Goal: Information Seeking & Learning: Learn about a topic

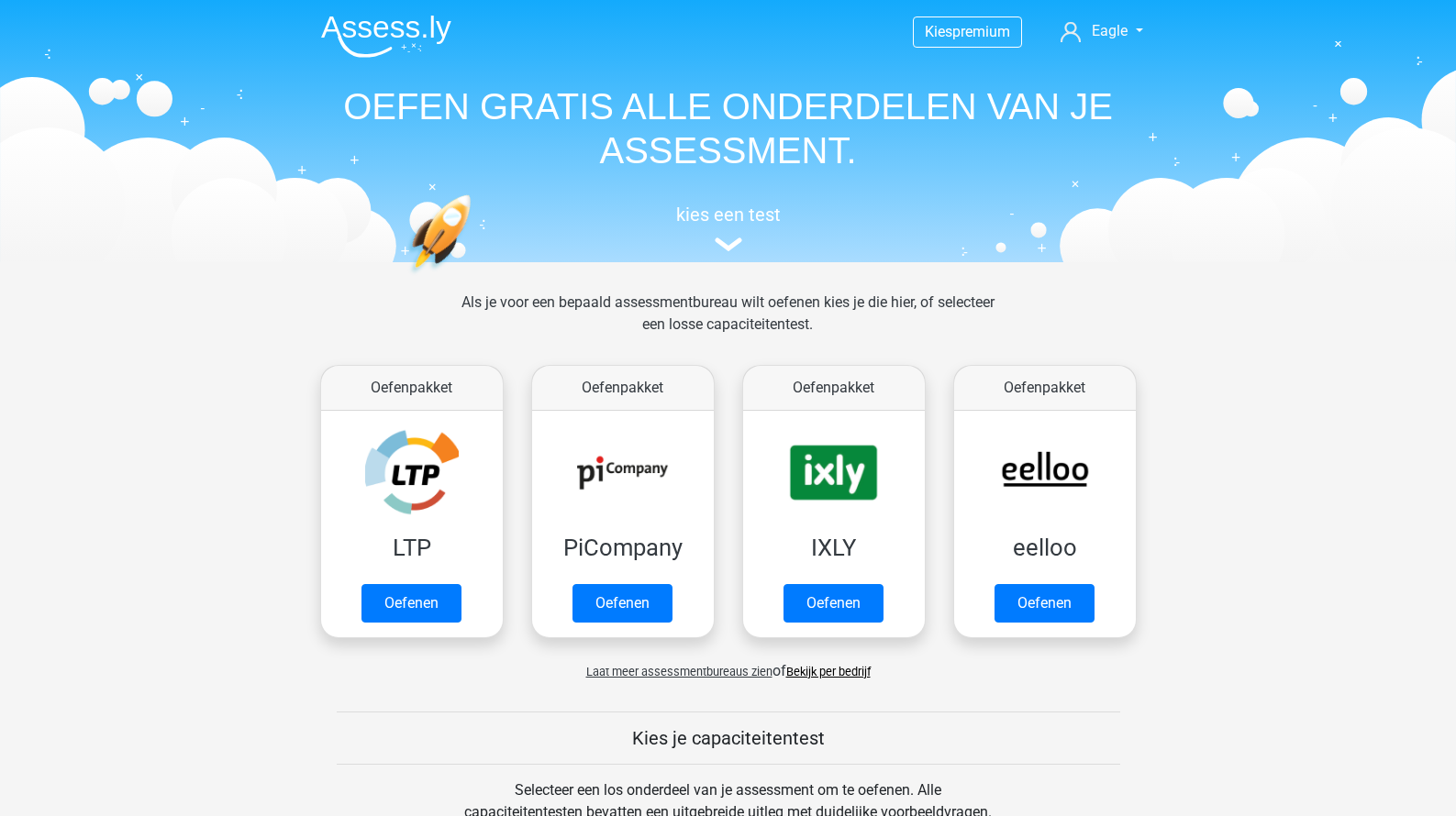
scroll to position [649, 0]
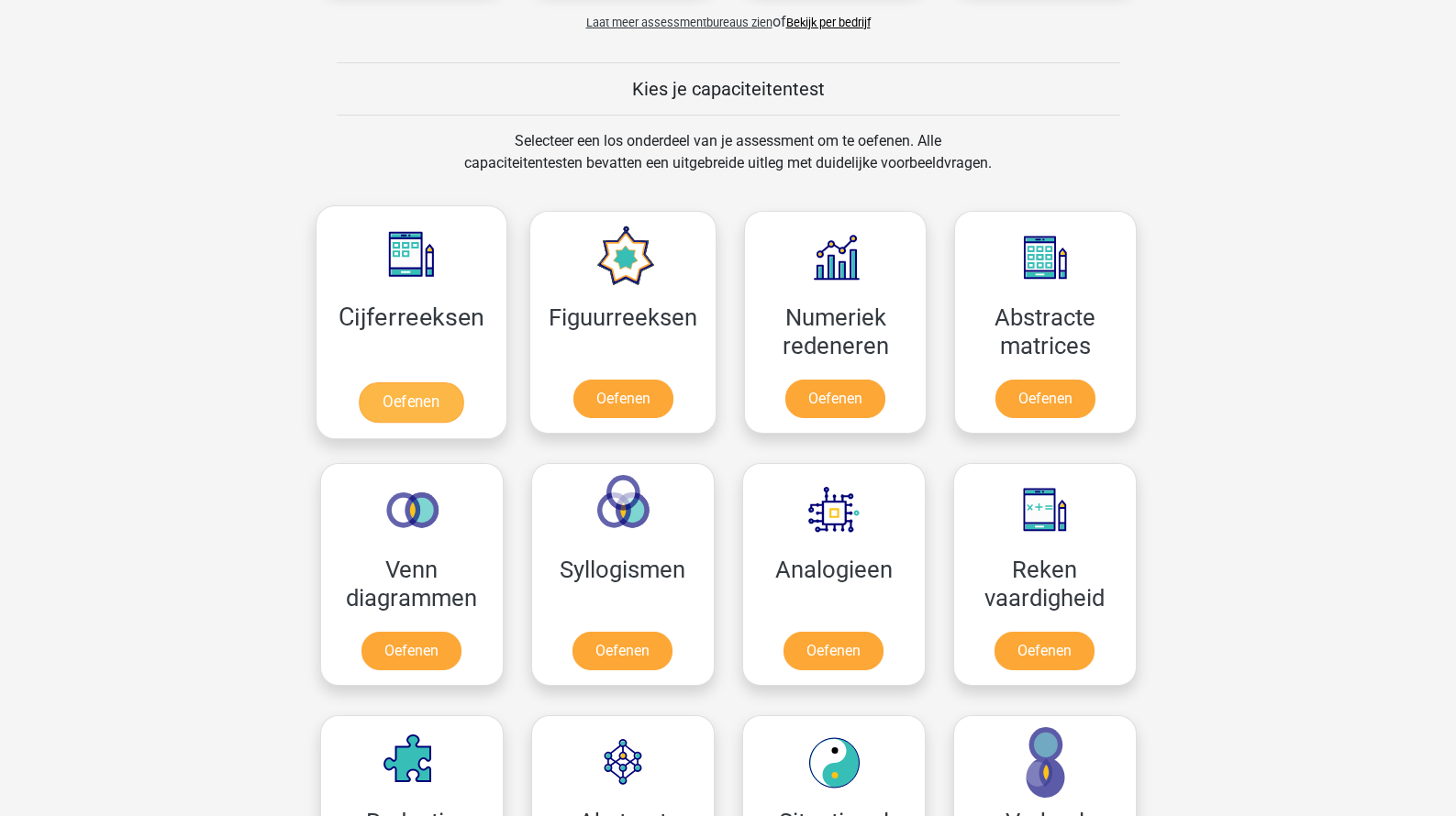
drag, startPoint x: 470, startPoint y: 322, endPoint x: 439, endPoint y: 327, distance: 31.4
click at [439, 383] on link "Oefenen" at bounding box center [411, 402] width 105 height 40
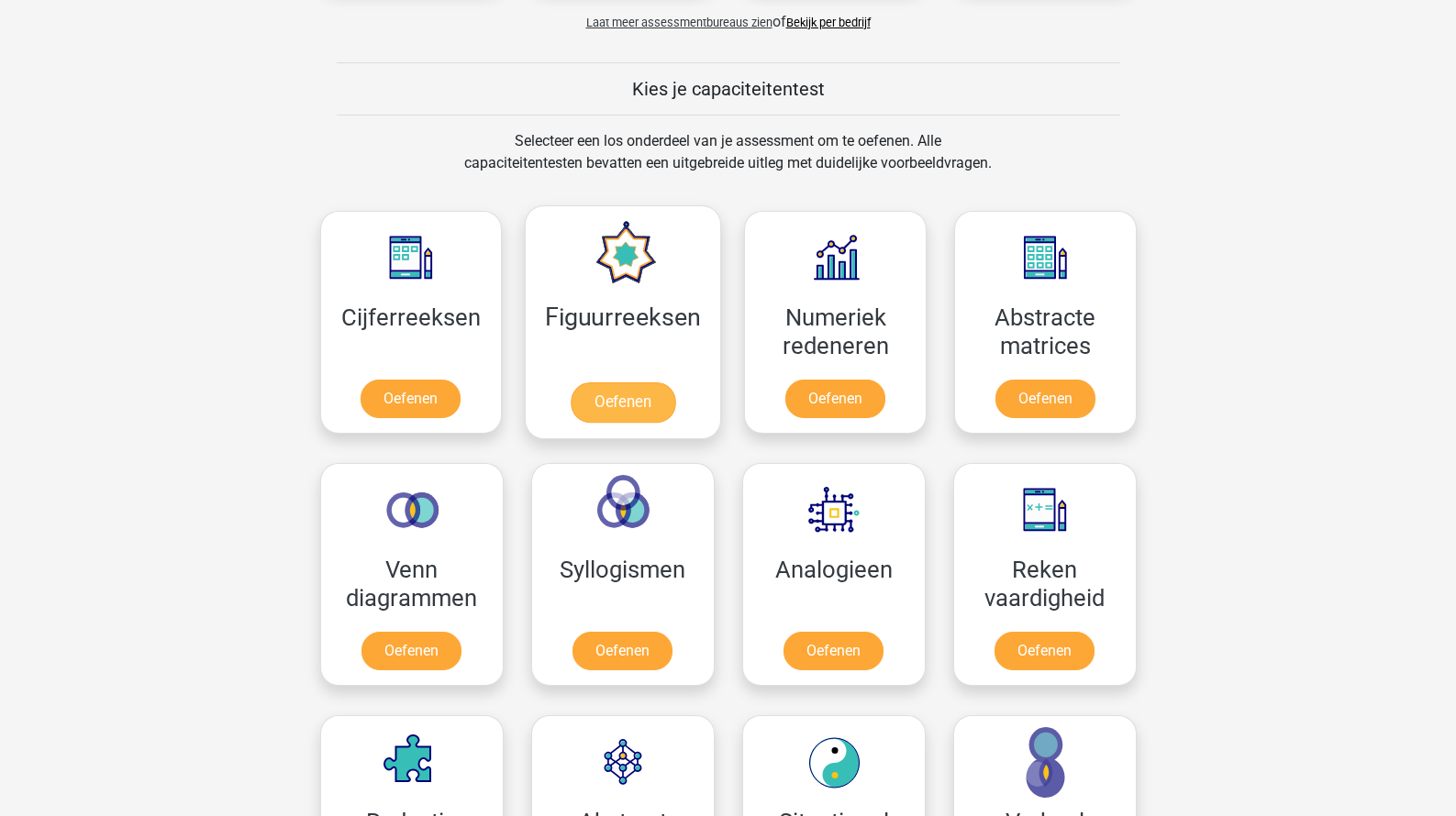
click at [584, 383] on link "Oefenen" at bounding box center [623, 402] width 105 height 40
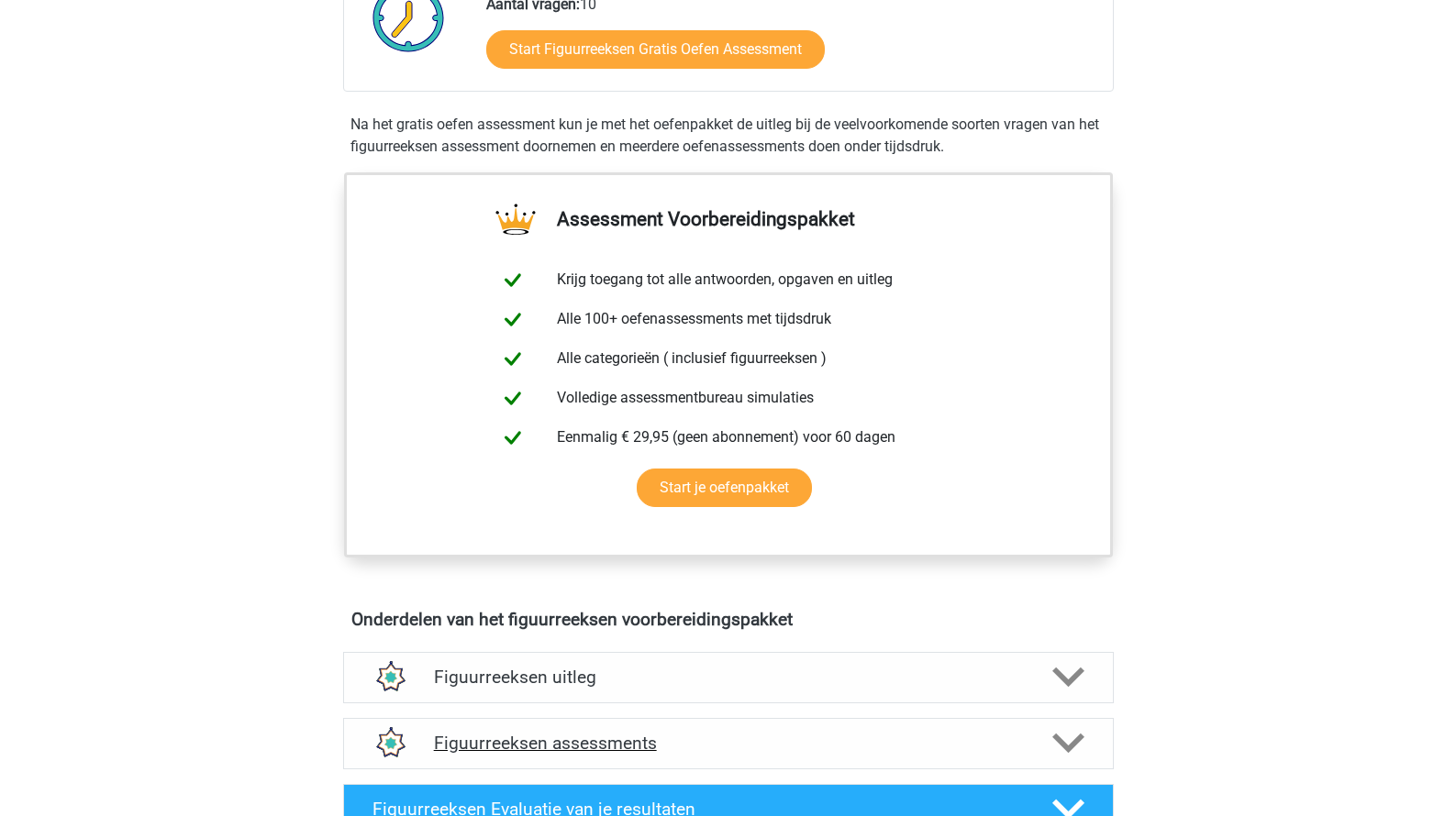
click at [582, 750] on h4 "Figuurreeksen assessments" at bounding box center [728, 743] width 589 height 22
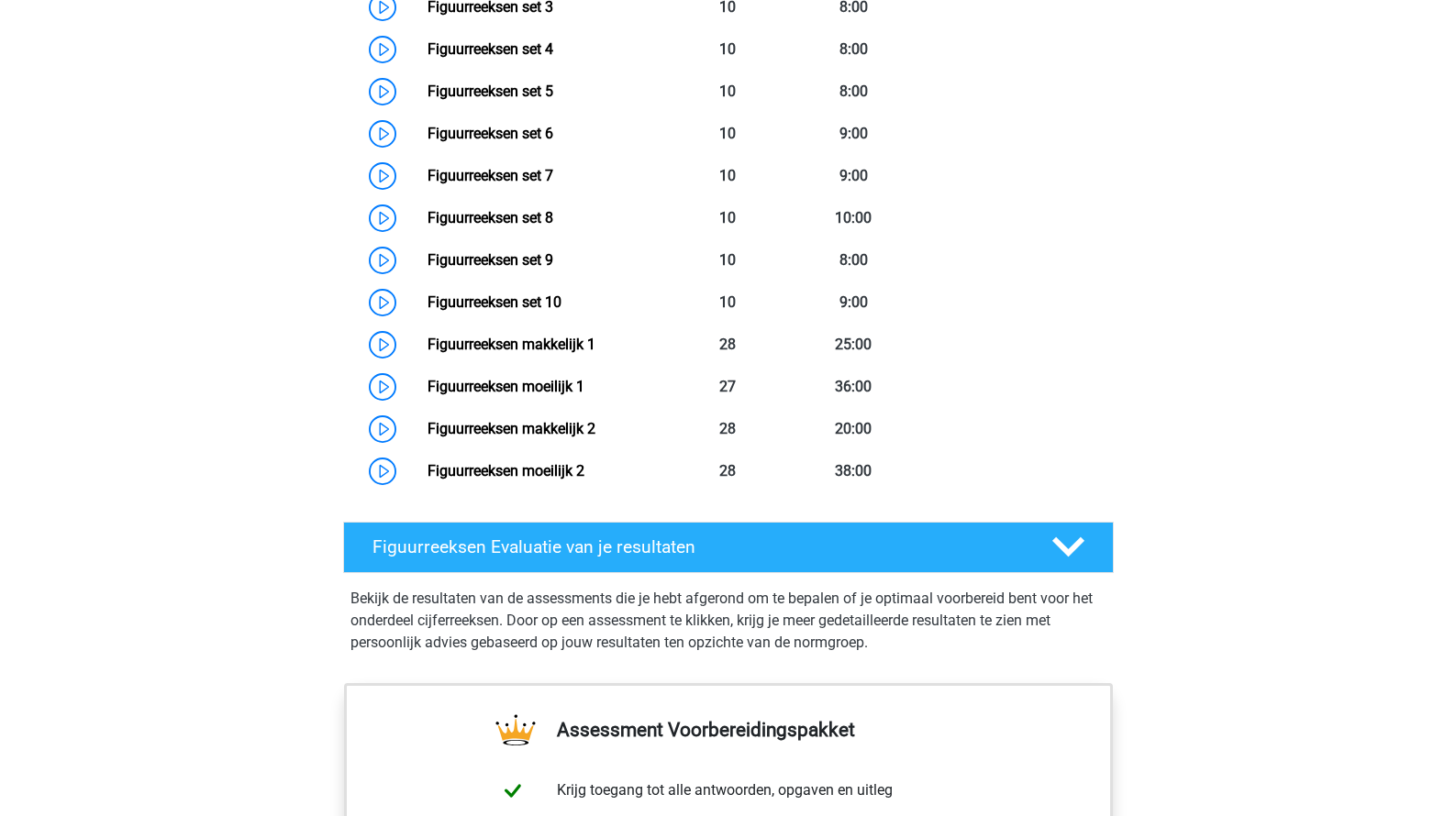
scroll to position [1462, 0]
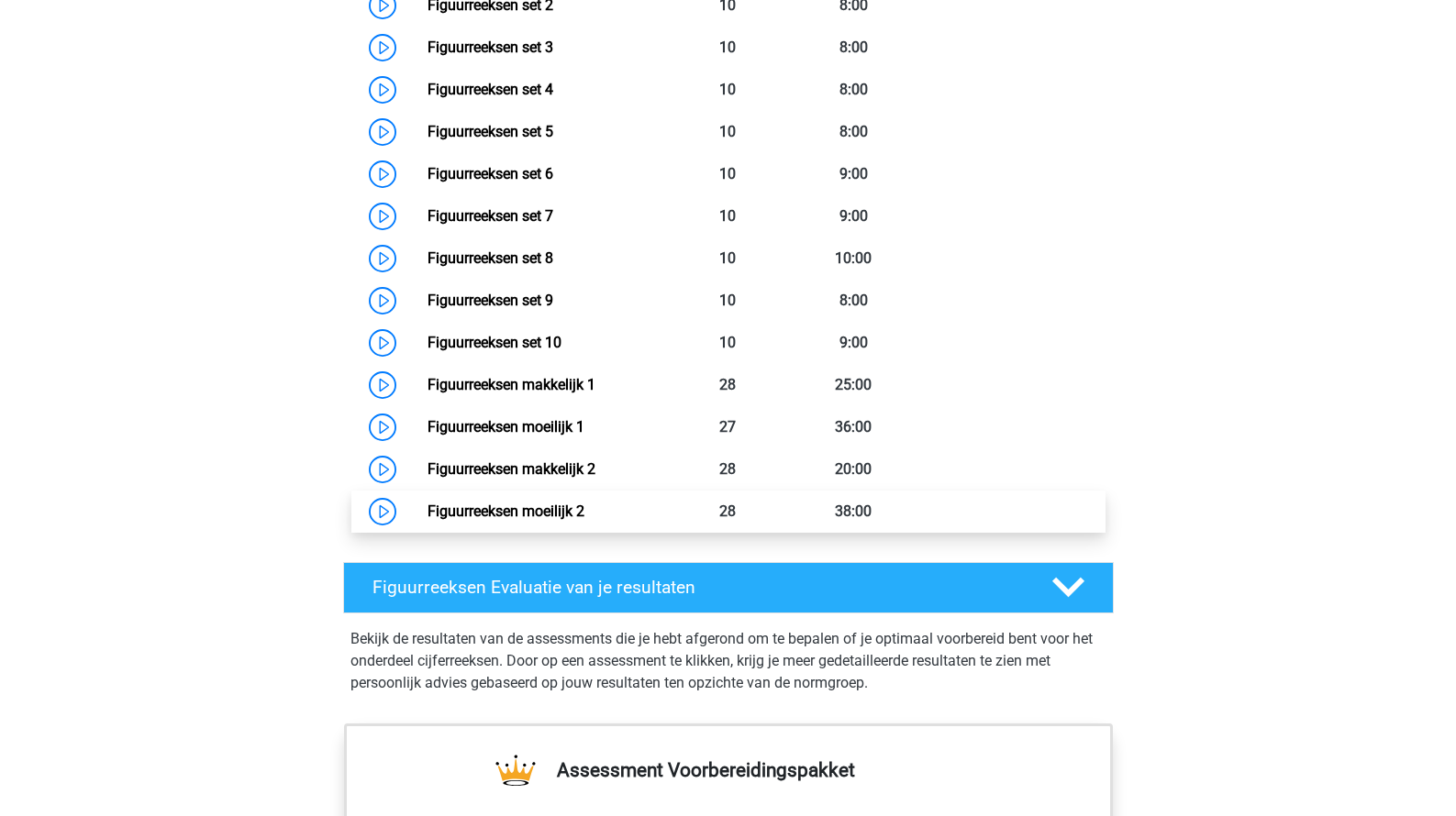
click at [563, 509] on link "Figuurreeksen moeilijk 2" at bounding box center [507, 511] width 157 height 18
click at [580, 518] on link "Figuurreeksen moeilijk 2" at bounding box center [507, 511] width 157 height 18
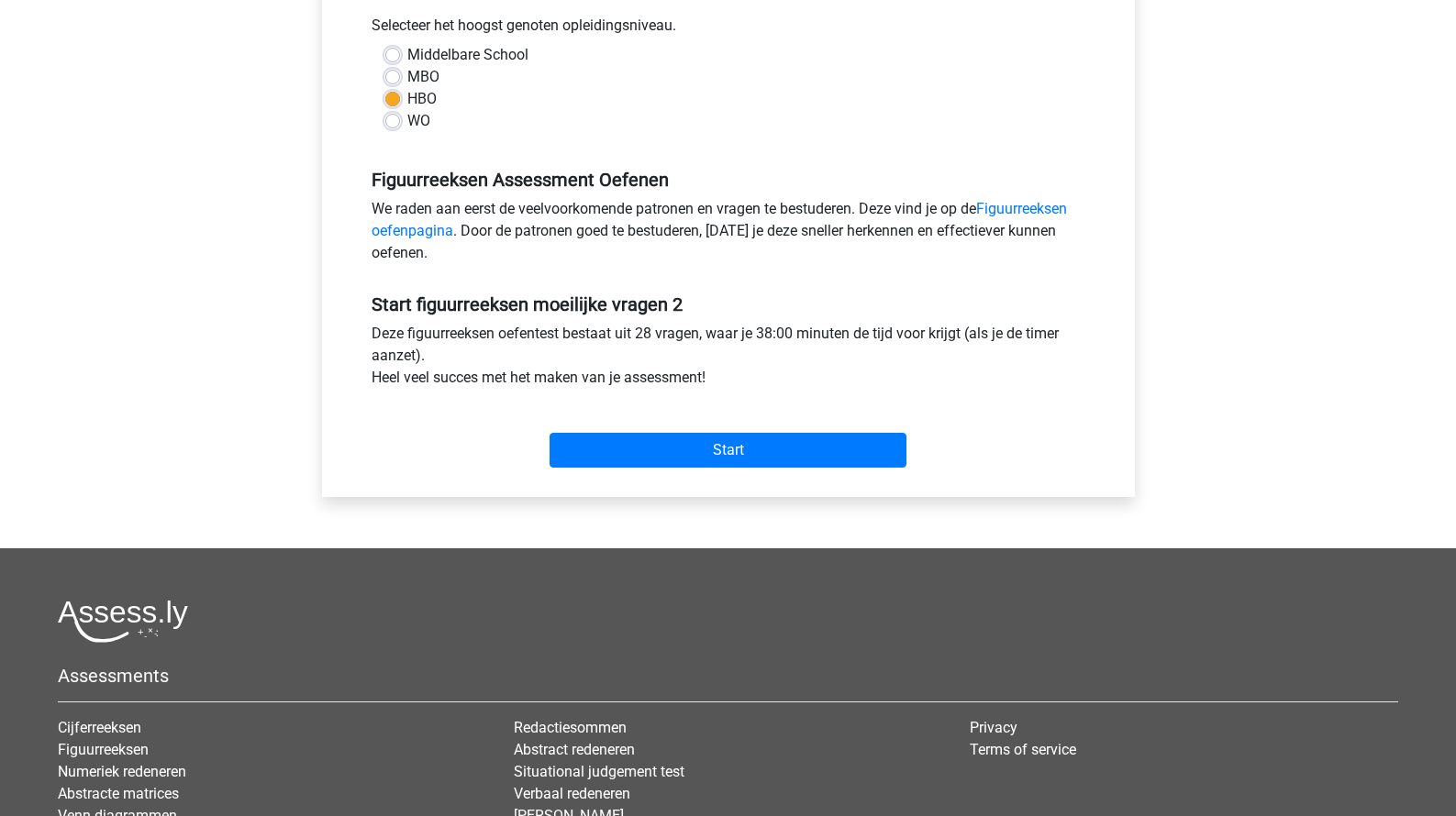
scroll to position [515, 0]
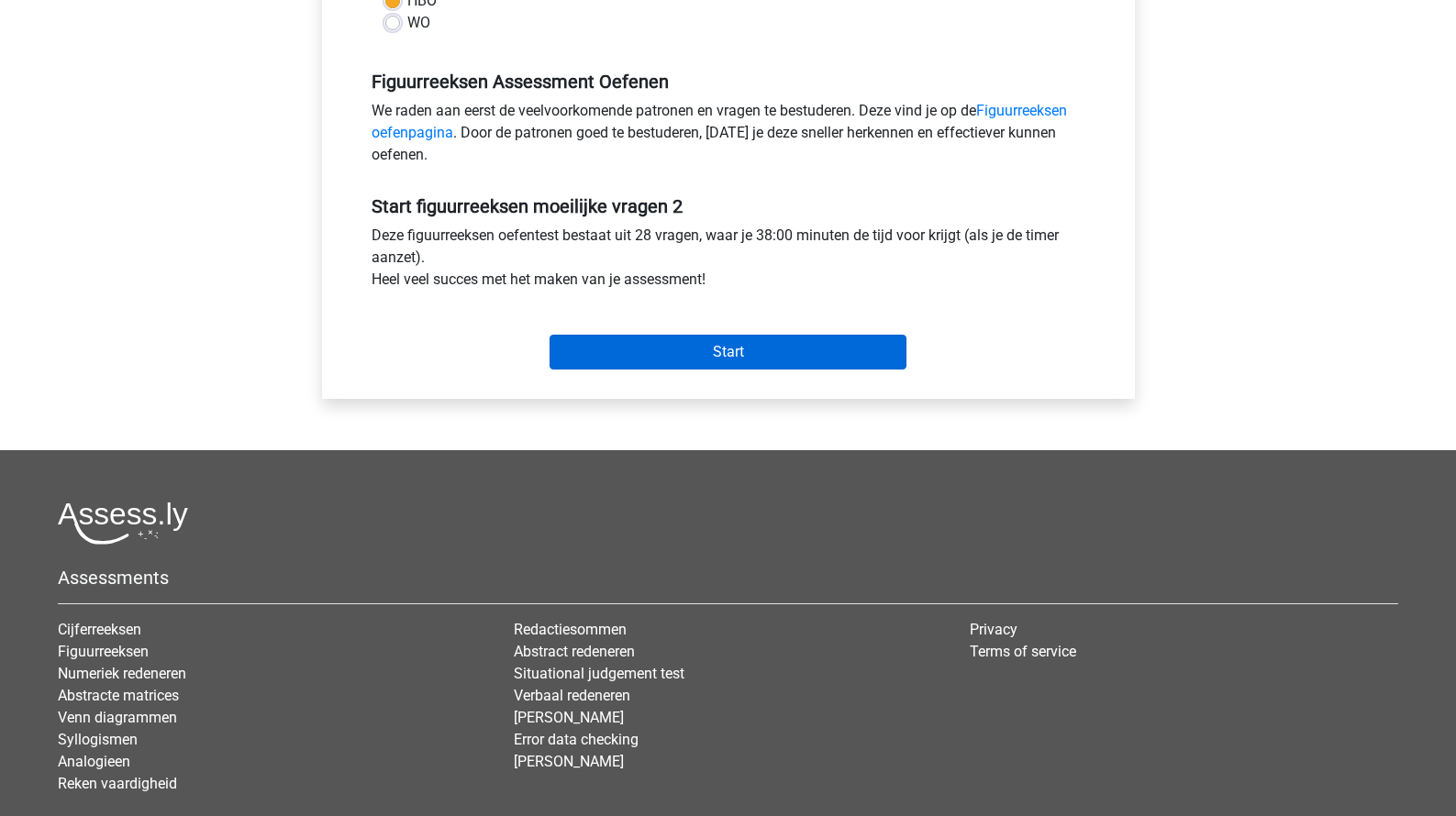
click at [632, 352] on input "Start" at bounding box center [728, 352] width 357 height 35
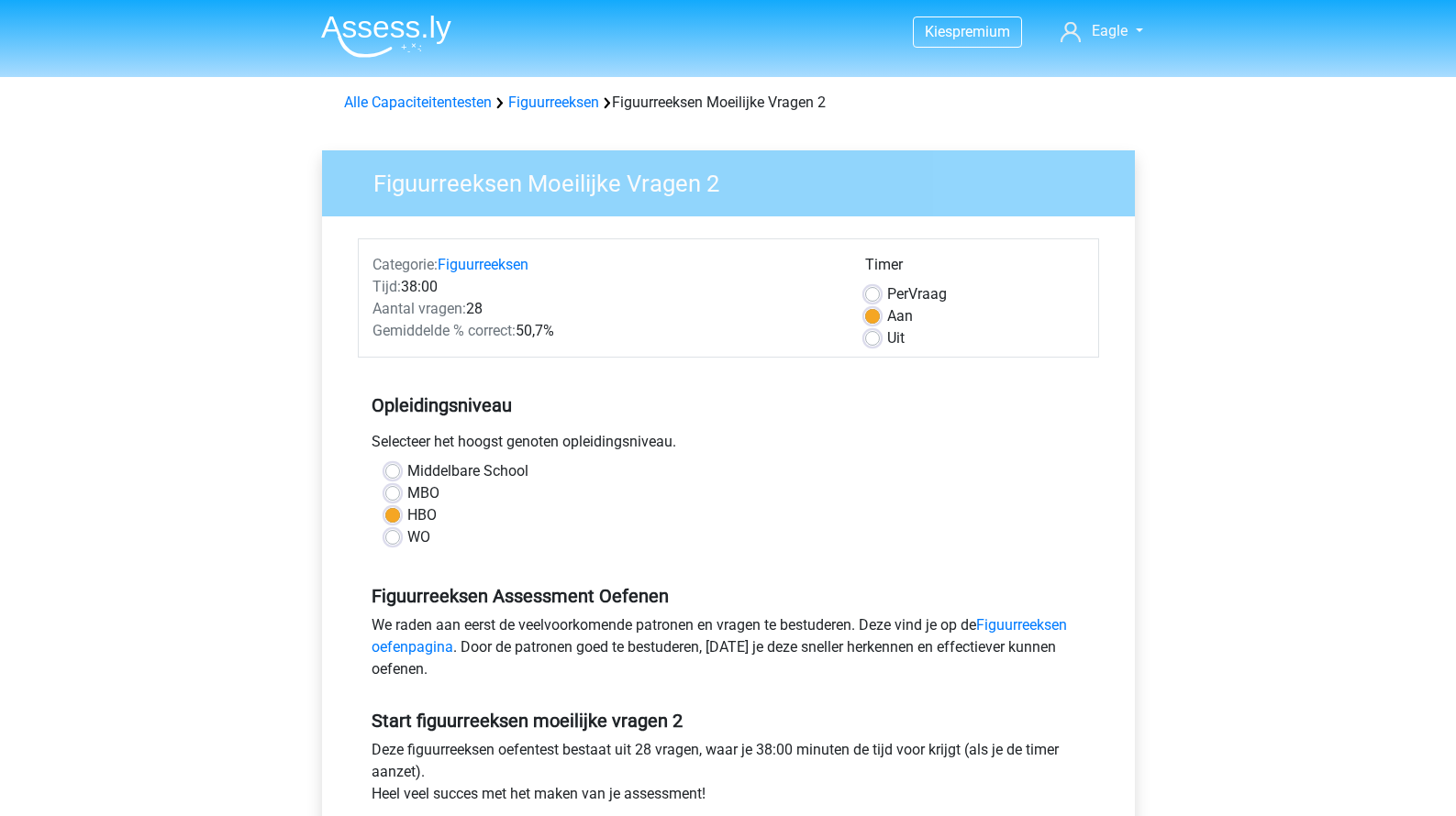
click at [896, 294] on span "Per" at bounding box center [897, 294] width 22 height 18
click at [880, 294] on input "Per Vraag" at bounding box center [873, 293] width 15 height 19
radio input "true"
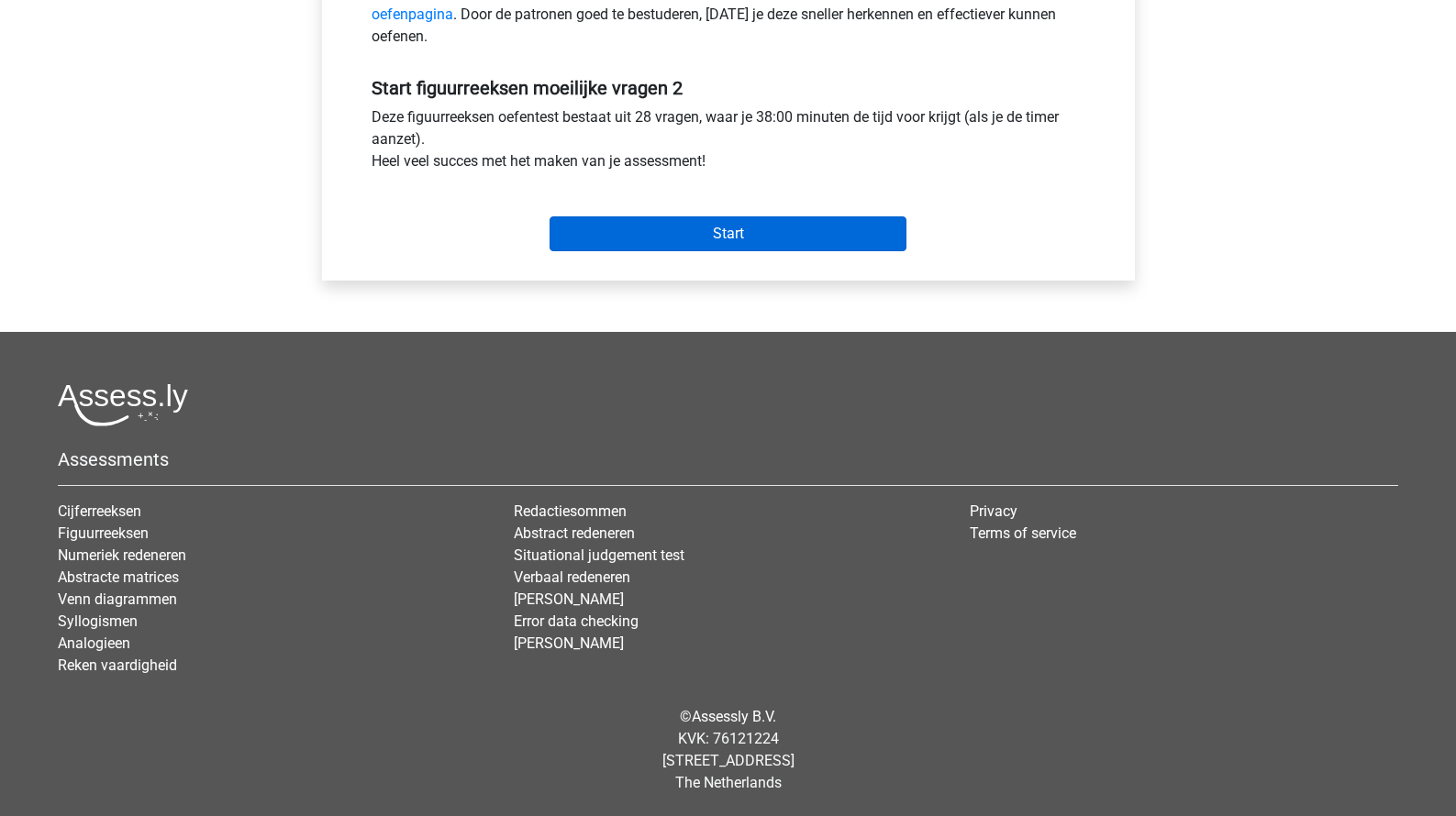
scroll to position [634, 0]
click at [723, 232] on input "Start" at bounding box center [728, 233] width 357 height 35
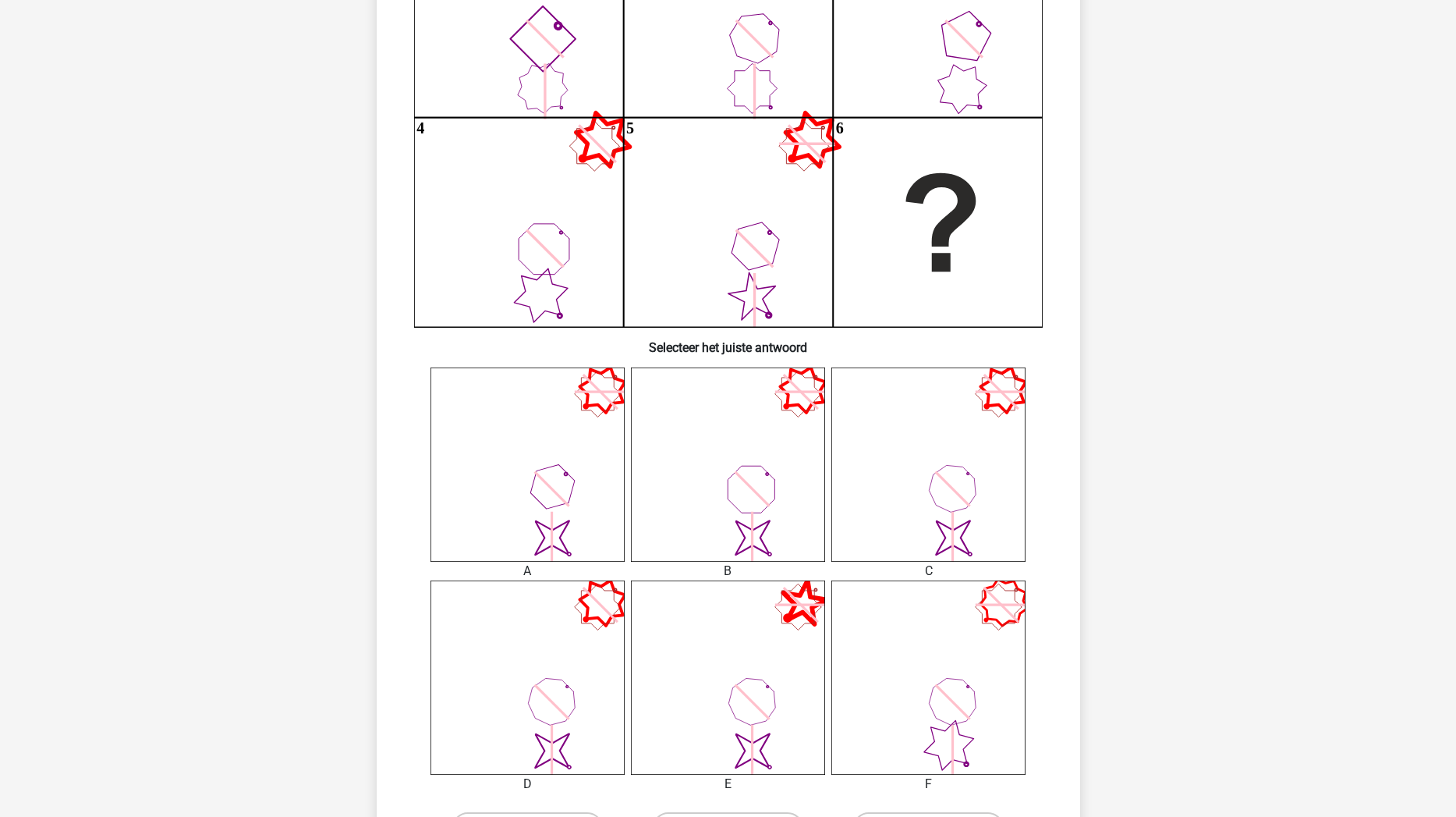
scroll to position [267, 0]
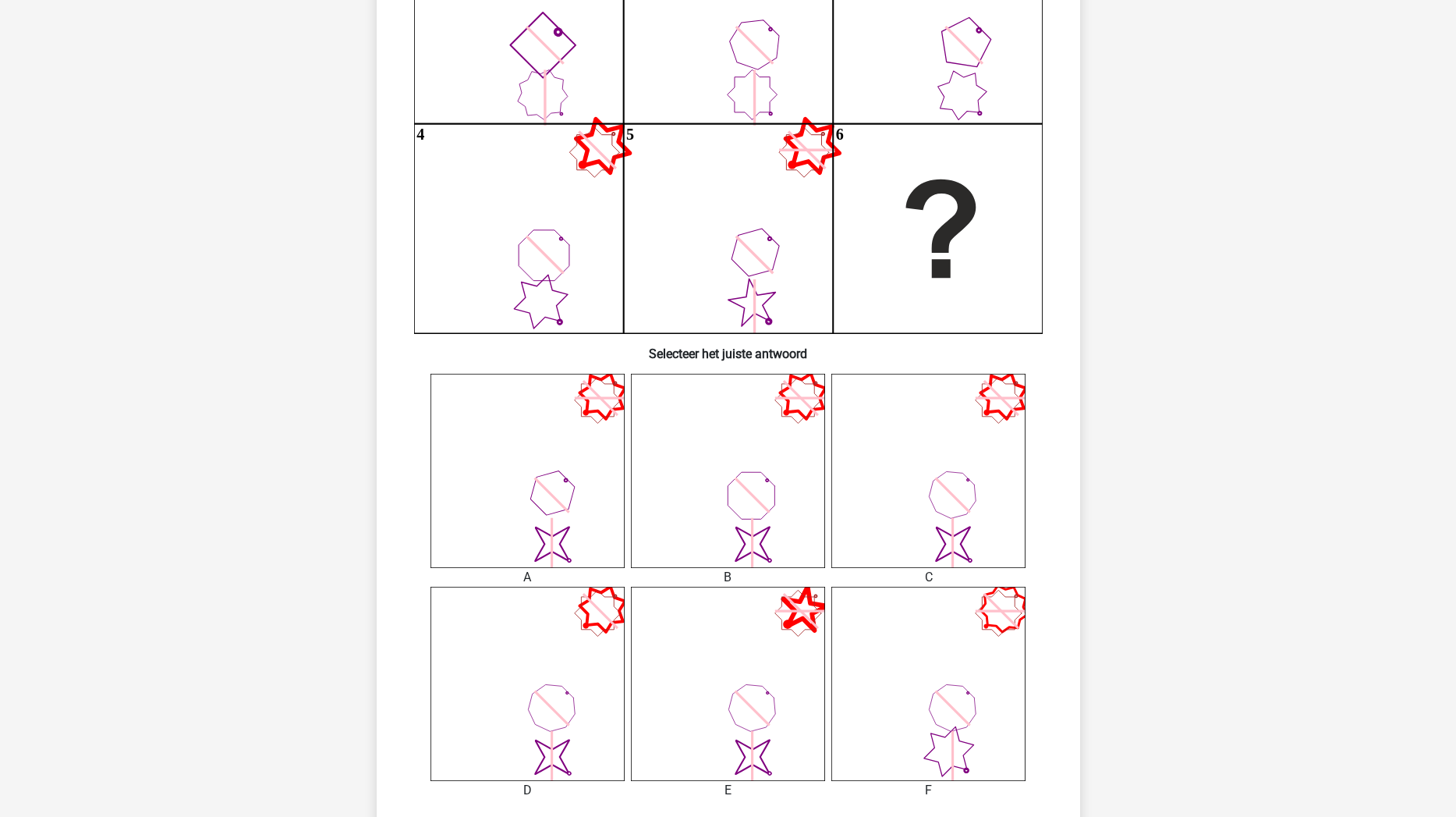
click at [602, 502] on icon "image/svg+xml" at bounding box center [528, 471] width 194 height 194
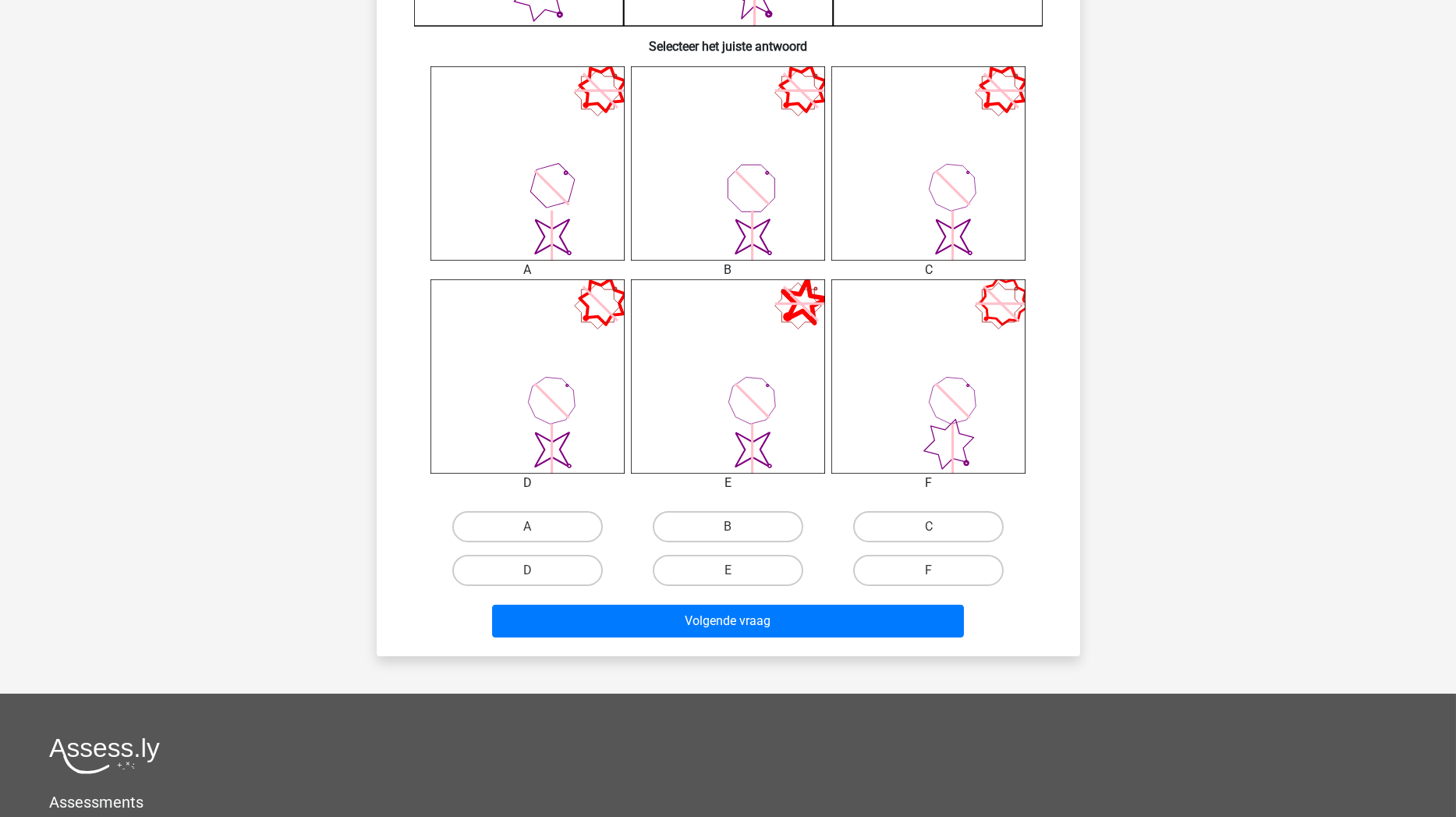
scroll to position [639, 0]
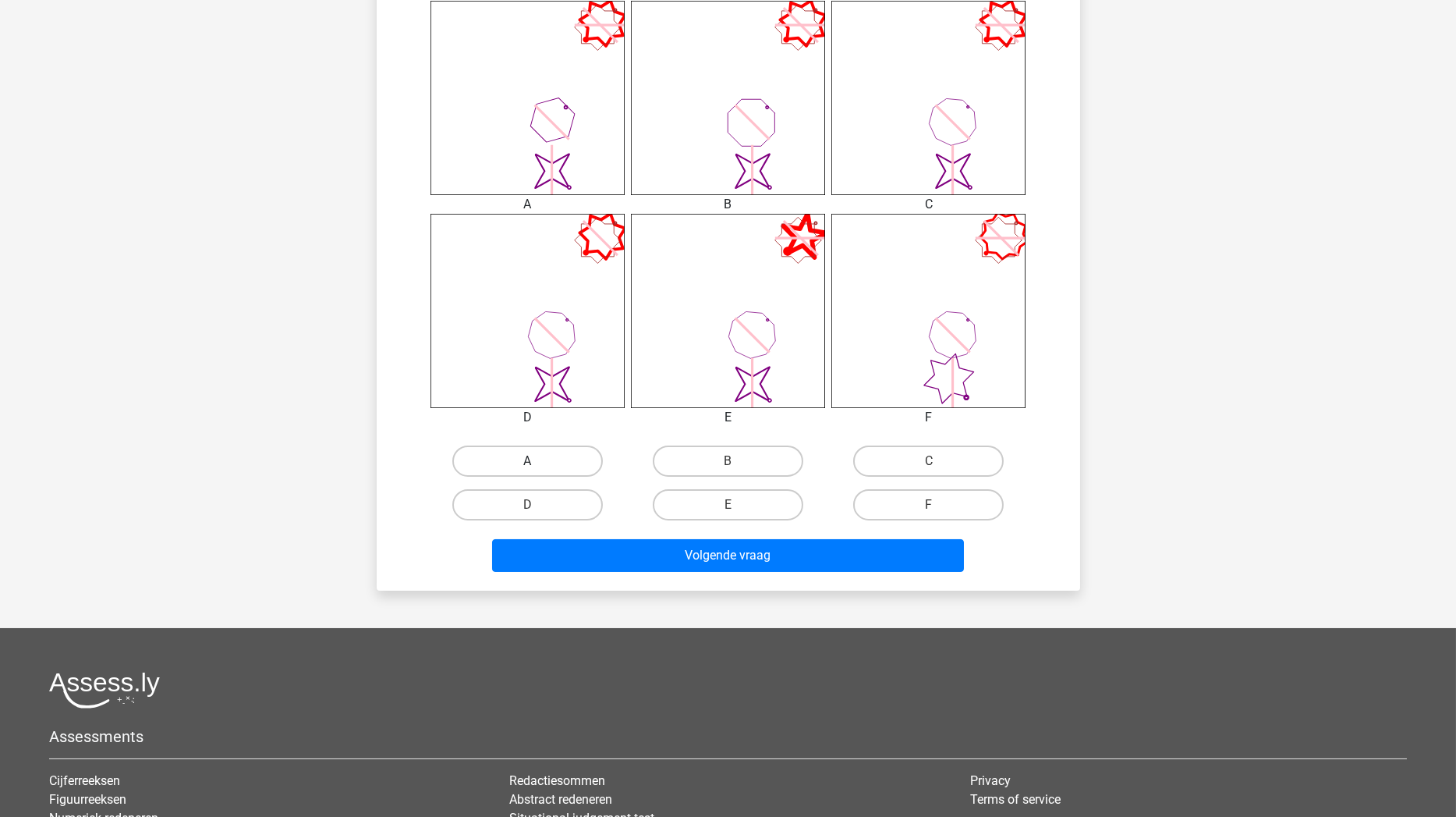
click at [543, 469] on label "A" at bounding box center [527, 460] width 150 height 31
click at [537, 469] on input "A" at bounding box center [532, 466] width 10 height 10
radio input "true"
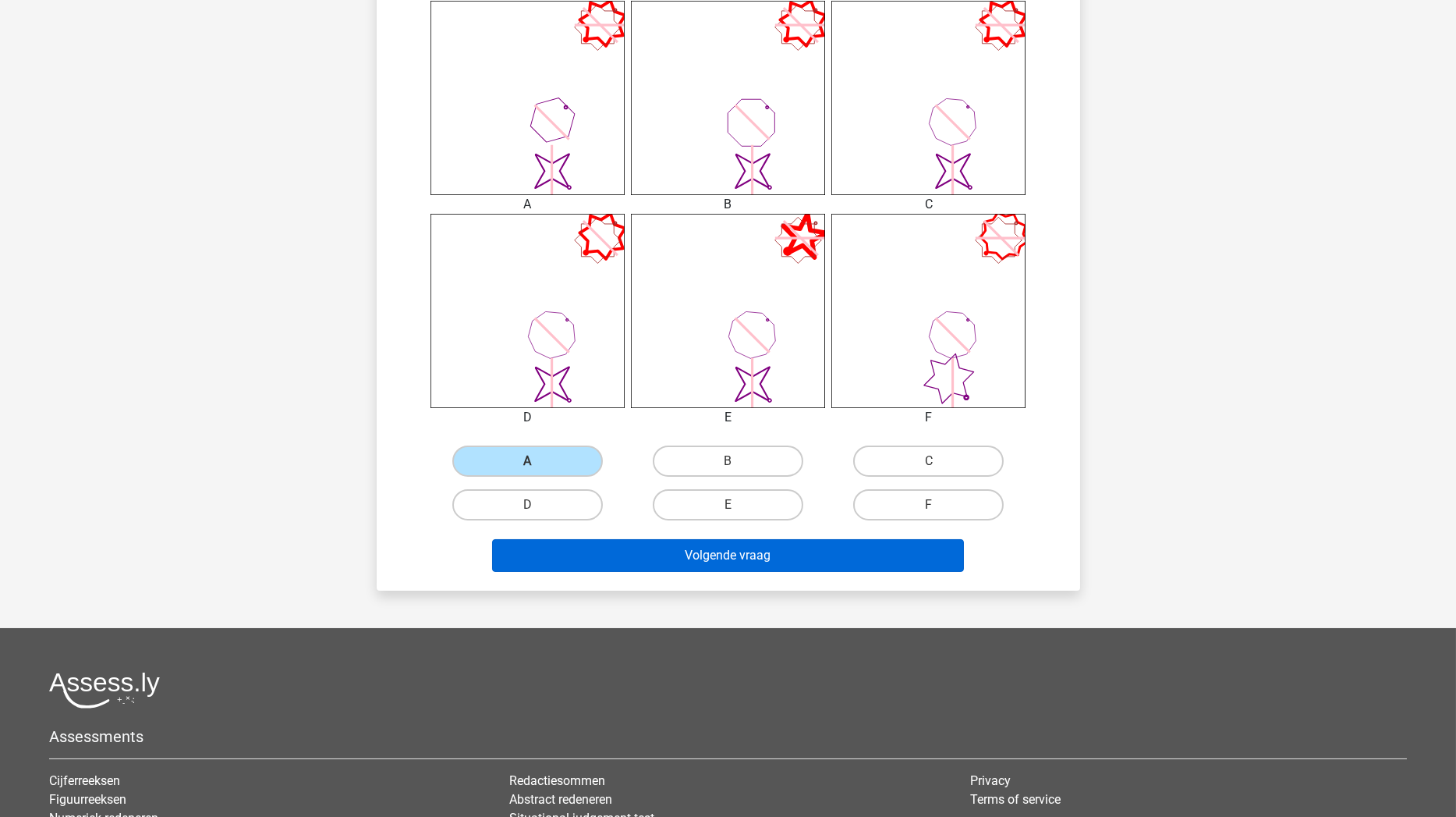
click at [584, 549] on button "Volgende vraag" at bounding box center [728, 555] width 472 height 33
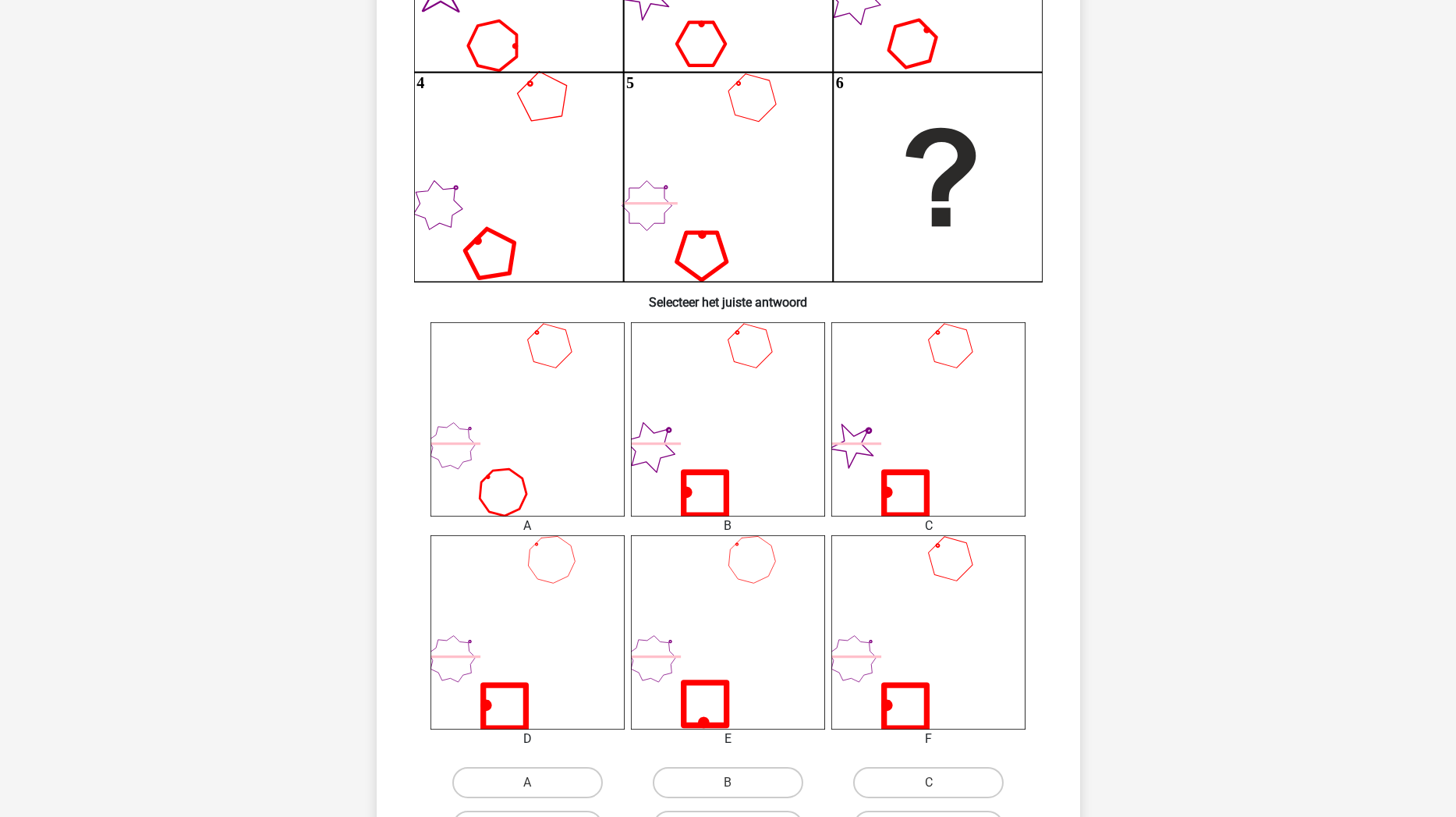
scroll to position [340, 0]
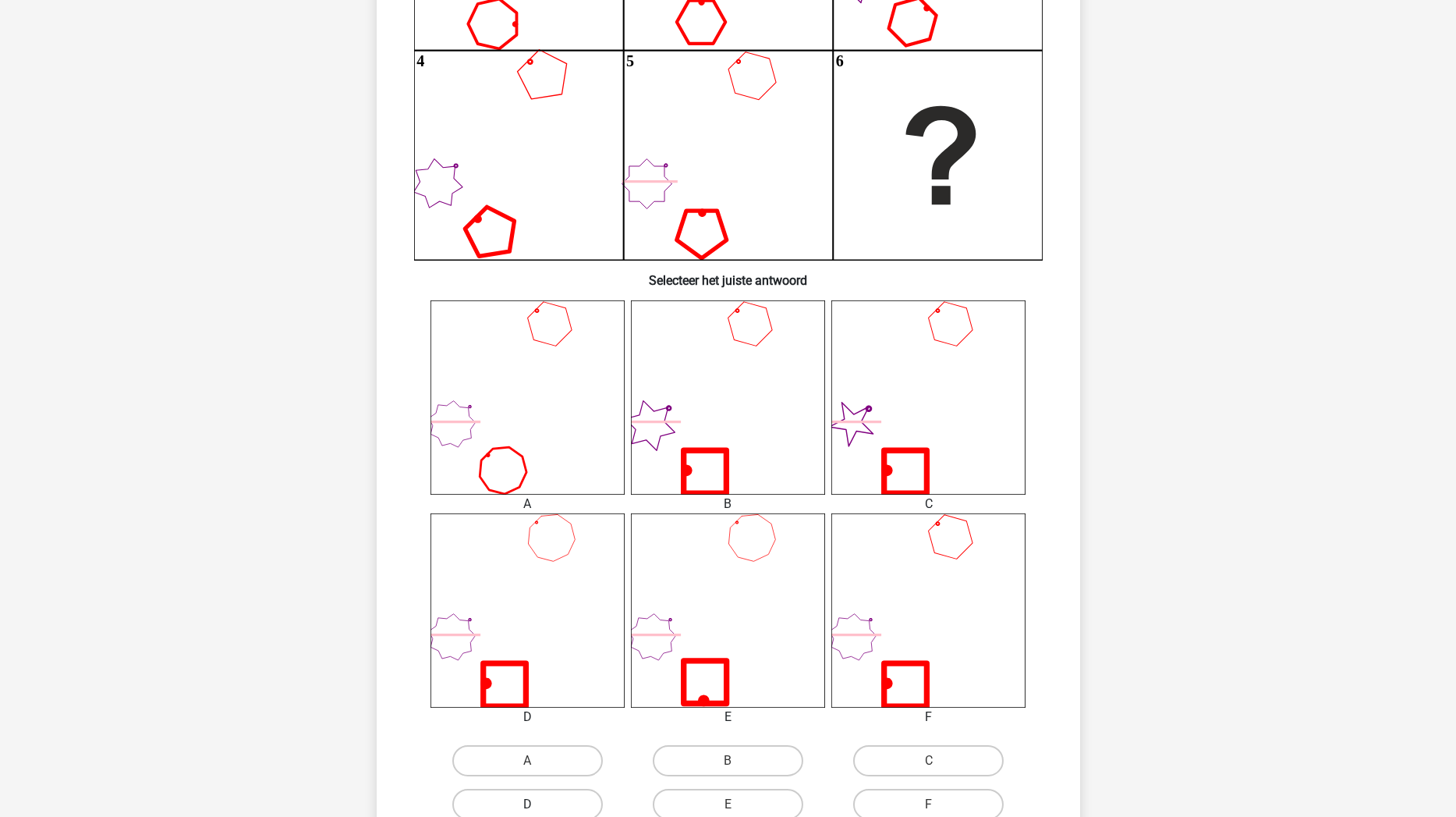
click at [595, 694] on label "D" at bounding box center [527, 803] width 150 height 31
click at [537, 694] on input "D" at bounding box center [532, 809] width 10 height 10
radio input "true"
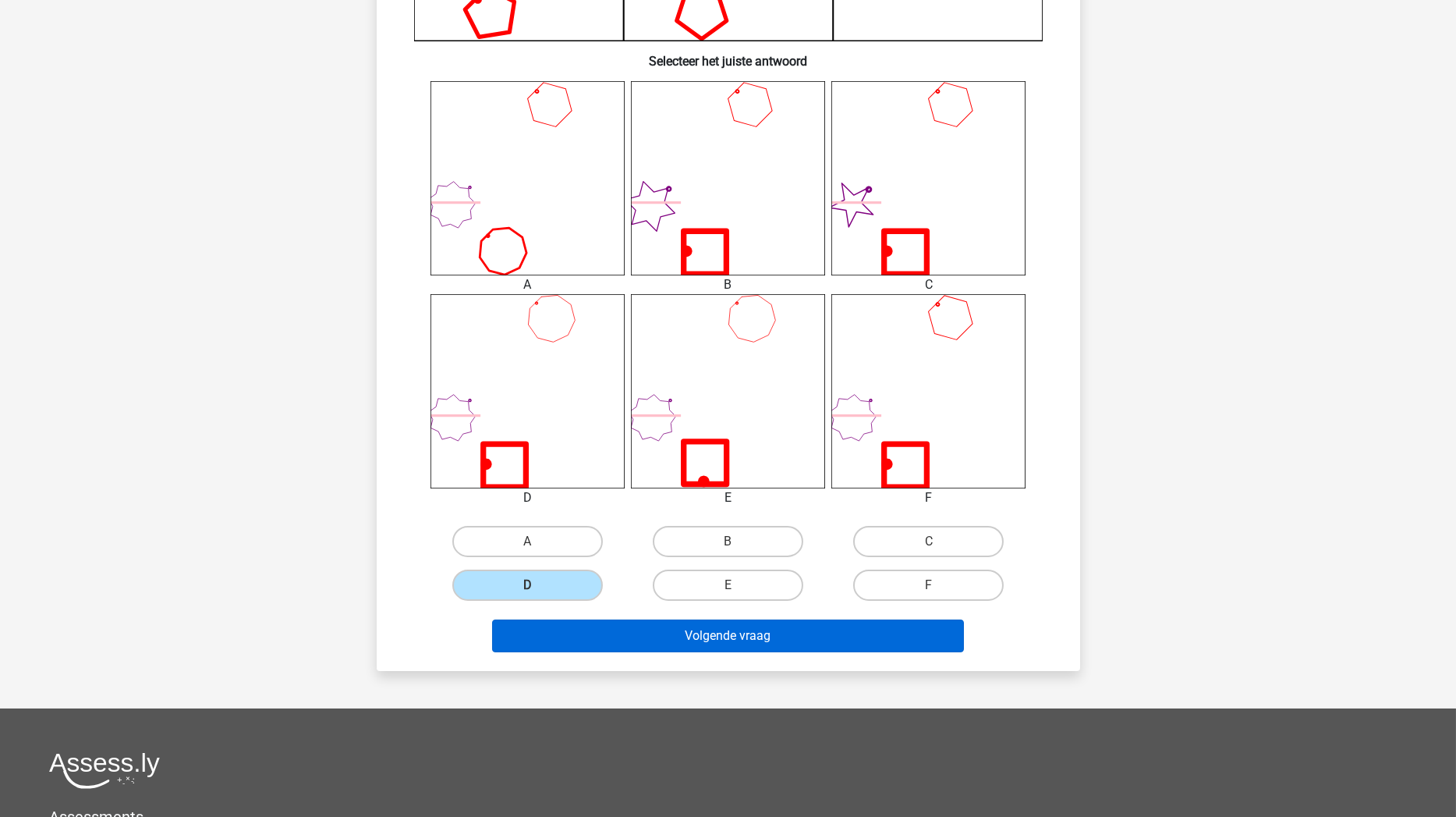
click at [668, 628] on button "Volgende vraag" at bounding box center [728, 635] width 472 height 33
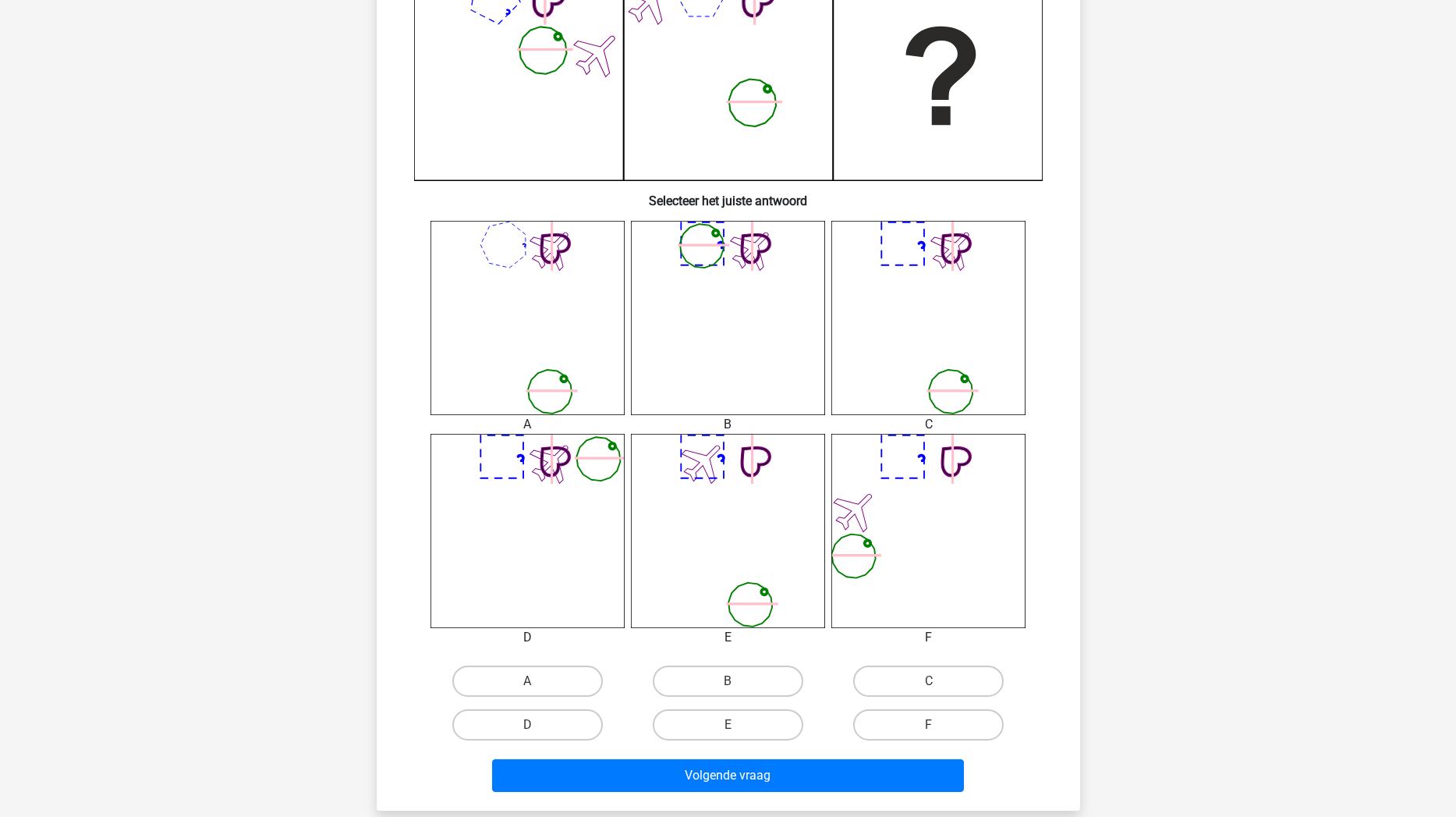
scroll to position [424, 0]
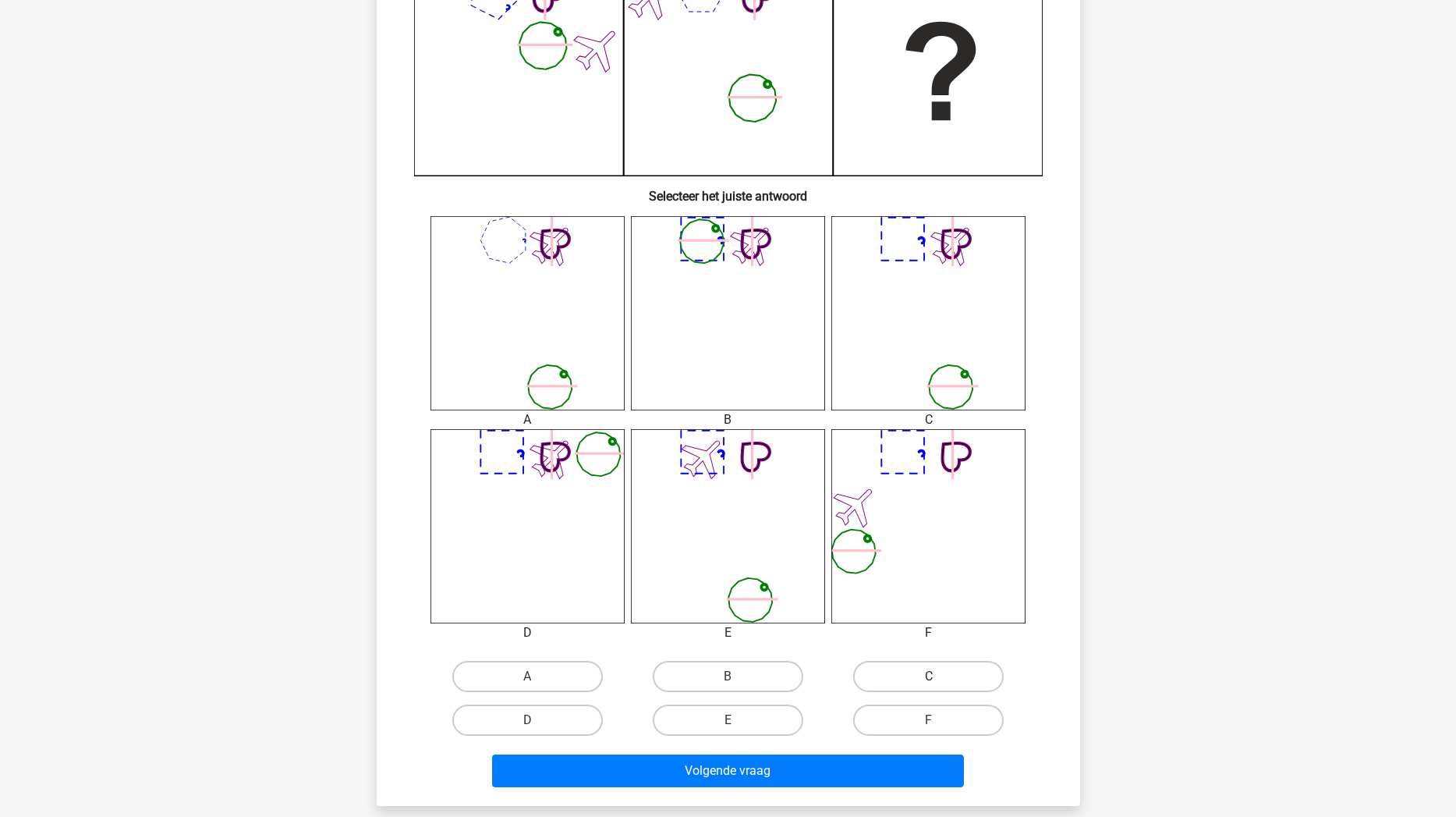
click at [880, 668] on label "C" at bounding box center [928, 676] width 150 height 31
click at [929, 676] on input "C" at bounding box center [934, 681] width 10 height 10
radio input "true"
click at [794, 694] on div "Volgende vraag" at bounding box center [728, 768] width 654 height 52
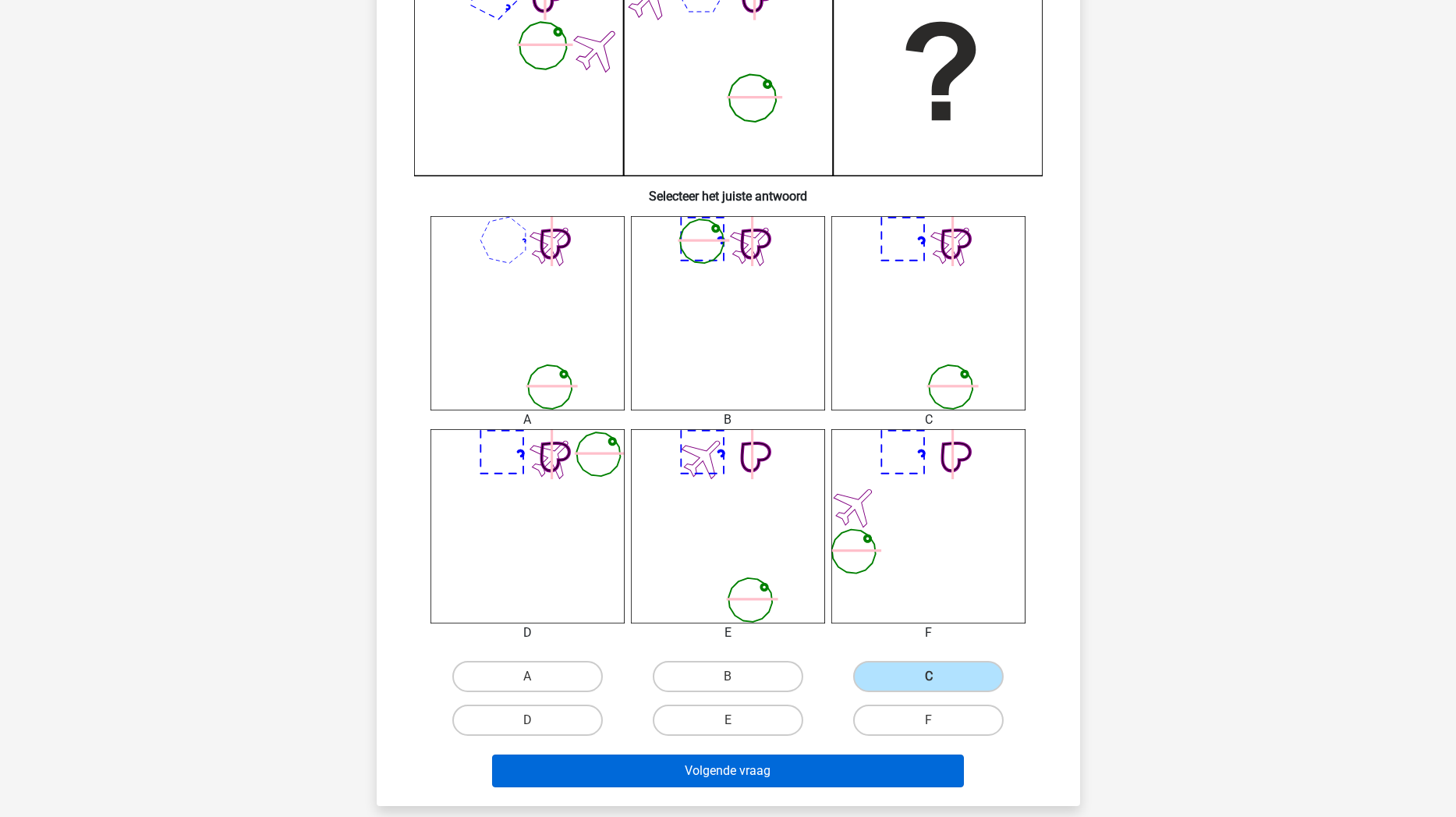
click at [791, 694] on button "Volgende vraag" at bounding box center [728, 770] width 472 height 33
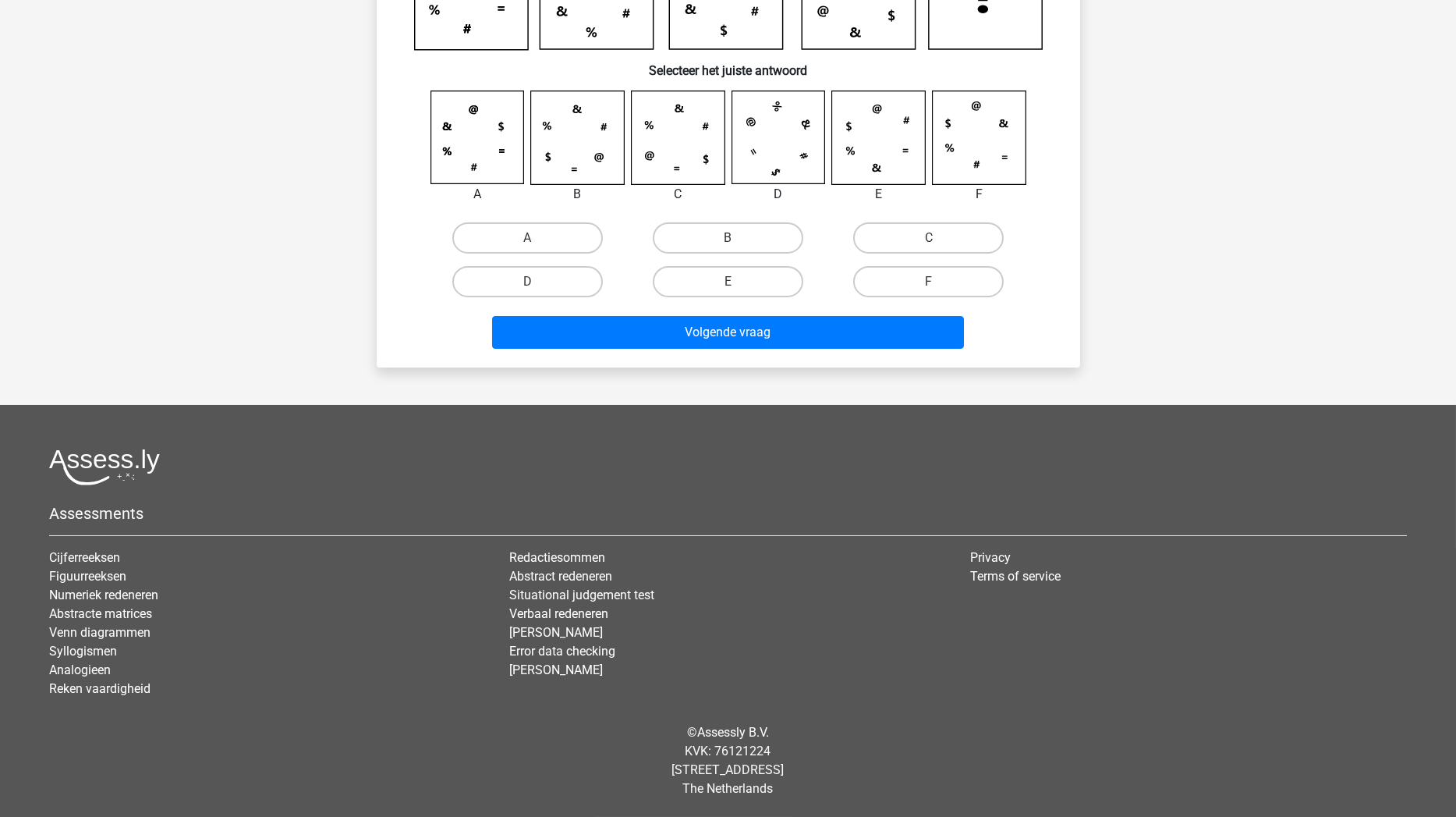
scroll to position [78, 0]
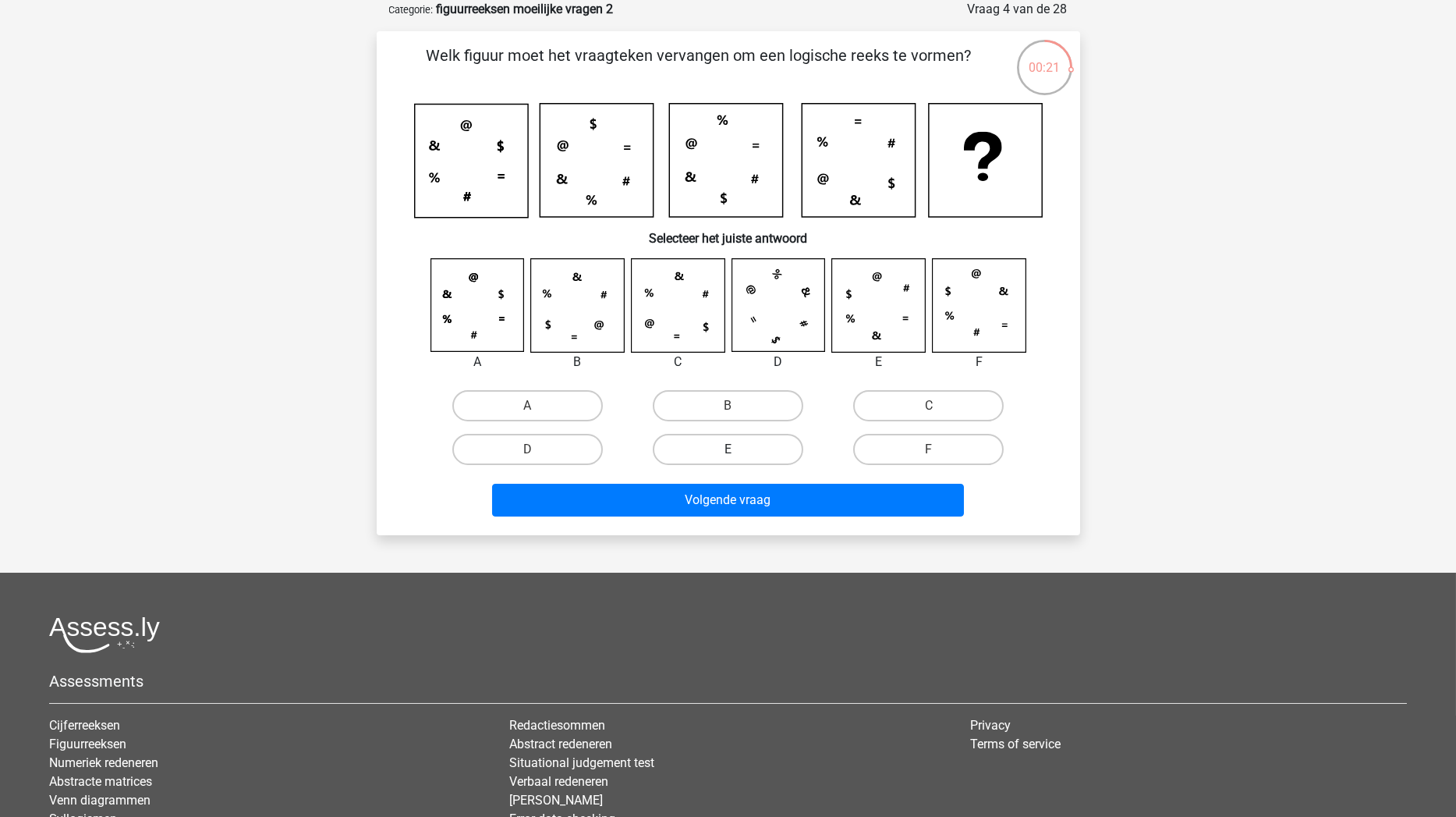
click at [678, 448] on label "E" at bounding box center [728, 449] width 150 height 31
click at [728, 449] on input "E" at bounding box center [732, 454] width 10 height 10
radio input "true"
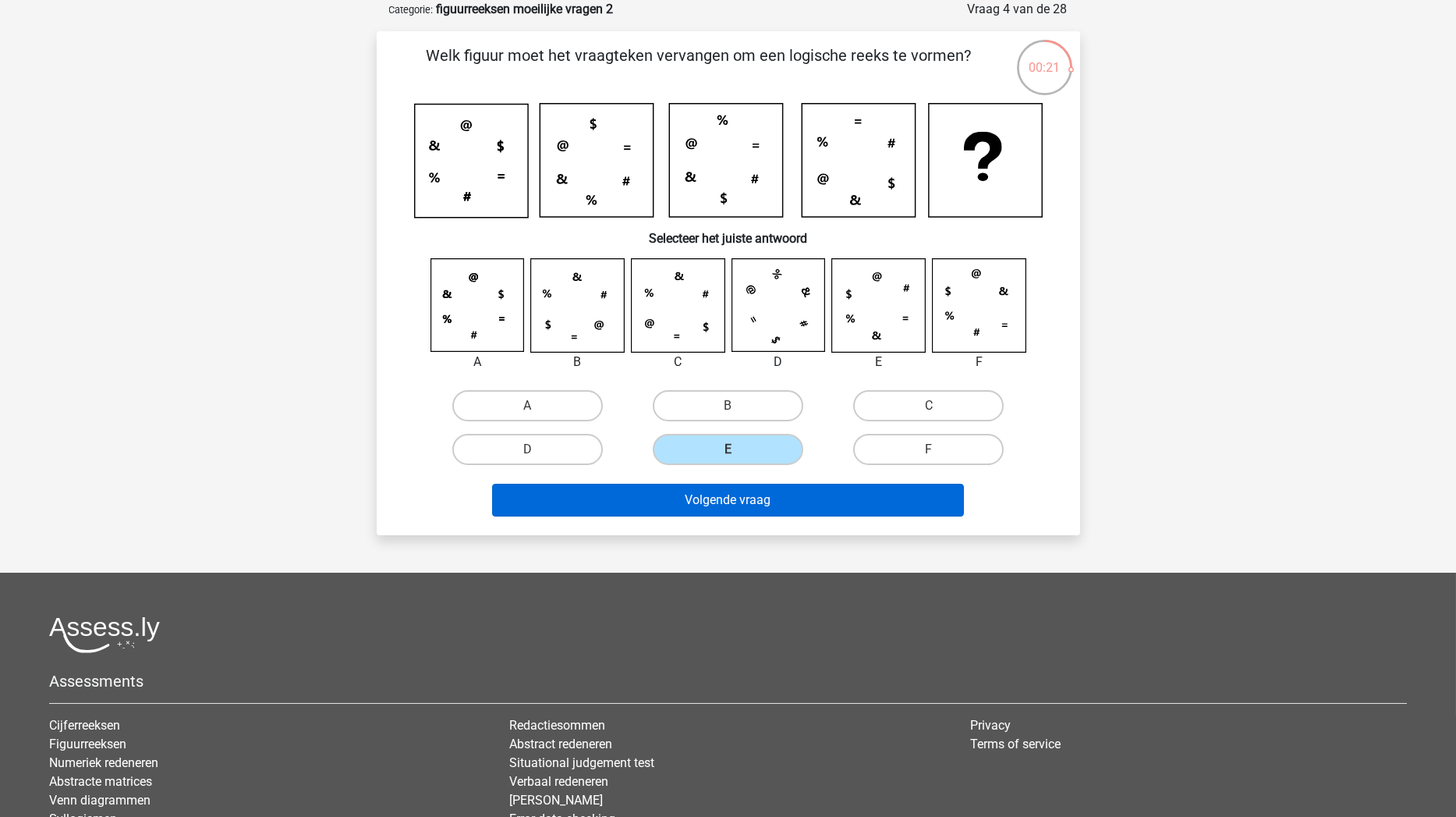
click at [677, 483] on button "Volgende vraag" at bounding box center [728, 499] width 472 height 33
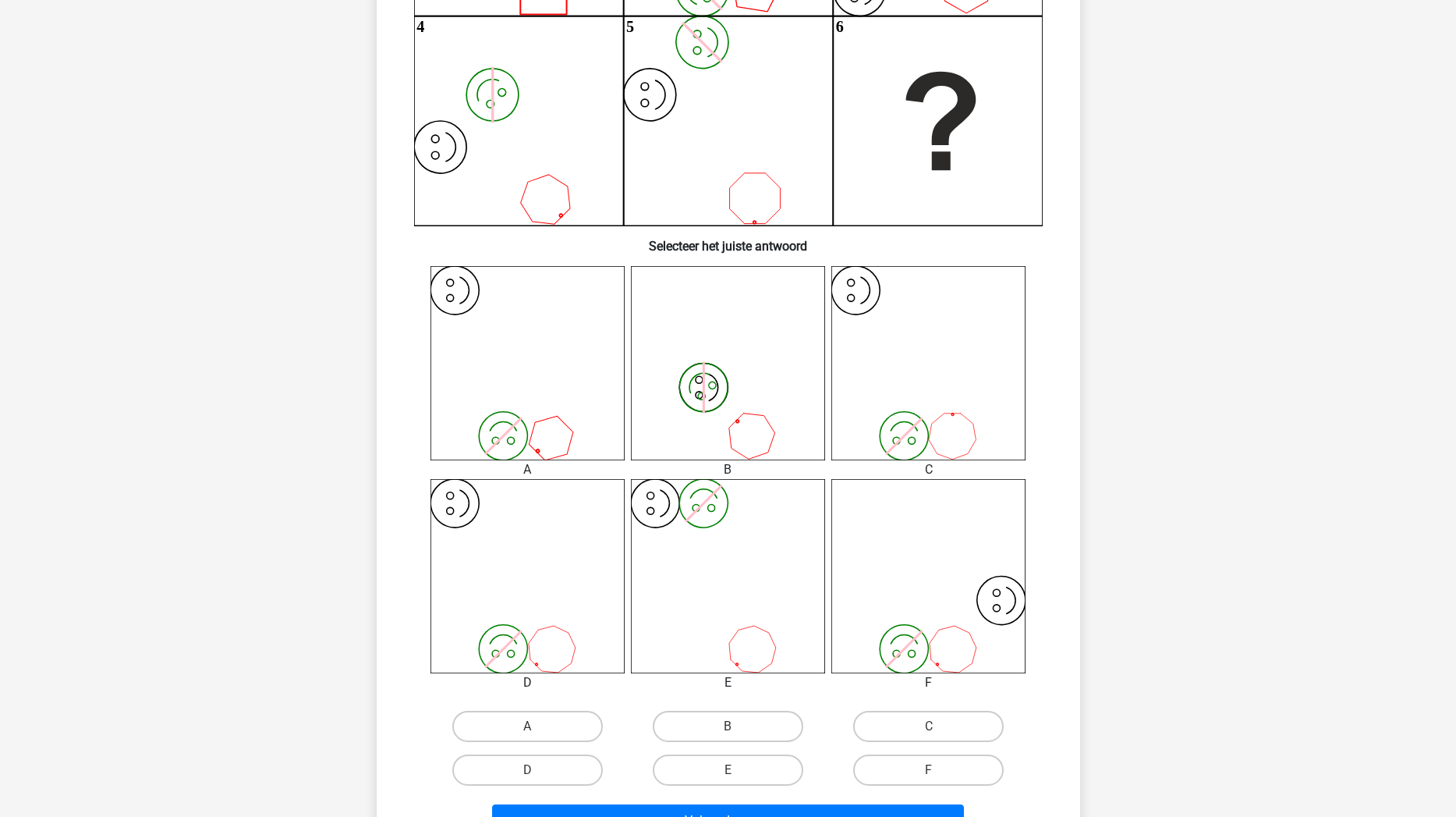
scroll to position [390, 0]
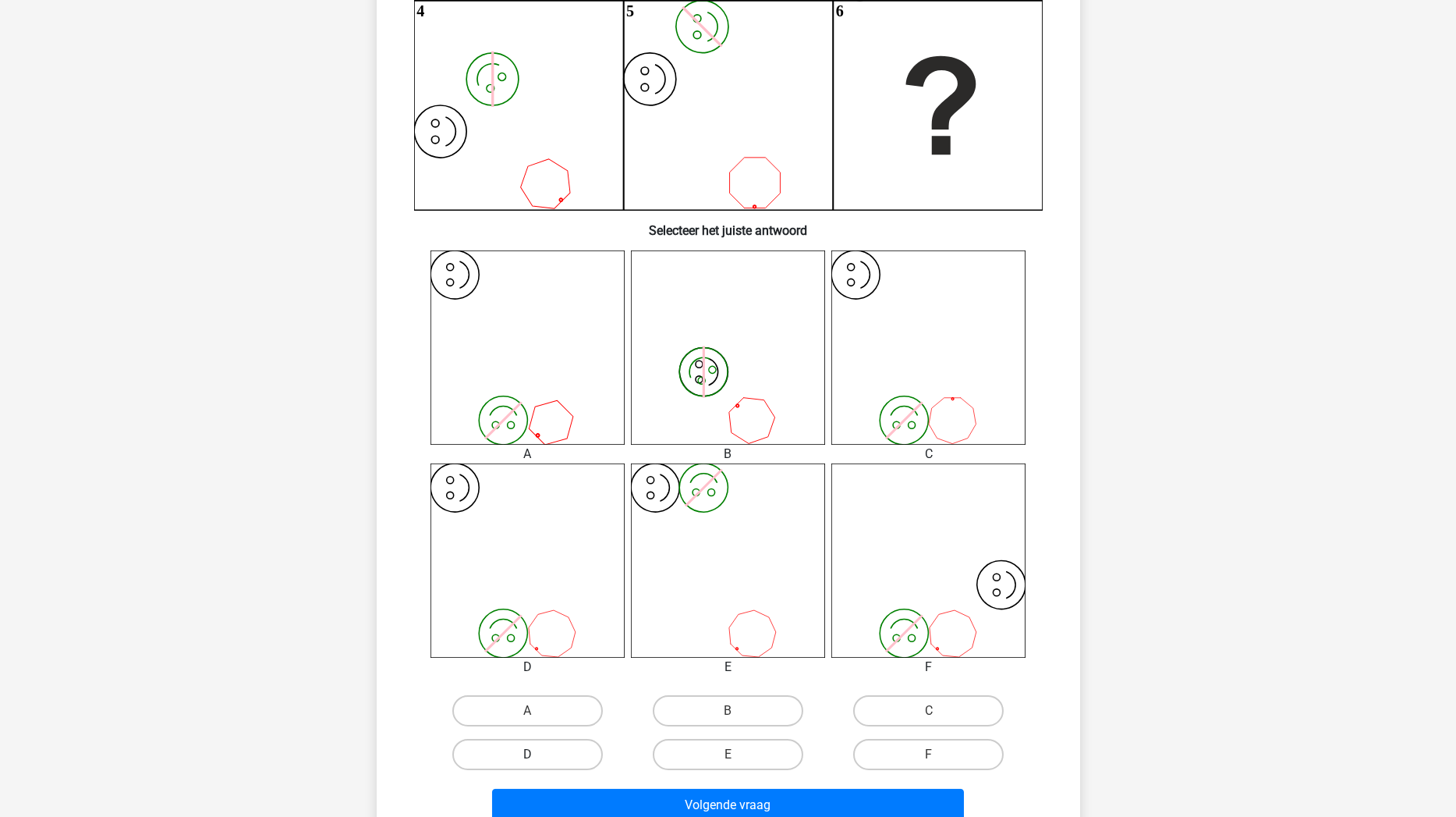
click at [581, 694] on label "D" at bounding box center [527, 754] width 150 height 31
click at [537, 694] on input "D" at bounding box center [532, 759] width 10 height 10
radio input "true"
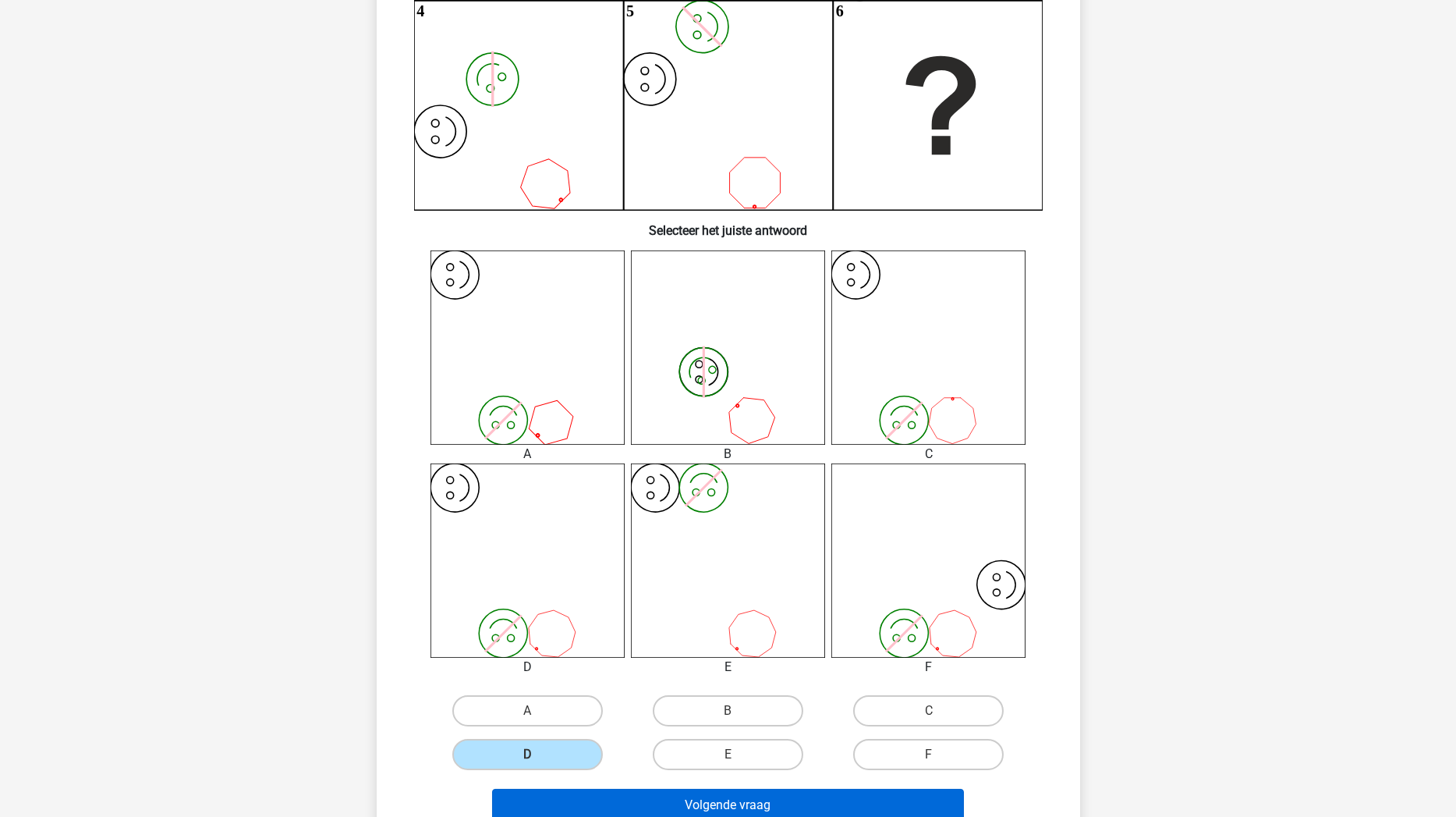
click at [616, 694] on button "Volgende vraag" at bounding box center [728, 804] width 472 height 33
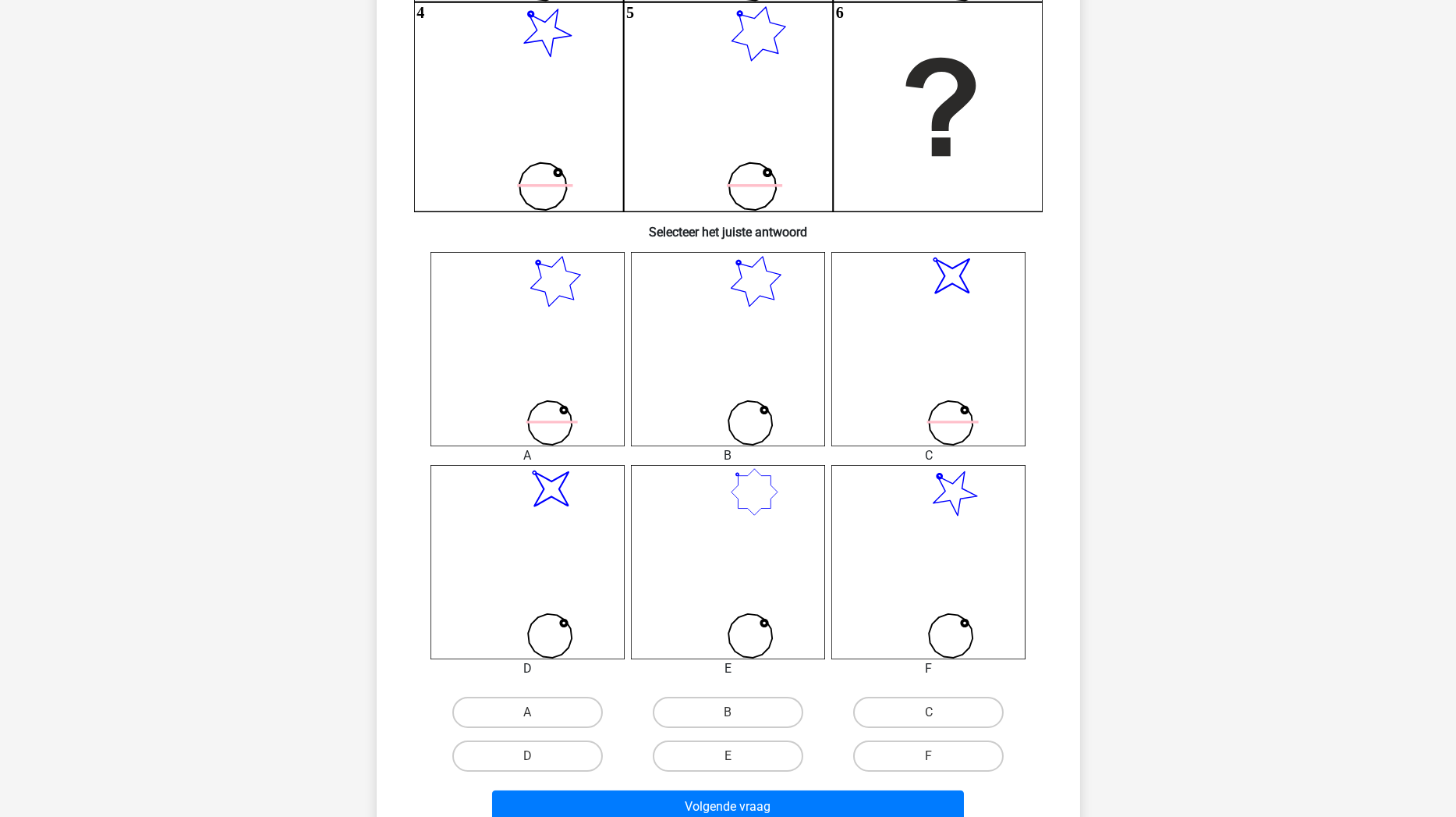
scroll to position [399, 0]
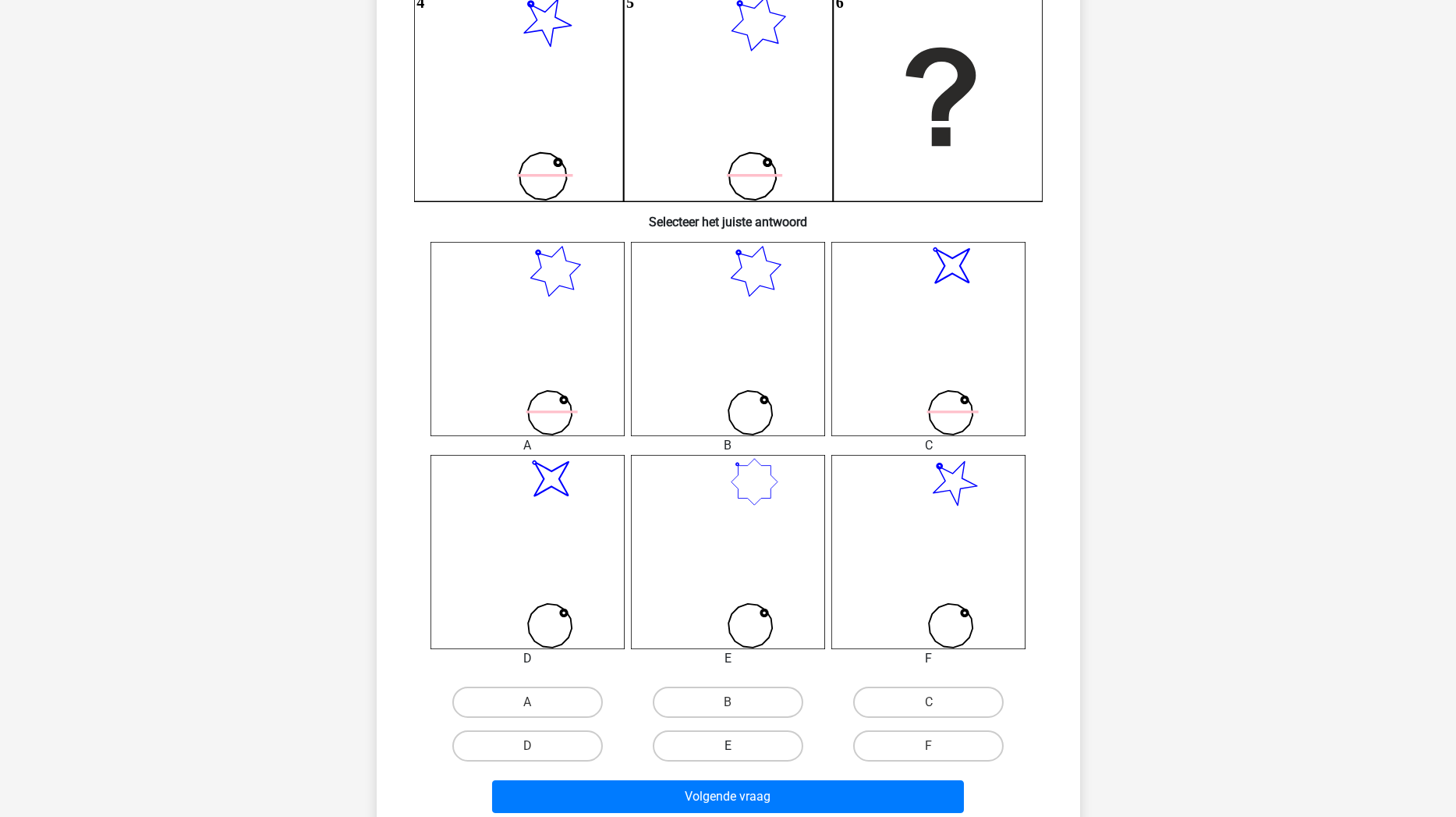
click at [787, 694] on label "E" at bounding box center [728, 745] width 150 height 31
click at [738, 694] on input "E" at bounding box center [732, 751] width 10 height 10
radio input "true"
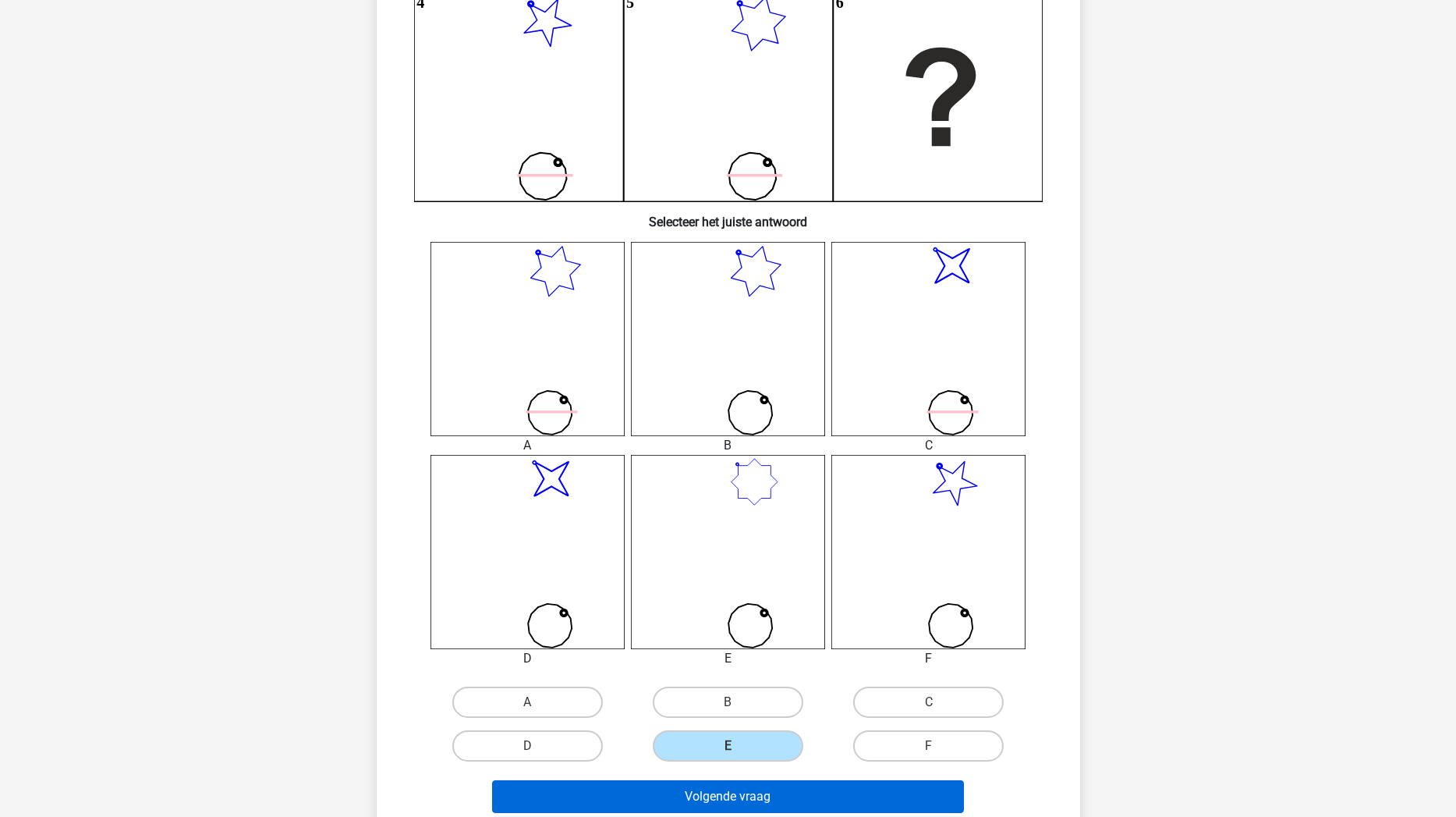
click at [761, 694] on button "Volgende vraag" at bounding box center [728, 796] width 472 height 33
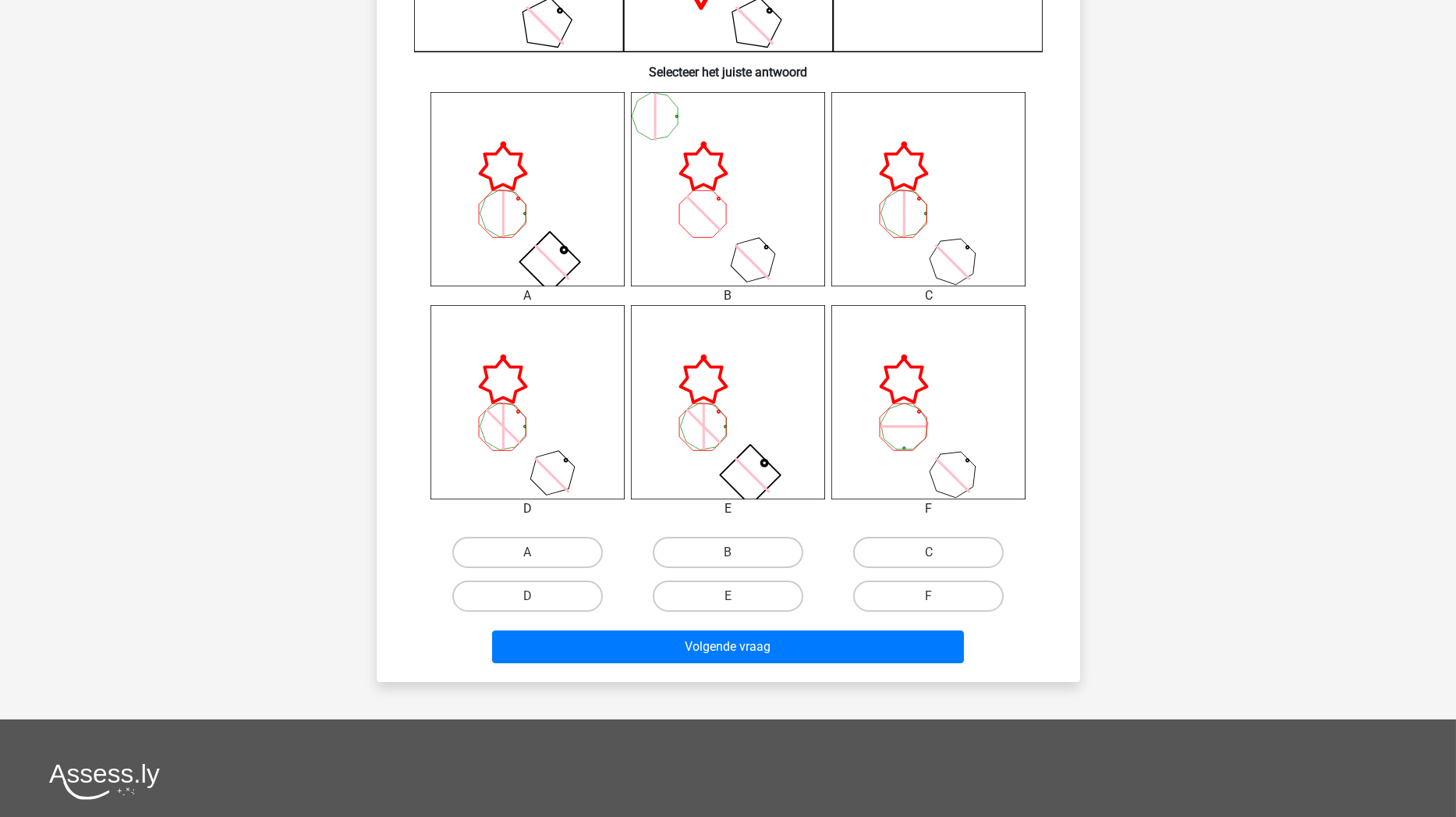
scroll to position [537, 0]
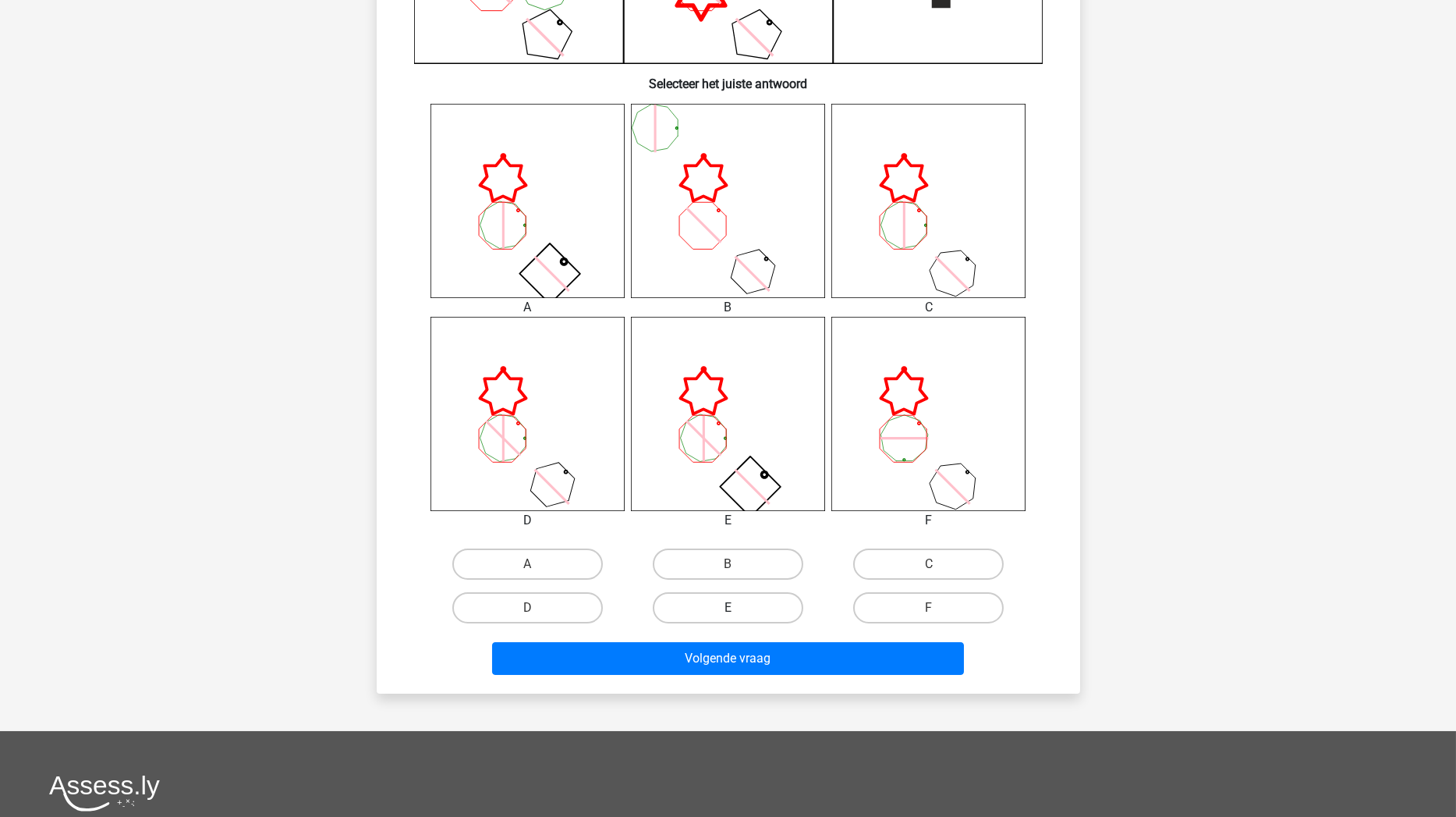
click at [741, 602] on label "E" at bounding box center [728, 608] width 150 height 31
click at [738, 608] on input "E" at bounding box center [732, 612] width 10 height 10
radio input "true"
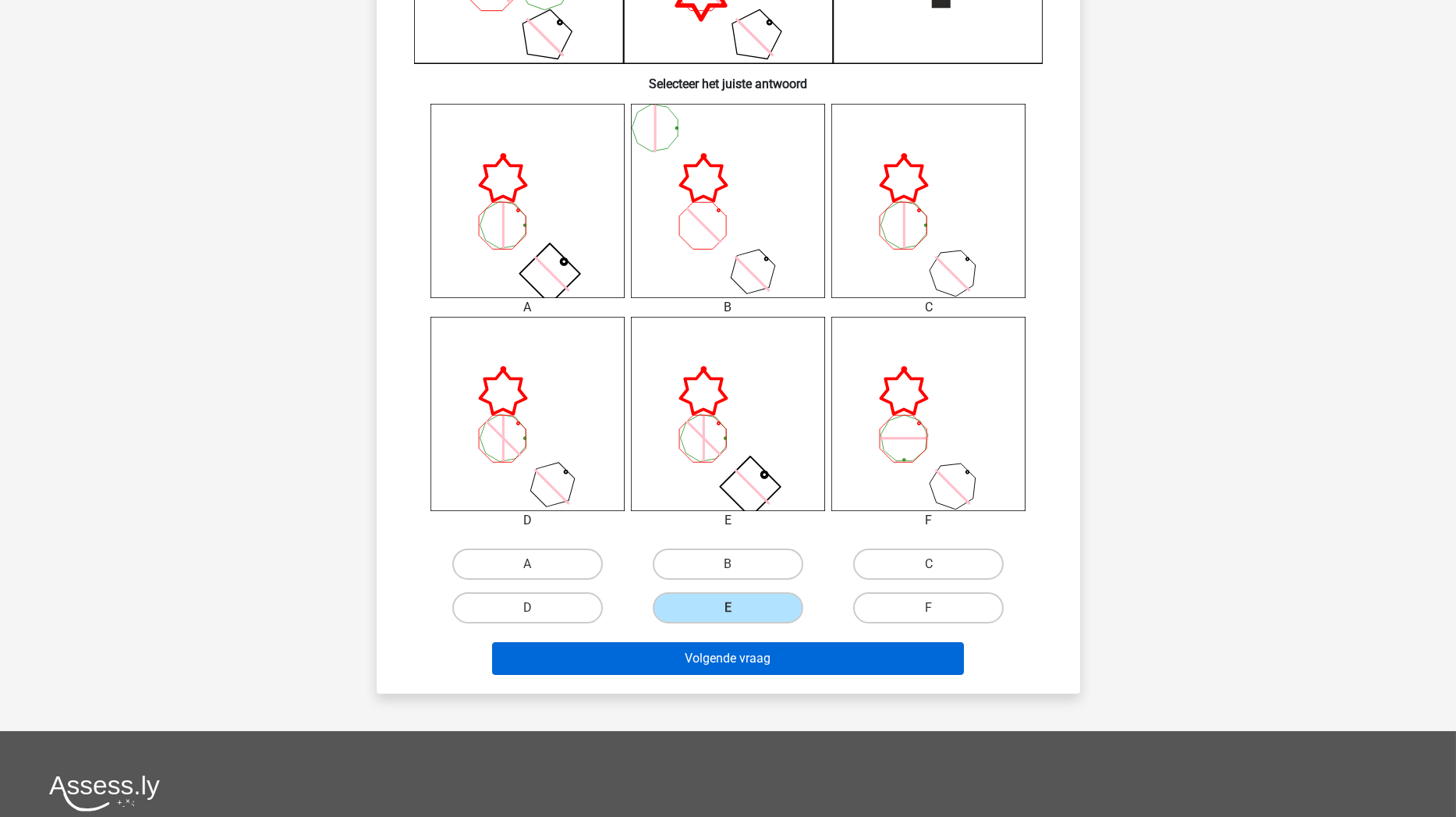
click at [729, 652] on button "Volgende vraag" at bounding box center [728, 658] width 472 height 33
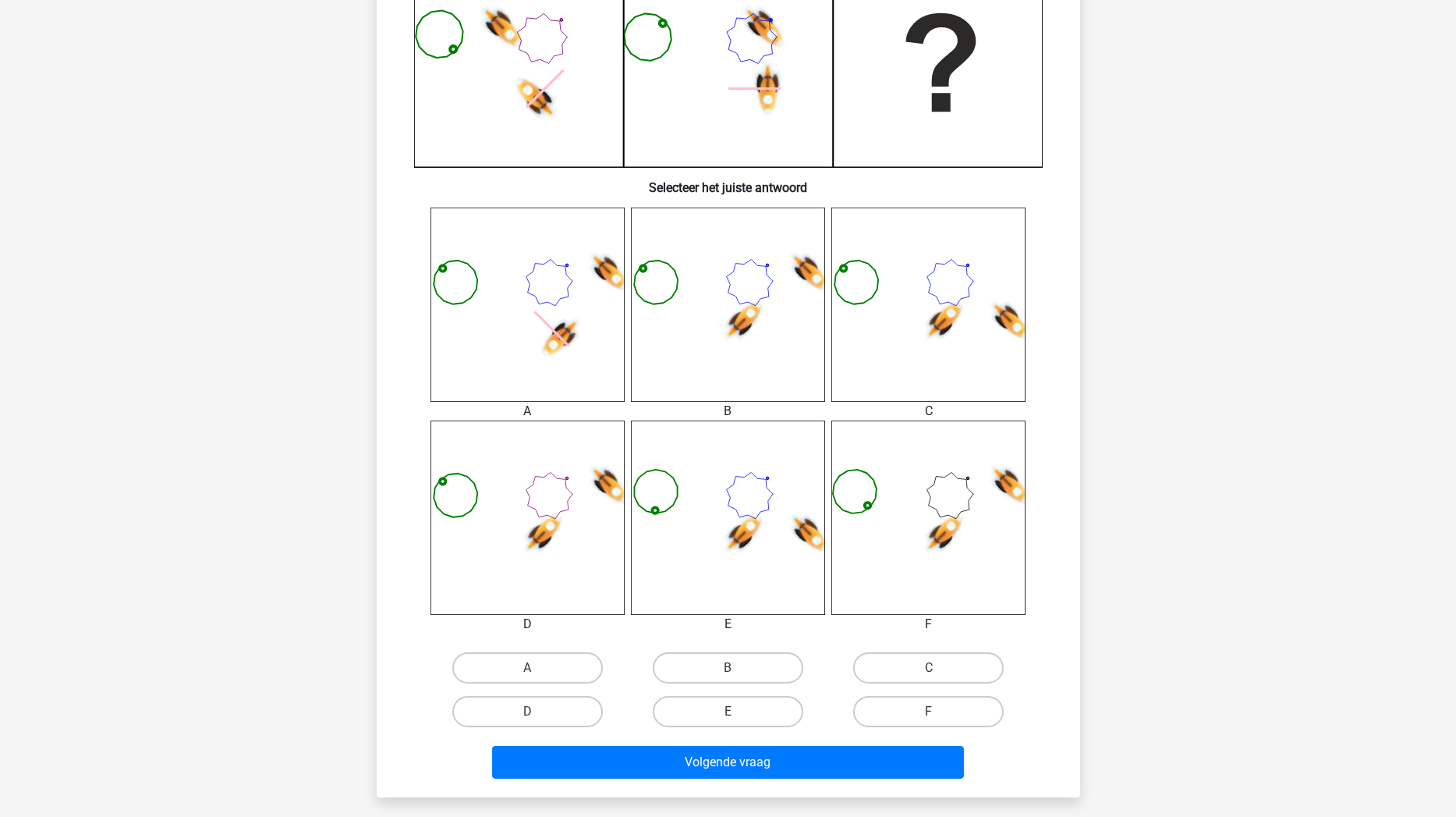
scroll to position [466, 0]
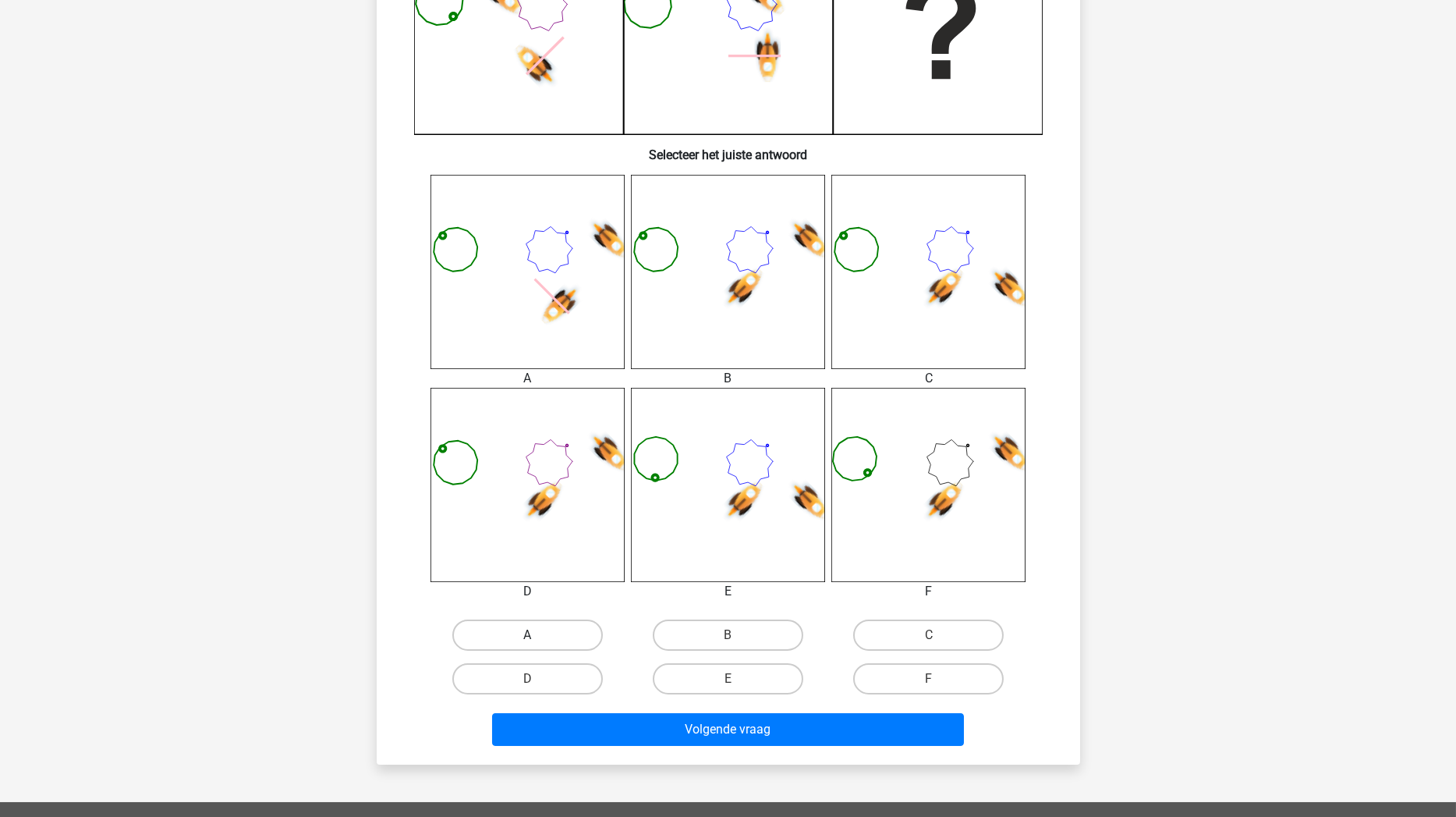
click at [570, 630] on label "A" at bounding box center [527, 635] width 150 height 31
click at [537, 635] on input "A" at bounding box center [532, 639] width 10 height 10
radio input "true"
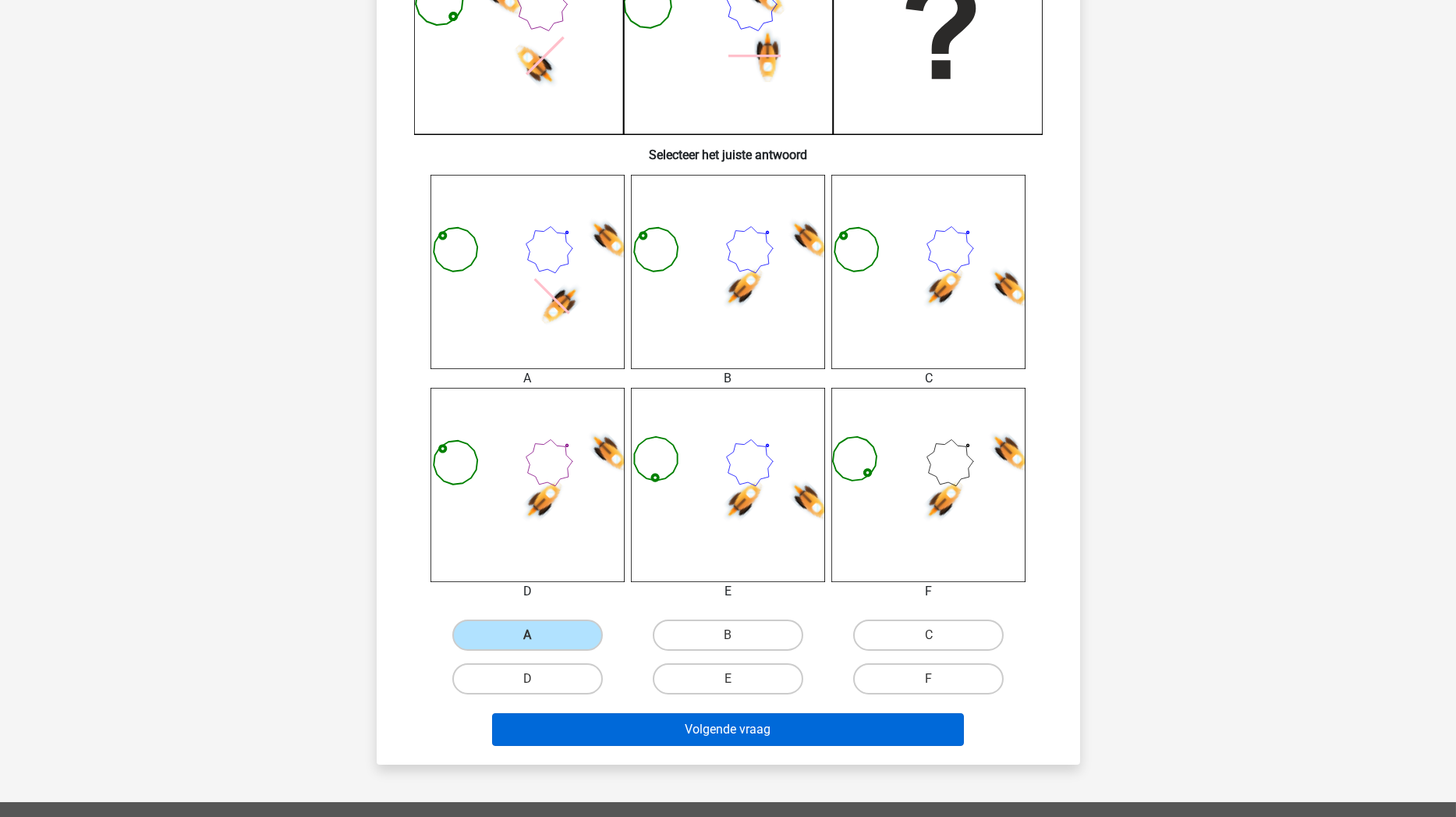
click at [600, 694] on button "Volgende vraag" at bounding box center [728, 729] width 472 height 33
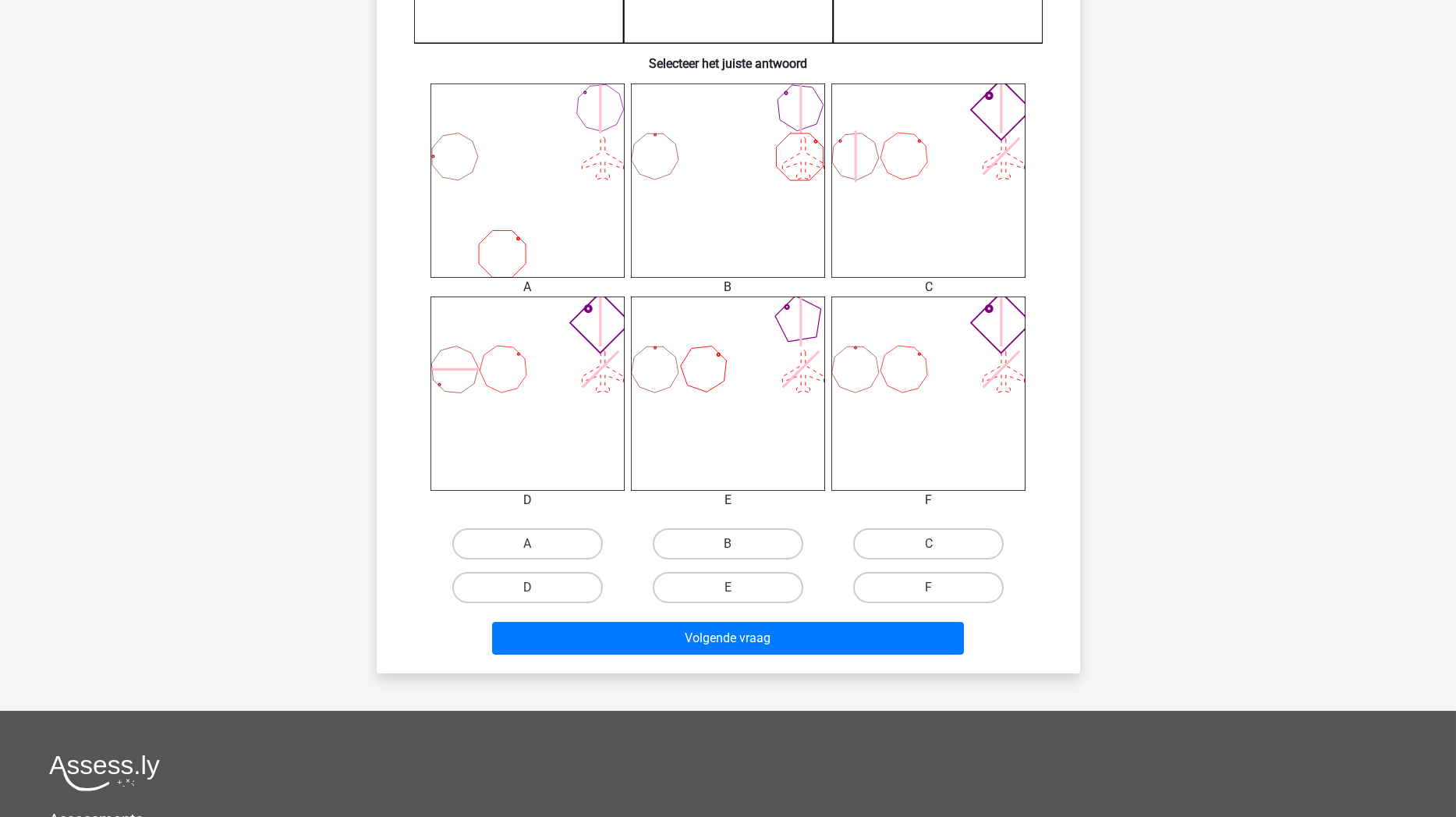
scroll to position [557, 0]
click at [743, 584] on label "E" at bounding box center [728, 587] width 150 height 31
click at [738, 588] on input "E" at bounding box center [732, 592] width 10 height 10
radio input "true"
click at [740, 661] on div "Volgende vraag" at bounding box center [728, 641] width 602 height 39
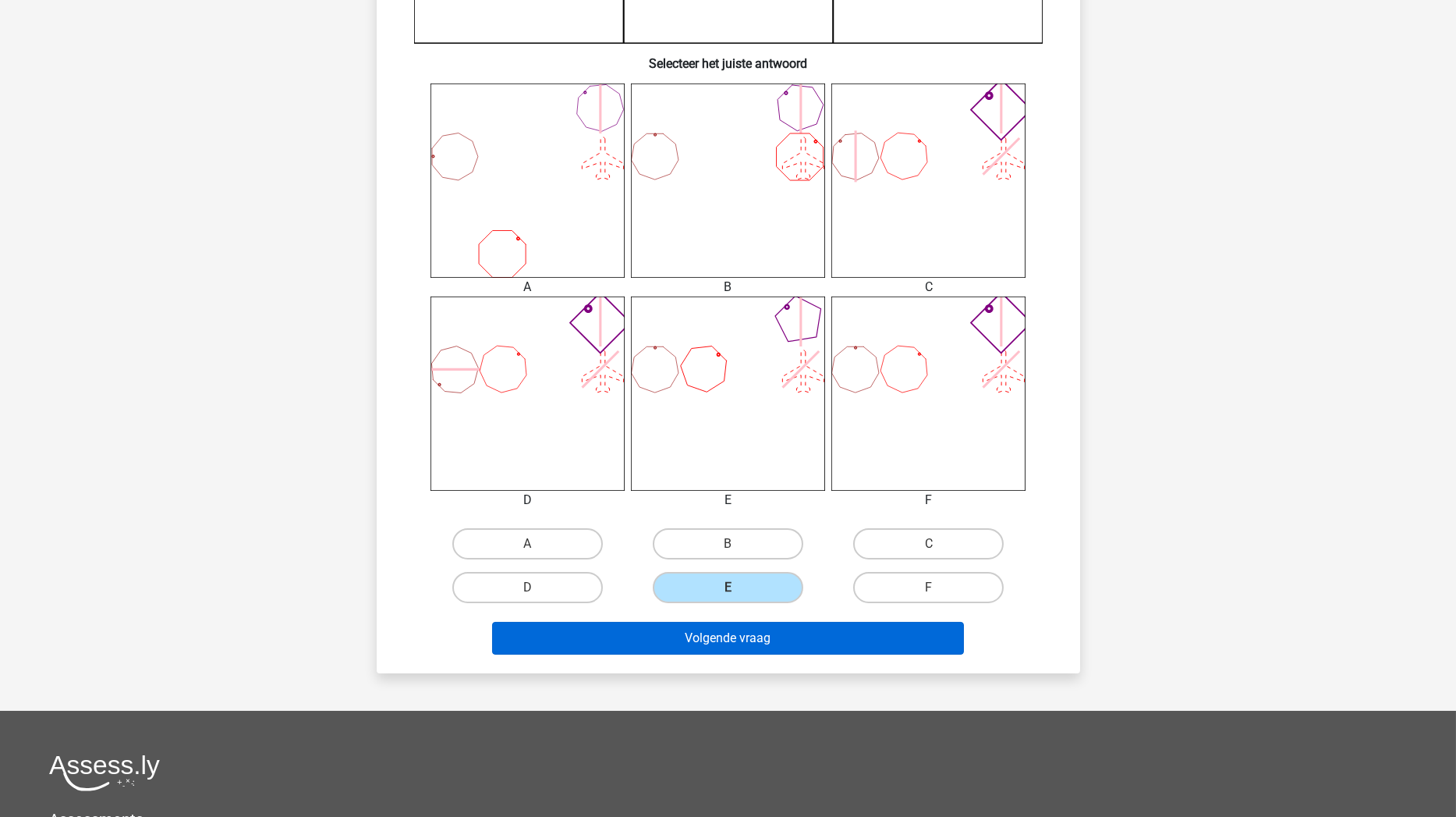
click at [755, 635] on button "Volgende vraag" at bounding box center [728, 638] width 472 height 33
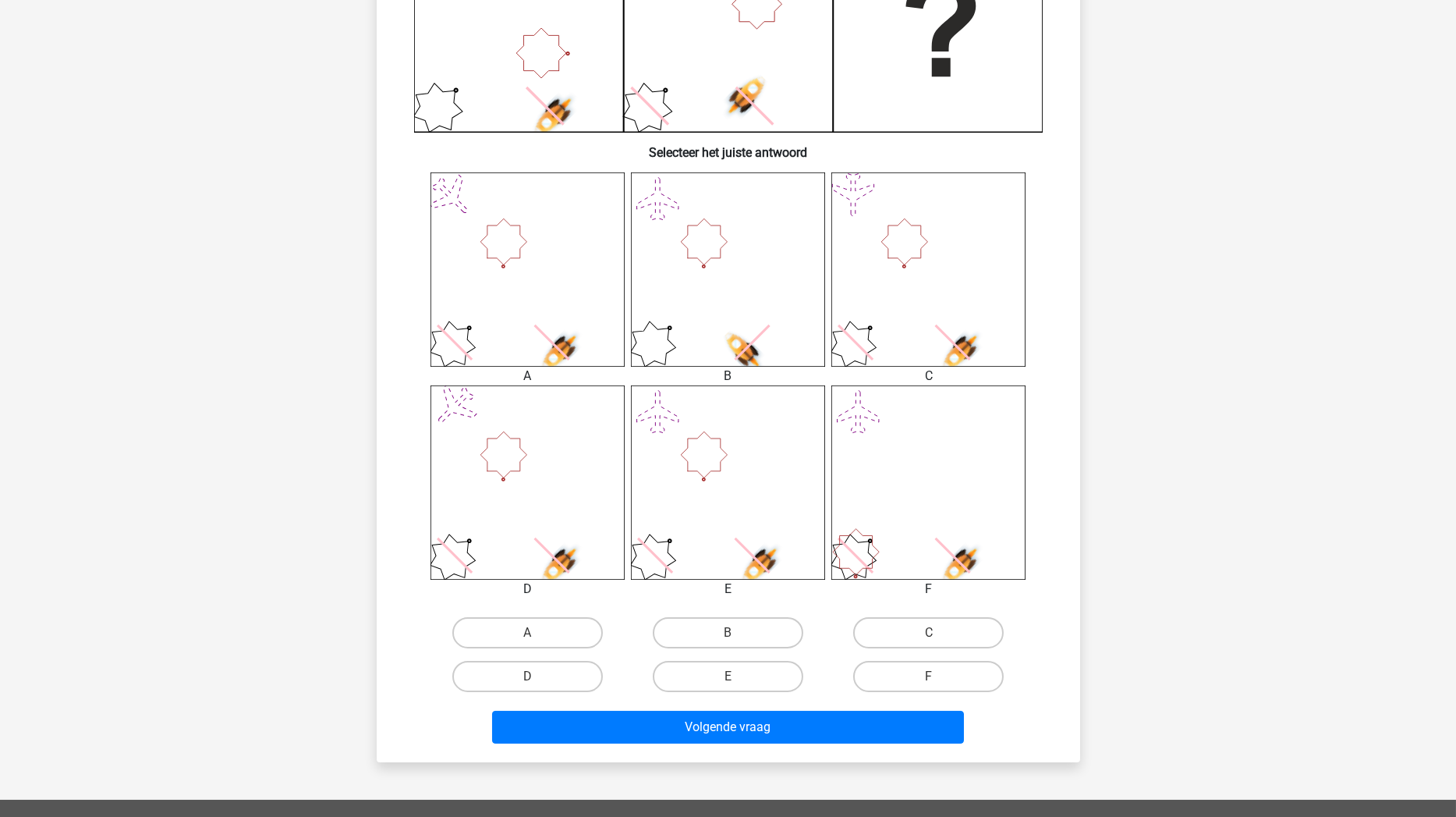
scroll to position [474, 0]
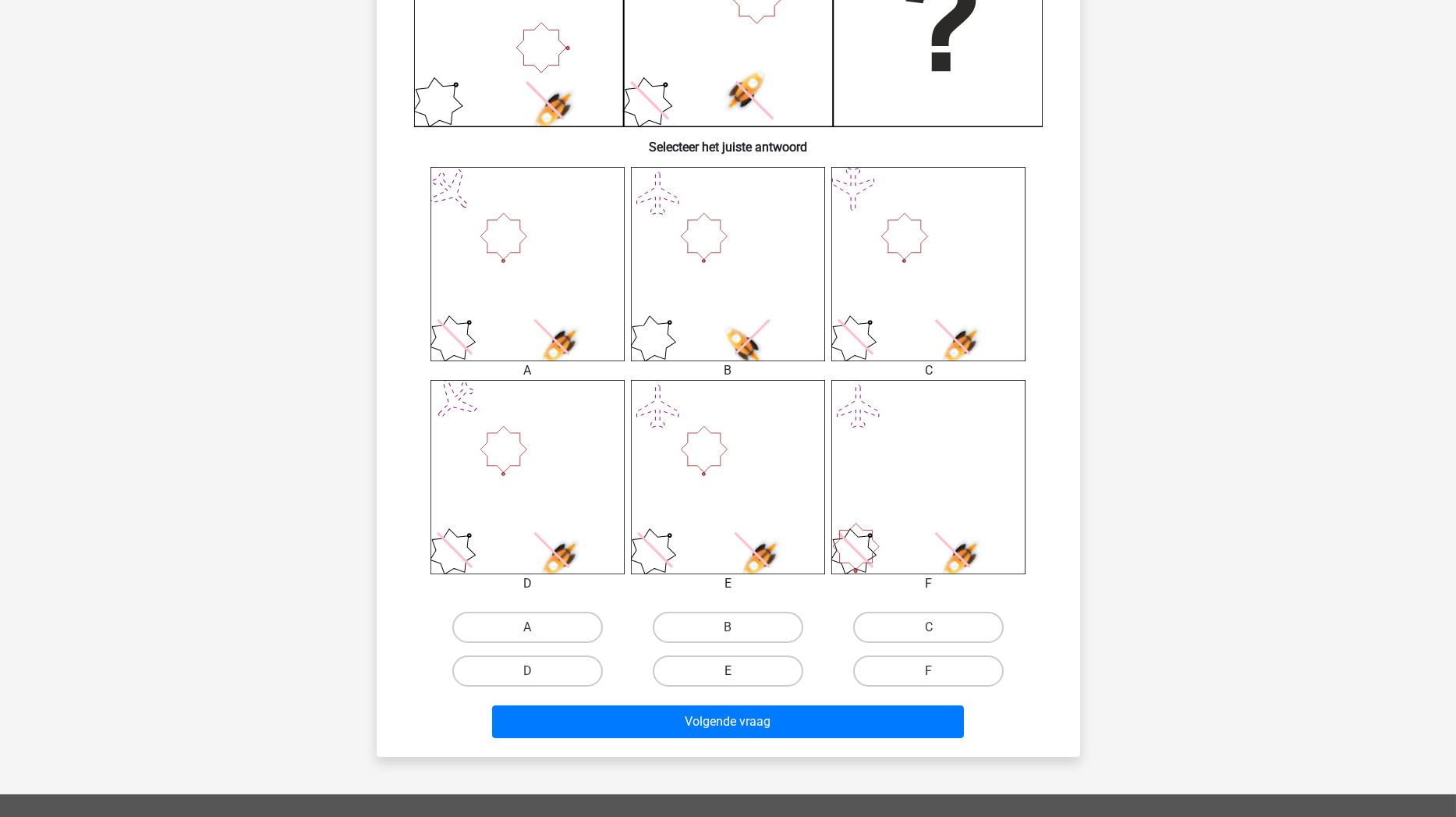
click at [705, 664] on label "E" at bounding box center [728, 670] width 150 height 31
click at [728, 671] on input "E" at bounding box center [732, 676] width 10 height 10
radio input "true"
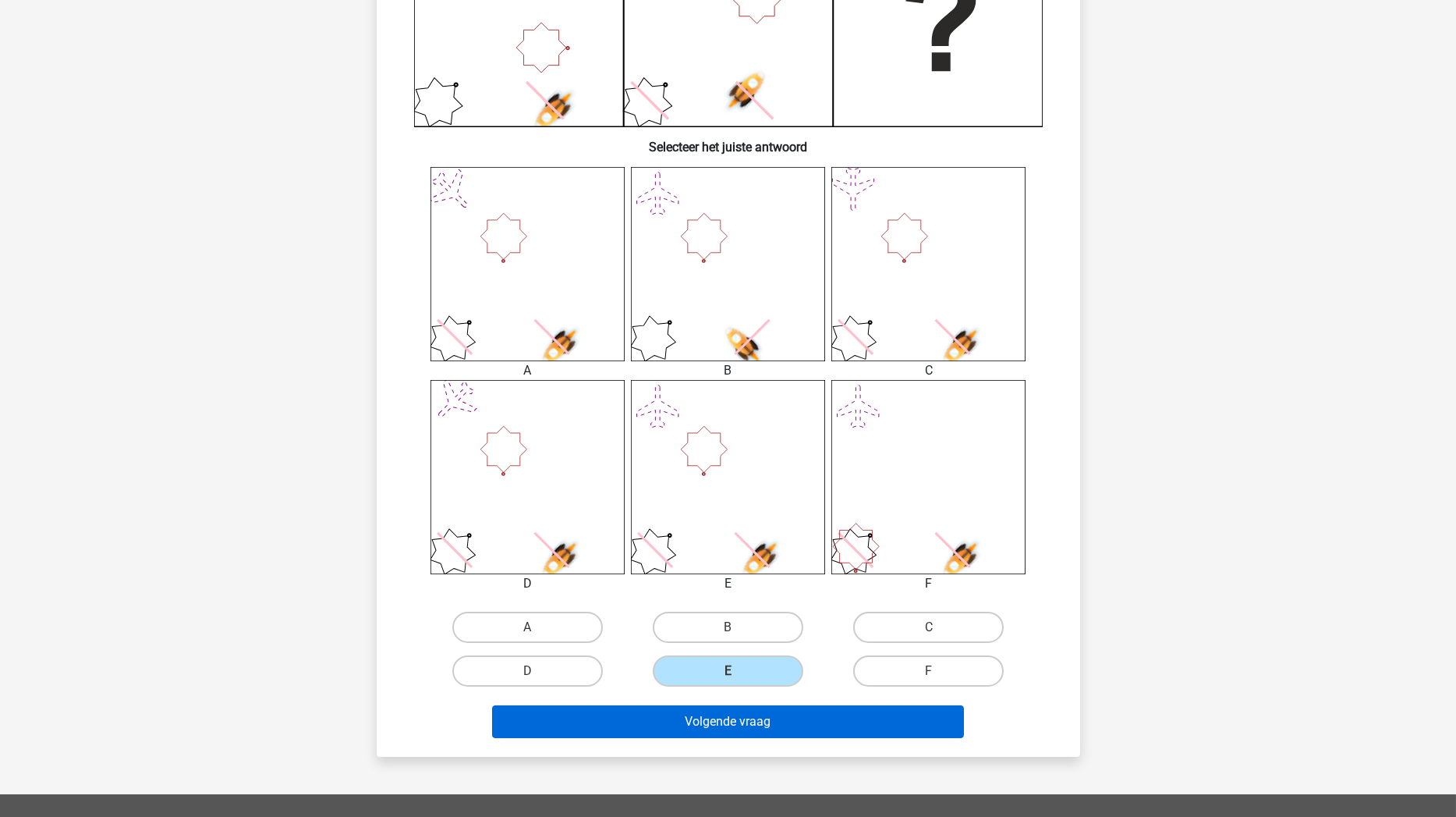
click at [704, 694] on button "Volgende vraag" at bounding box center [728, 721] width 472 height 33
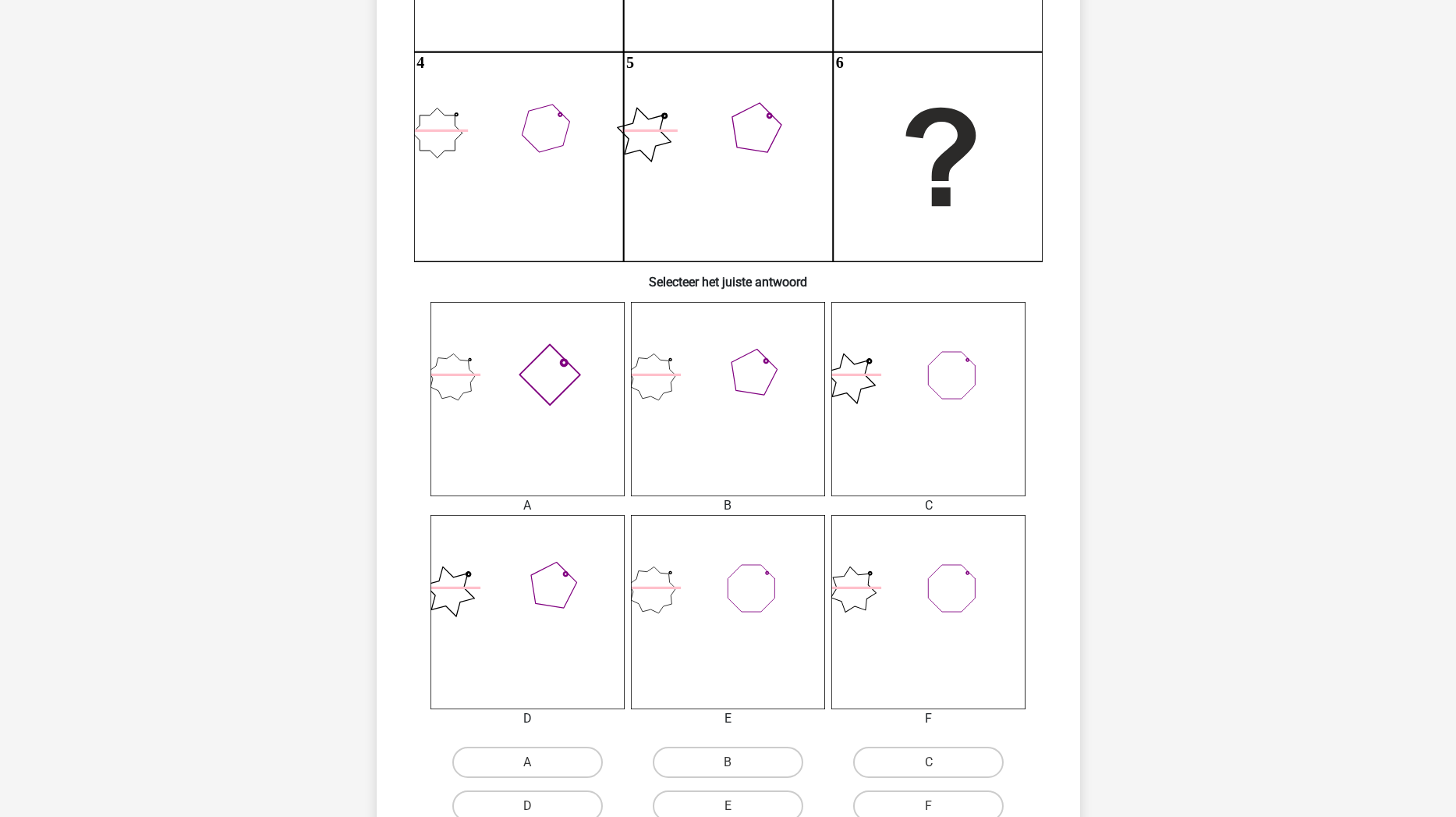
scroll to position [407, 0]
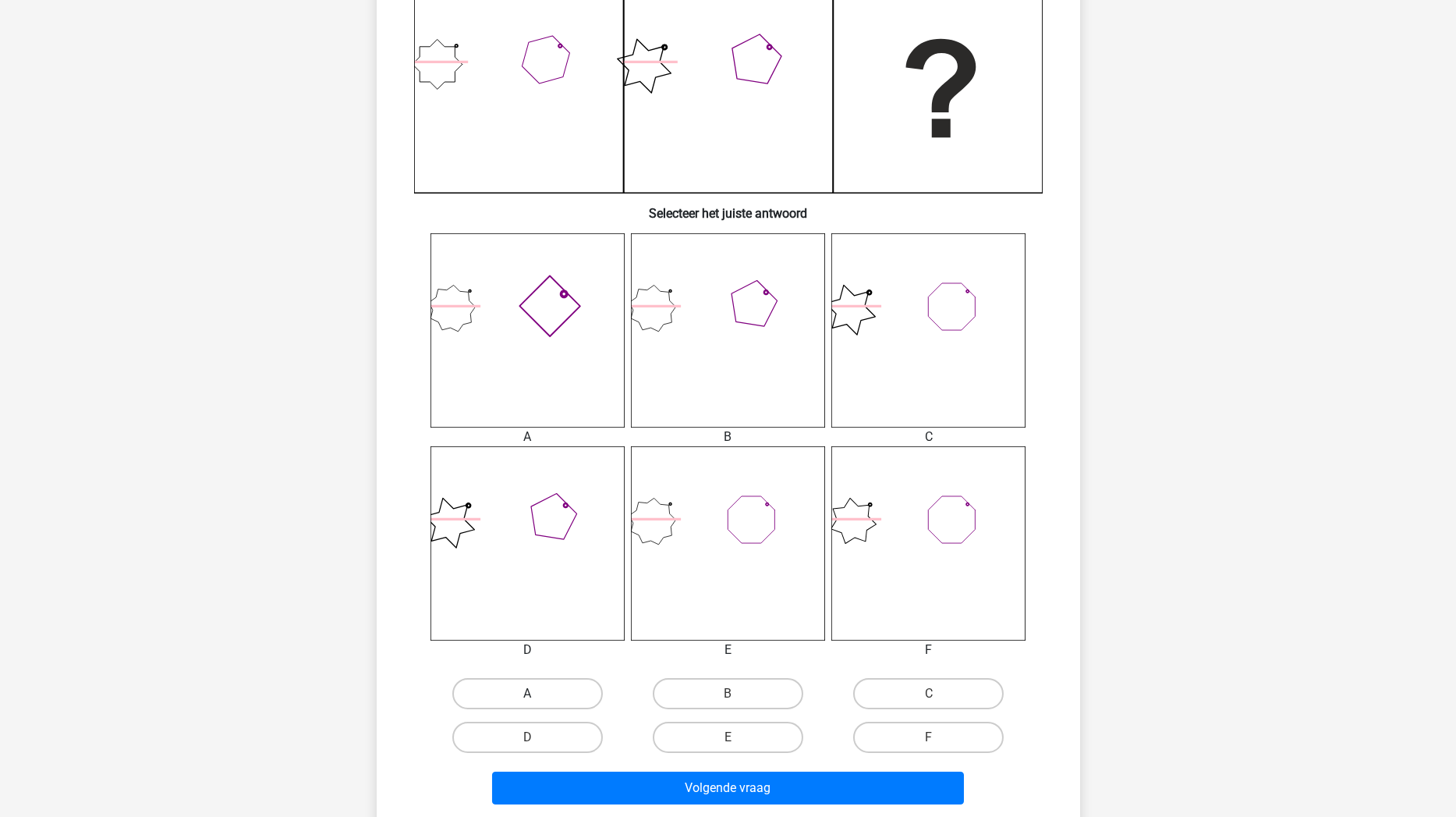
click at [571, 694] on label "A" at bounding box center [527, 693] width 150 height 31
click at [537, 694] on input "A" at bounding box center [532, 698] width 10 height 10
radio input "true"
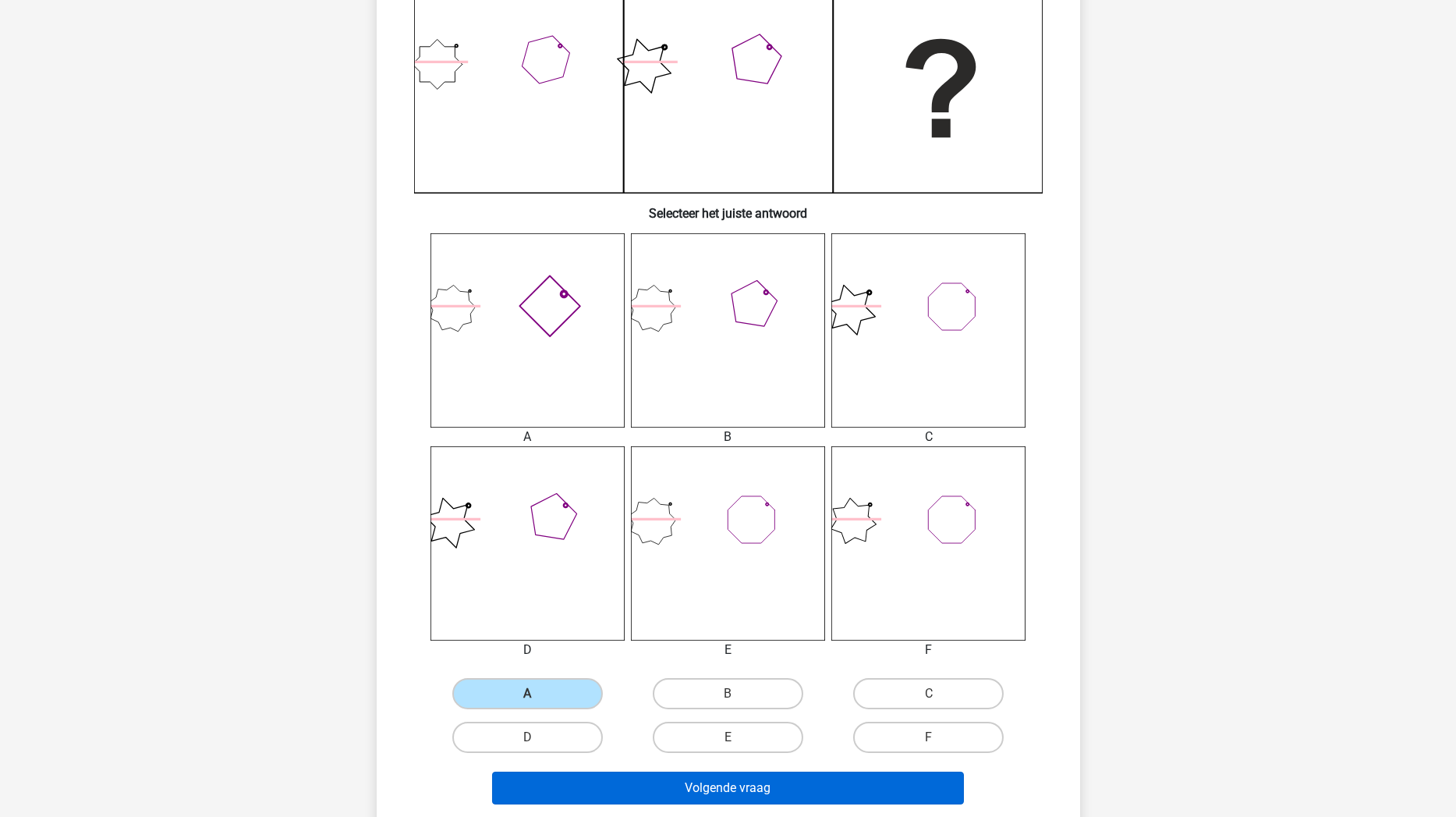
click at [595, 694] on button "Volgende vraag" at bounding box center [728, 788] width 472 height 33
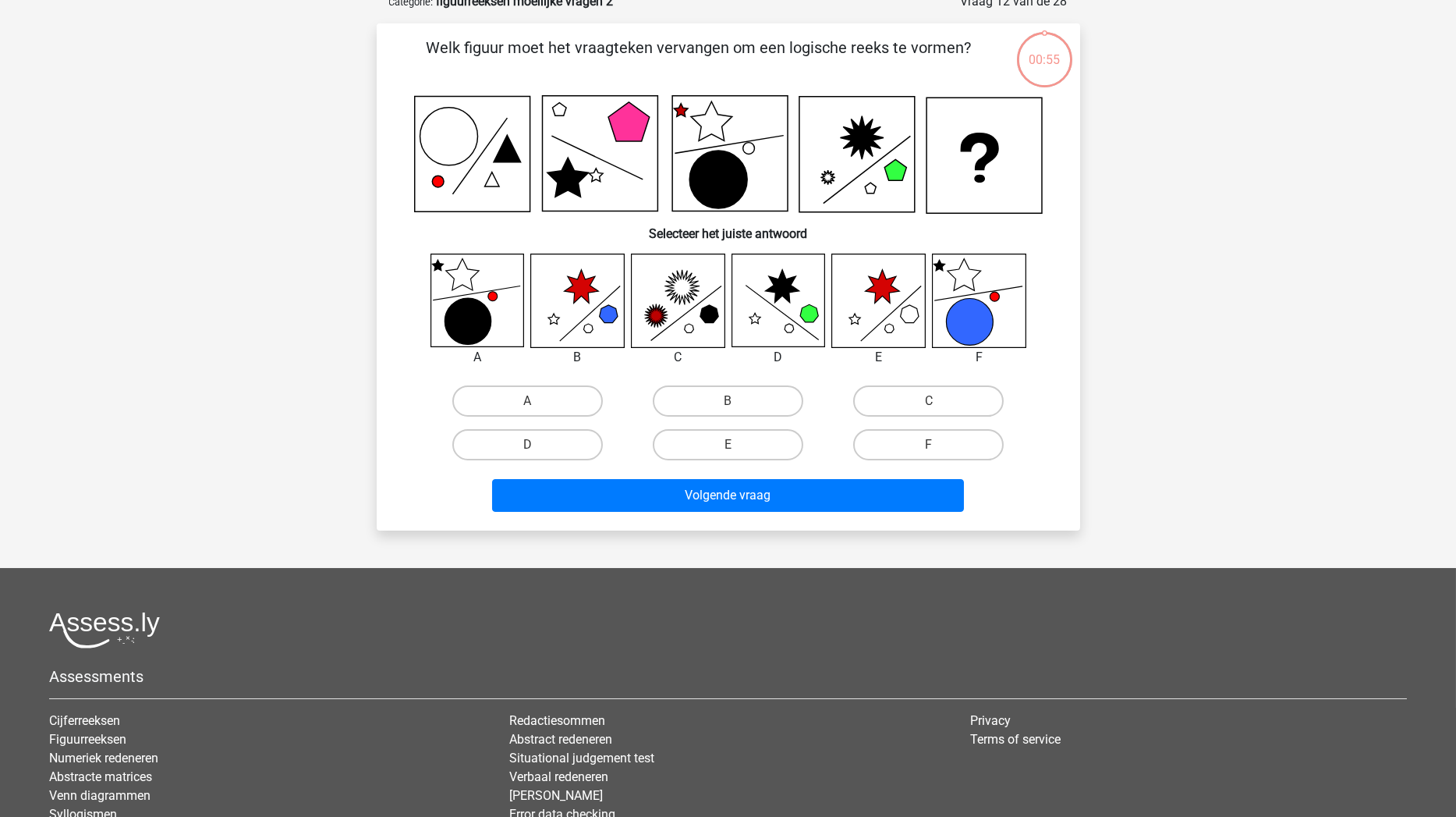
scroll to position [78, 0]
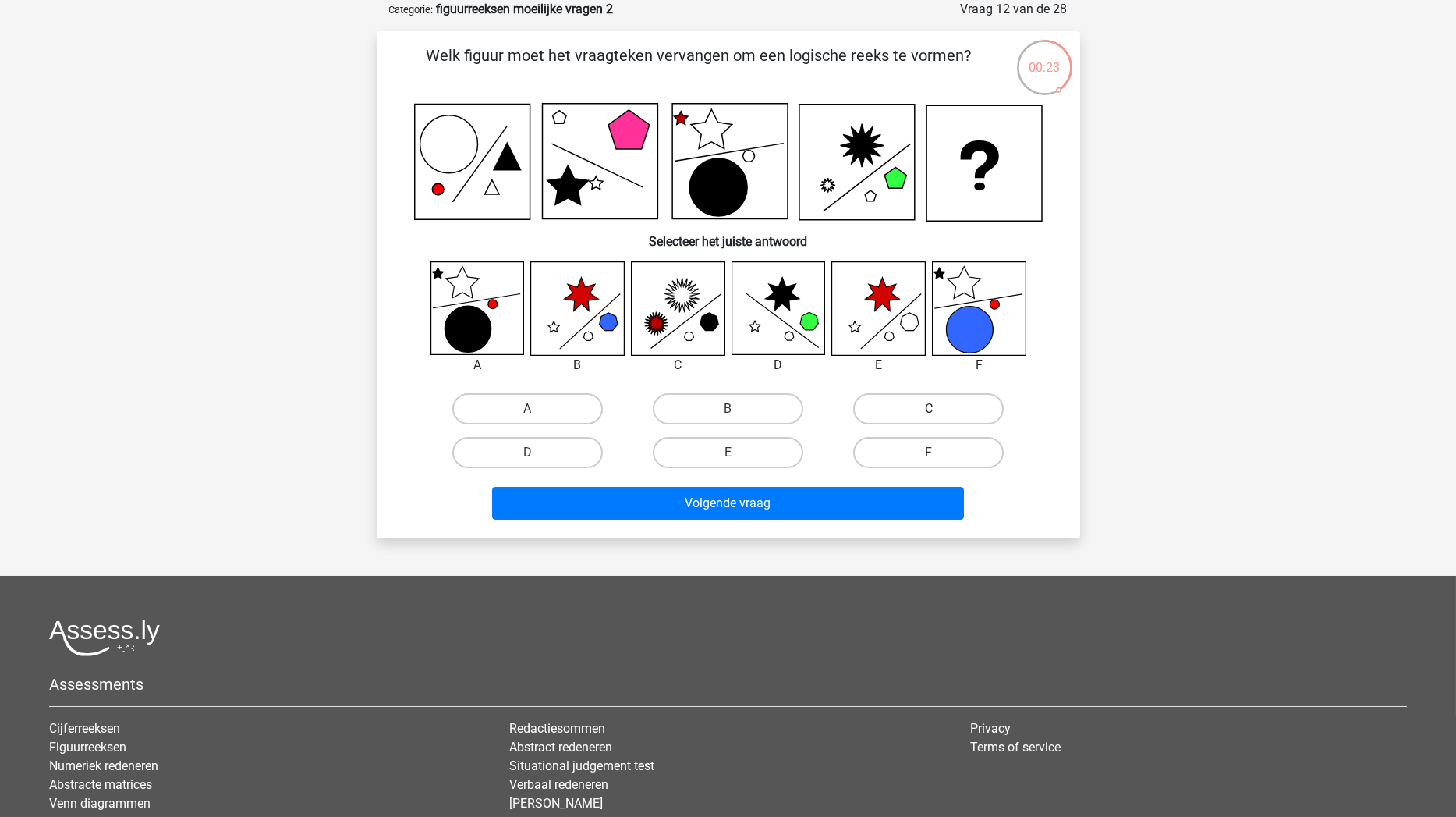
click at [939, 406] on label "C" at bounding box center [928, 408] width 150 height 31
click at [939, 408] on input "C" at bounding box center [934, 413] width 10 height 10
radio input "true"
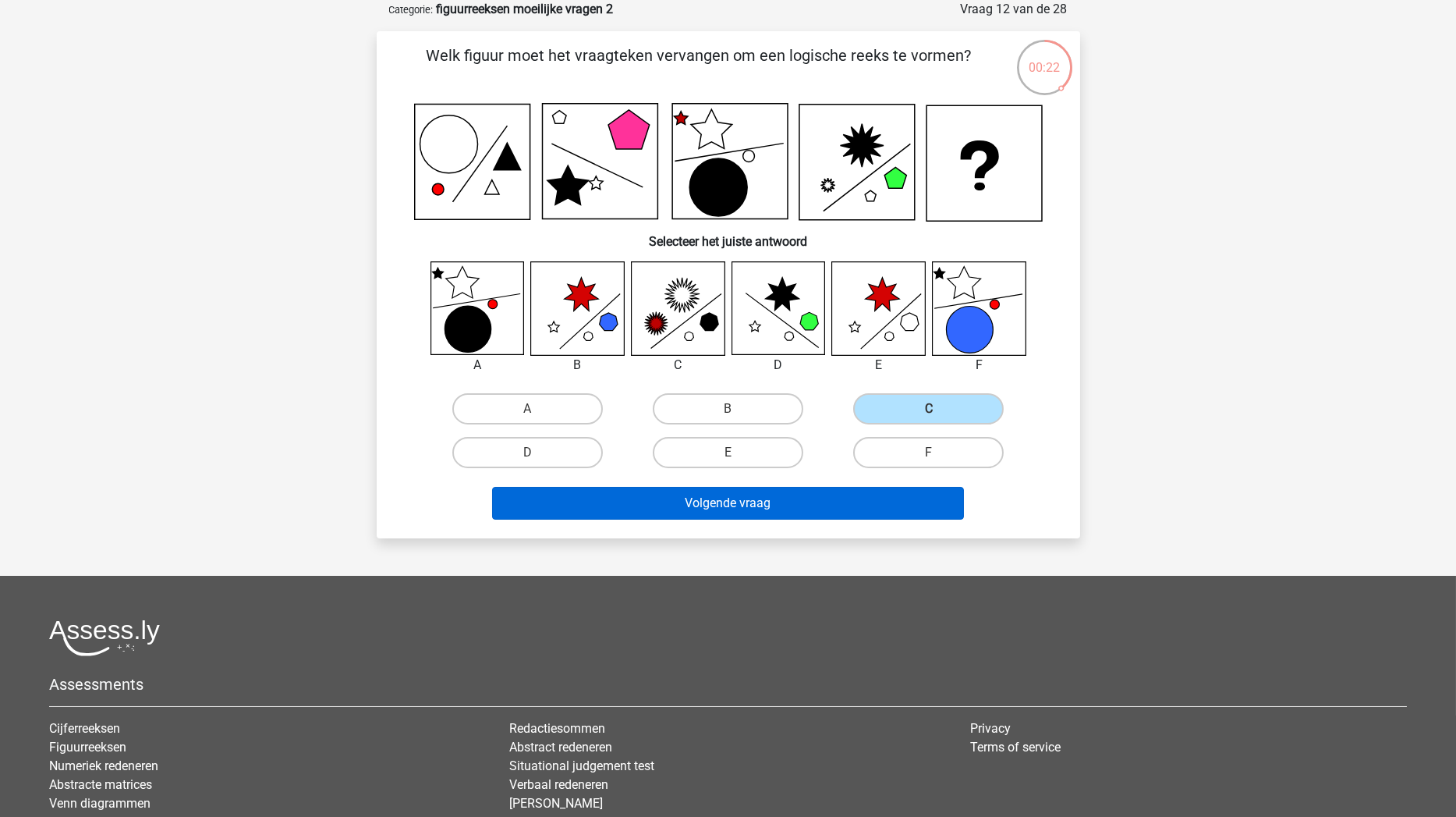
click at [833, 498] on button "Volgende vraag" at bounding box center [728, 502] width 472 height 33
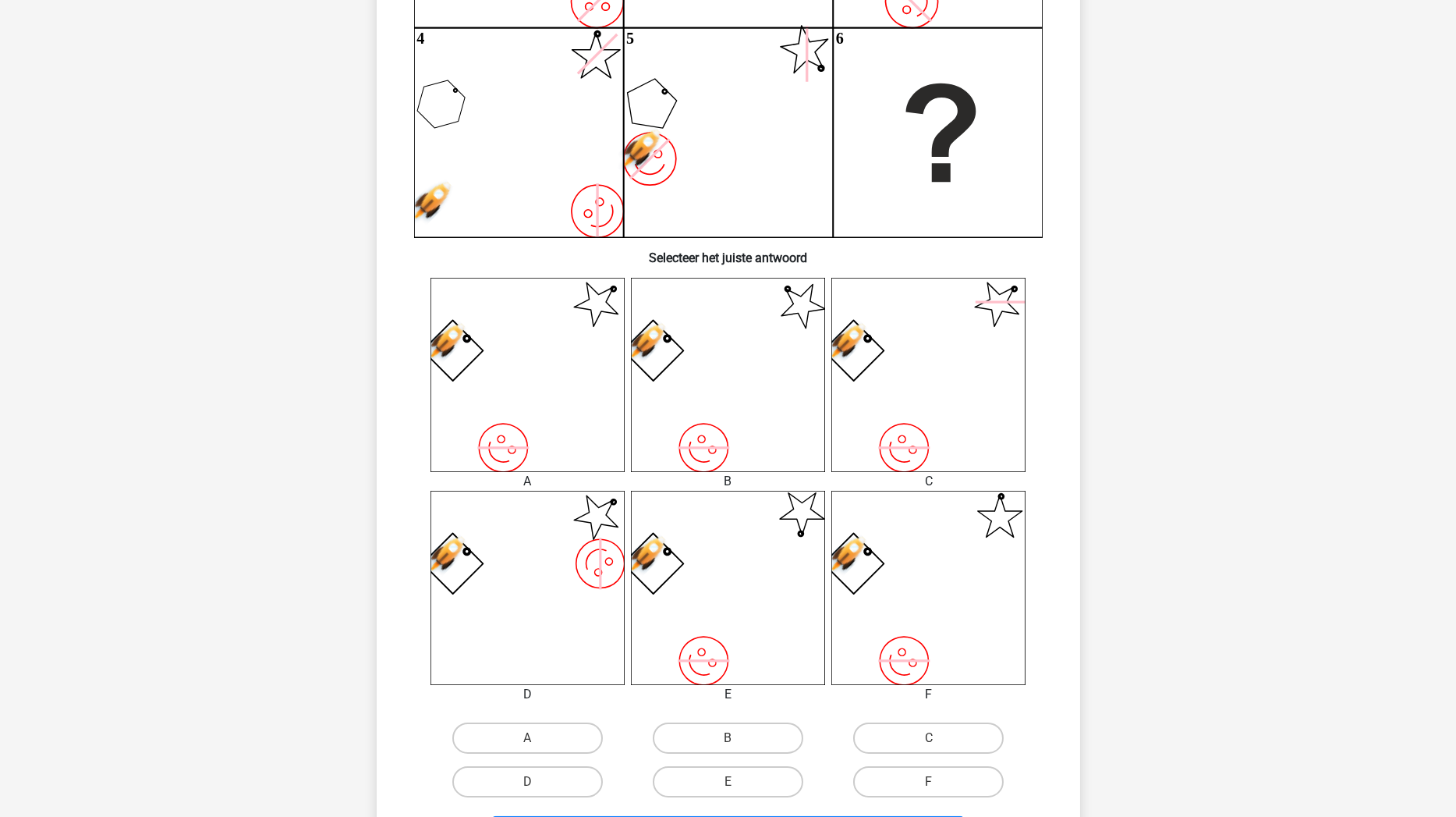
scroll to position [372, 0]
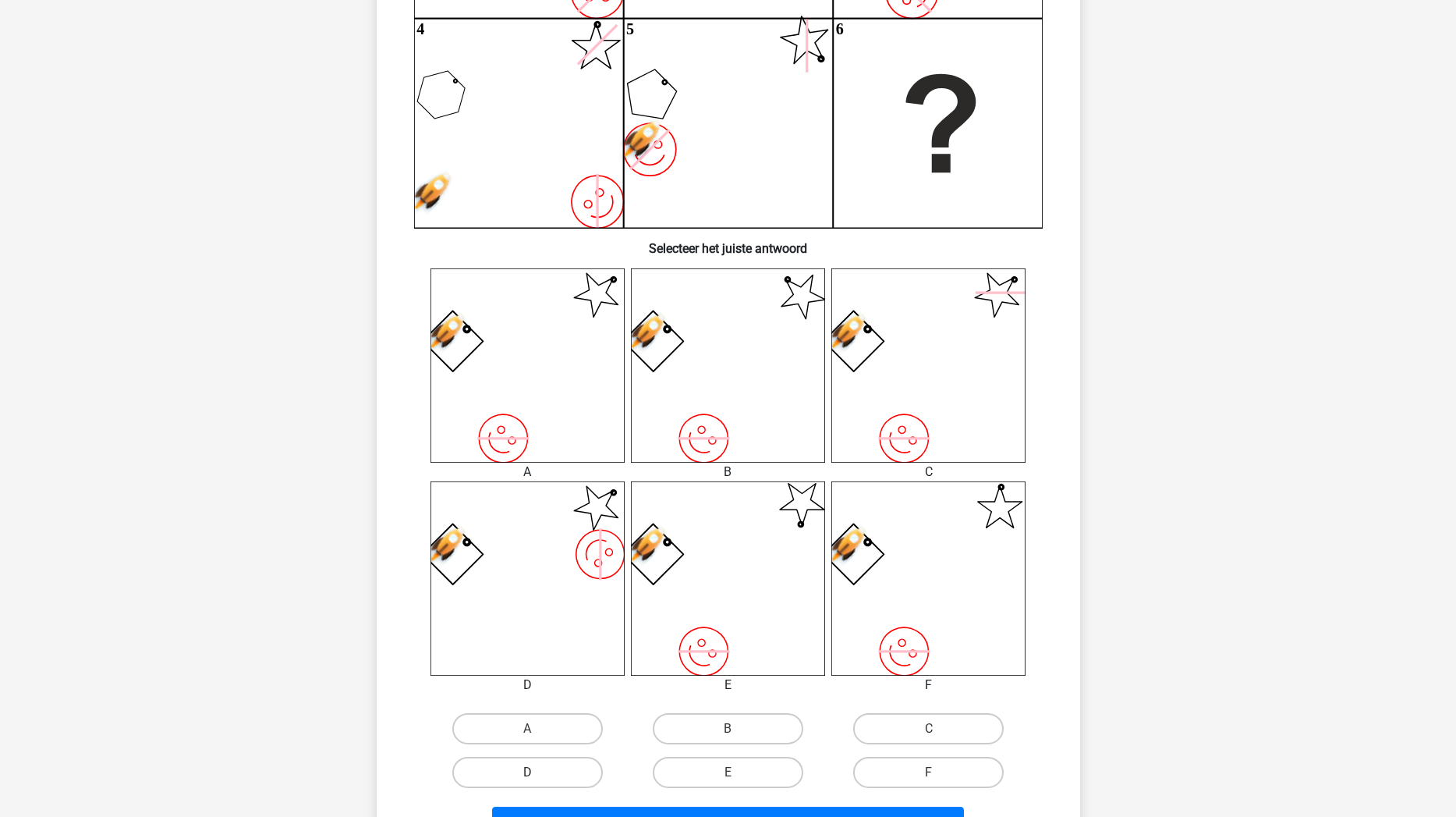
click at [576, 694] on label "D" at bounding box center [527, 772] width 150 height 31
click at [537, 694] on input "D" at bounding box center [532, 777] width 10 height 10
radio input "true"
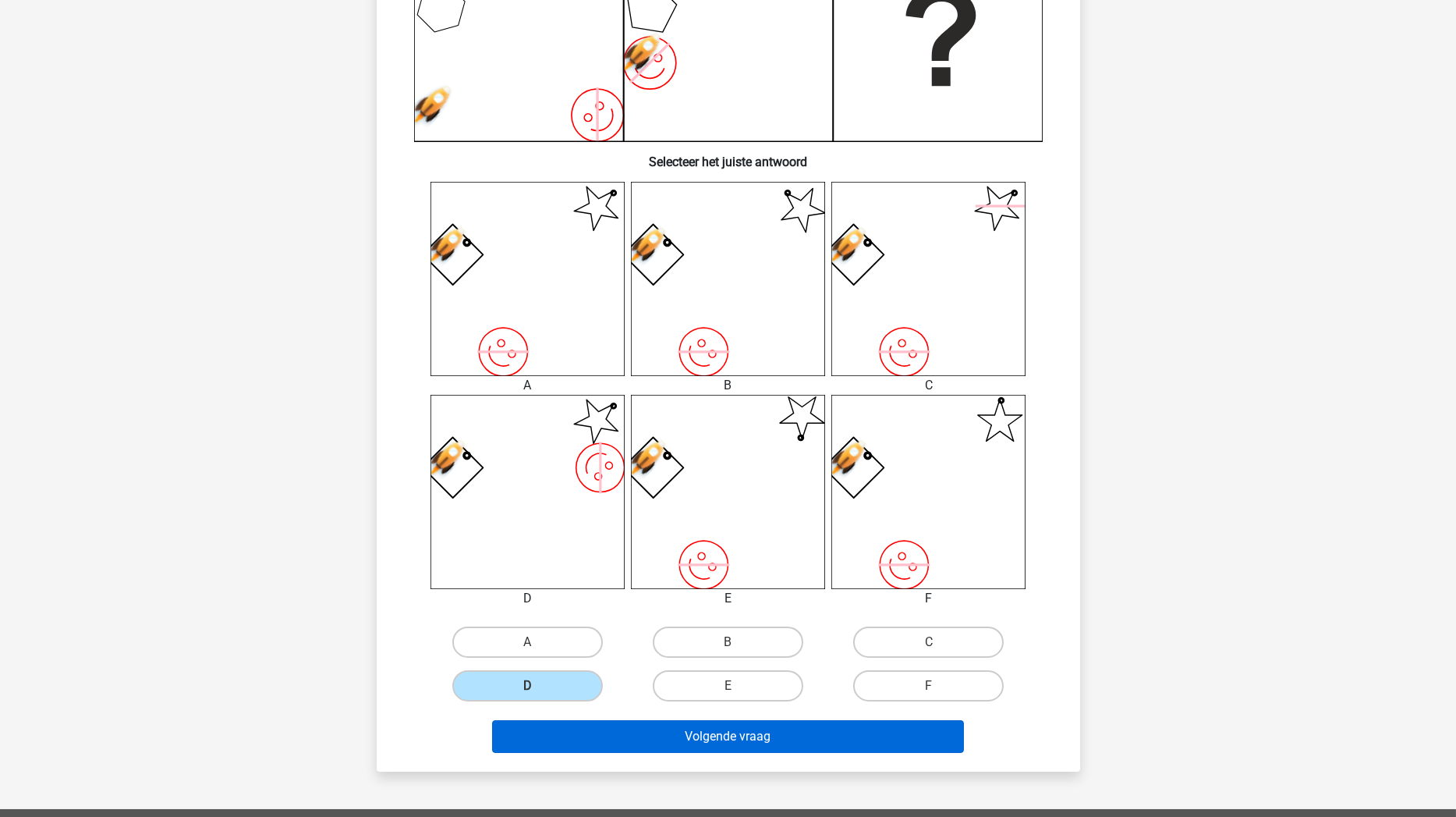
click at [602, 694] on button "Volgende vraag" at bounding box center [728, 736] width 472 height 33
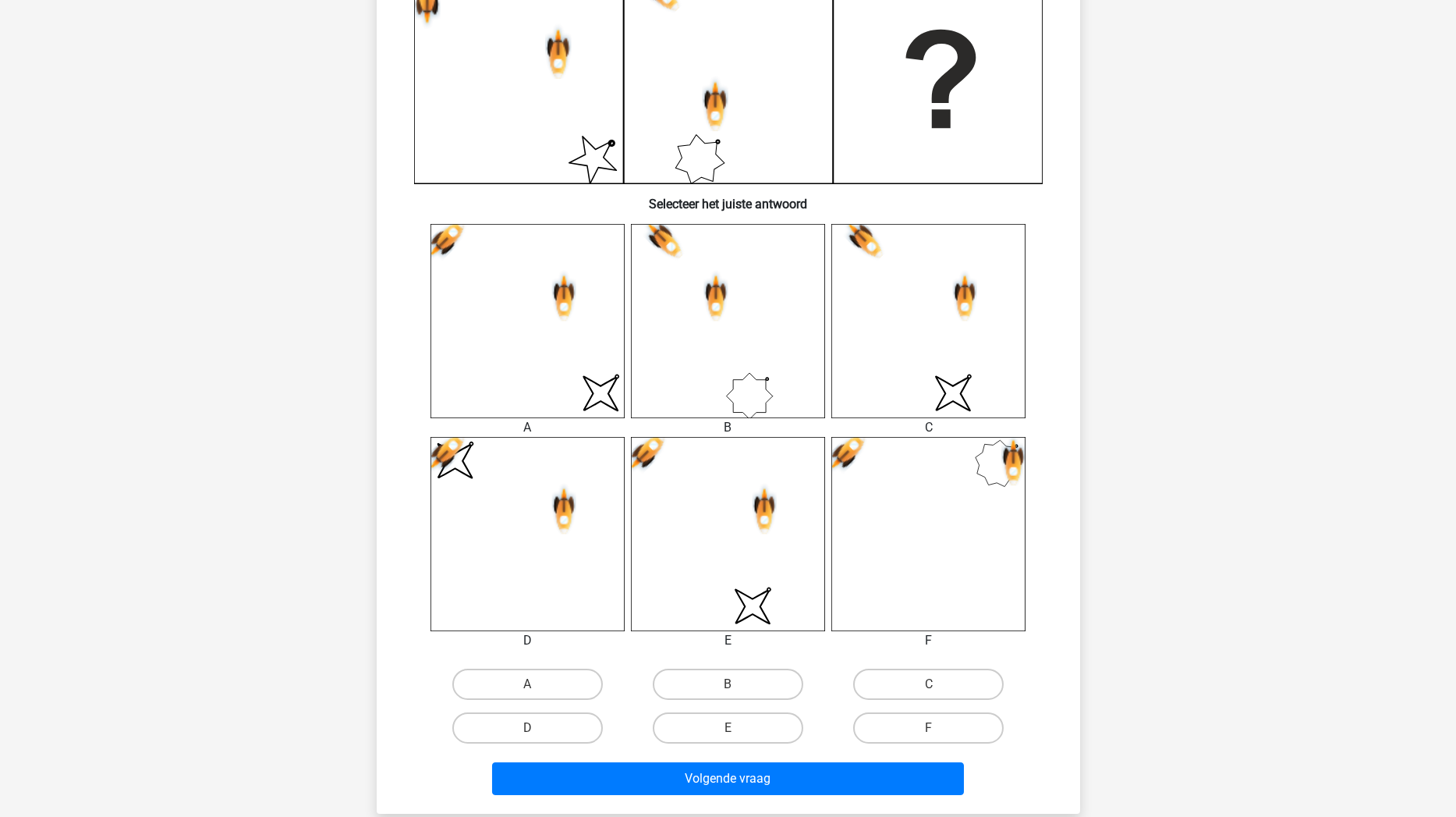
scroll to position [502, 0]
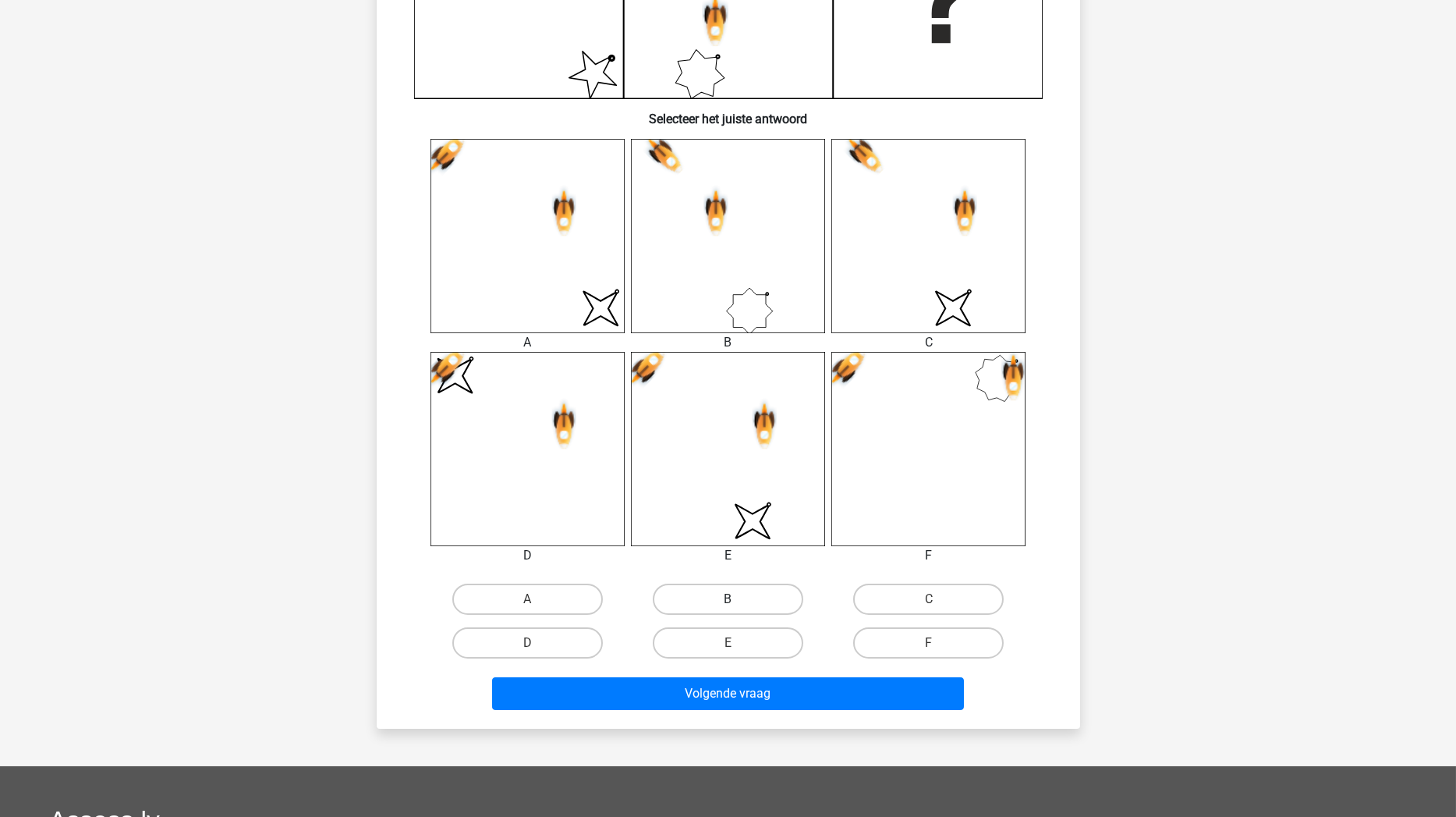
click at [710, 601] on label "B" at bounding box center [728, 599] width 150 height 31
click at [728, 601] on input "B" at bounding box center [732, 604] width 10 height 10
radio input "true"
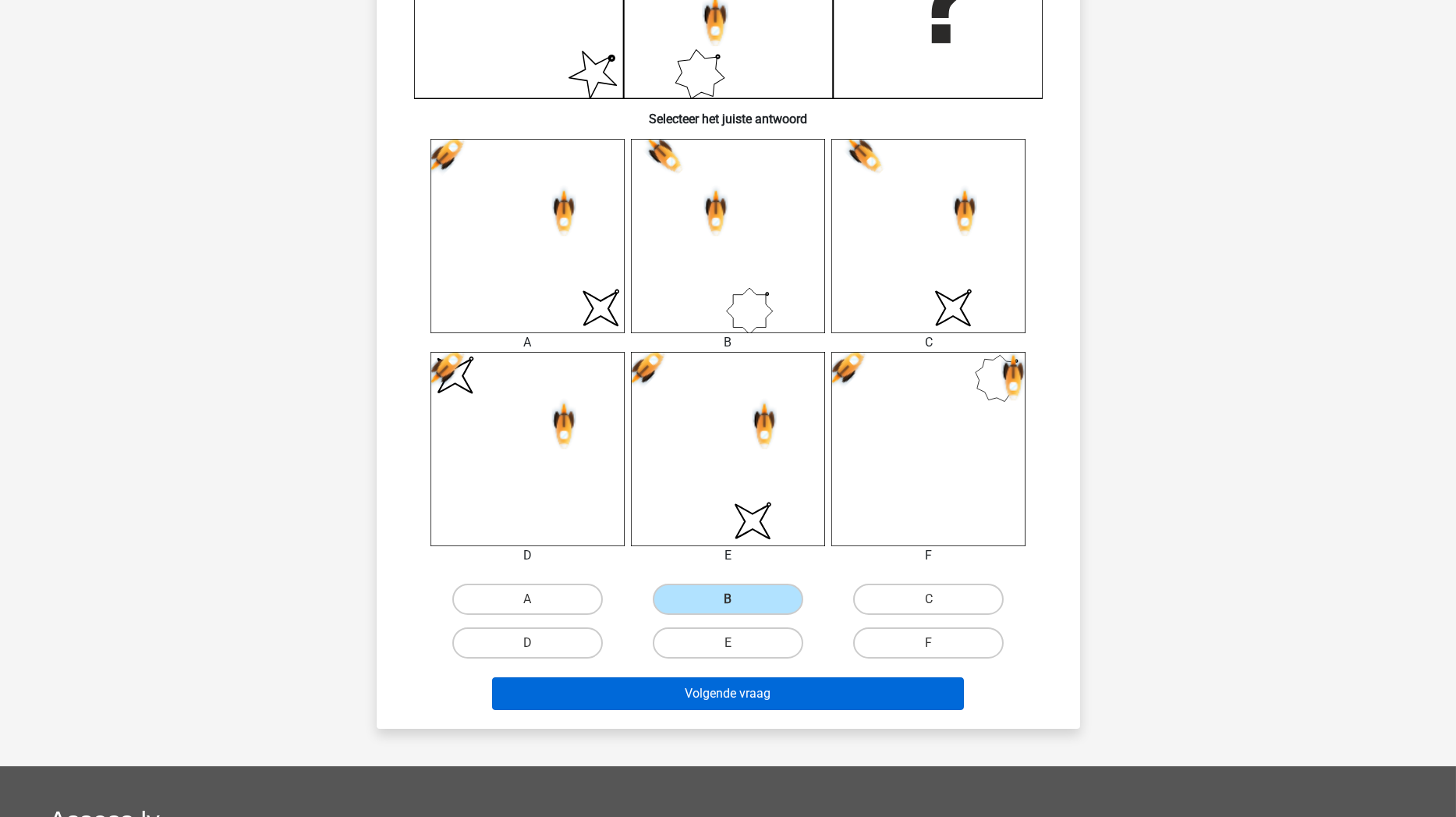
click at [688, 694] on button "Volgende vraag" at bounding box center [728, 693] width 472 height 33
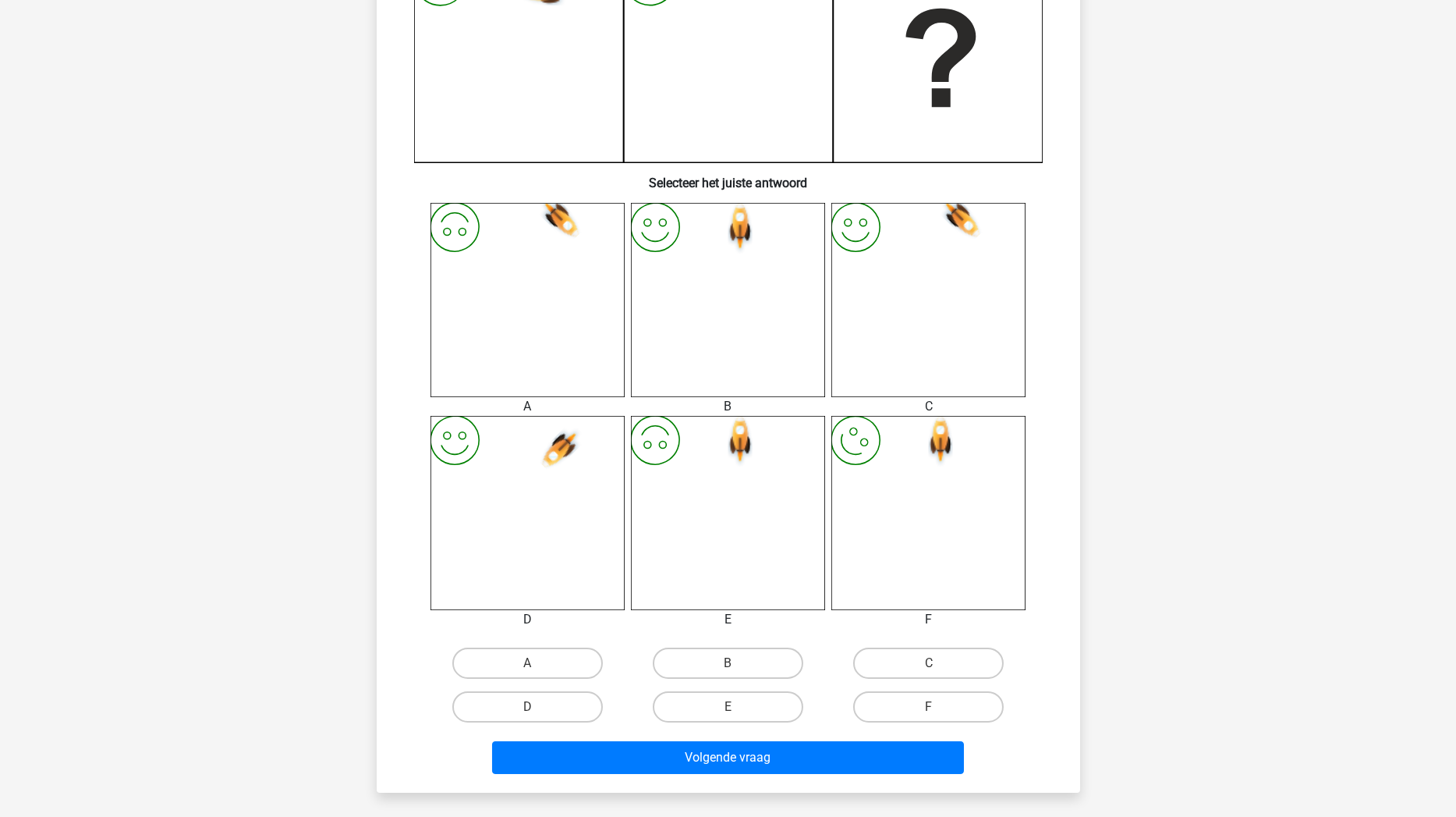
scroll to position [451, 0]
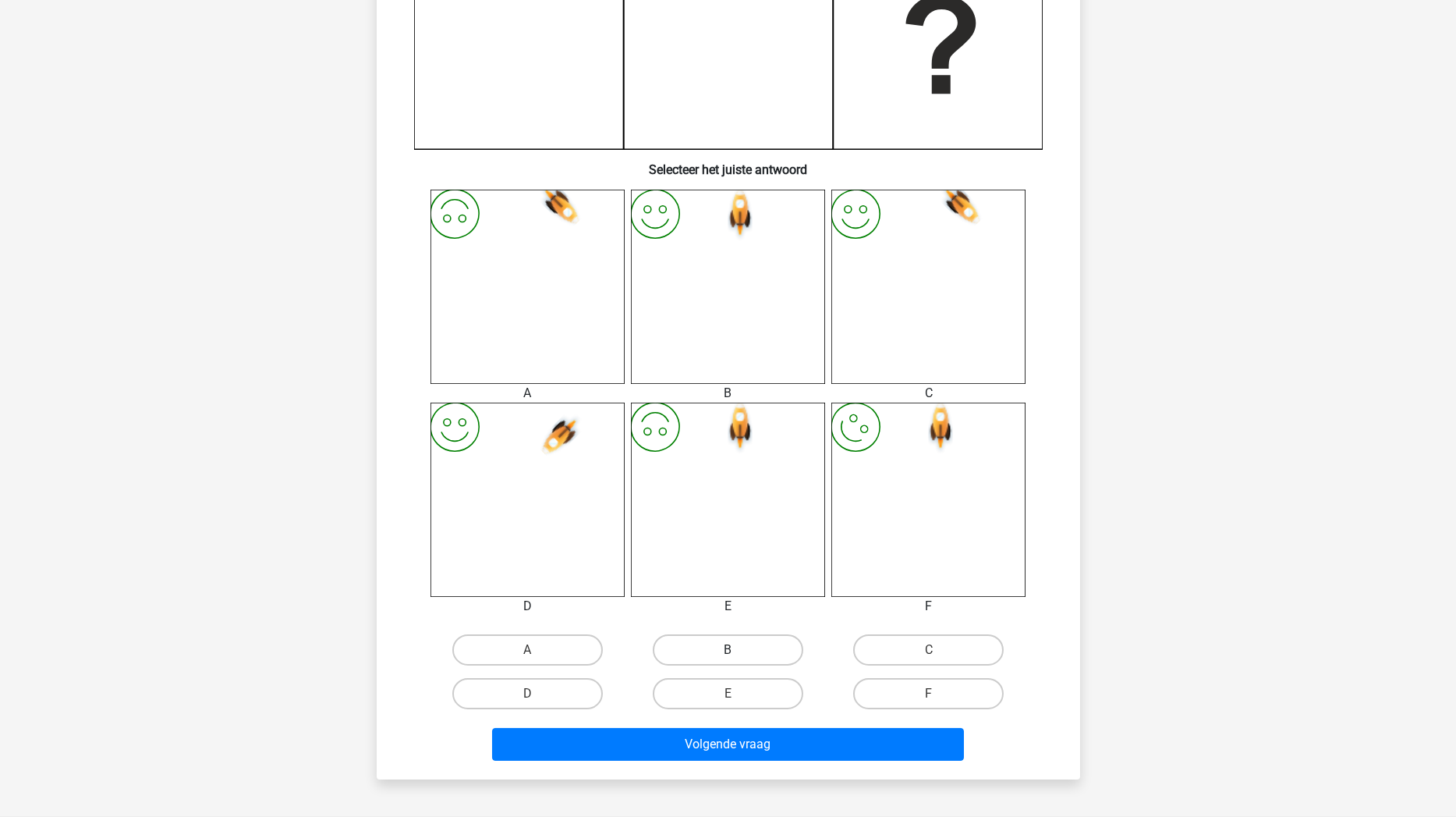
click at [689, 643] on label "B" at bounding box center [728, 649] width 150 height 31
click at [728, 650] on input "B" at bounding box center [732, 655] width 10 height 10
radio input "true"
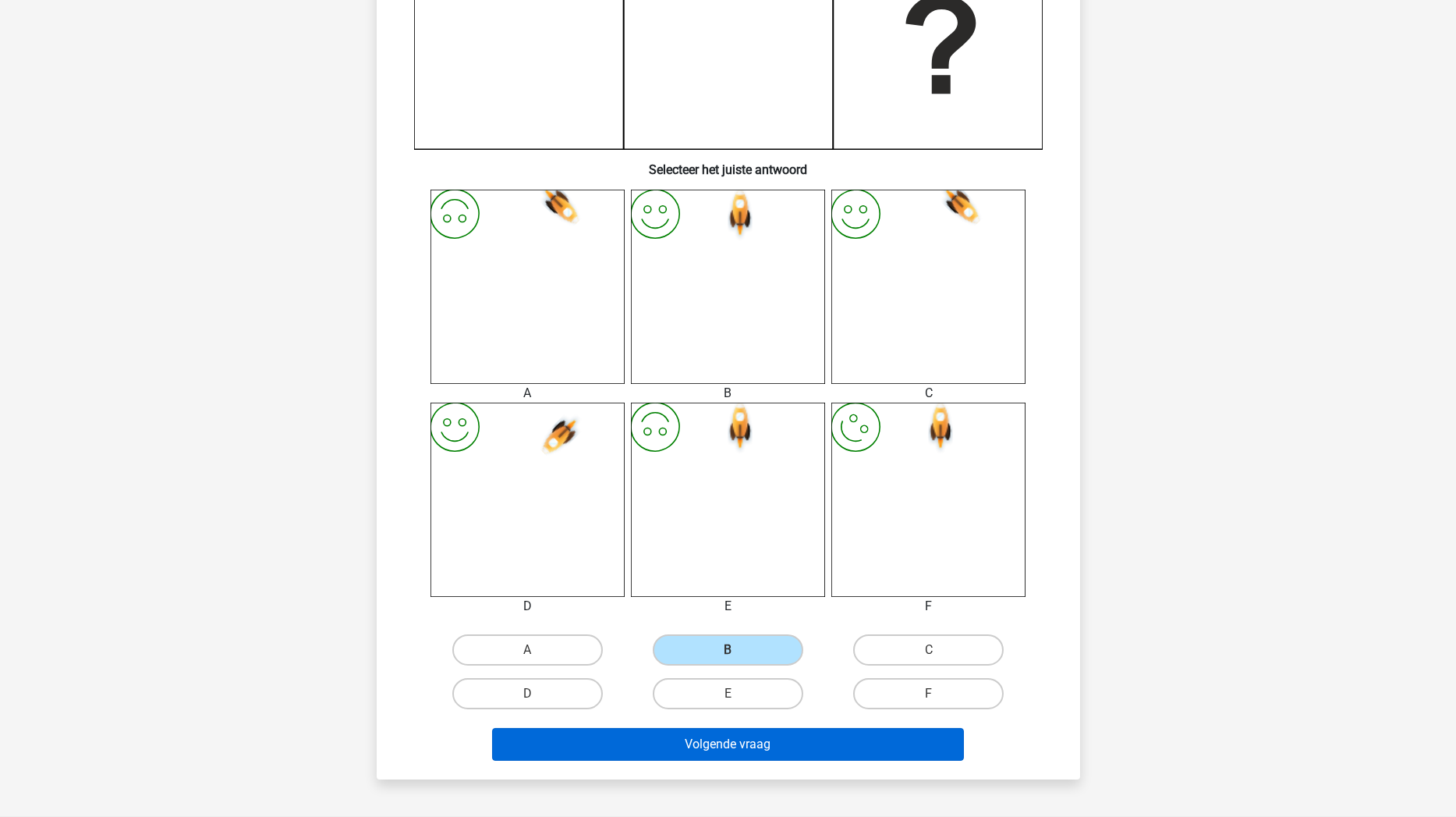
click at [678, 694] on button "Volgende vraag" at bounding box center [728, 744] width 472 height 33
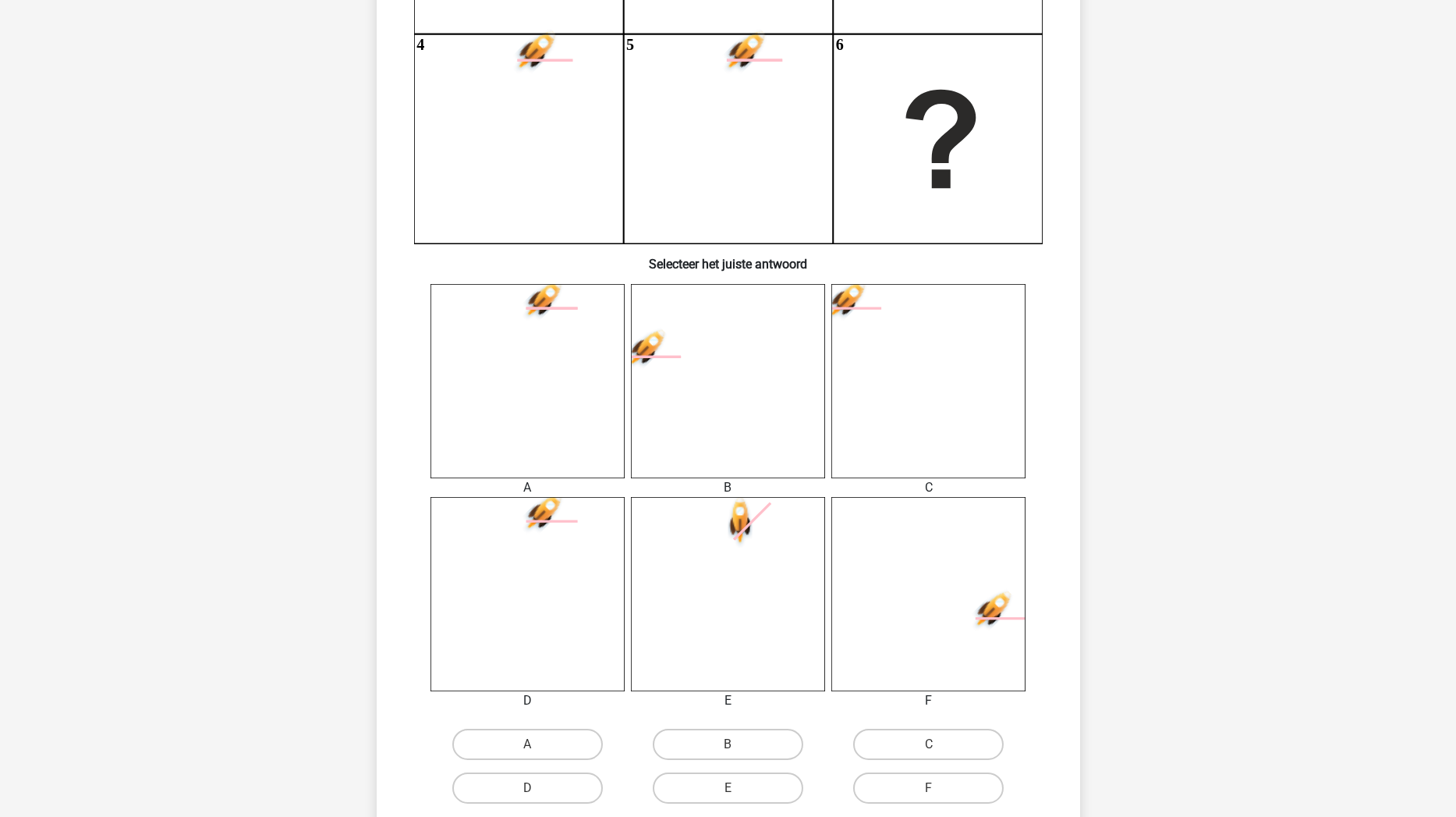
scroll to position [368, 0]
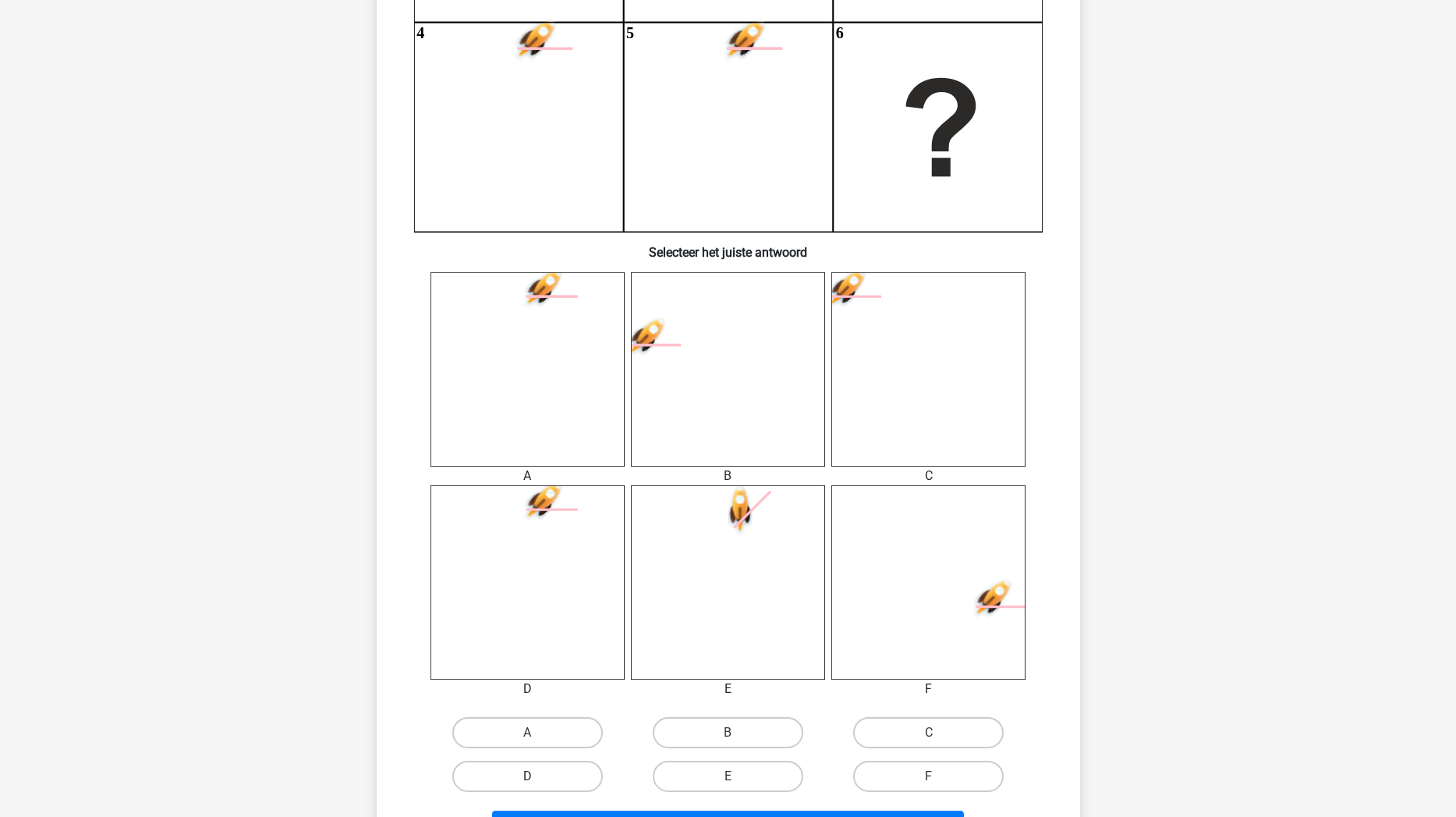
click at [589, 694] on label "D" at bounding box center [527, 776] width 150 height 31
click at [537, 694] on input "D" at bounding box center [532, 781] width 10 height 10
radio input "true"
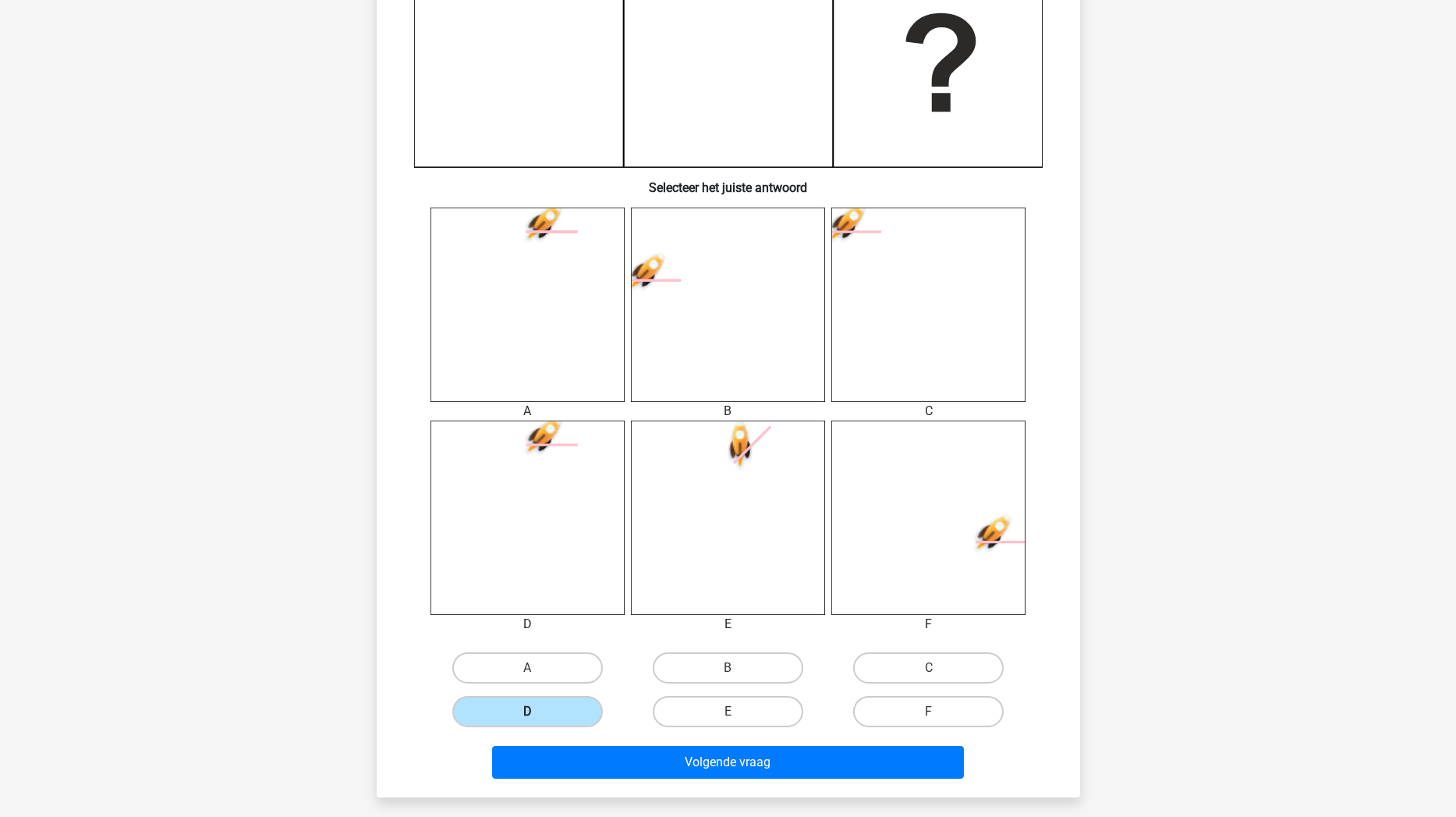
scroll to position [476, 0]
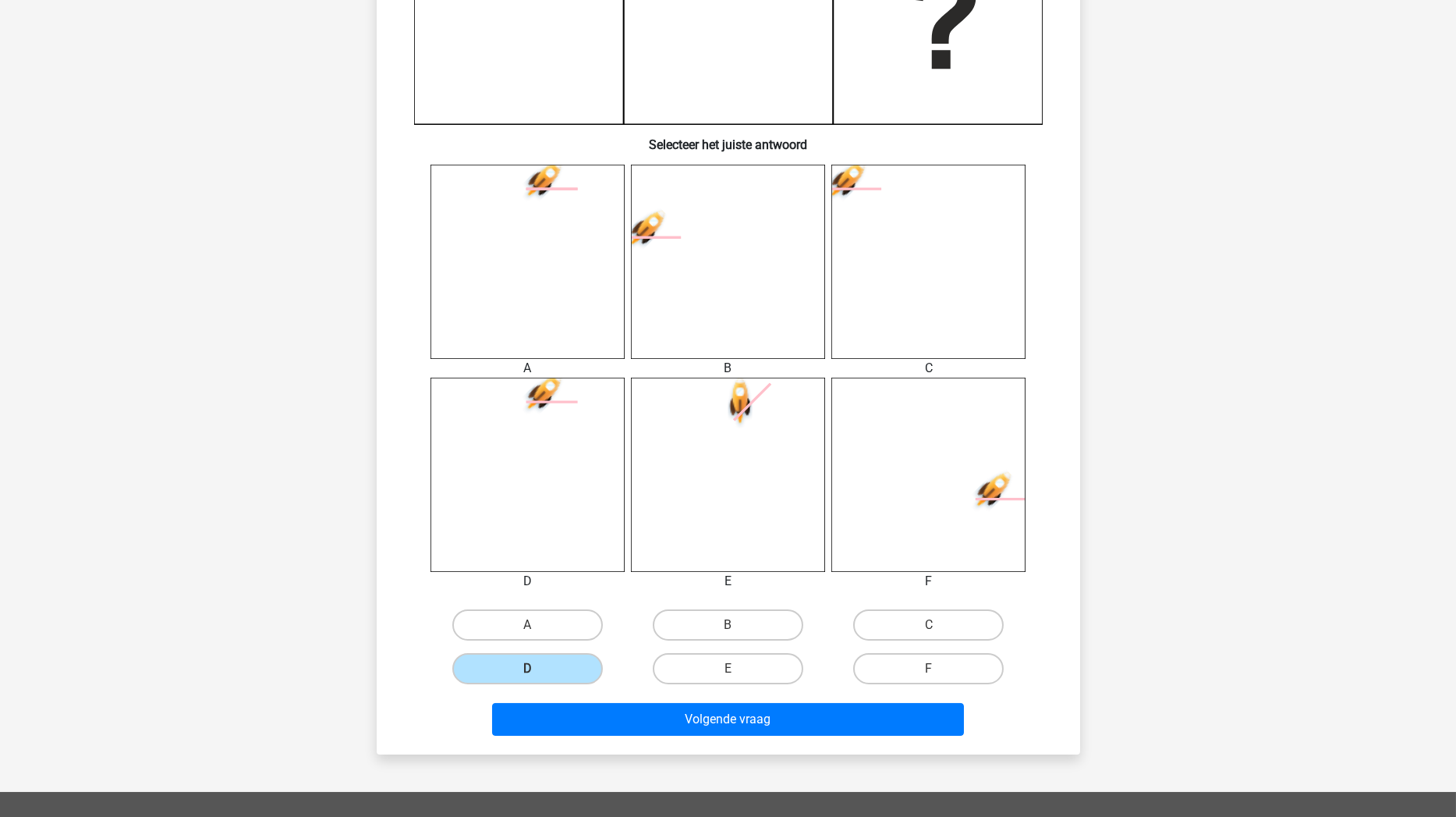
click at [603, 694] on div "Volgende vraag" at bounding box center [728, 722] width 602 height 39
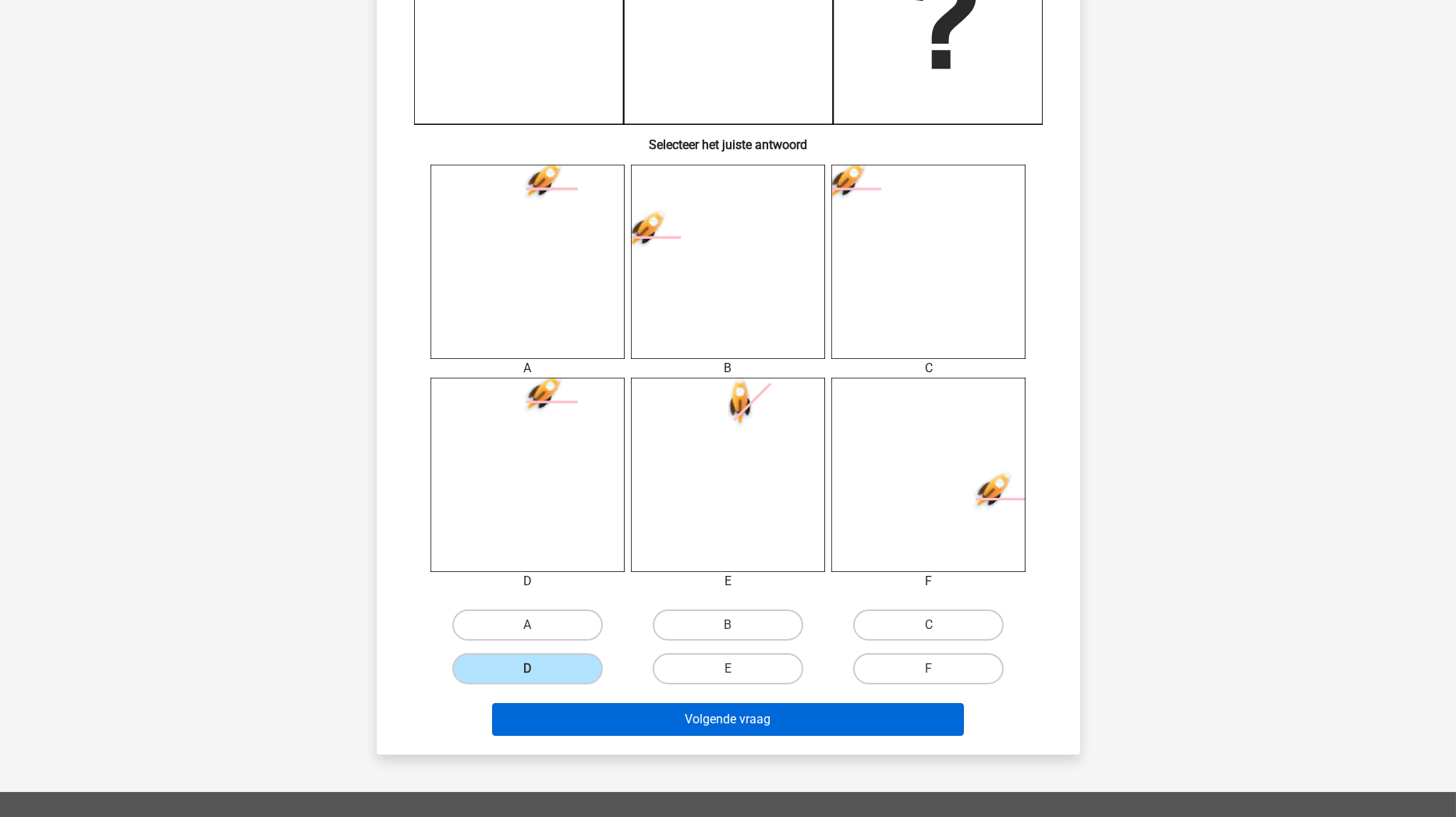
click at [606, 694] on button "Volgende vraag" at bounding box center [728, 719] width 472 height 33
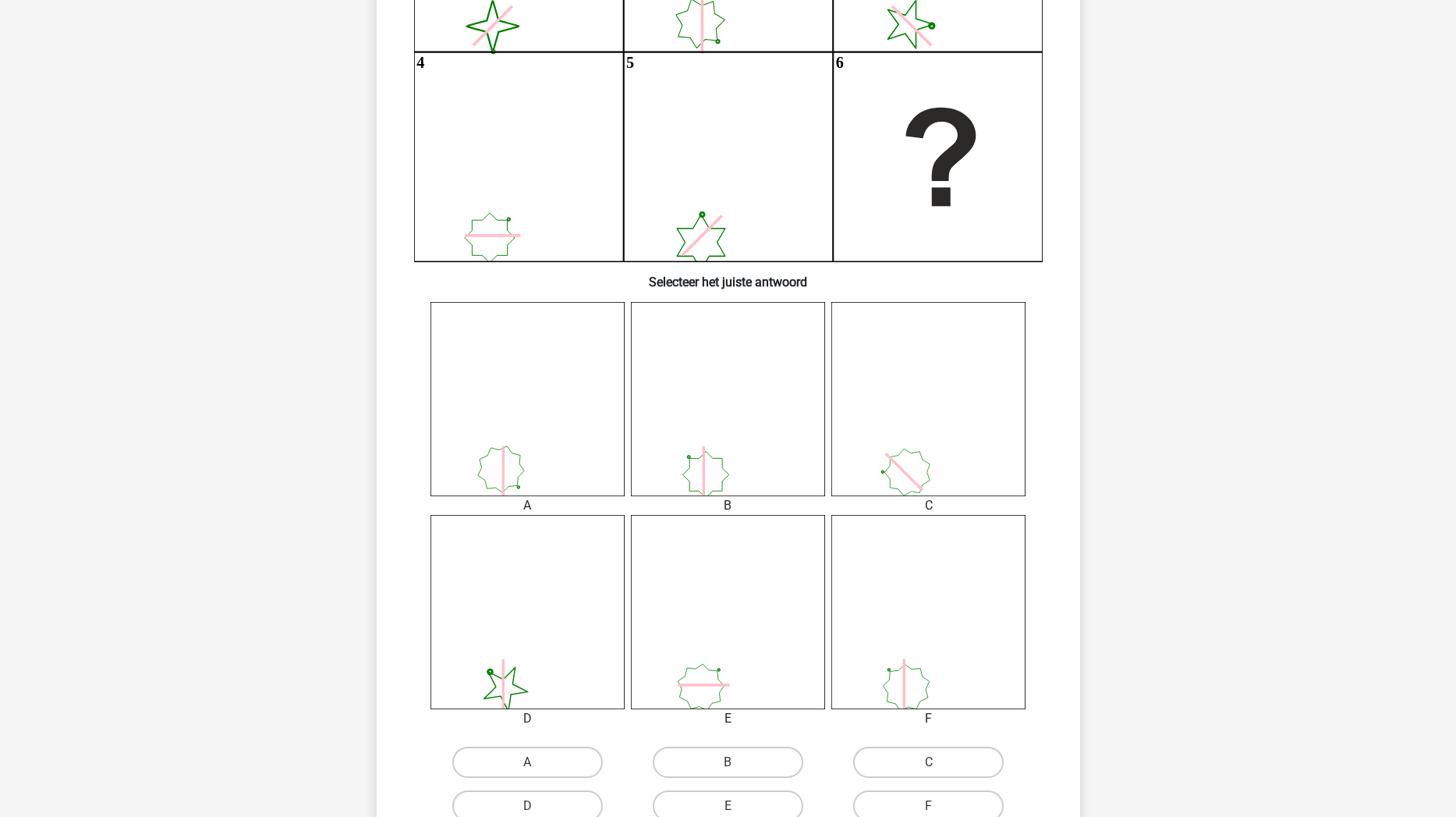
scroll to position [371, 0]
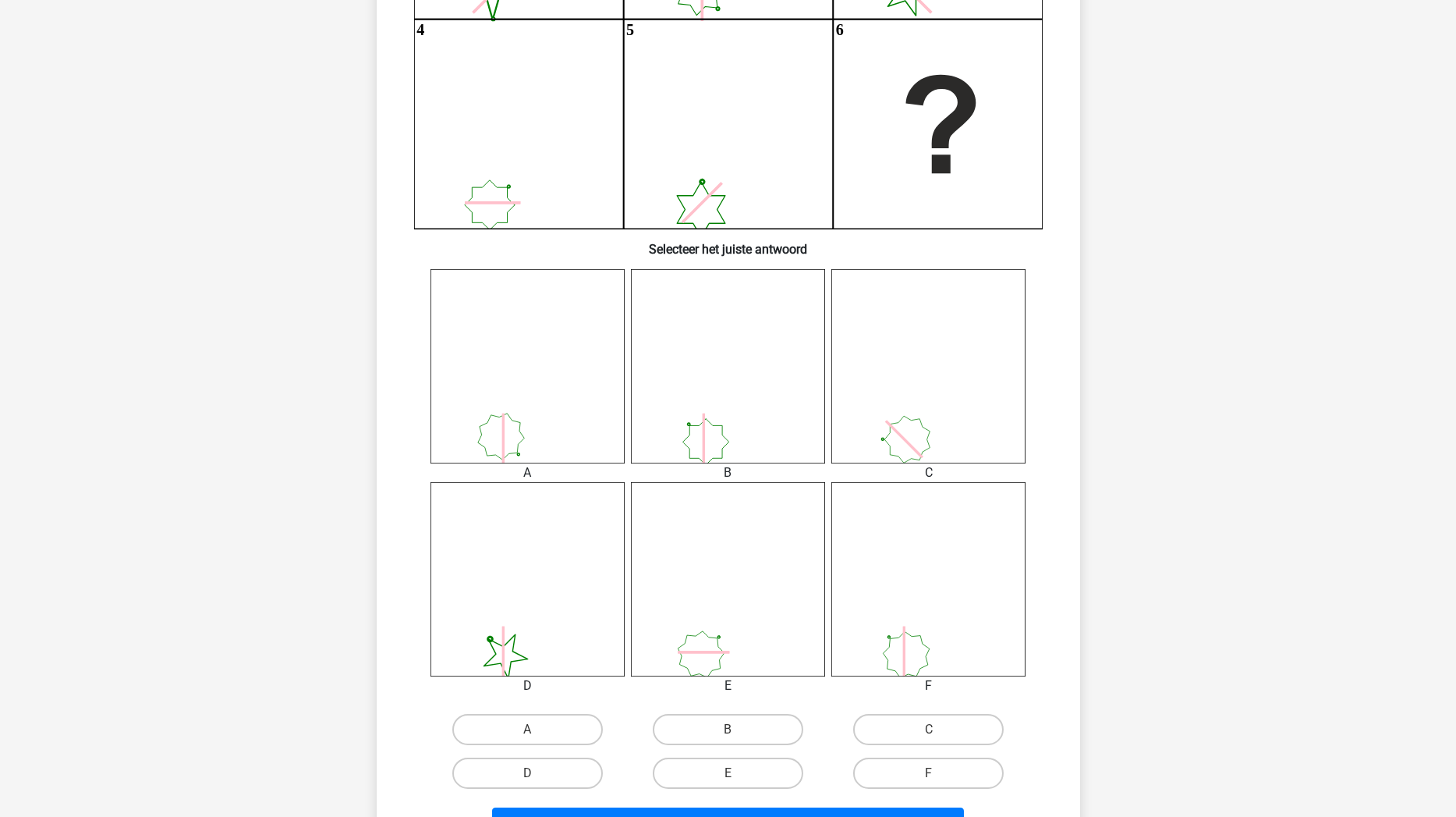
click at [622, 694] on div "F" at bounding box center [528, 729] width 188 height 31
click at [865, 694] on label "F" at bounding box center [928, 772] width 150 height 31
click at [929, 694] on input "F" at bounding box center [934, 778] width 10 height 10
radio input "true"
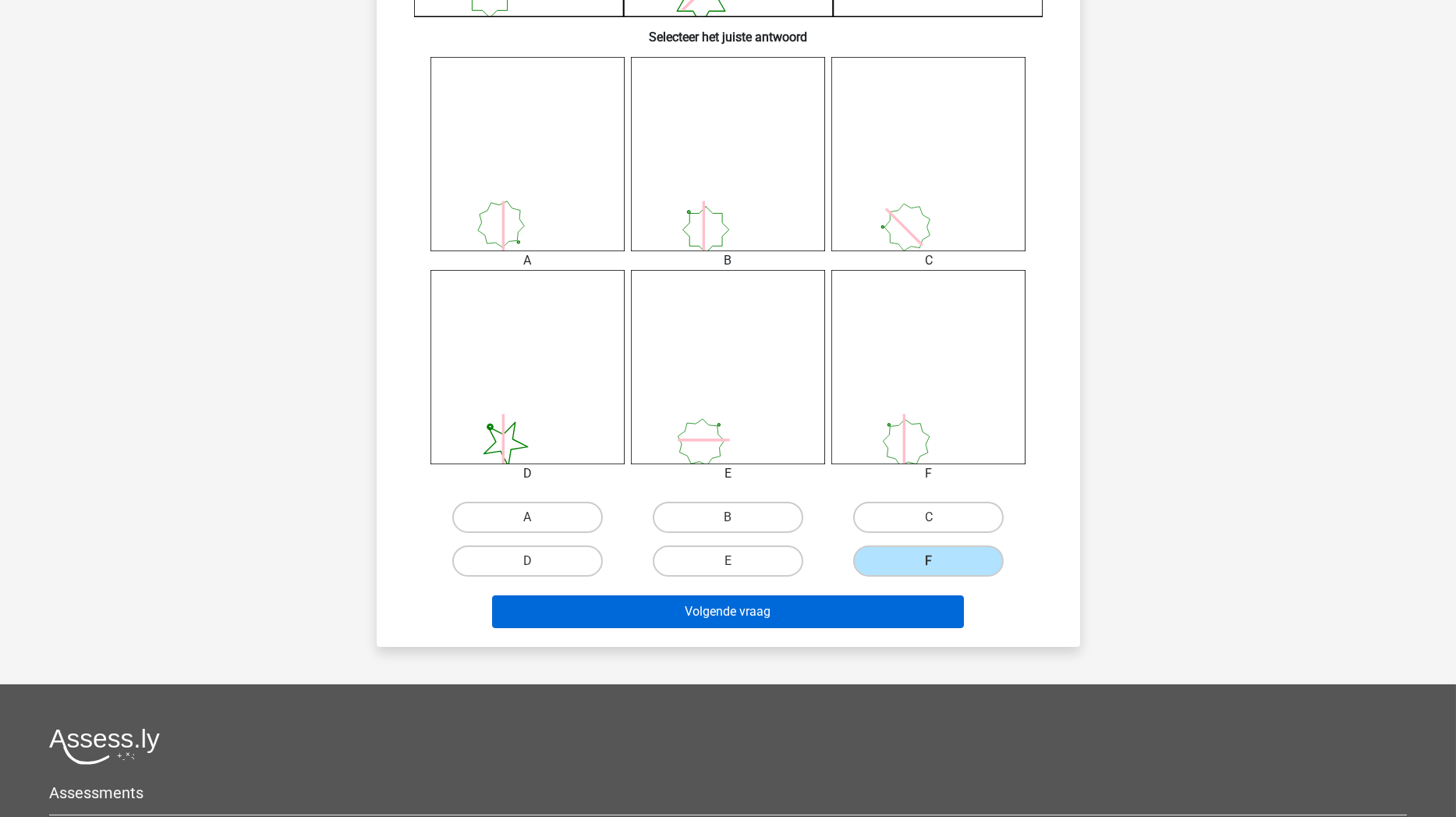
click at [806, 620] on button "Volgende vraag" at bounding box center [728, 611] width 472 height 33
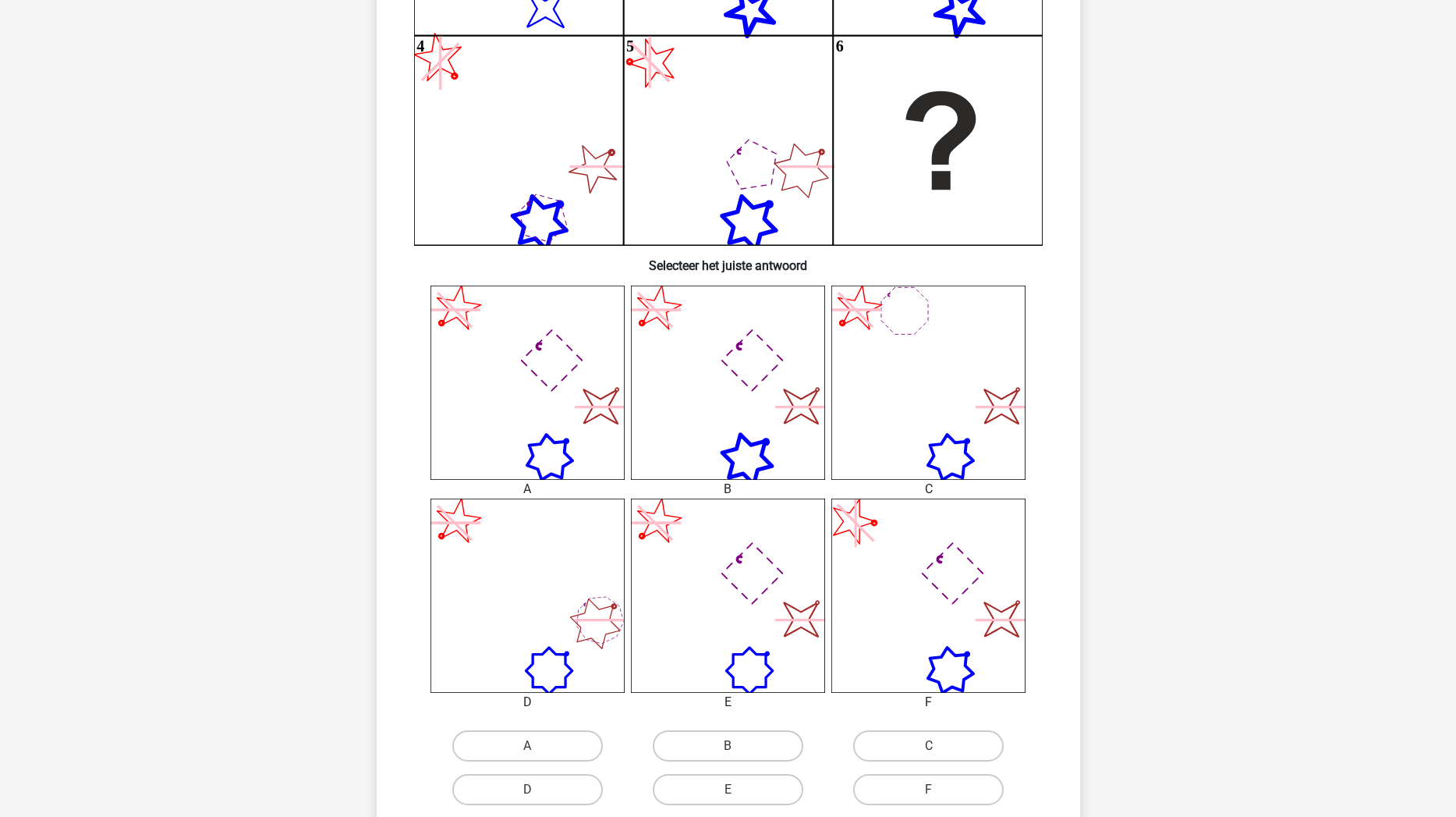
scroll to position [477, 0]
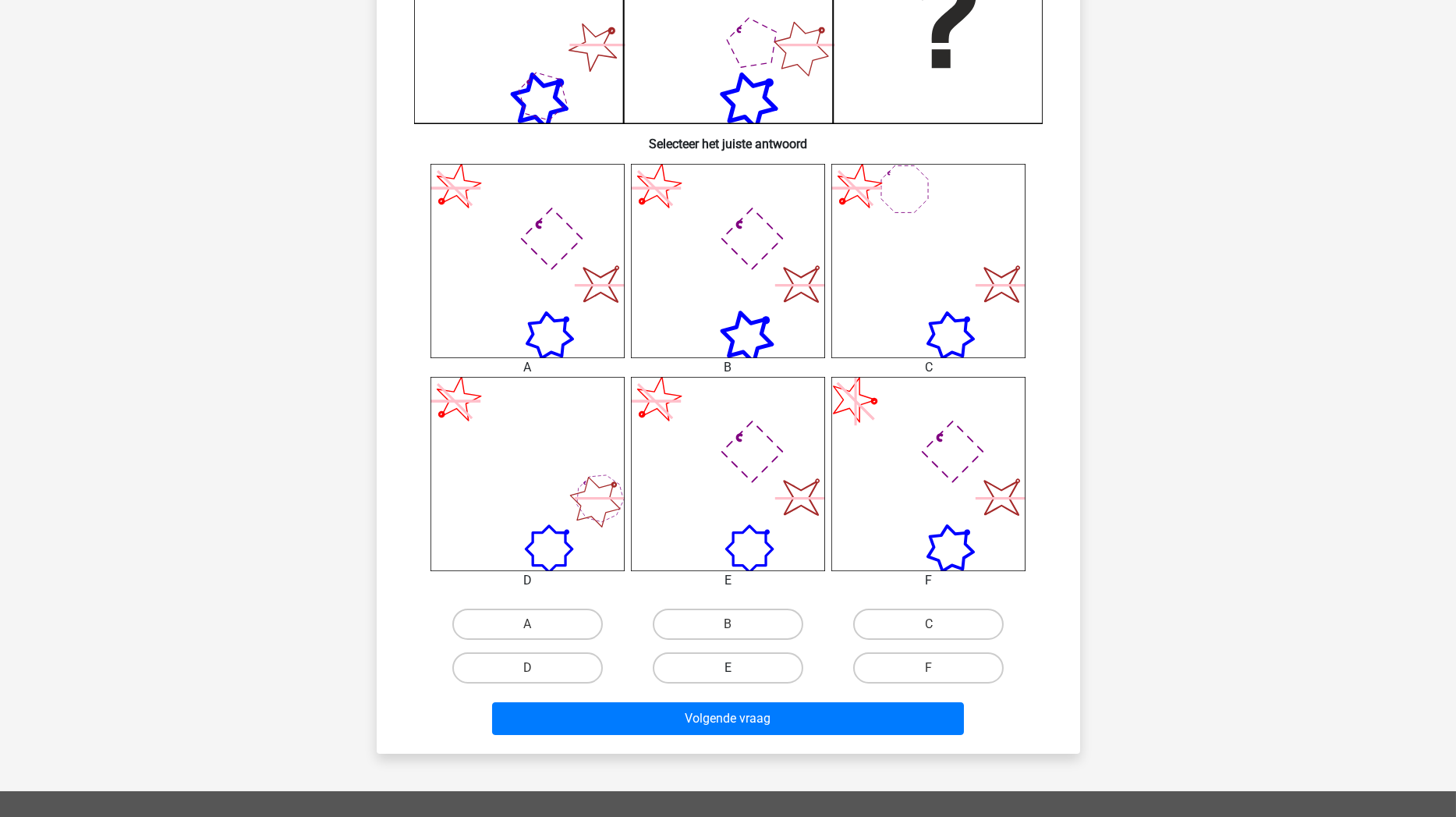
click at [700, 669] on label "E" at bounding box center [728, 667] width 150 height 31
click at [728, 669] on input "E" at bounding box center [732, 673] width 10 height 10
radio input "true"
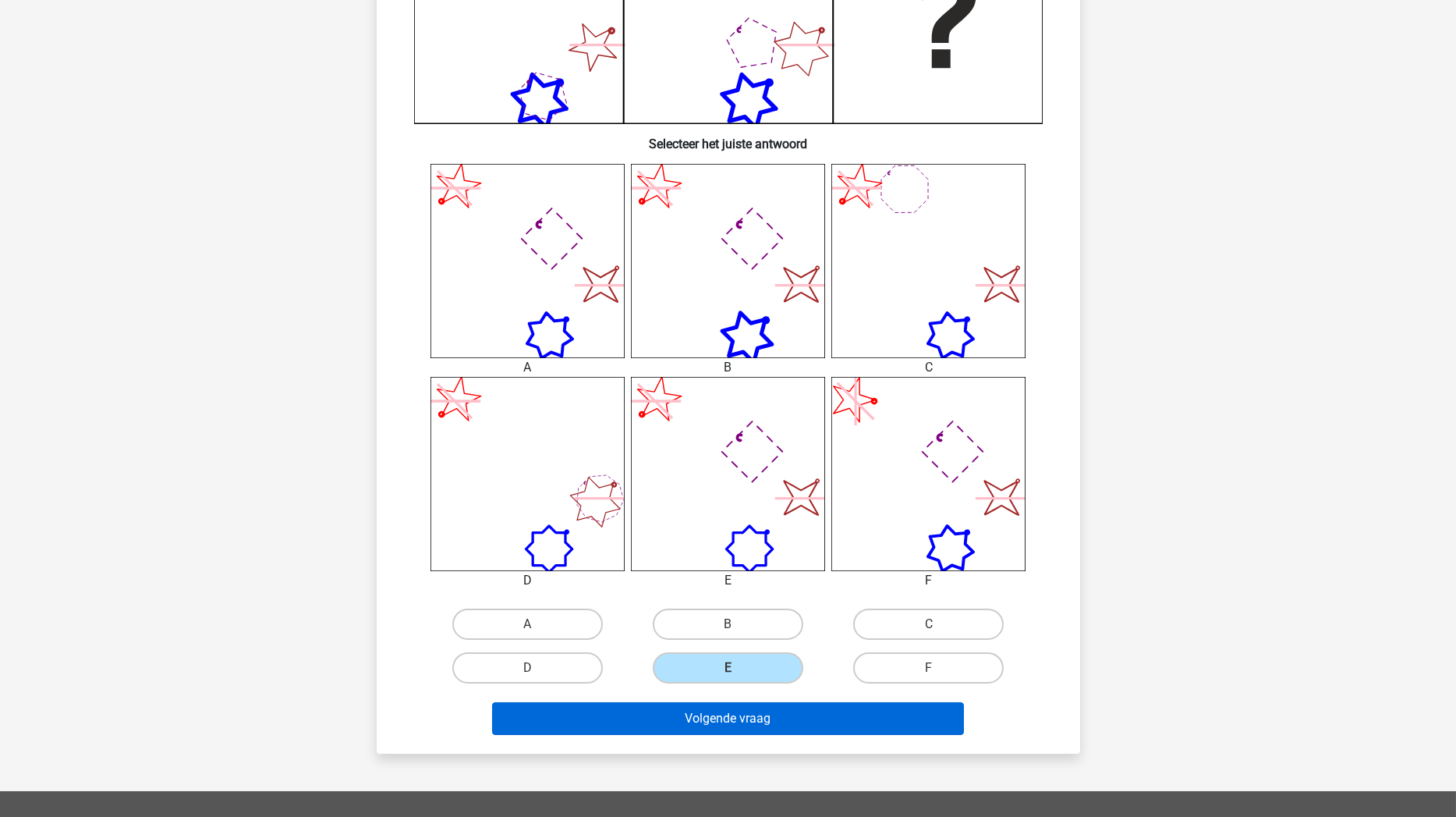
click at [696, 694] on button "Volgende vraag" at bounding box center [728, 718] width 472 height 33
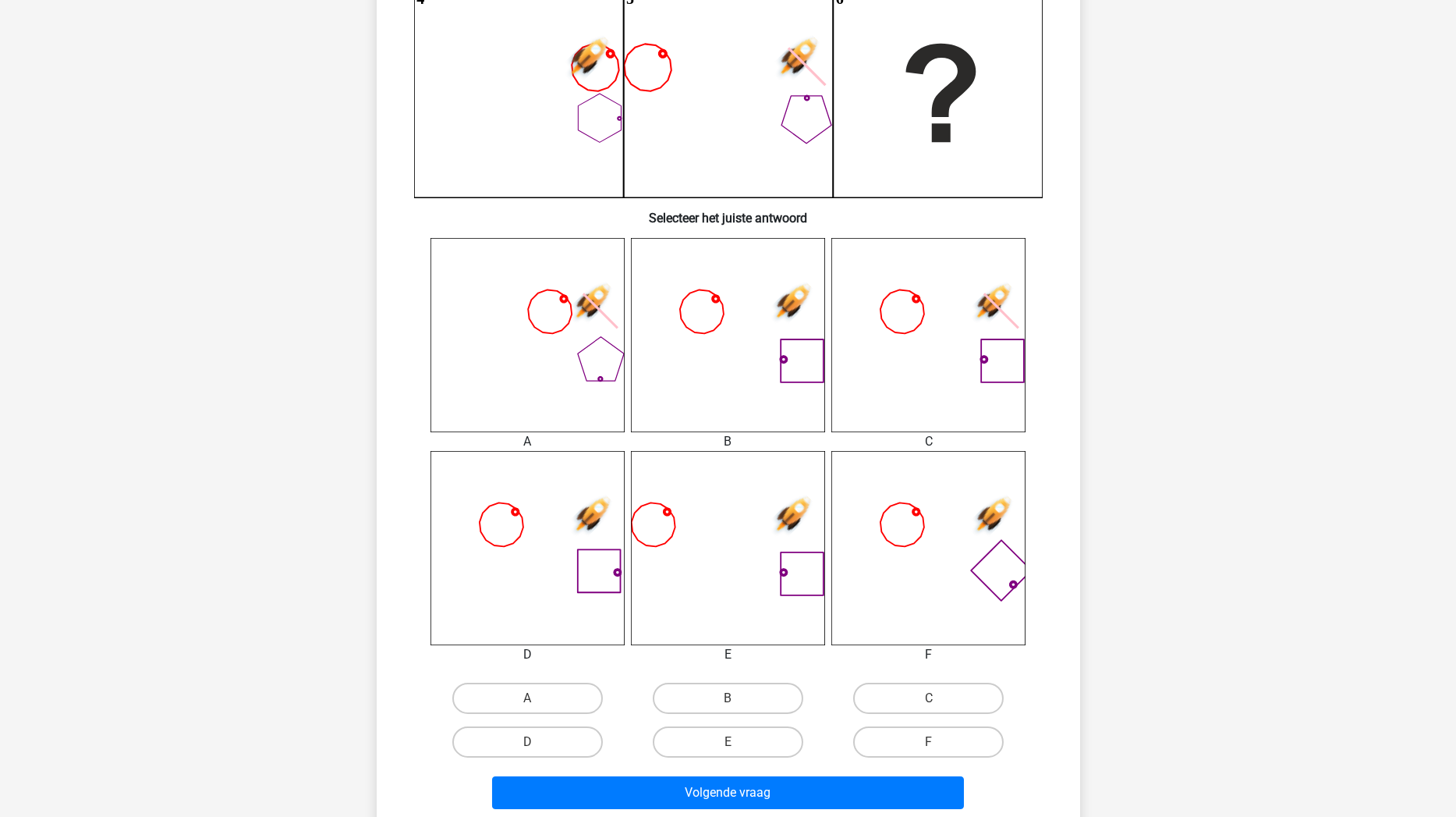
scroll to position [469, 0]
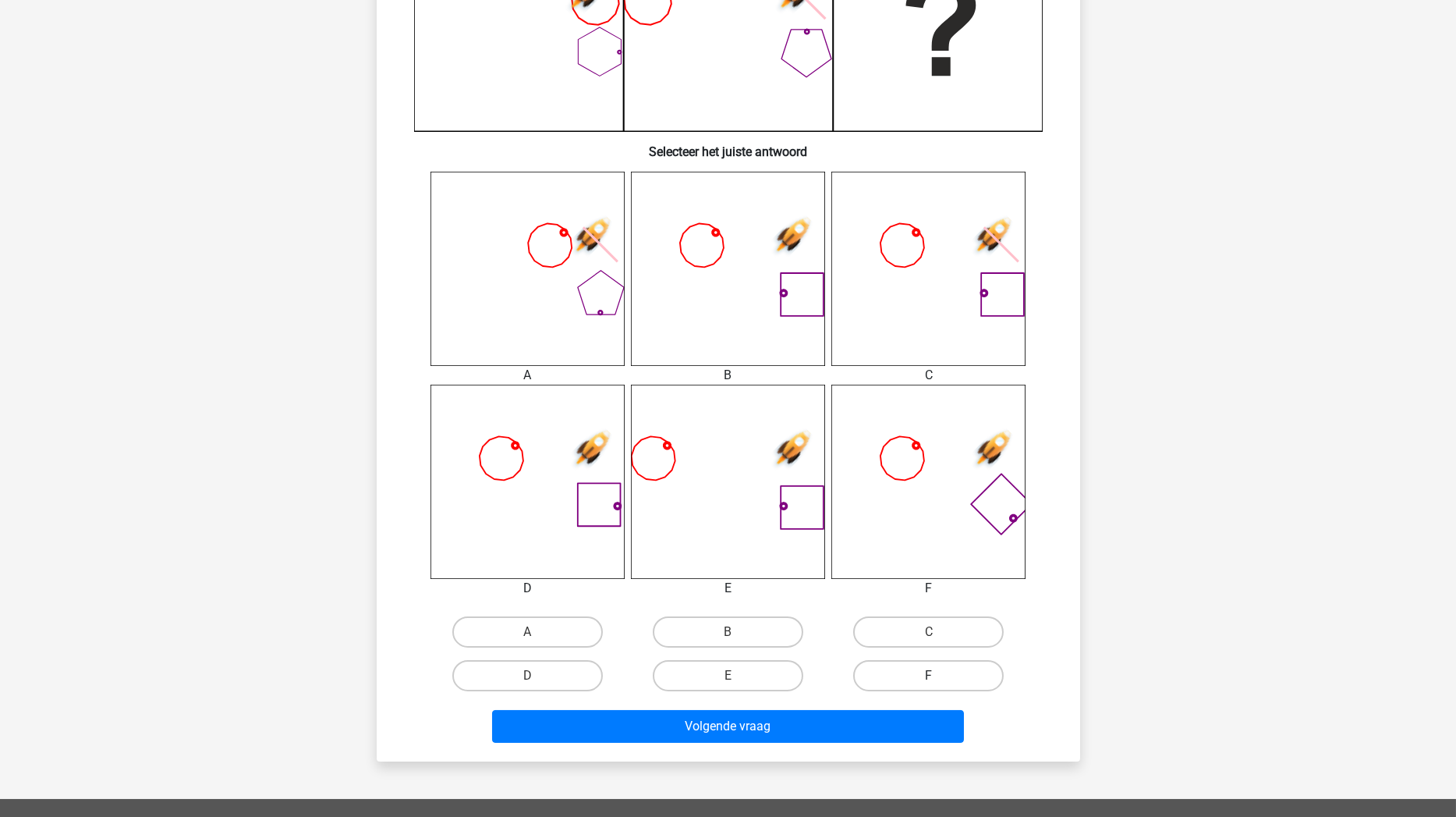
click at [893, 669] on label "F" at bounding box center [928, 675] width 150 height 31
click at [929, 675] on input "F" at bounding box center [934, 680] width 10 height 10
radio input "true"
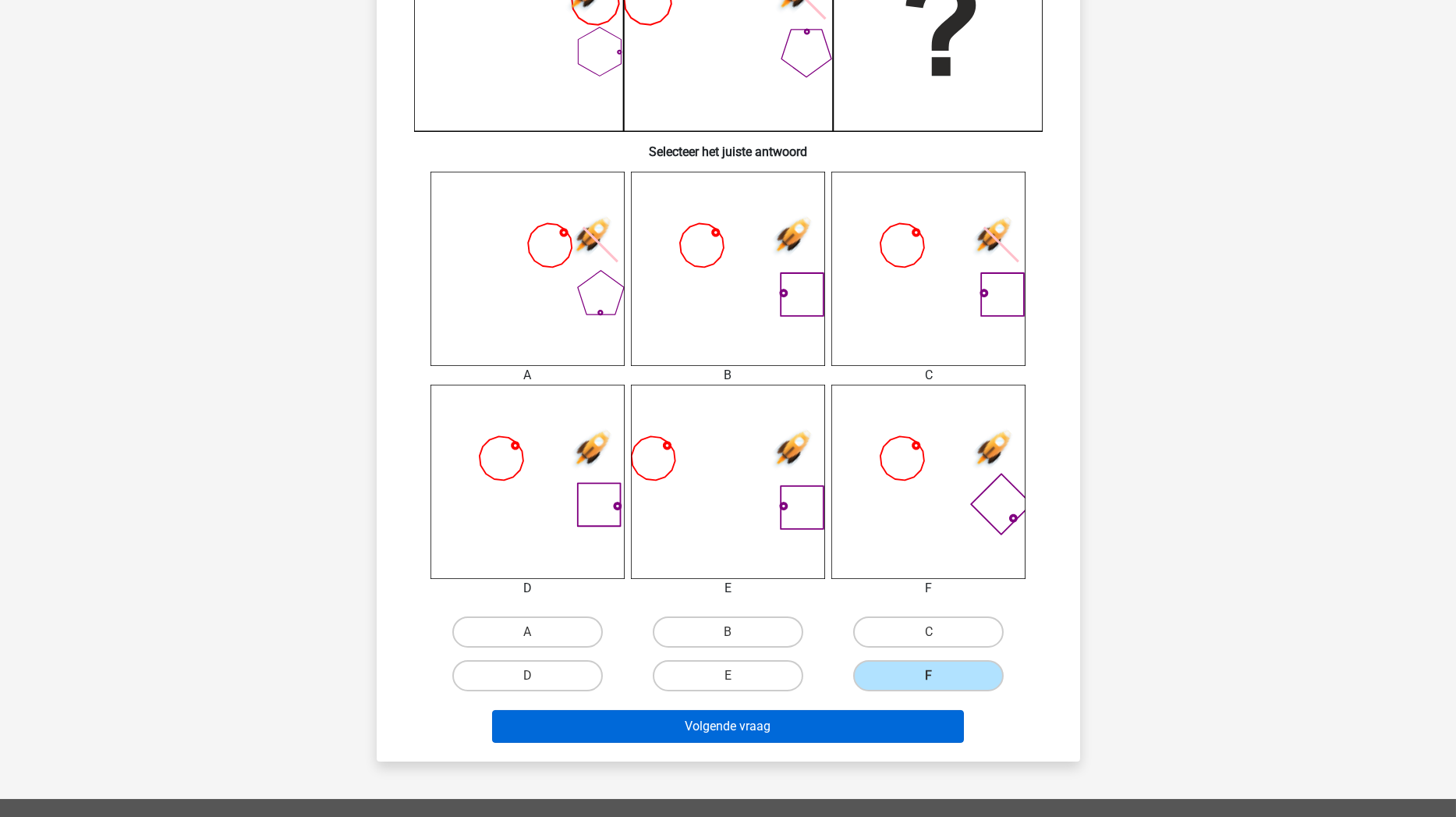
click at [862, 694] on button "Volgende vraag" at bounding box center [728, 726] width 472 height 33
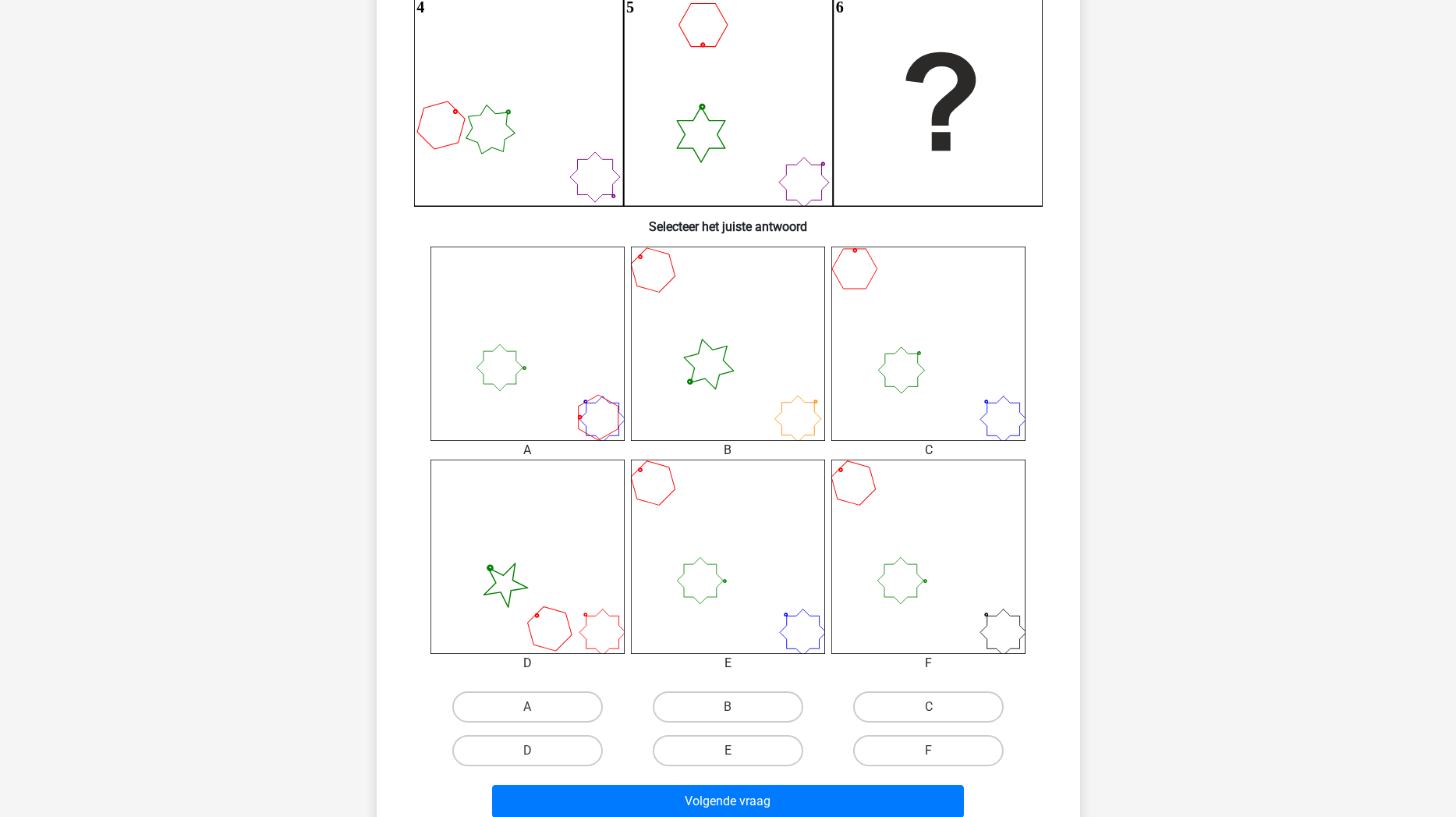
scroll to position [428, 0]
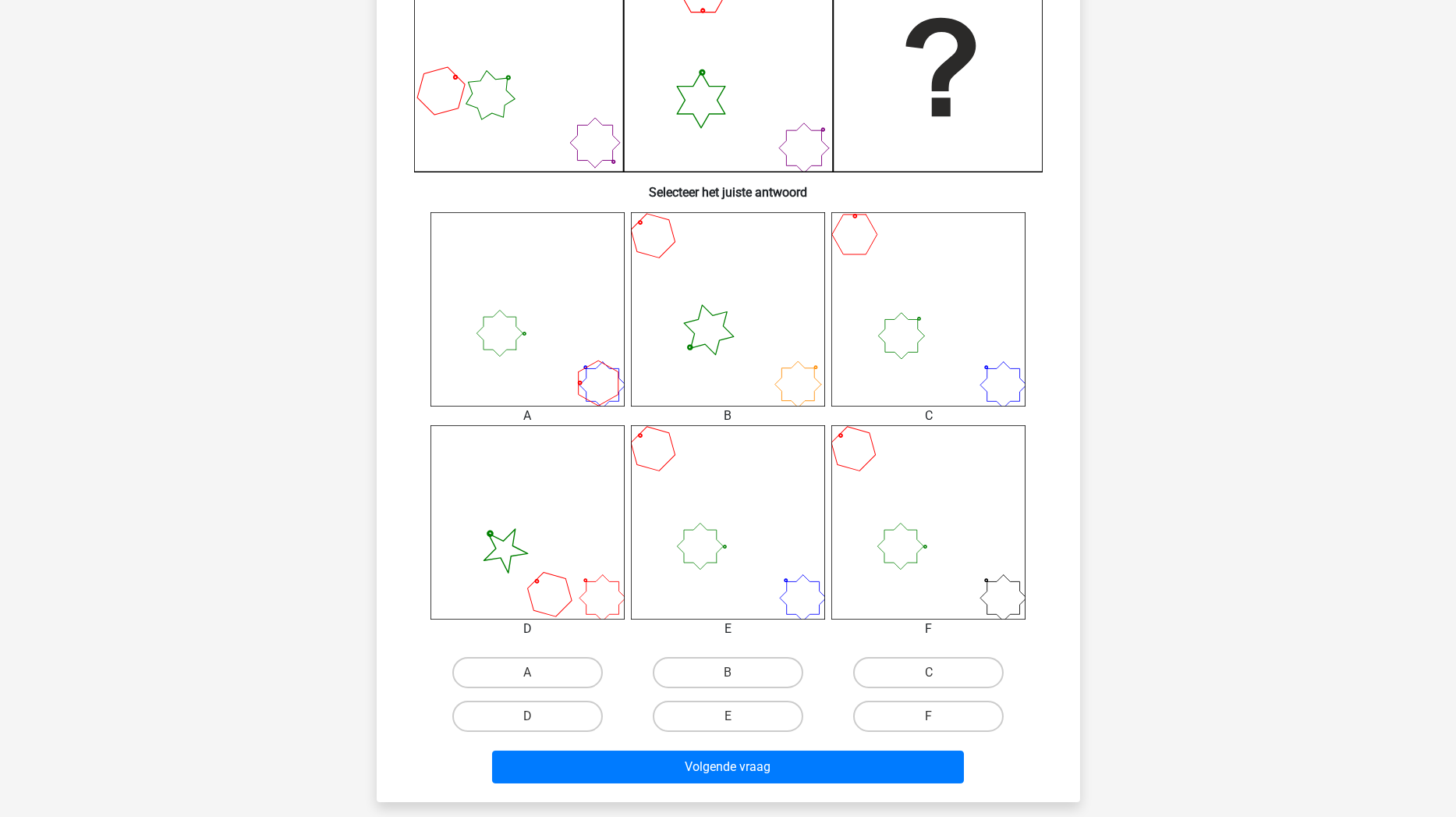
click at [728, 694] on input "E" at bounding box center [732, 721] width 10 height 10
radio input "true"
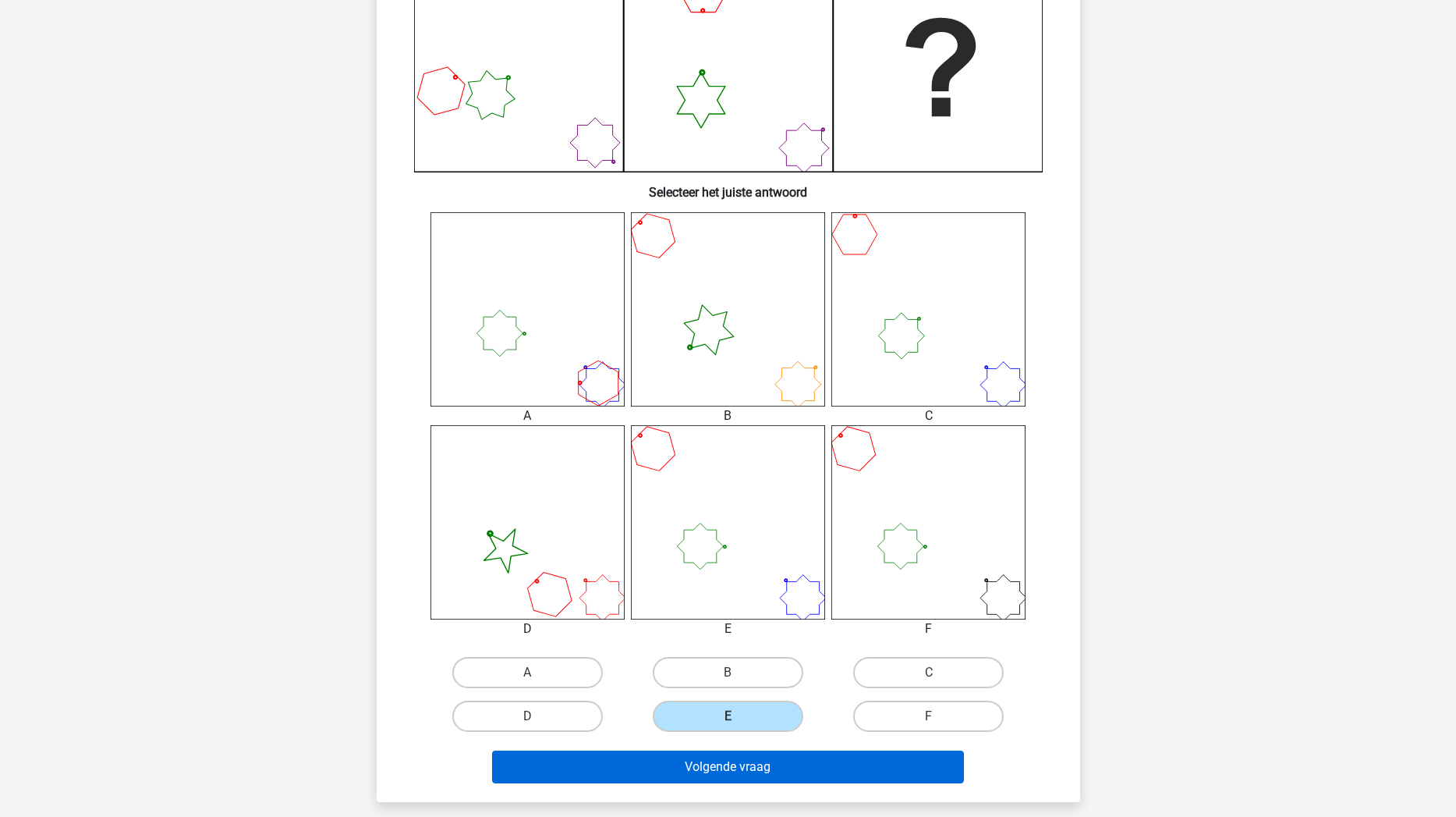
click at [730, 694] on button "Volgende vraag" at bounding box center [728, 766] width 472 height 33
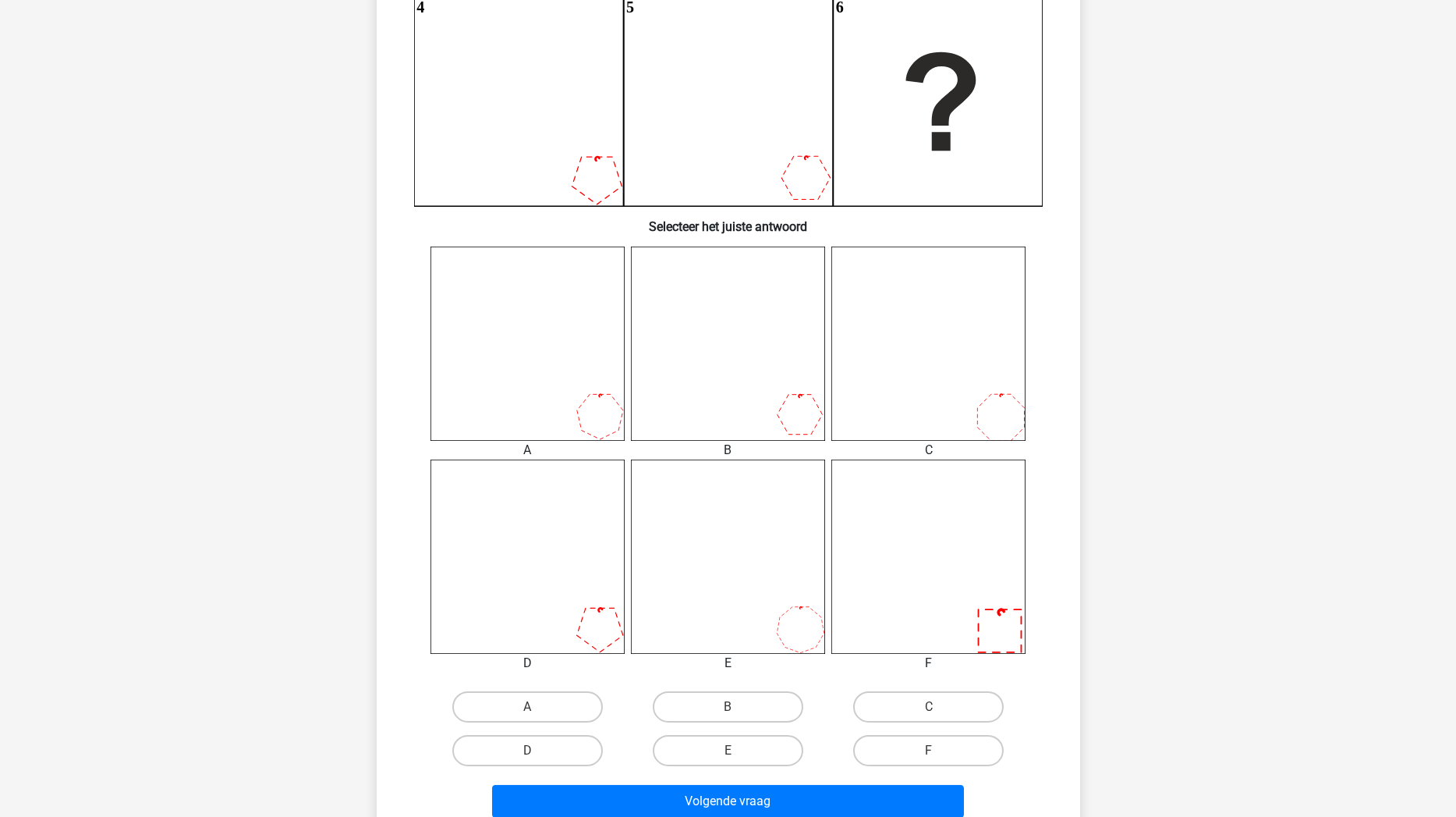
scroll to position [398, 0]
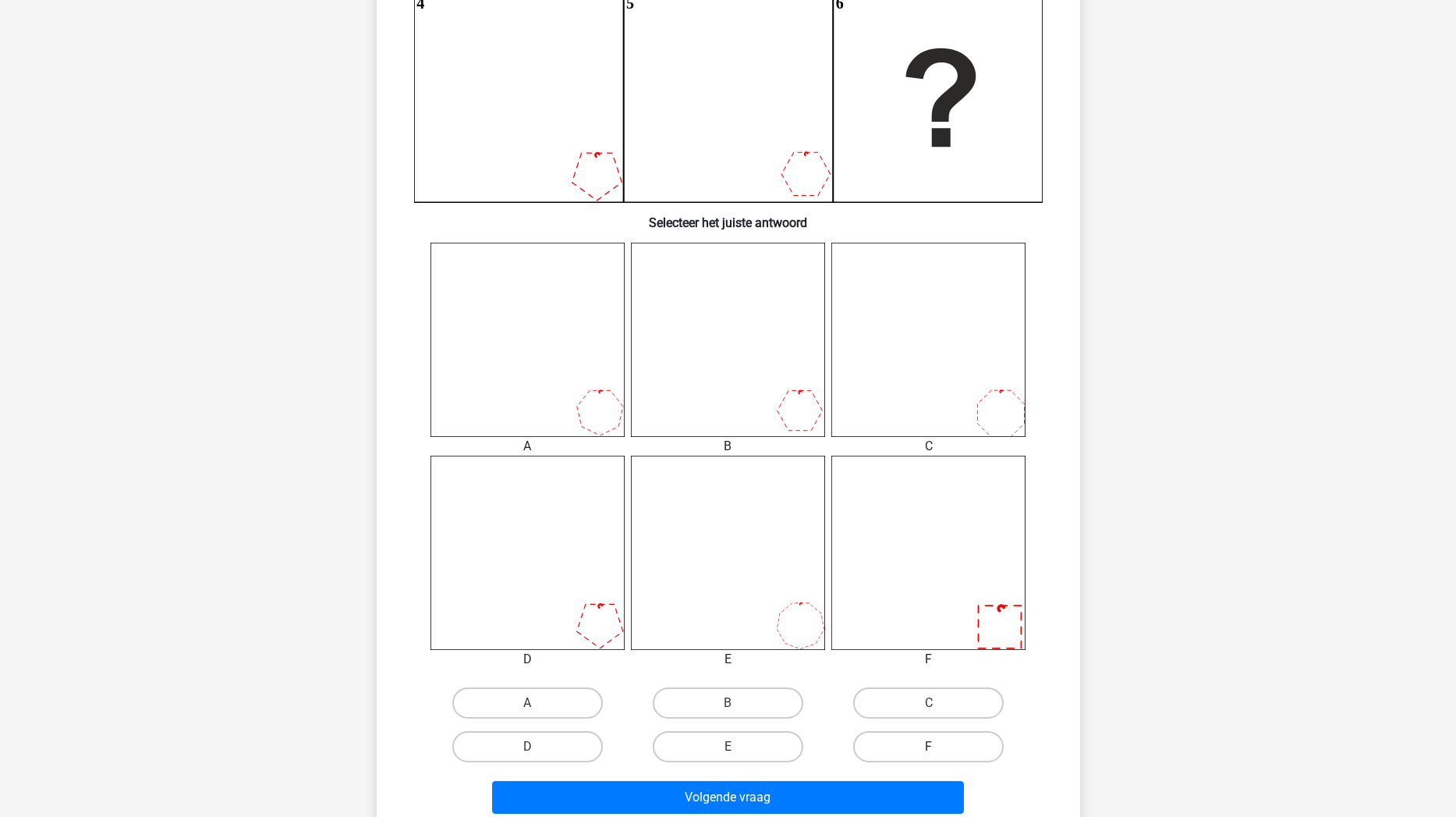
click at [879, 694] on label "F" at bounding box center [928, 746] width 150 height 31
click at [929, 694] on input "F" at bounding box center [934, 752] width 10 height 10
radio input "true"
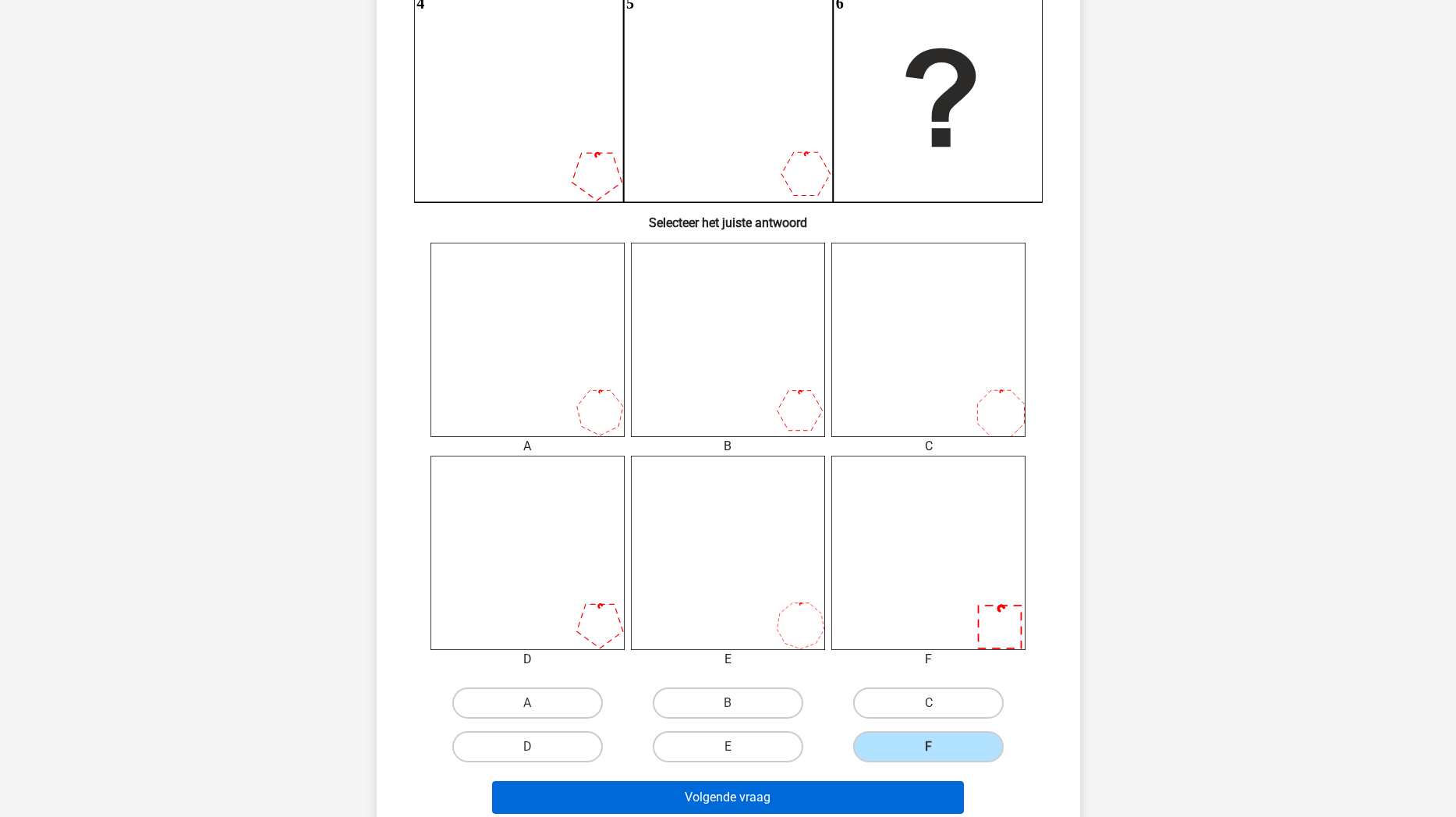
click at [840, 694] on button "Volgende vraag" at bounding box center [728, 797] width 472 height 33
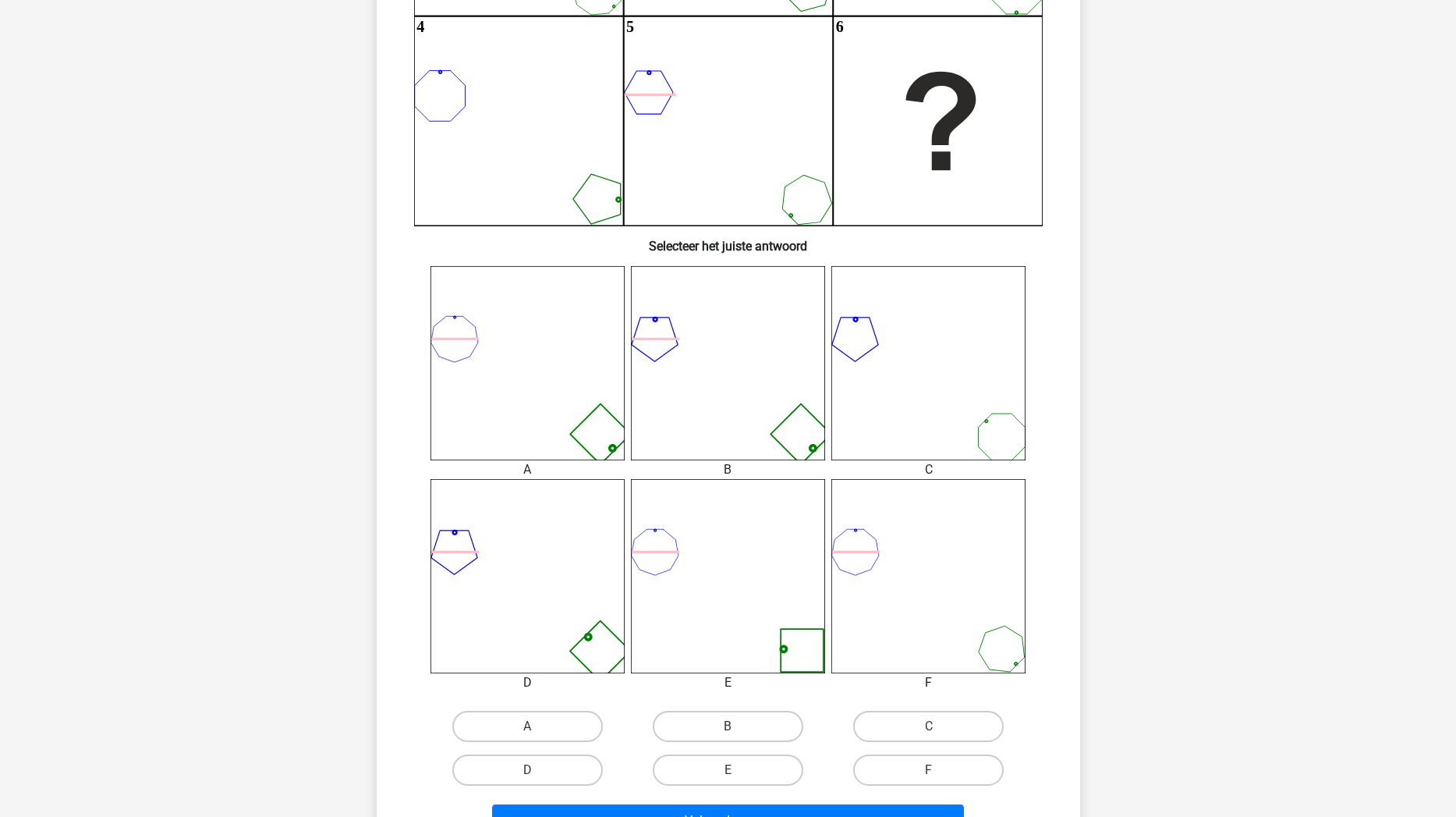
scroll to position [376, 0]
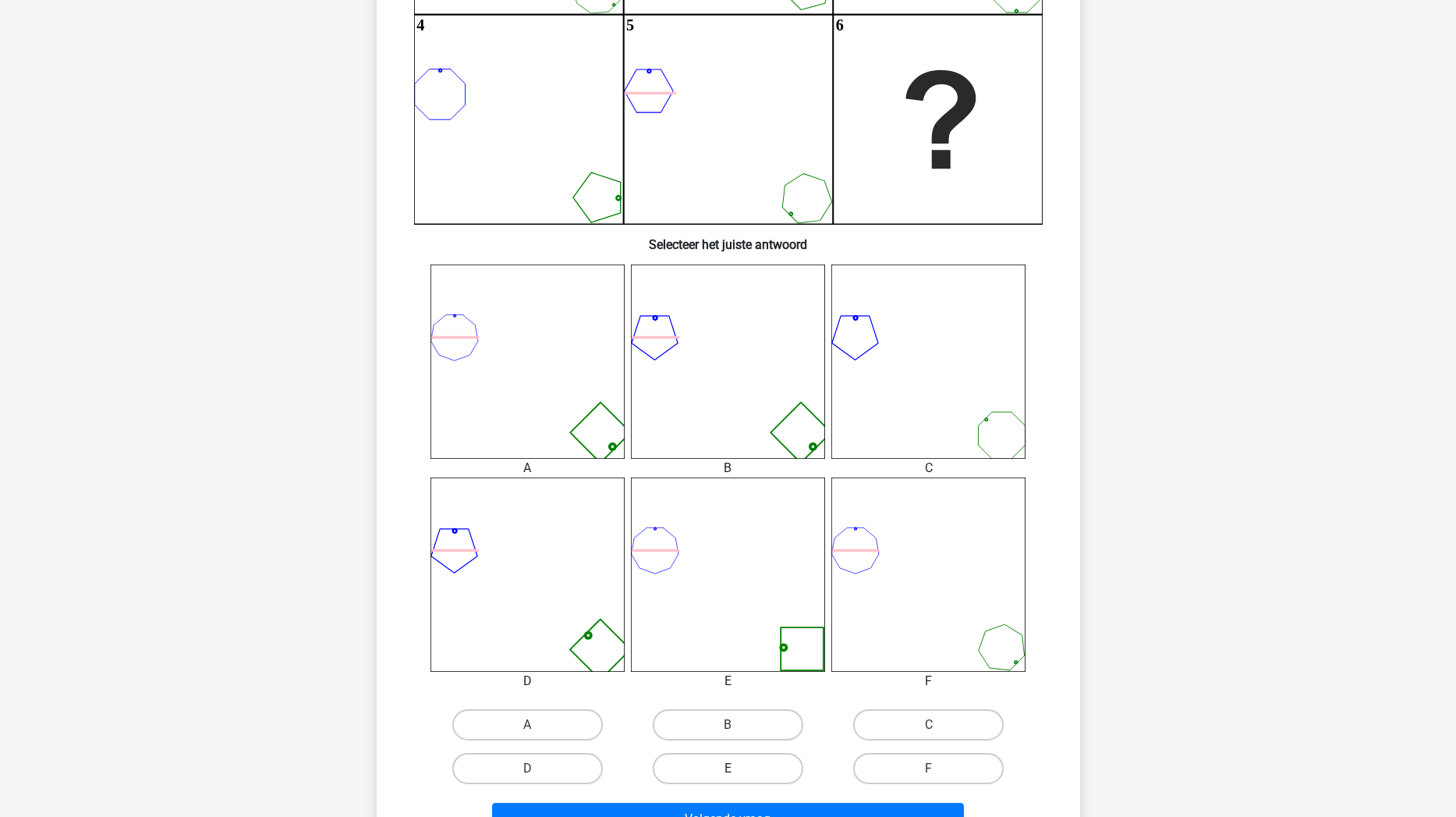
click at [716, 694] on label "E" at bounding box center [728, 768] width 150 height 31
click at [728, 694] on input "E" at bounding box center [732, 773] width 10 height 10
radio input "true"
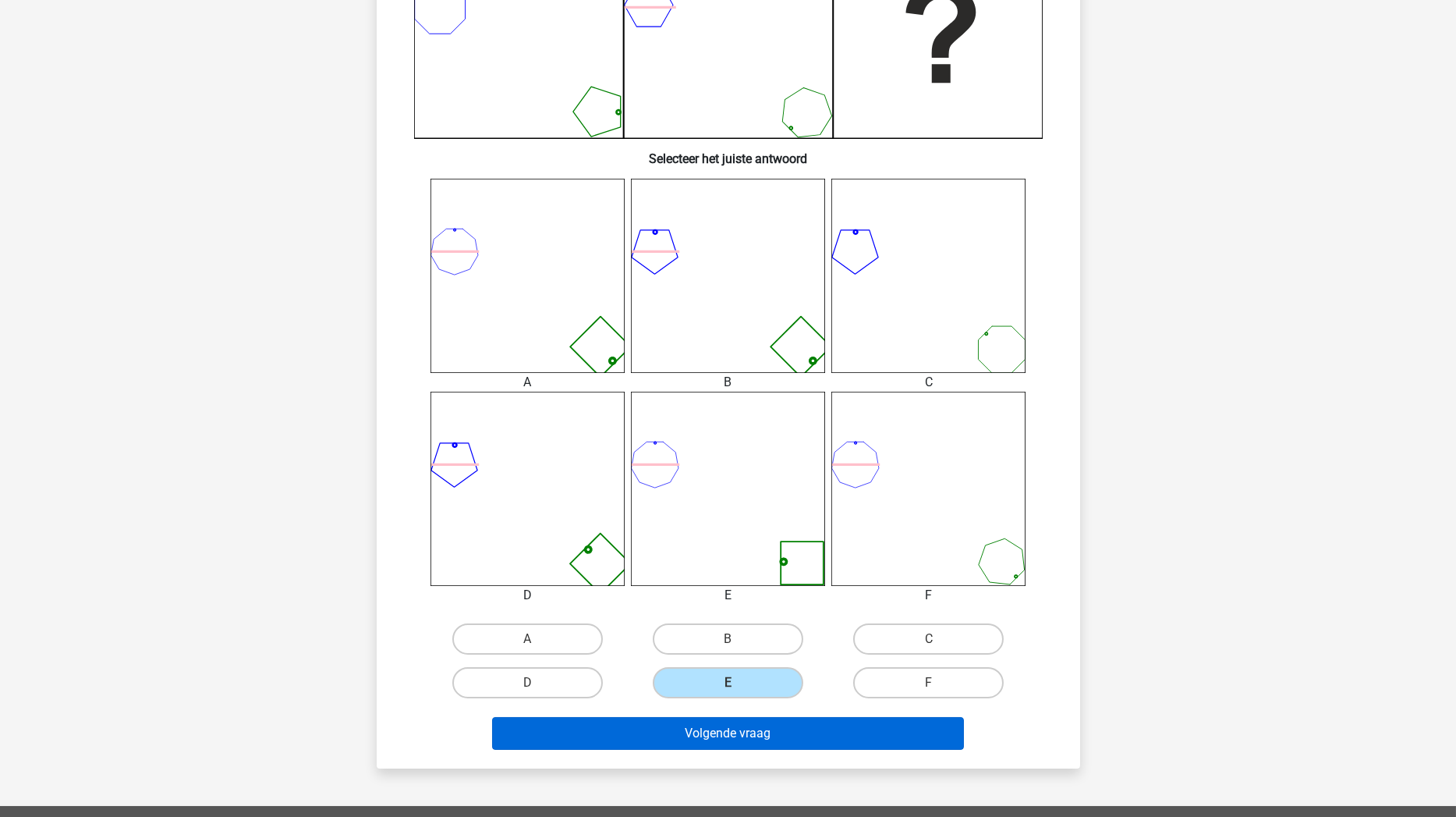
click at [720, 694] on button "Volgende vraag" at bounding box center [728, 733] width 472 height 33
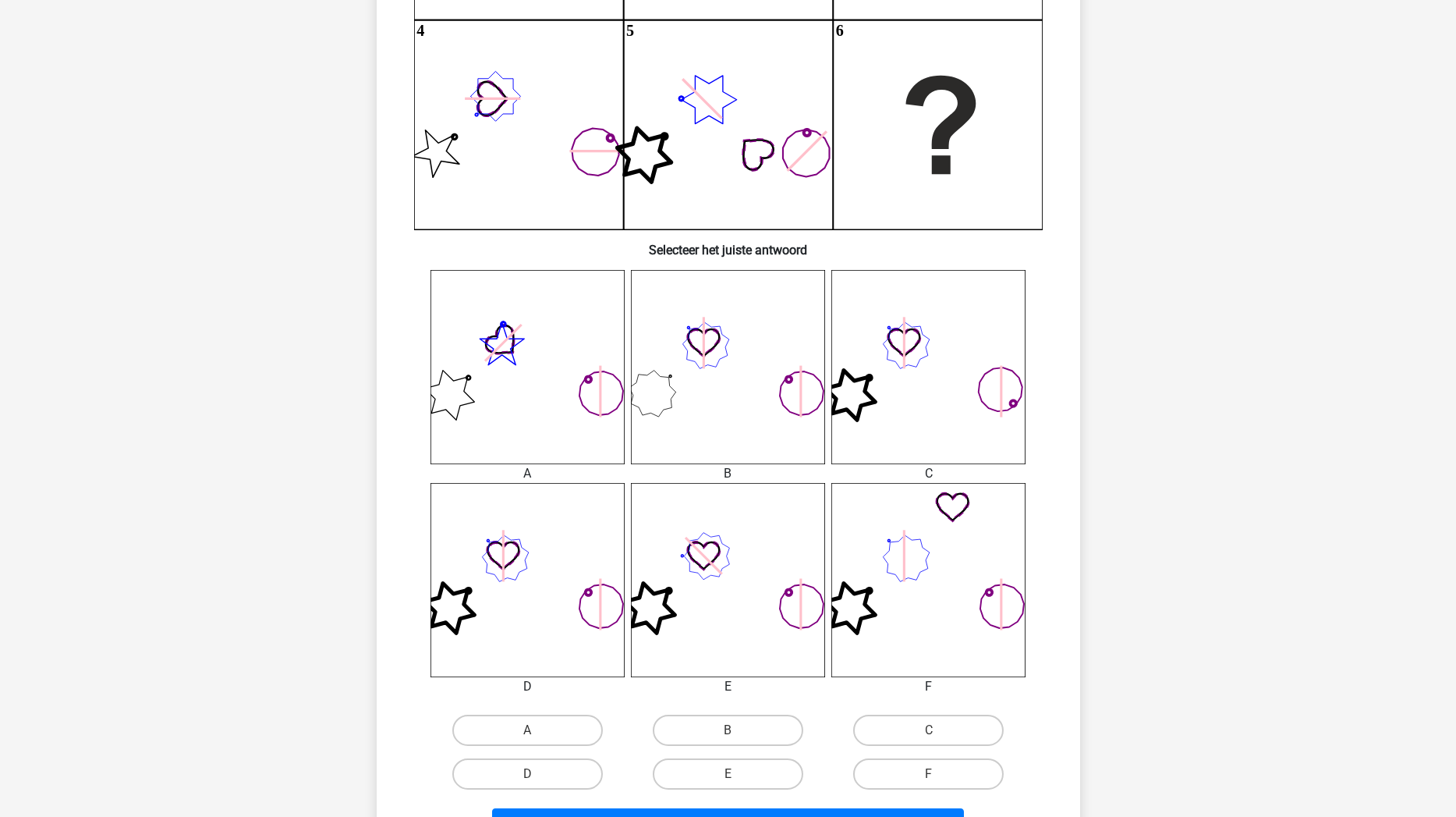
scroll to position [392, 0]
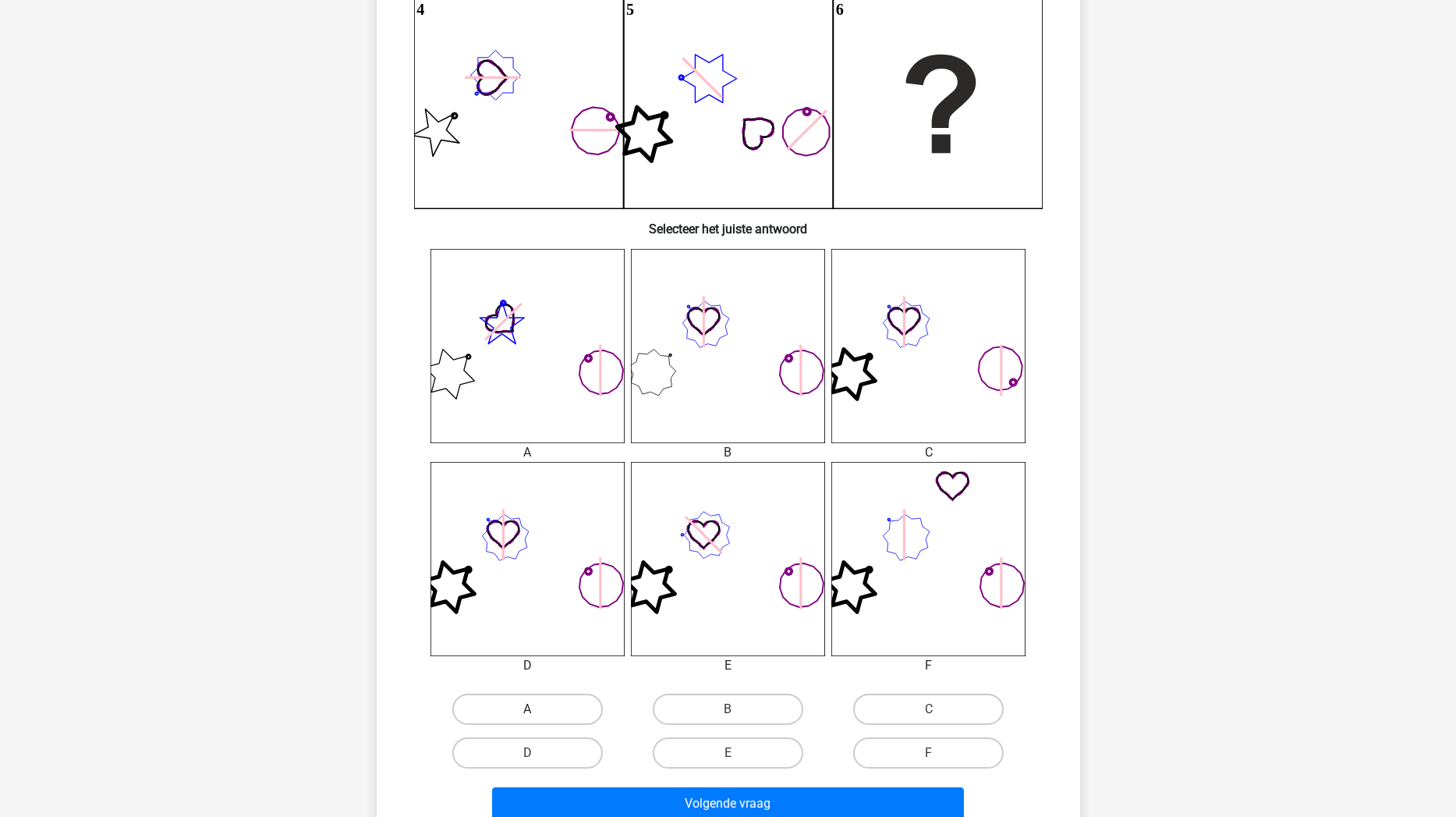
click at [521, 694] on label "A" at bounding box center [527, 709] width 150 height 31
click at [527, 694] on input "A" at bounding box center [532, 714] width 10 height 10
radio input "true"
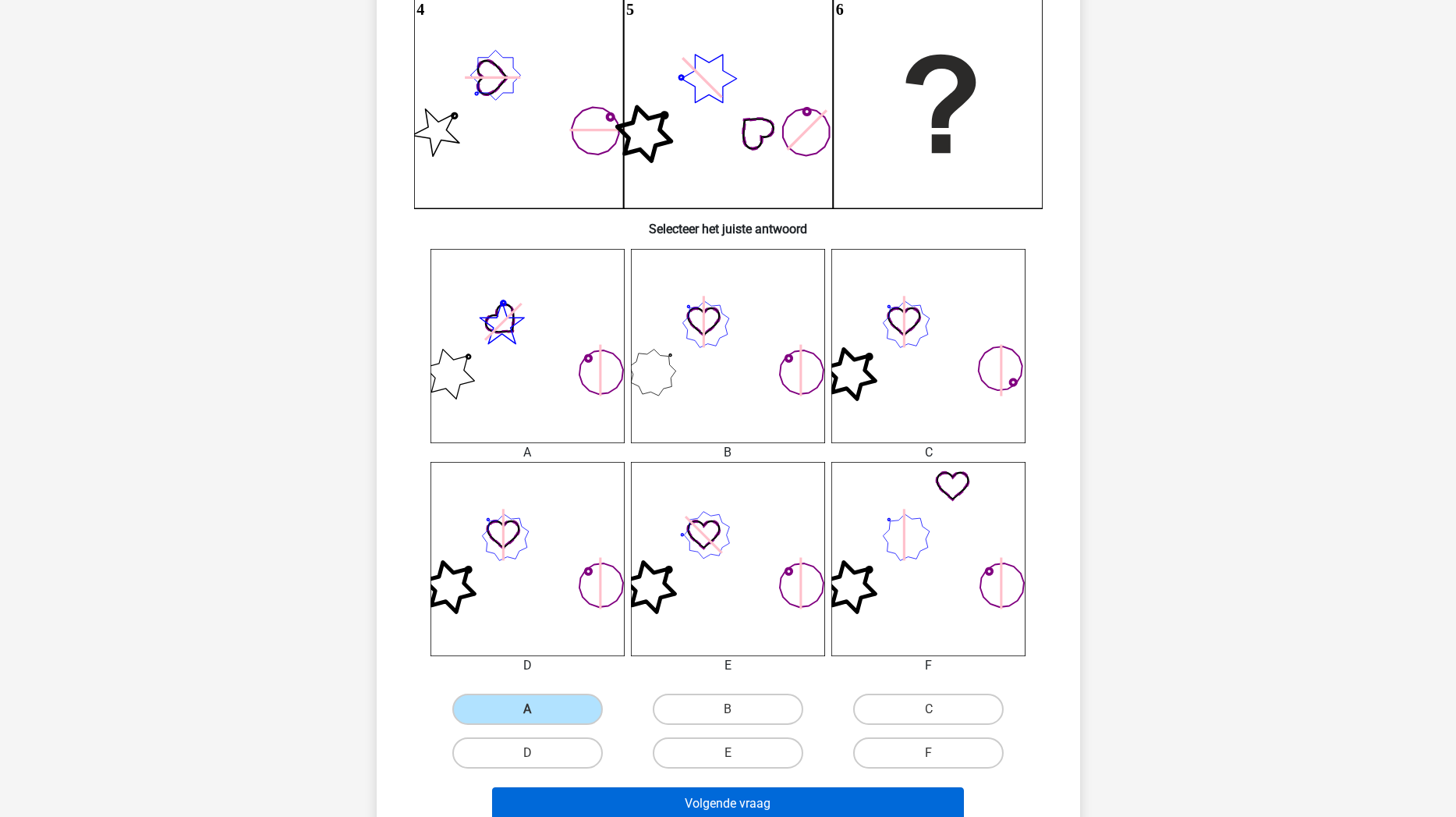
click at [599, 694] on button "Volgende vraag" at bounding box center [728, 803] width 472 height 33
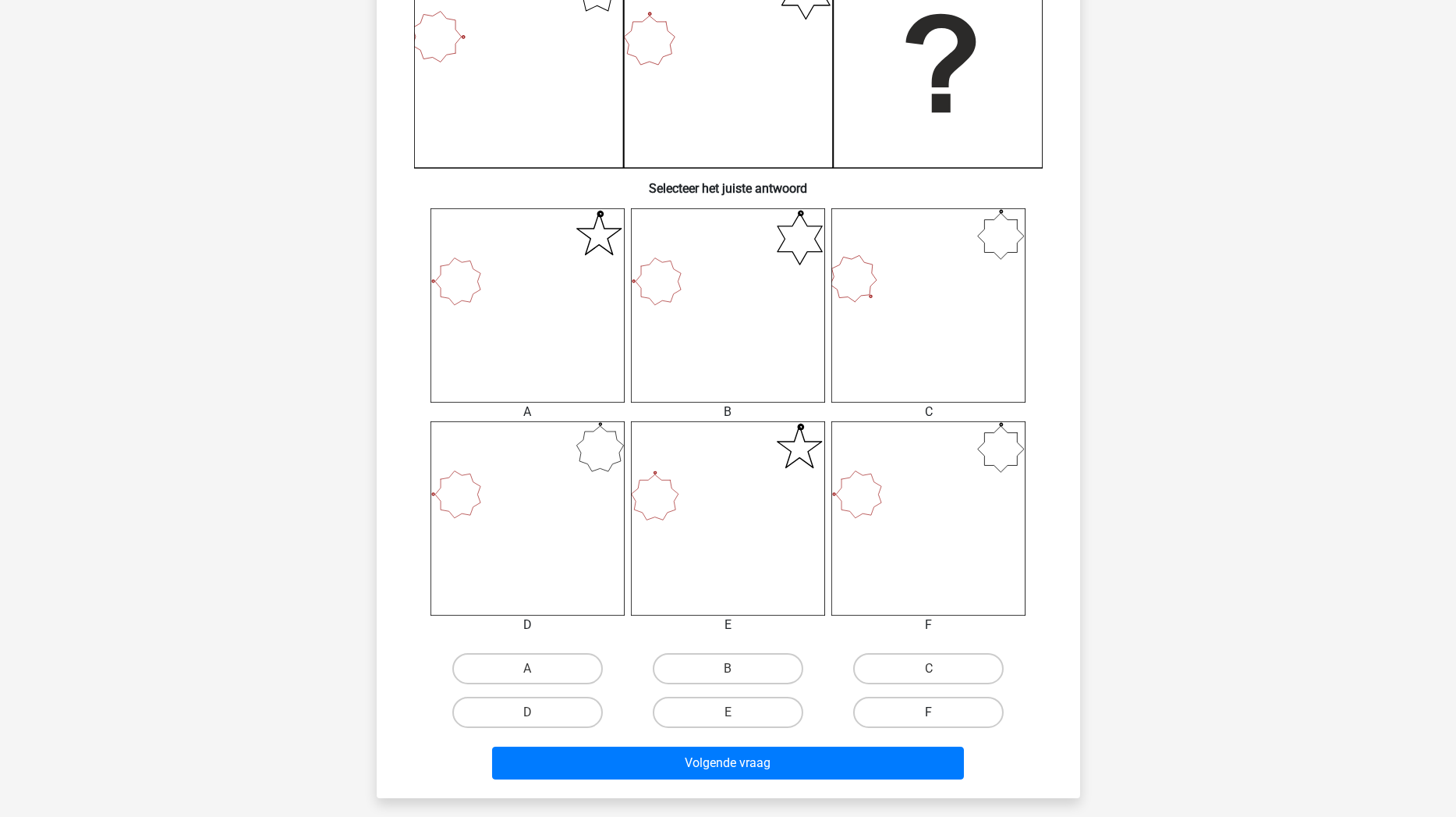
scroll to position [440, 0]
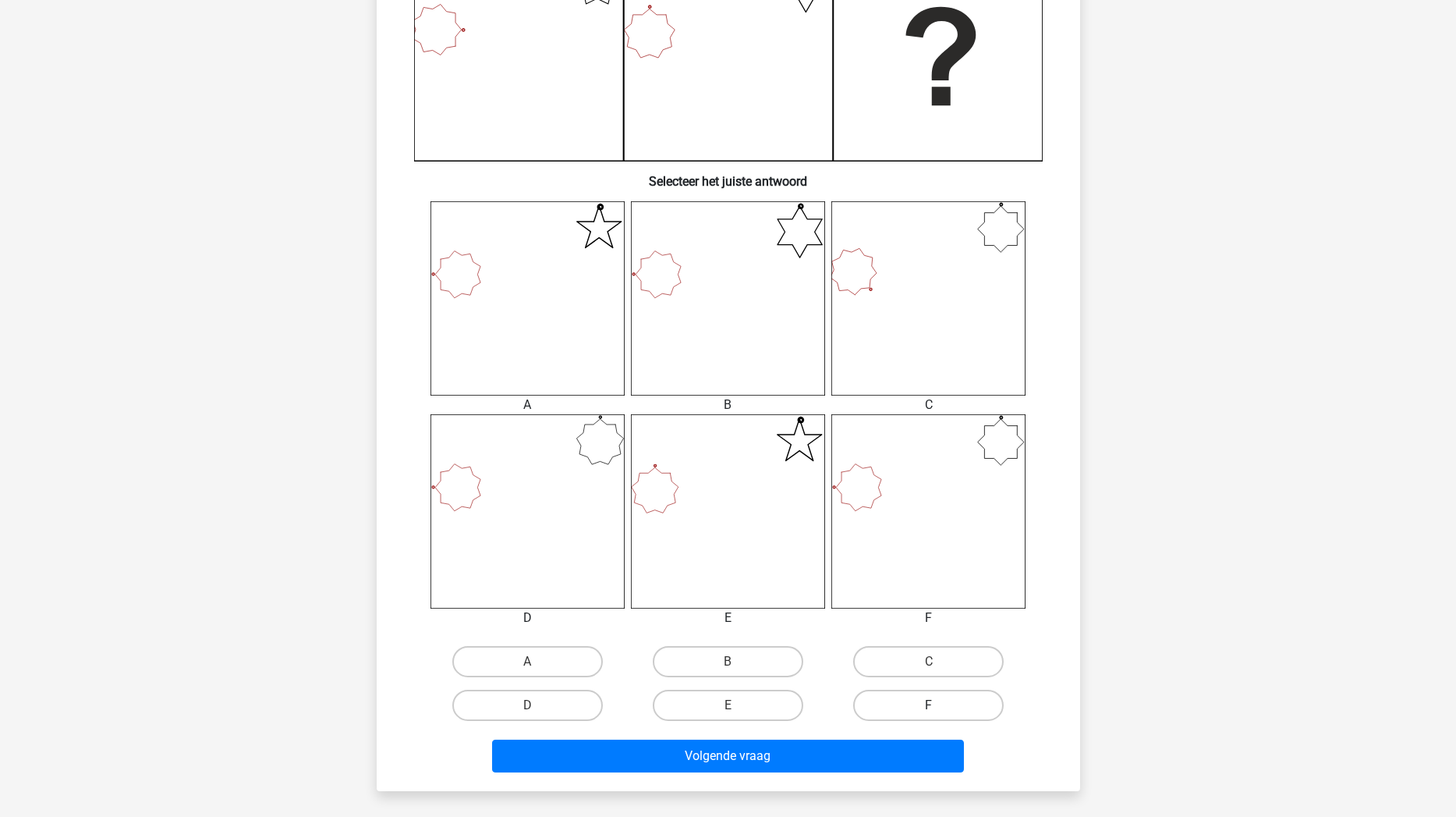
click at [880, 694] on label "F" at bounding box center [928, 705] width 150 height 31
click at [929, 694] on input "F" at bounding box center [934, 710] width 10 height 10
radio input "true"
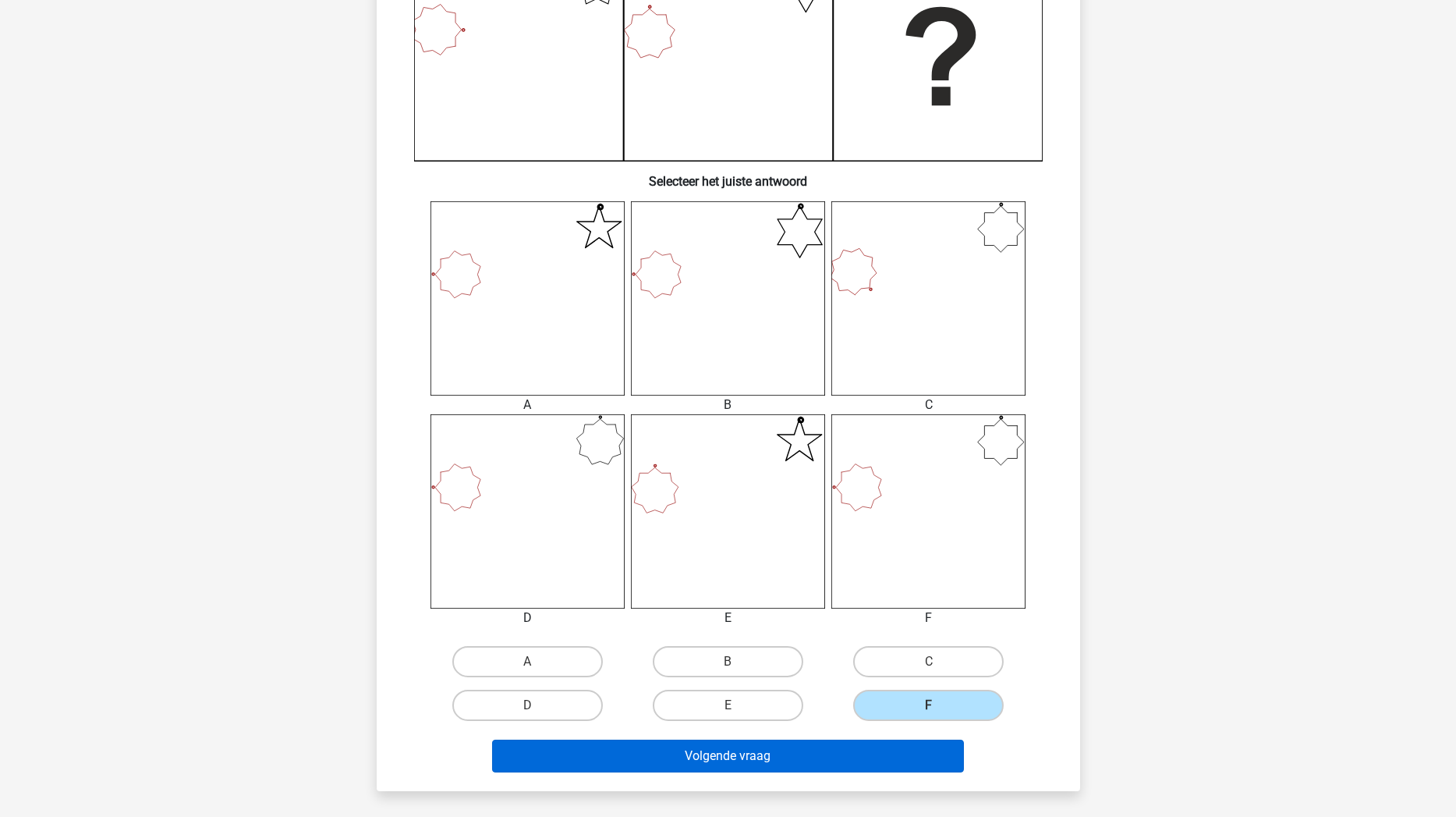
click at [851, 694] on button "Volgende vraag" at bounding box center [728, 756] width 472 height 33
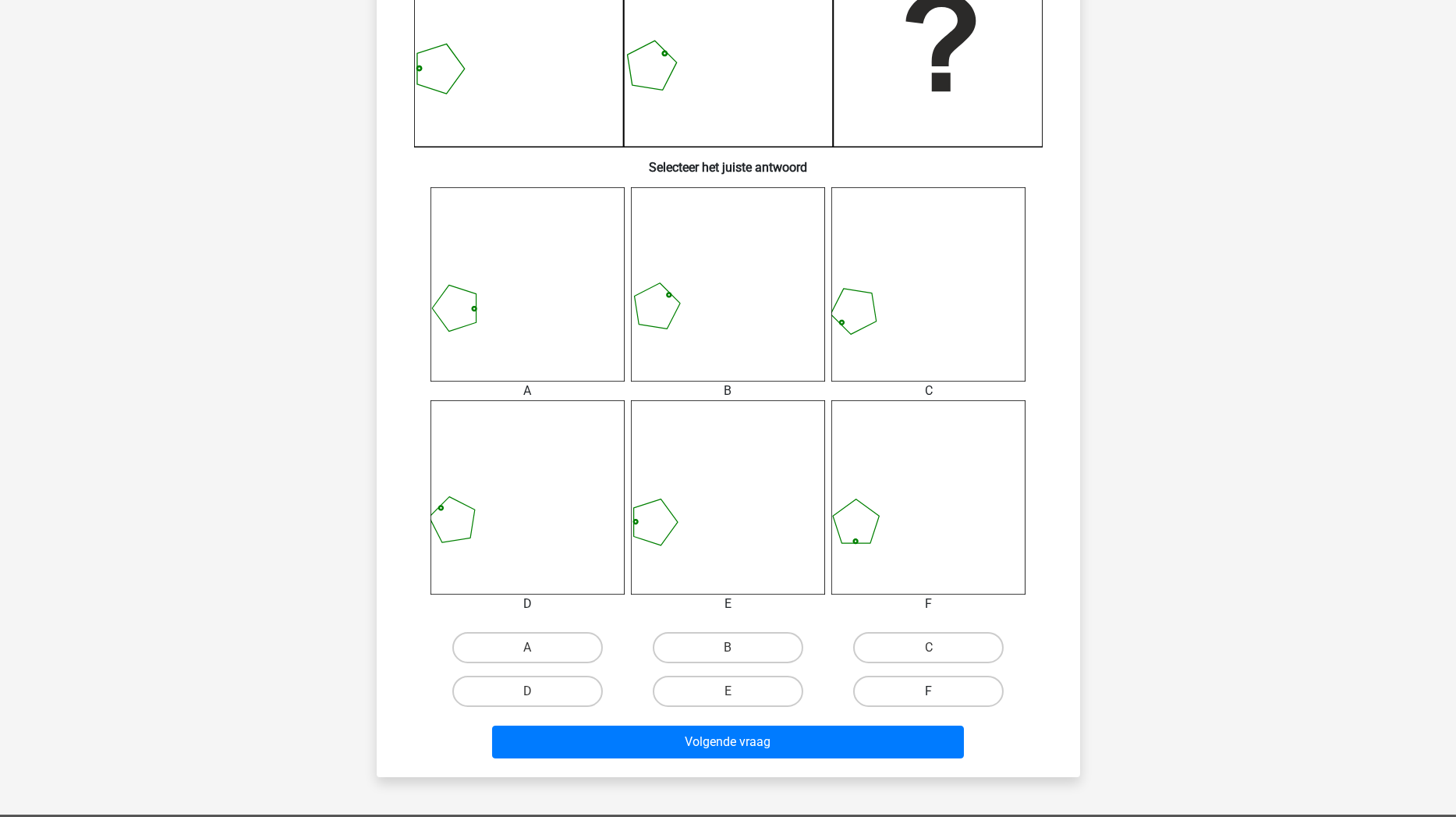
scroll to position [458, 0]
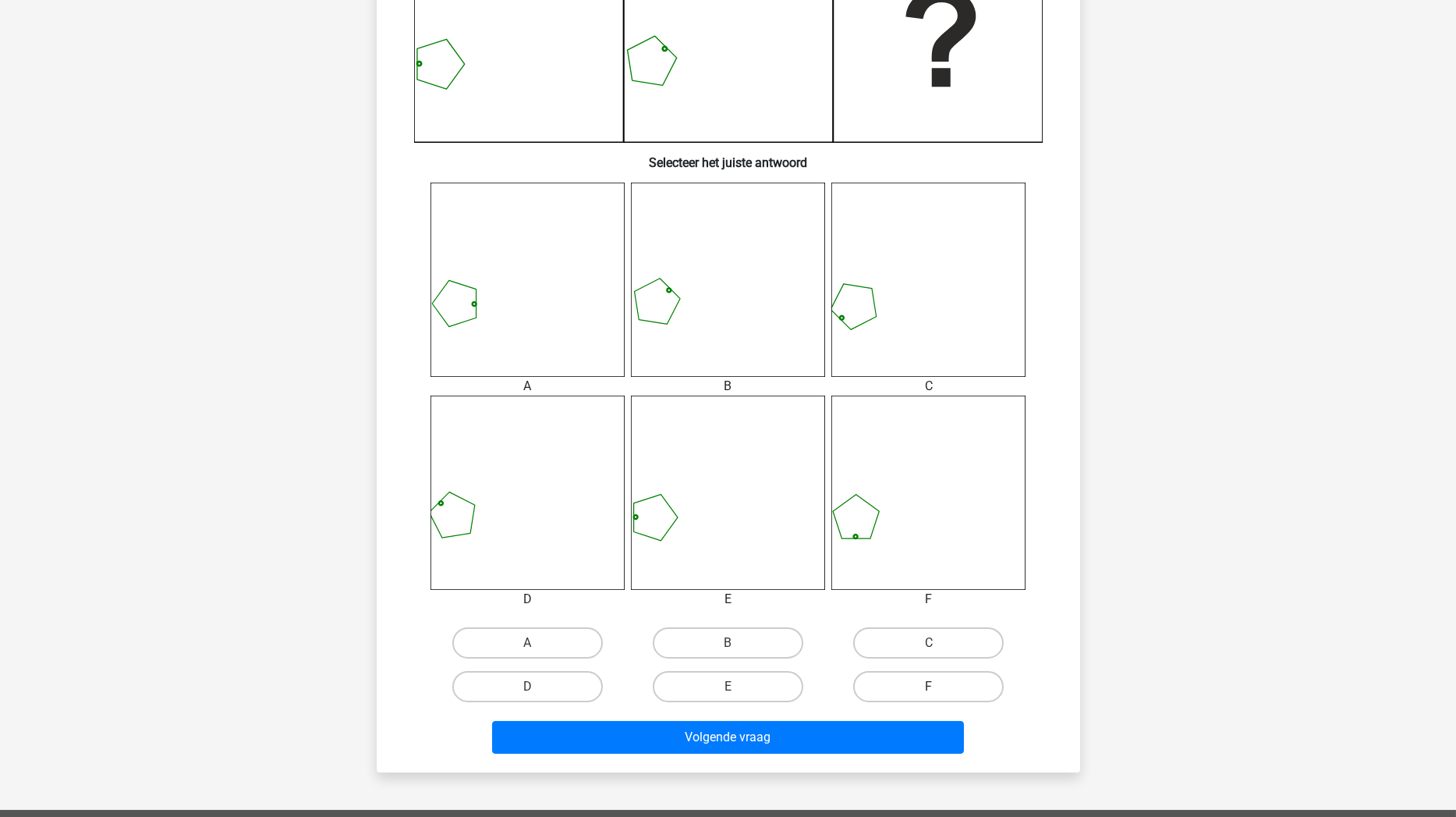
click at [895, 694] on label "F" at bounding box center [928, 686] width 150 height 31
click at [929, 694] on input "F" at bounding box center [934, 691] width 10 height 10
radio input "true"
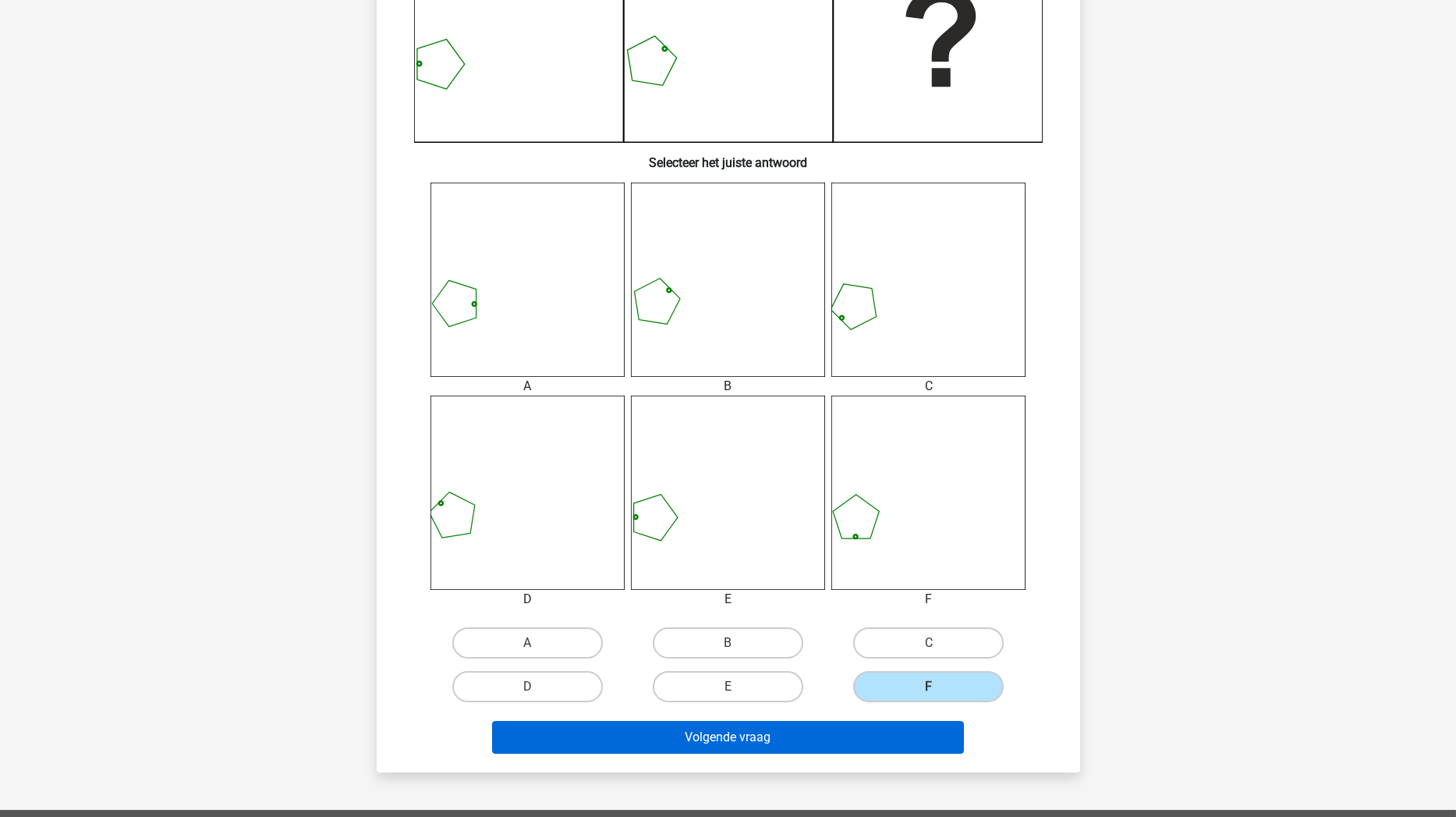
click at [857, 694] on button "Volgende vraag" at bounding box center [728, 737] width 472 height 33
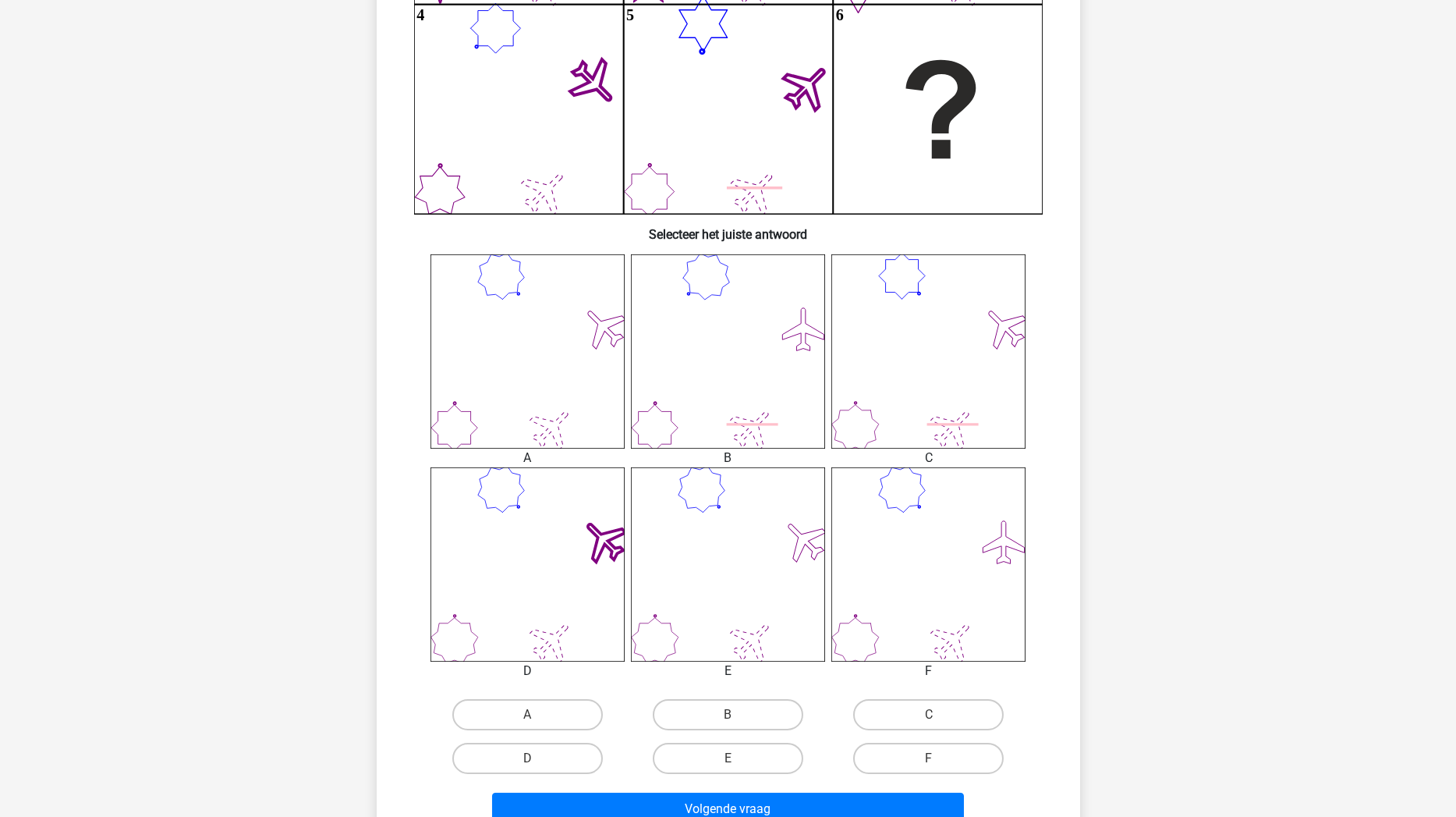
scroll to position [424, 0]
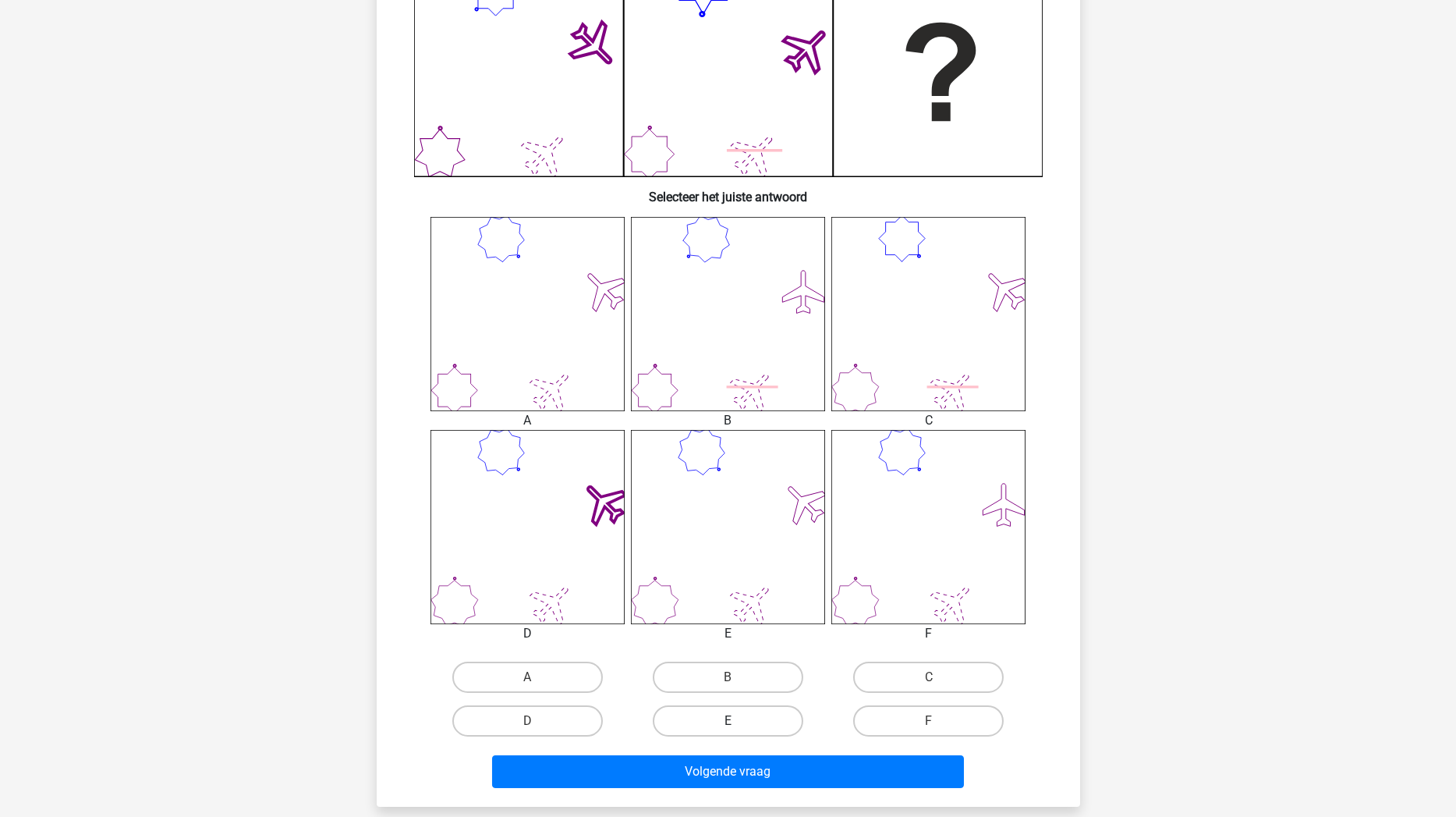
click at [743, 694] on label "E" at bounding box center [728, 721] width 150 height 31
click at [738, 694] on input "E" at bounding box center [732, 725] width 10 height 10
radio input "true"
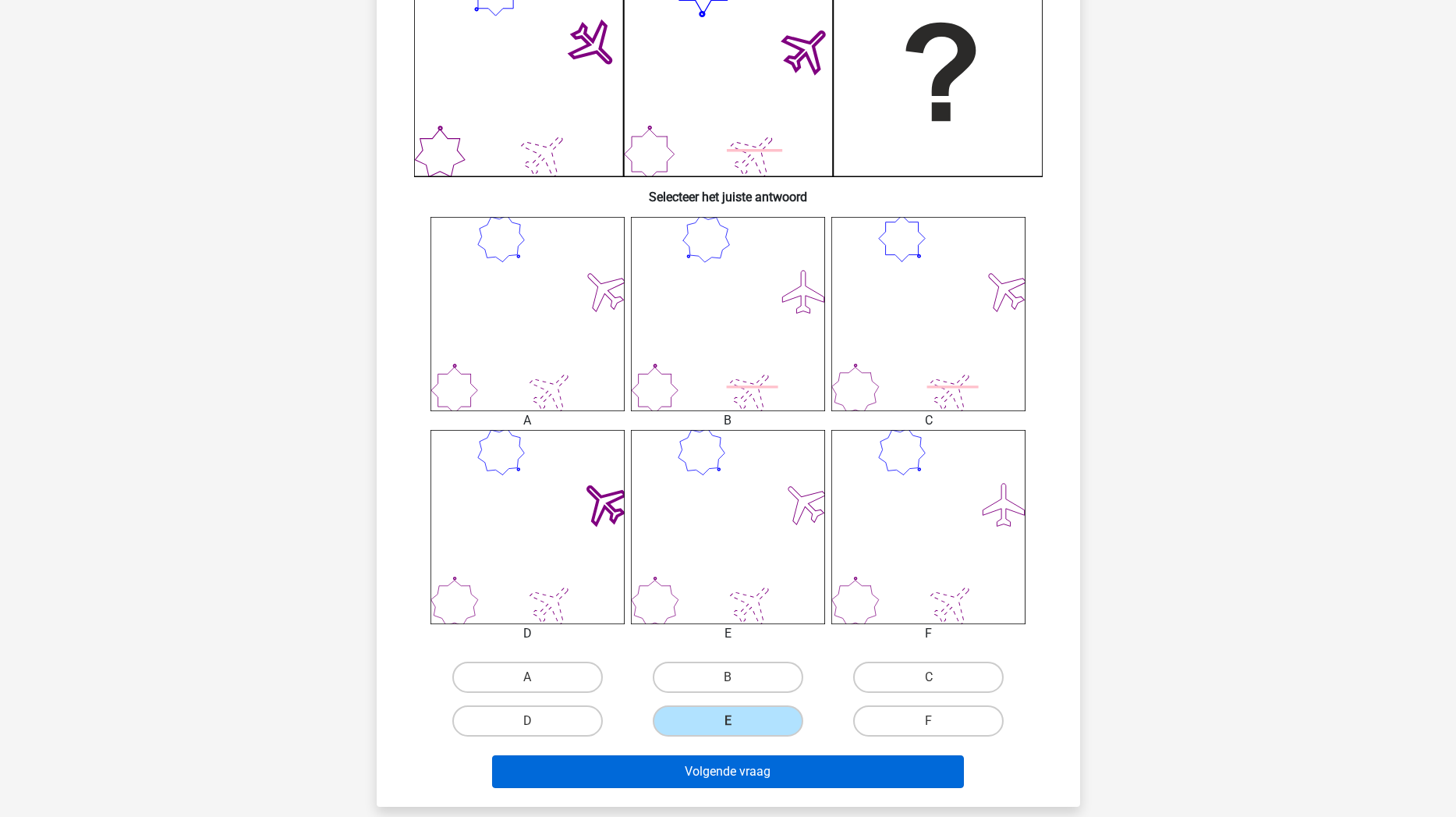
click at [742, 694] on button "Volgende vraag" at bounding box center [728, 771] width 472 height 33
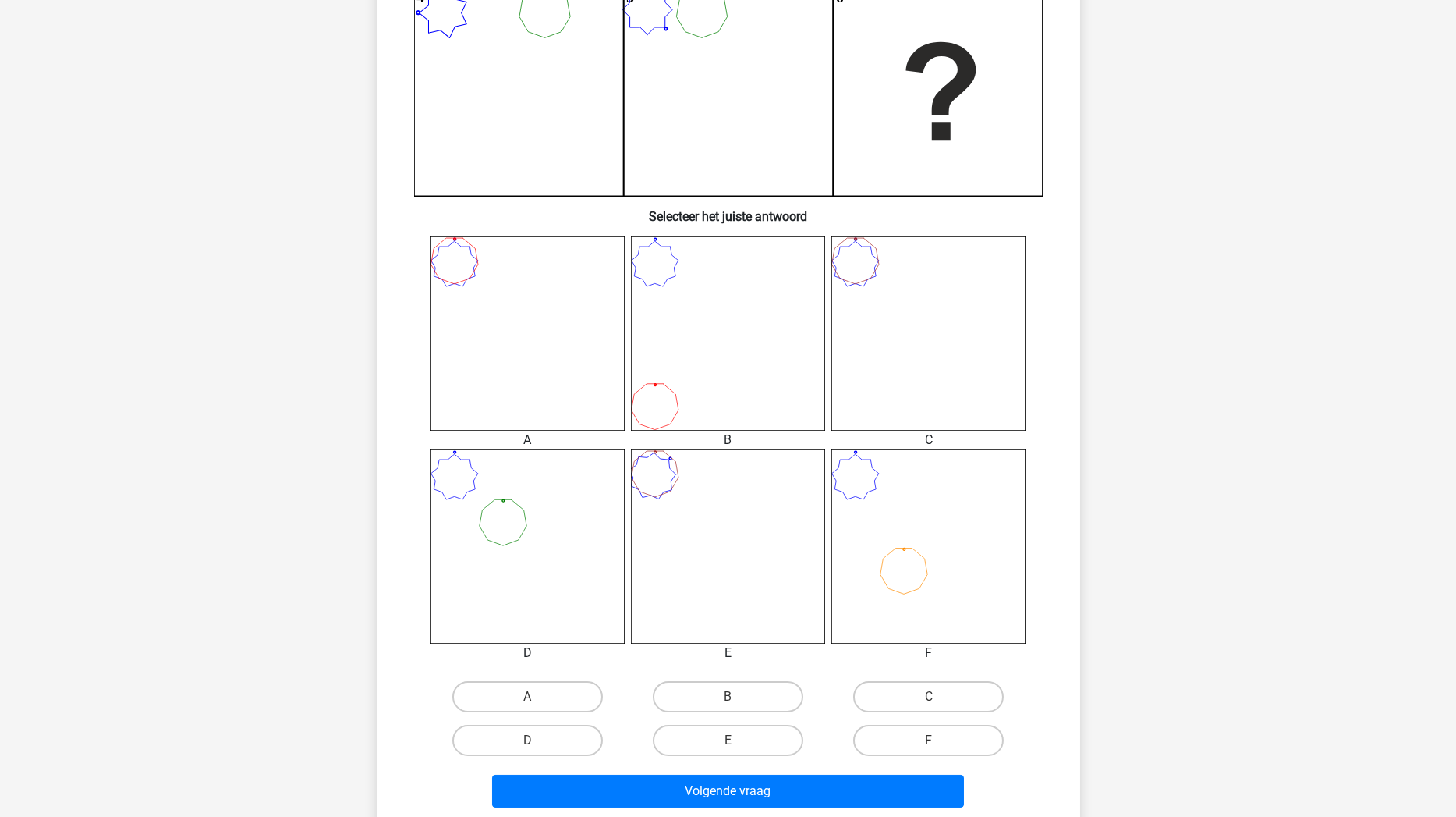
scroll to position [406, 0]
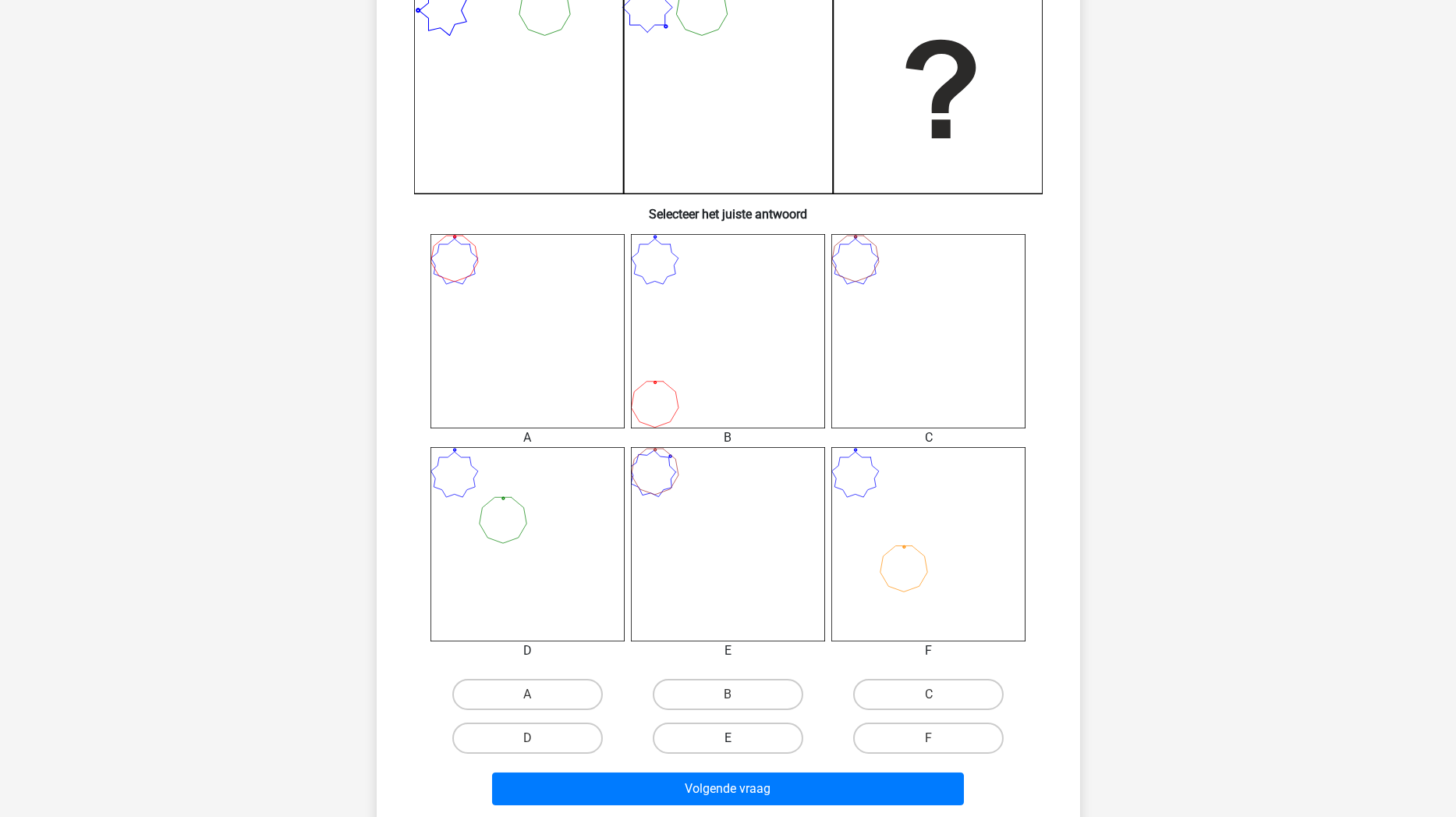
click at [729, 694] on label "E" at bounding box center [728, 737] width 150 height 31
click at [729, 694] on input "E" at bounding box center [732, 743] width 10 height 10
radio input "true"
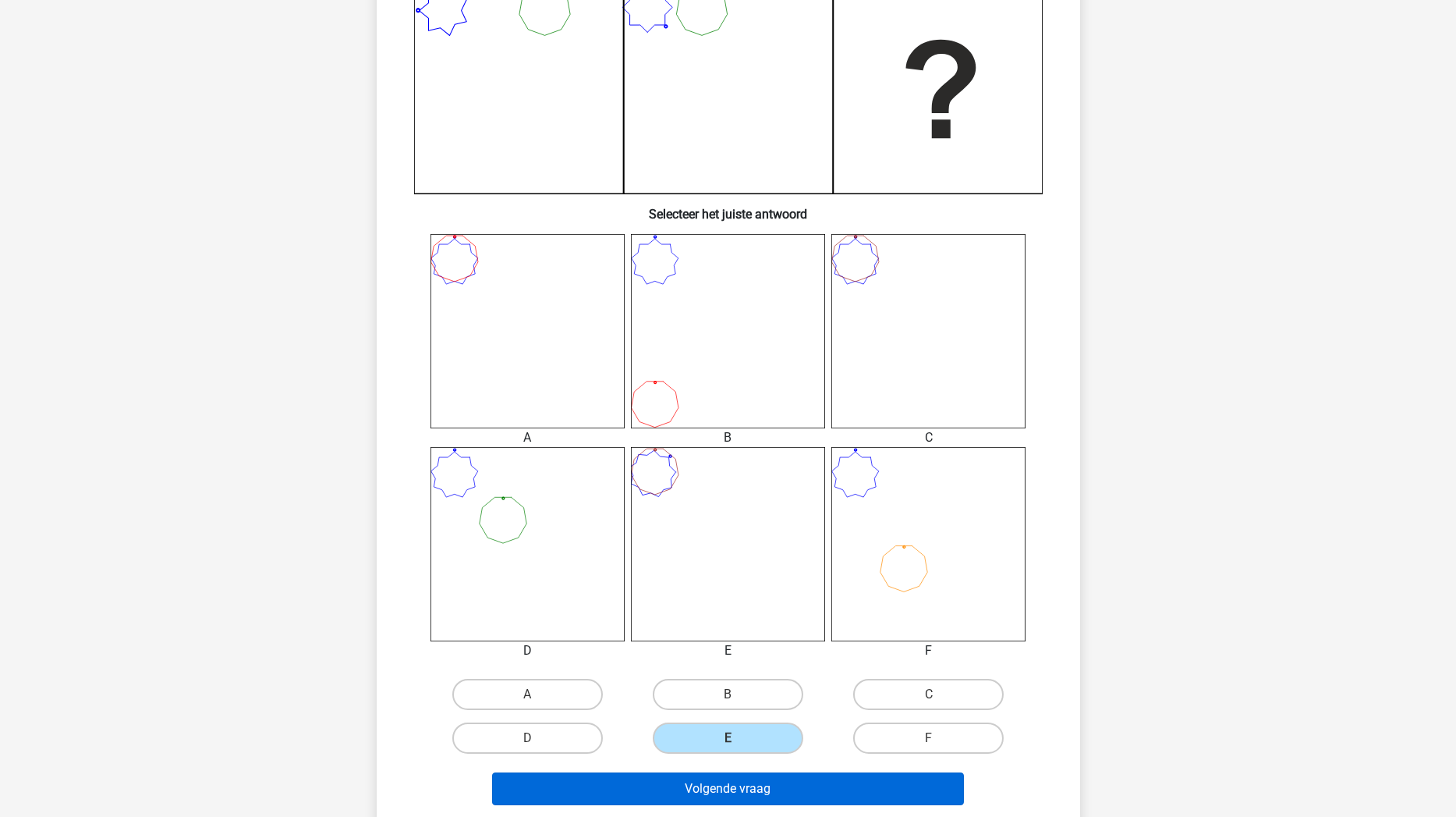
click at [728, 694] on button "Volgende vraag" at bounding box center [728, 788] width 472 height 33
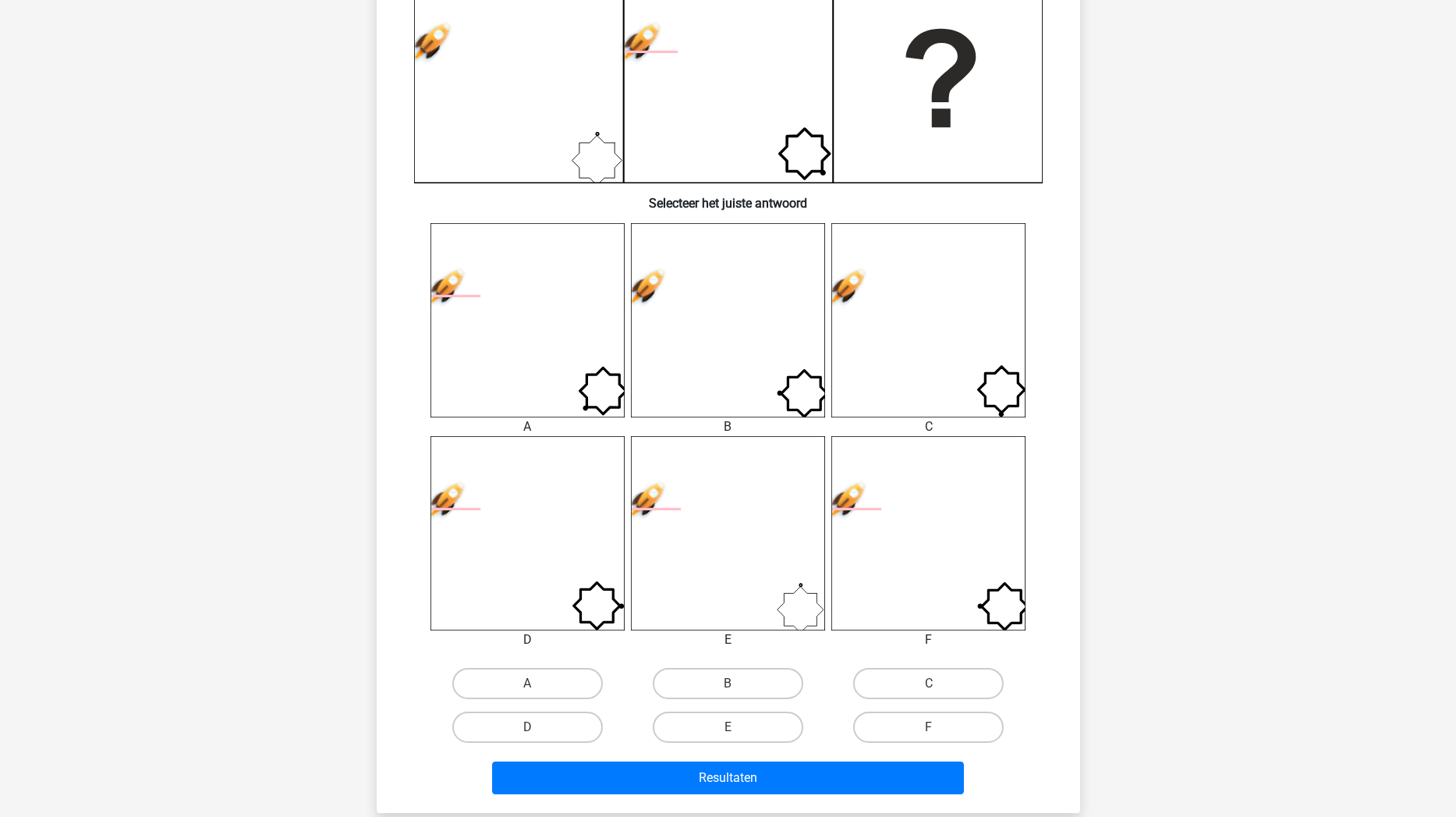
scroll to position [436, 0]
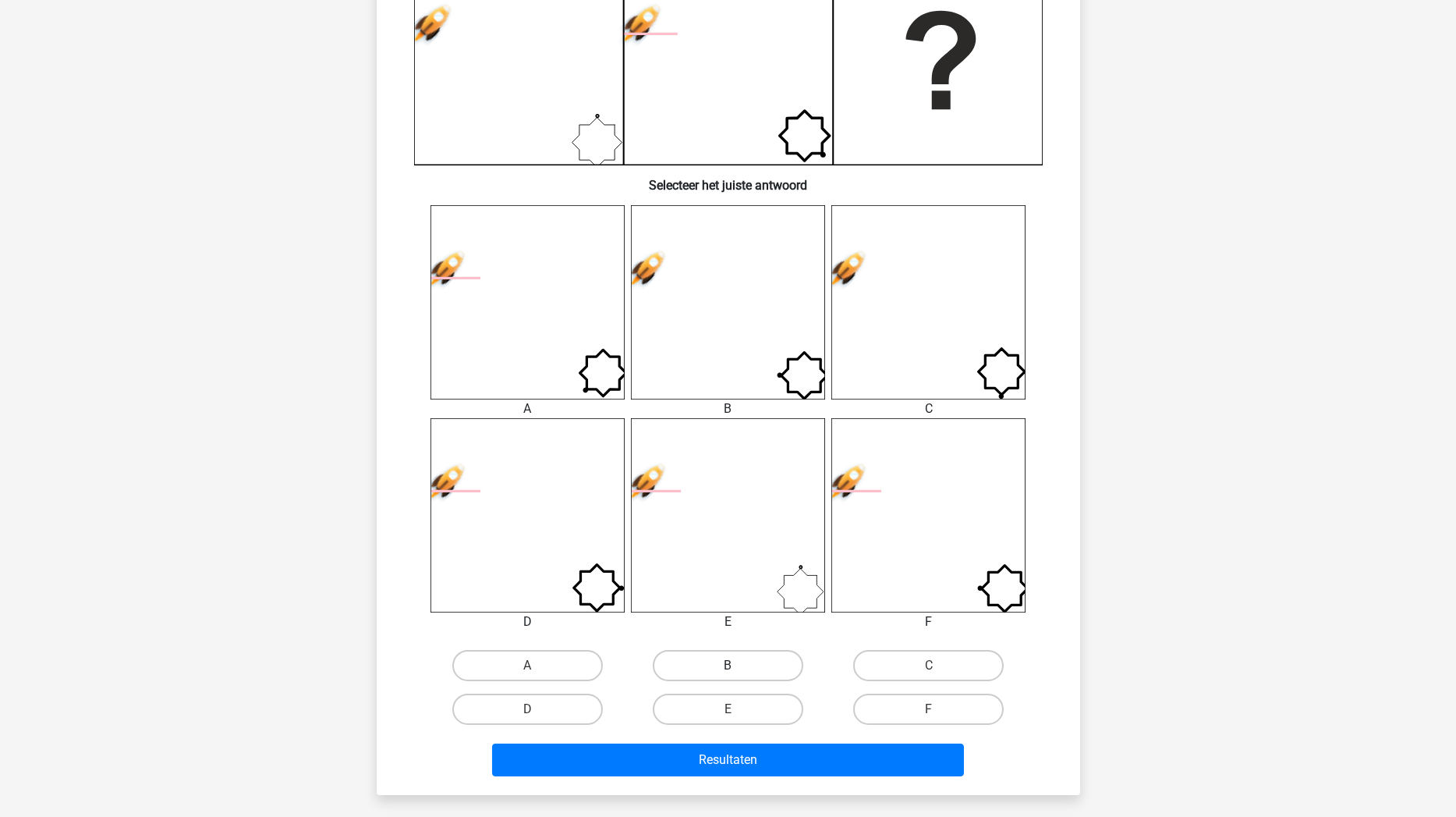
click at [740, 669] on label "B" at bounding box center [728, 665] width 150 height 31
click at [738, 669] on input "B" at bounding box center [732, 670] width 10 height 10
radio input "true"
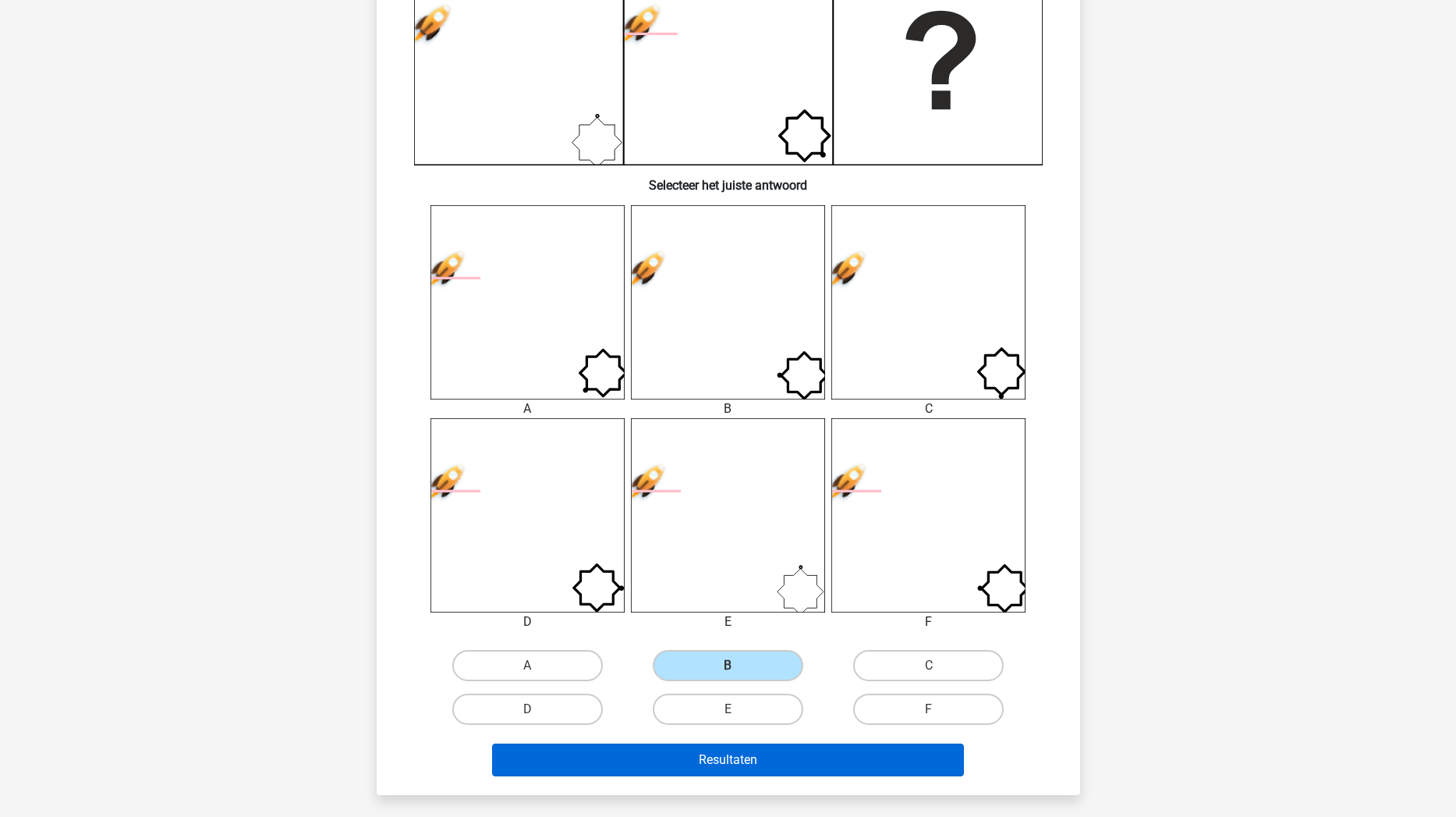
click at [737, 694] on button "Resultaten" at bounding box center [728, 760] width 472 height 33
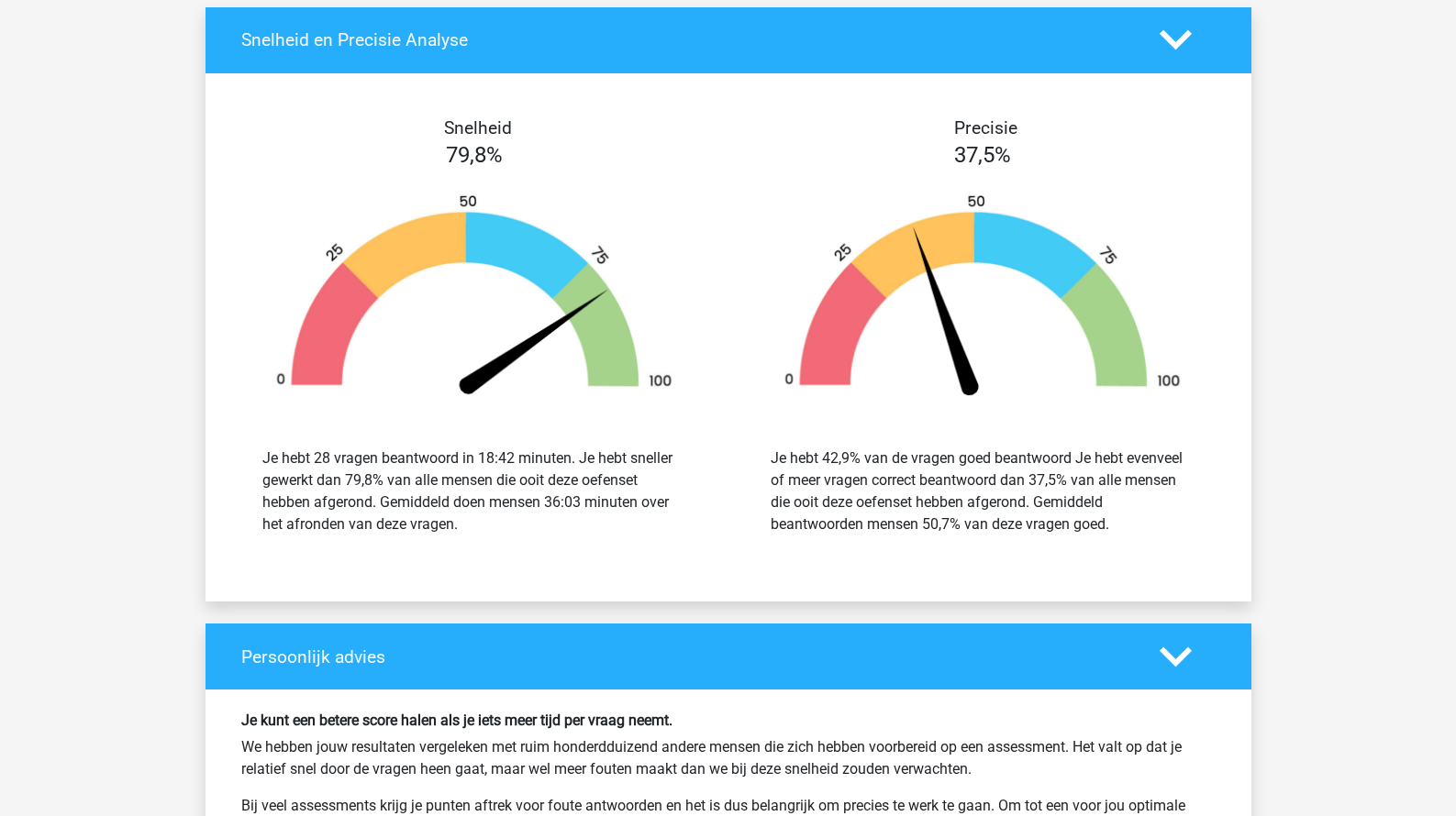
scroll to position [3030, 0]
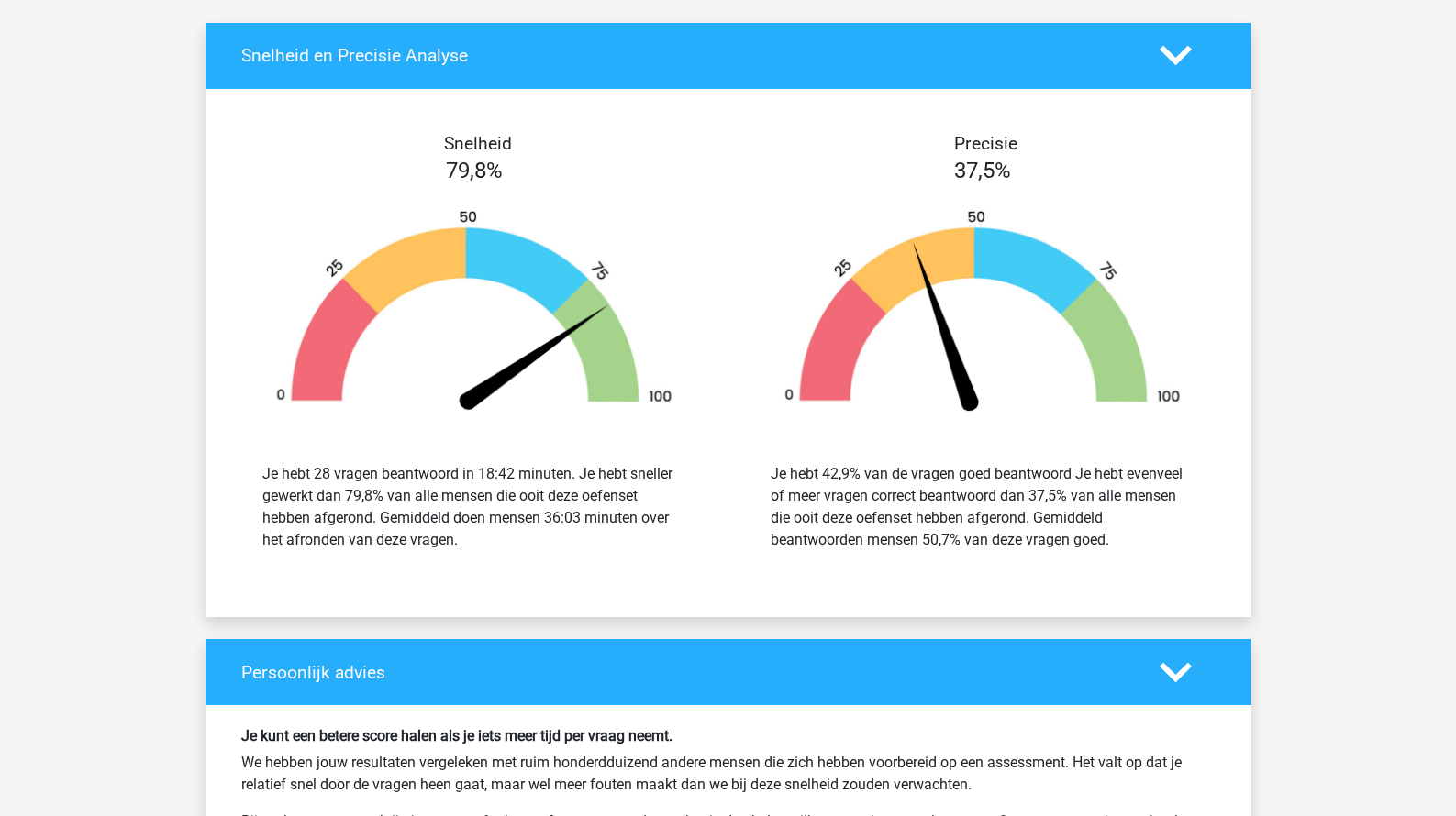
click at [654, 251] on img at bounding box center [475, 313] width 453 height 210
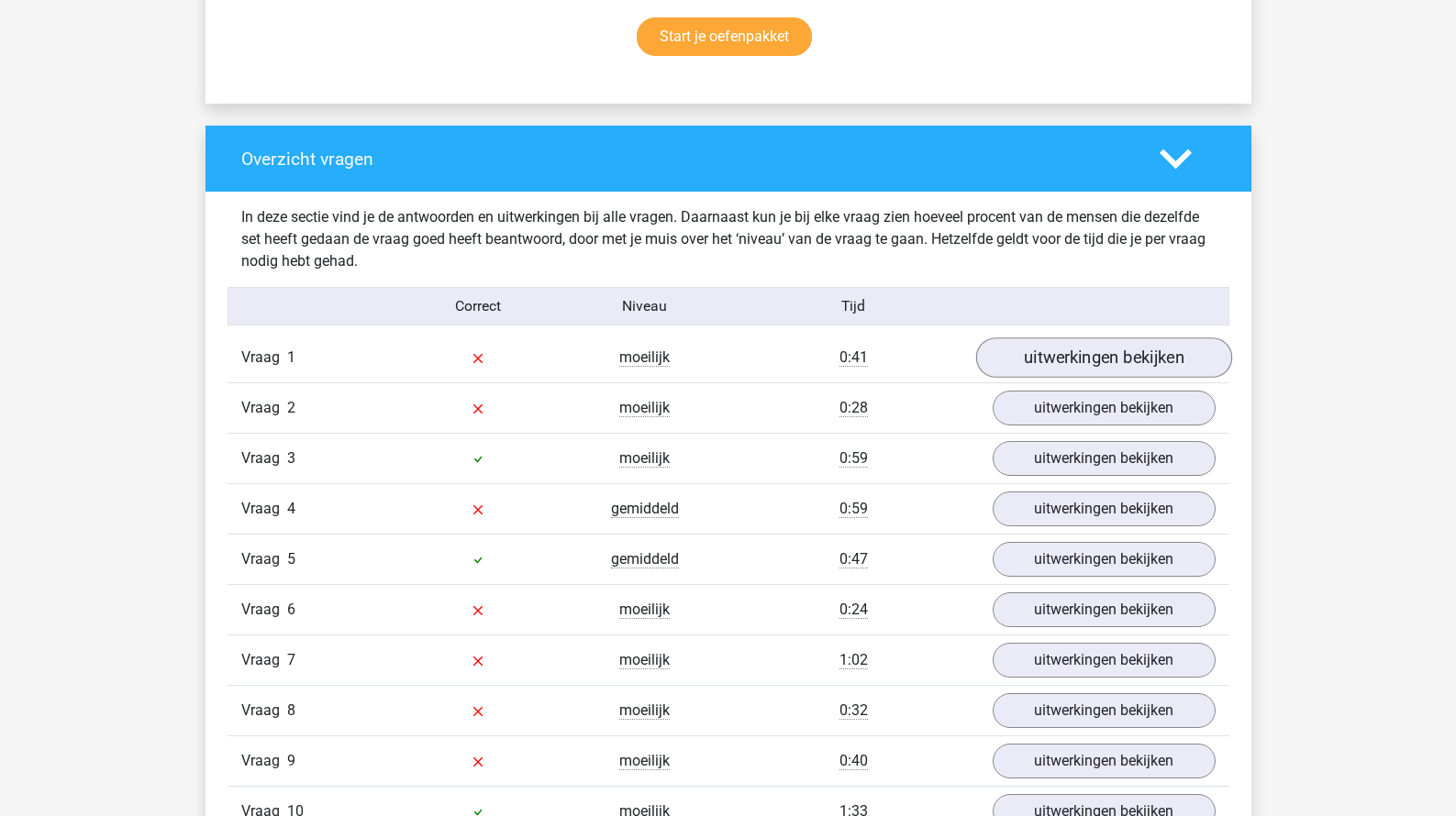
click at [1022, 364] on link "uitwerkingen bekijken" at bounding box center [1102, 357] width 256 height 40
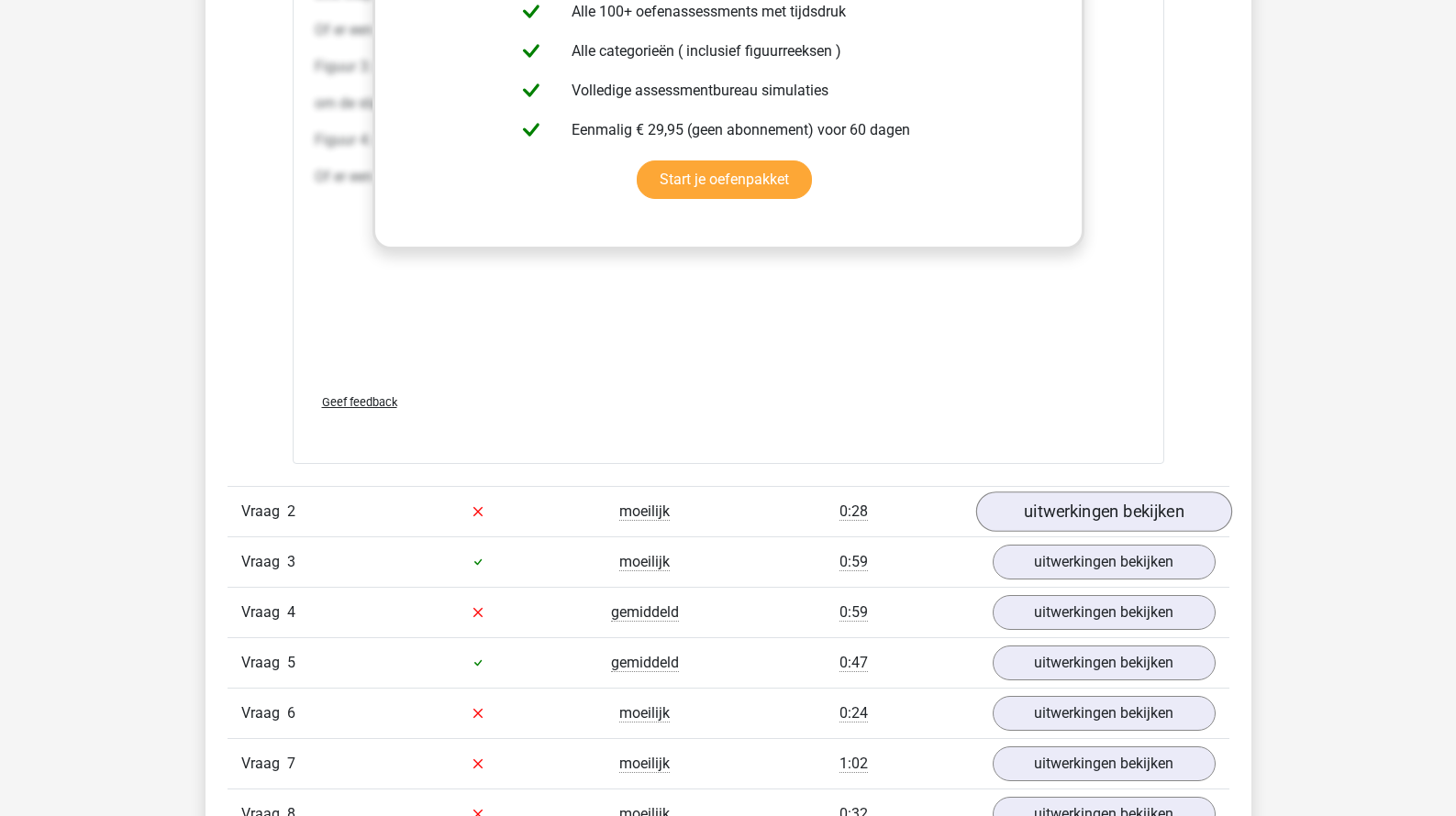
click at [1028, 518] on link "uitwerkingen bekijken" at bounding box center [1102, 511] width 256 height 40
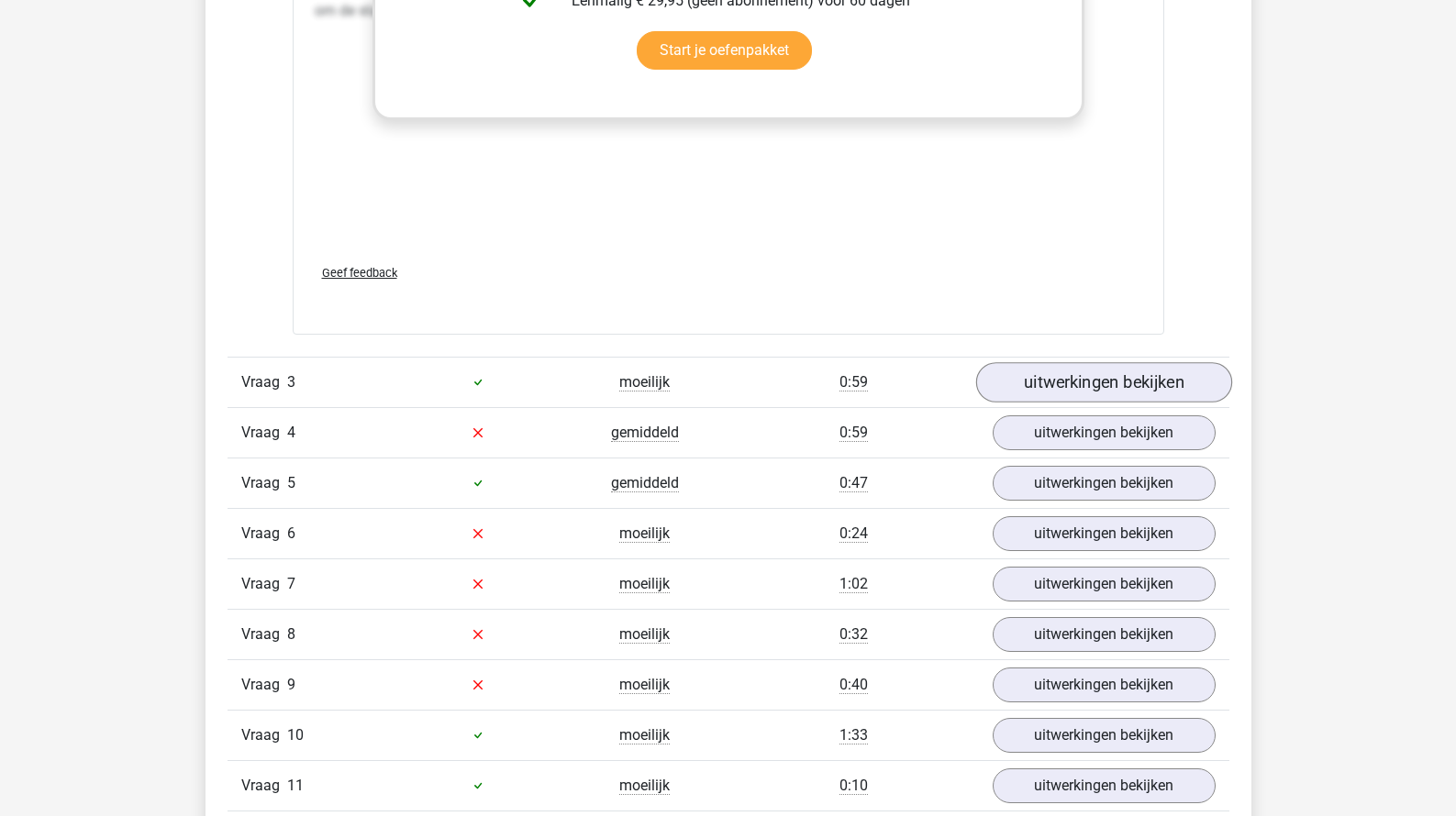
click at [1040, 402] on link "uitwerkingen bekijken" at bounding box center [1102, 382] width 256 height 40
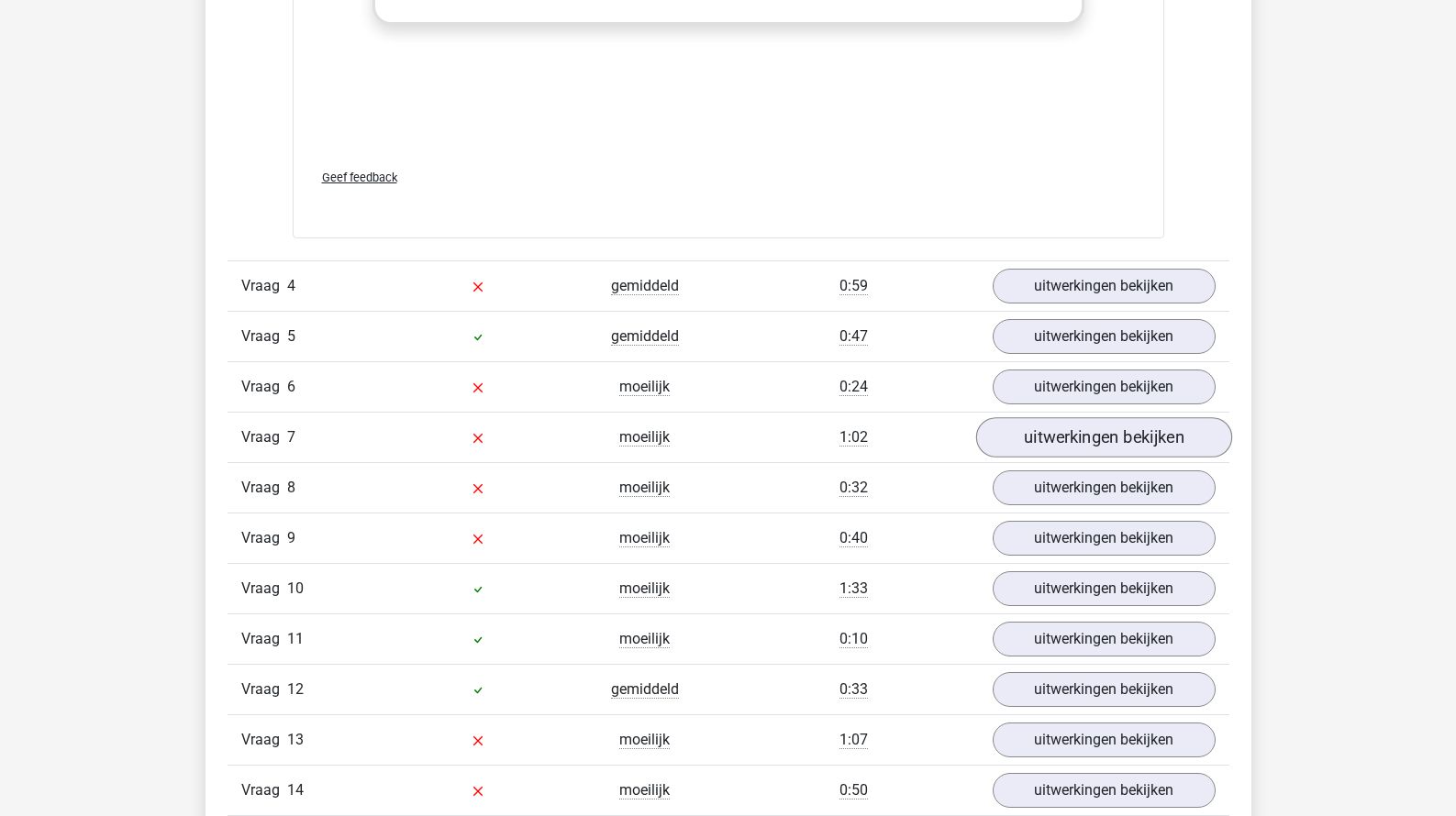
scroll to position [7272, 0]
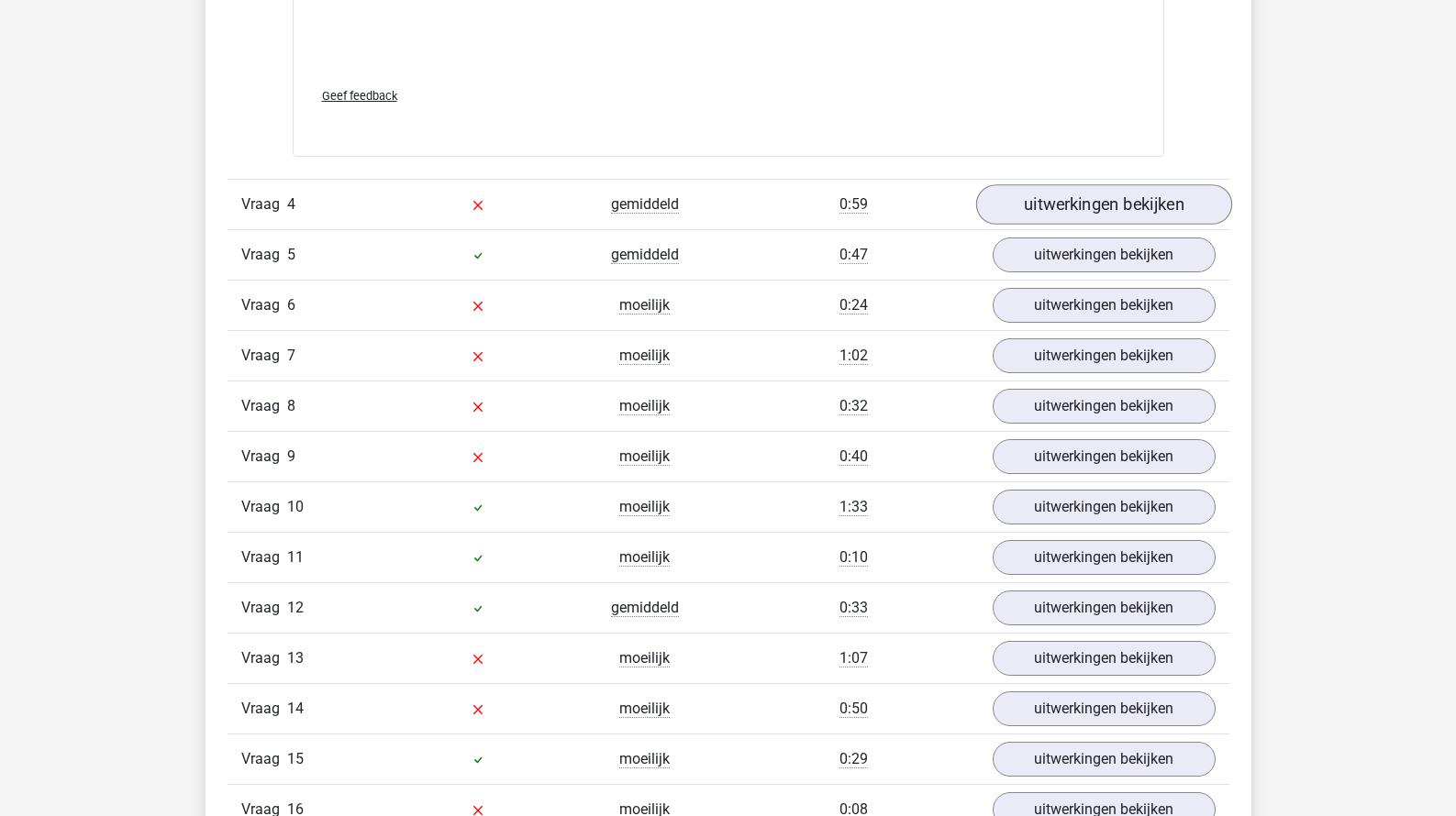
click at [1057, 226] on link "uitwerkingen bekijken" at bounding box center [1102, 205] width 256 height 40
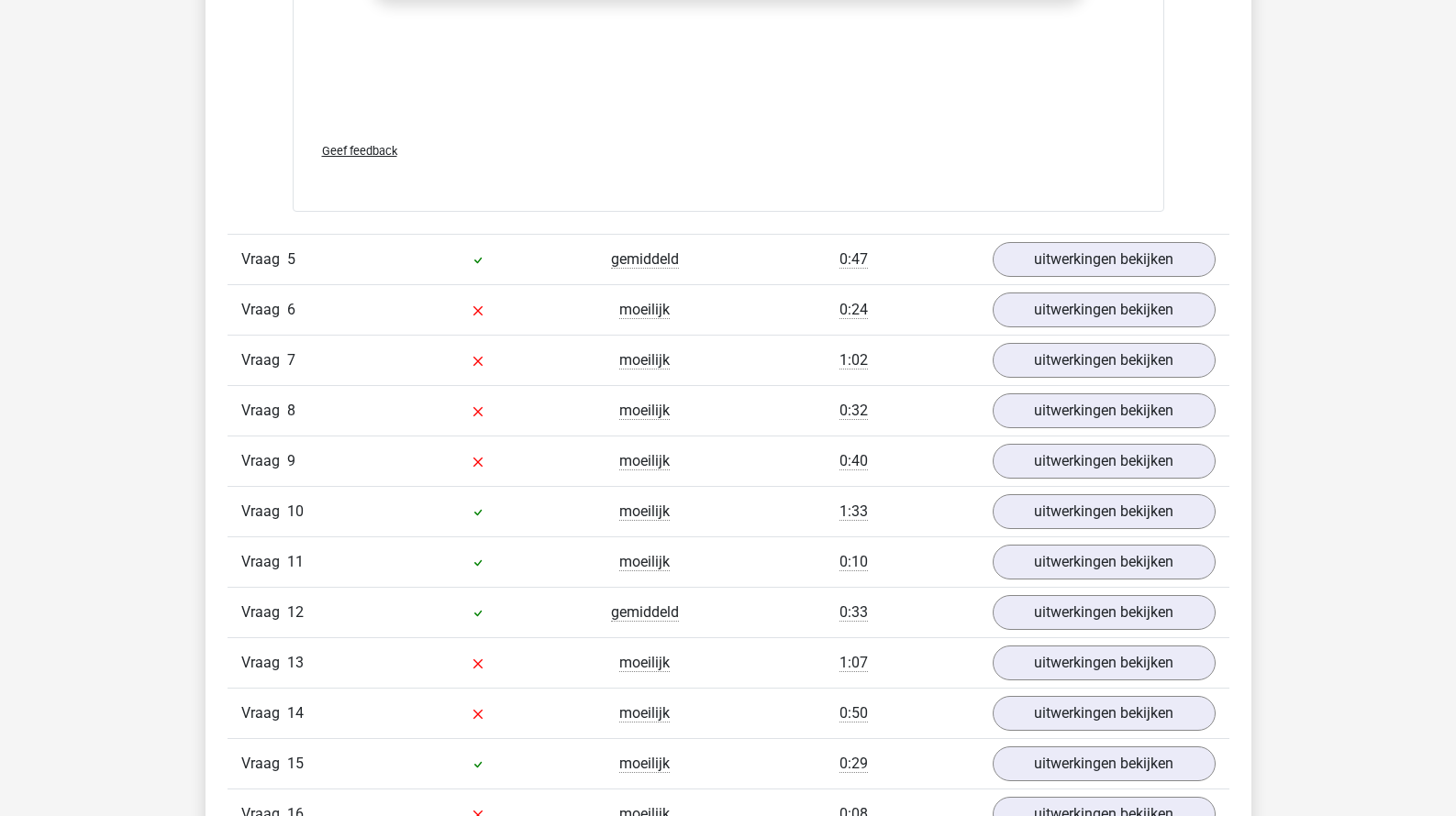
scroll to position [9023, 0]
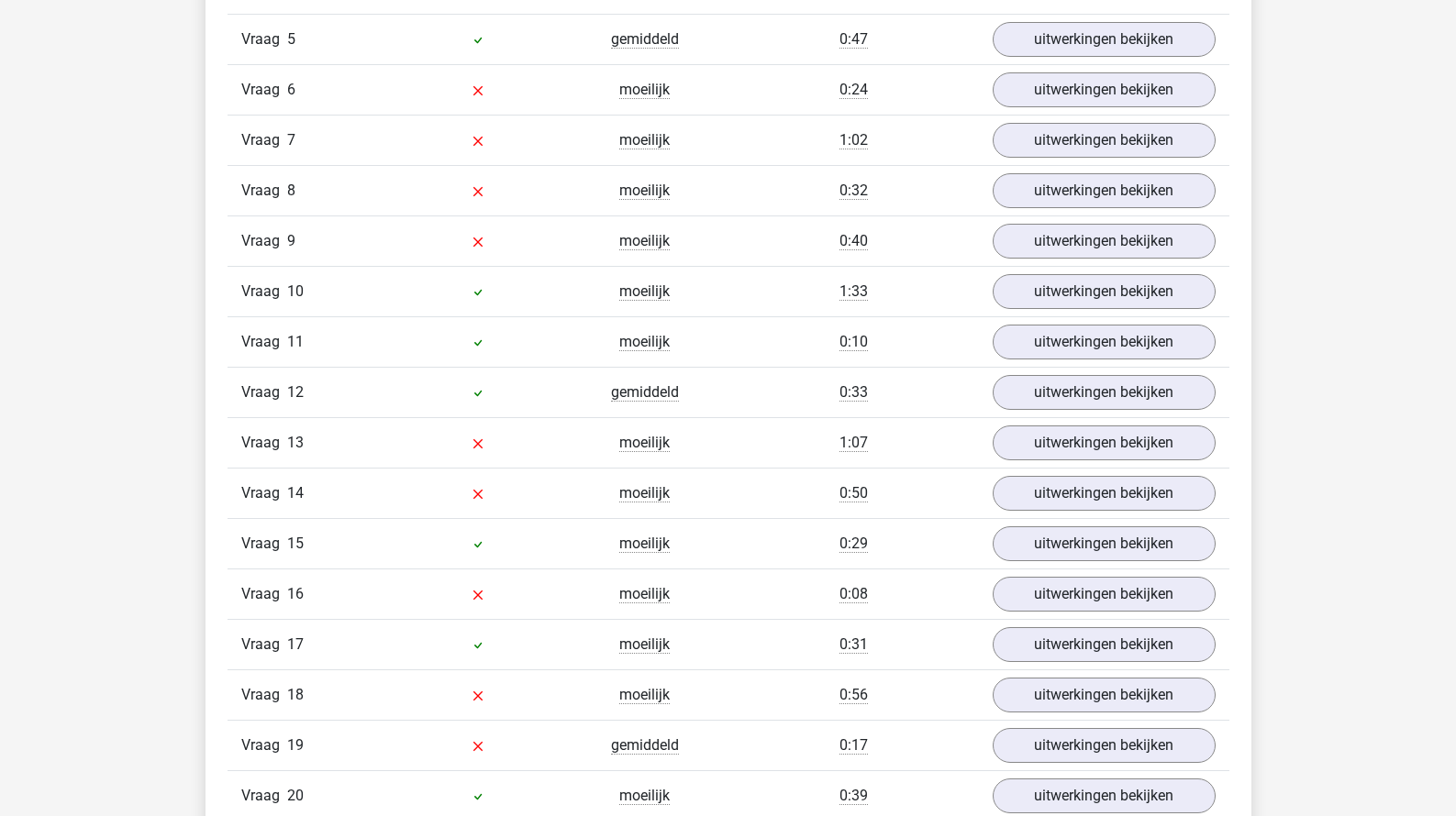
click at [1038, 65] on div "Vraag 5 gemiddeld 0:47 uitwerkingen bekijken" at bounding box center [728, 39] width 1002 height 51
click at [1036, 60] on link "uitwerkingen bekijken" at bounding box center [1102, 39] width 256 height 40
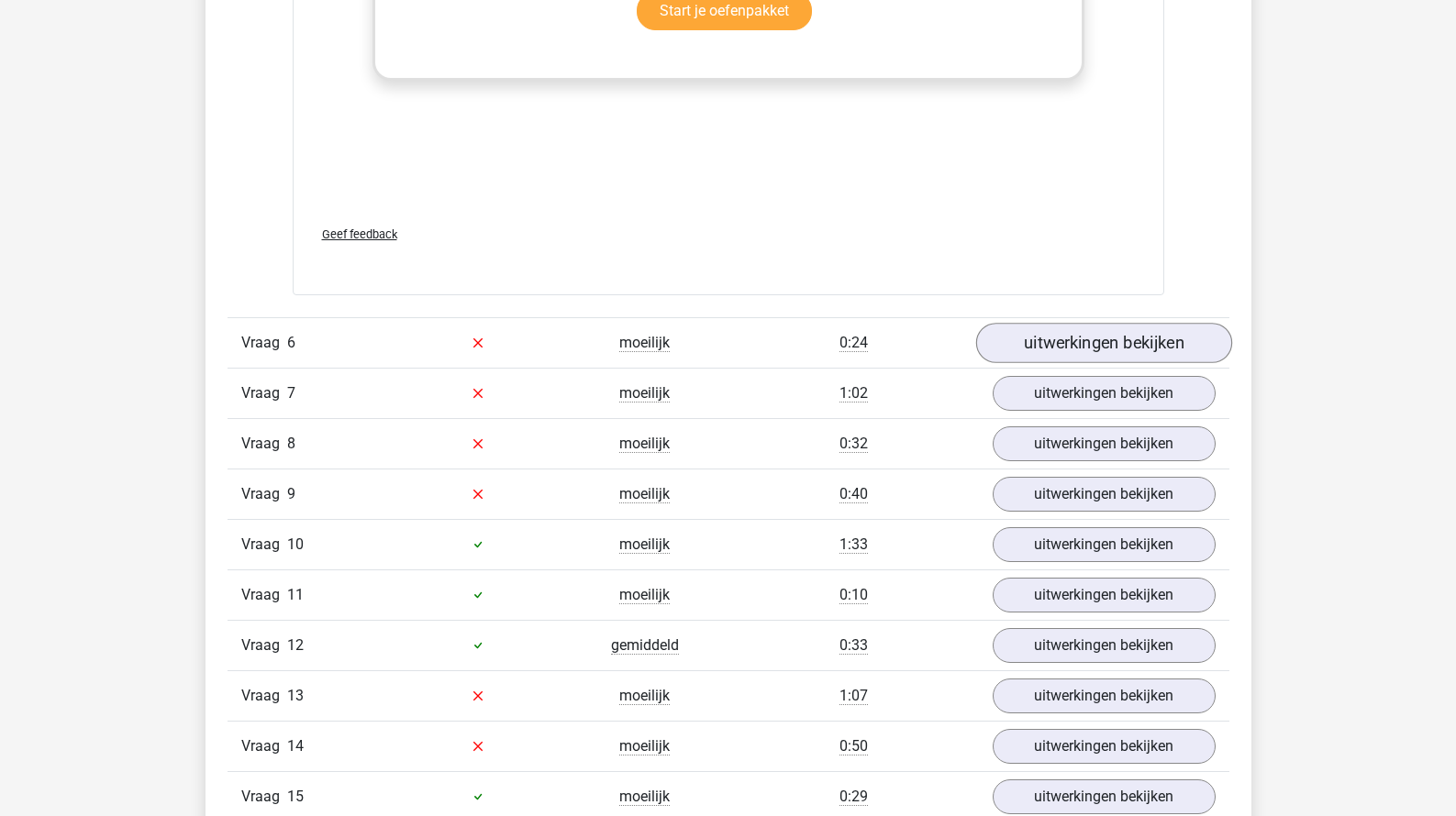
click at [1051, 363] on link "uitwerkingen bekijken" at bounding box center [1102, 342] width 256 height 40
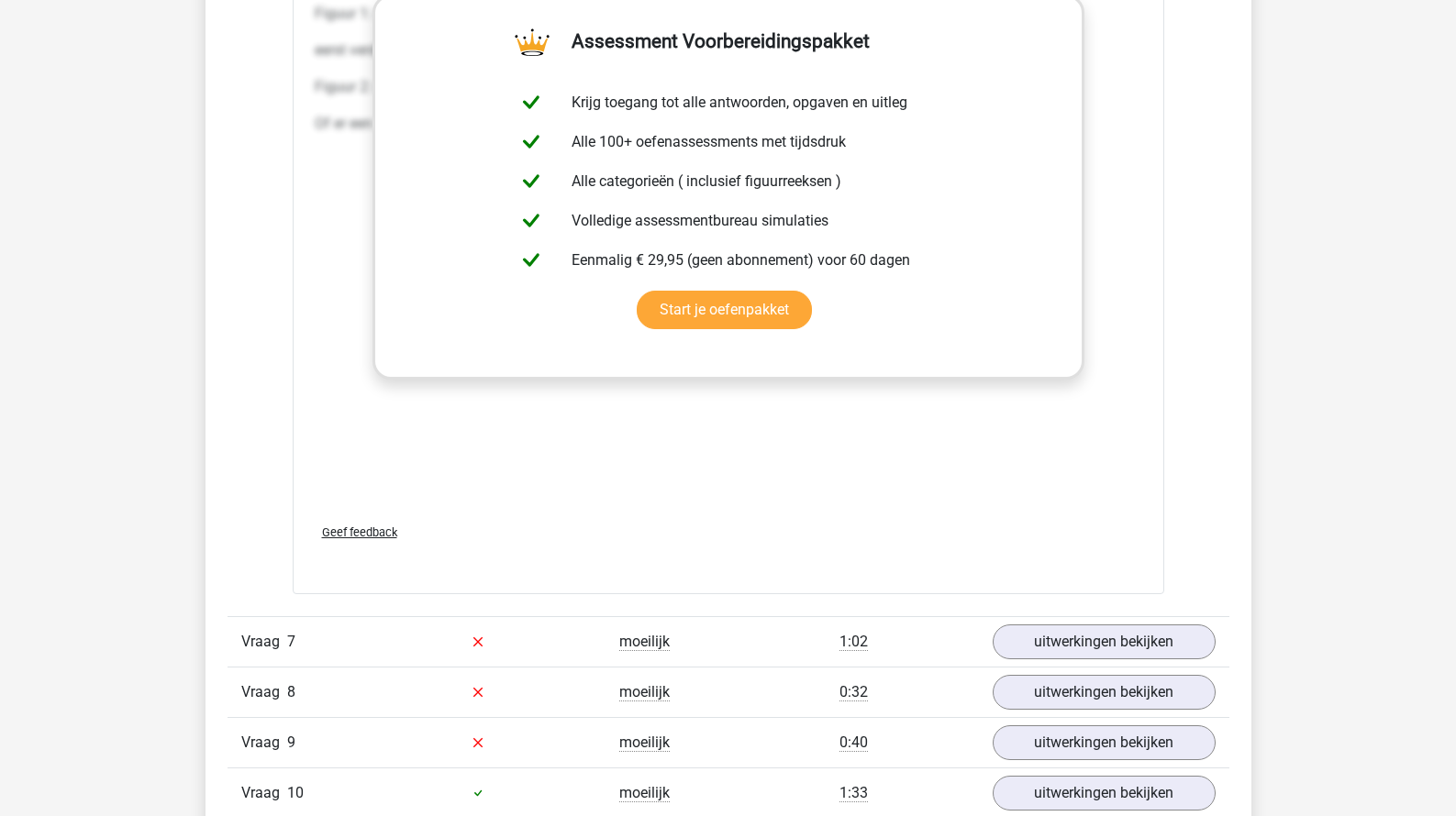
scroll to position [12462, 0]
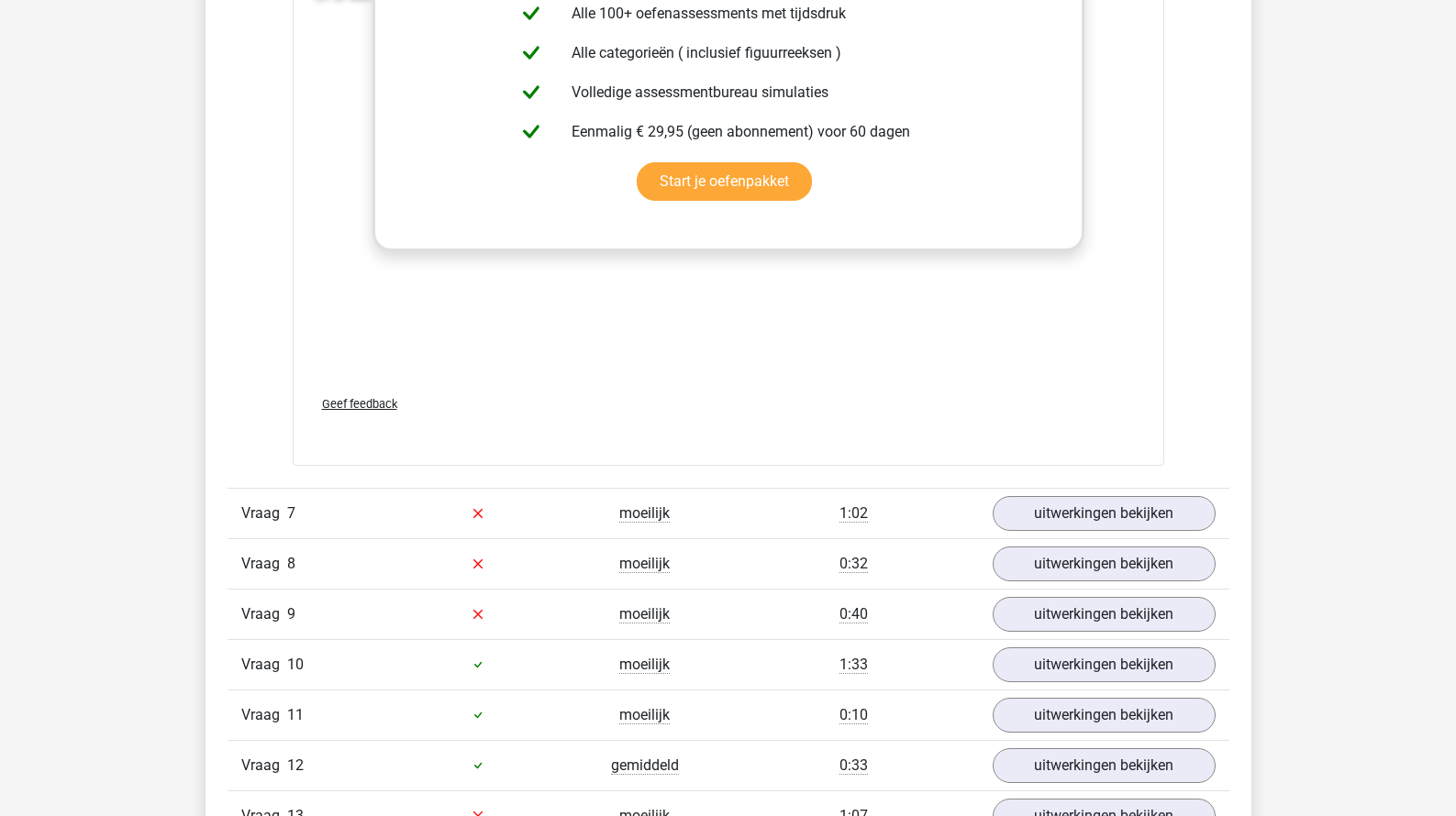
click at [1056, 538] on div "Vraag 7 moeilijk 1:02 uitwerkingen bekijken" at bounding box center [728, 513] width 1002 height 51
click at [1052, 533] on link "uitwerkingen bekijken" at bounding box center [1102, 513] width 256 height 40
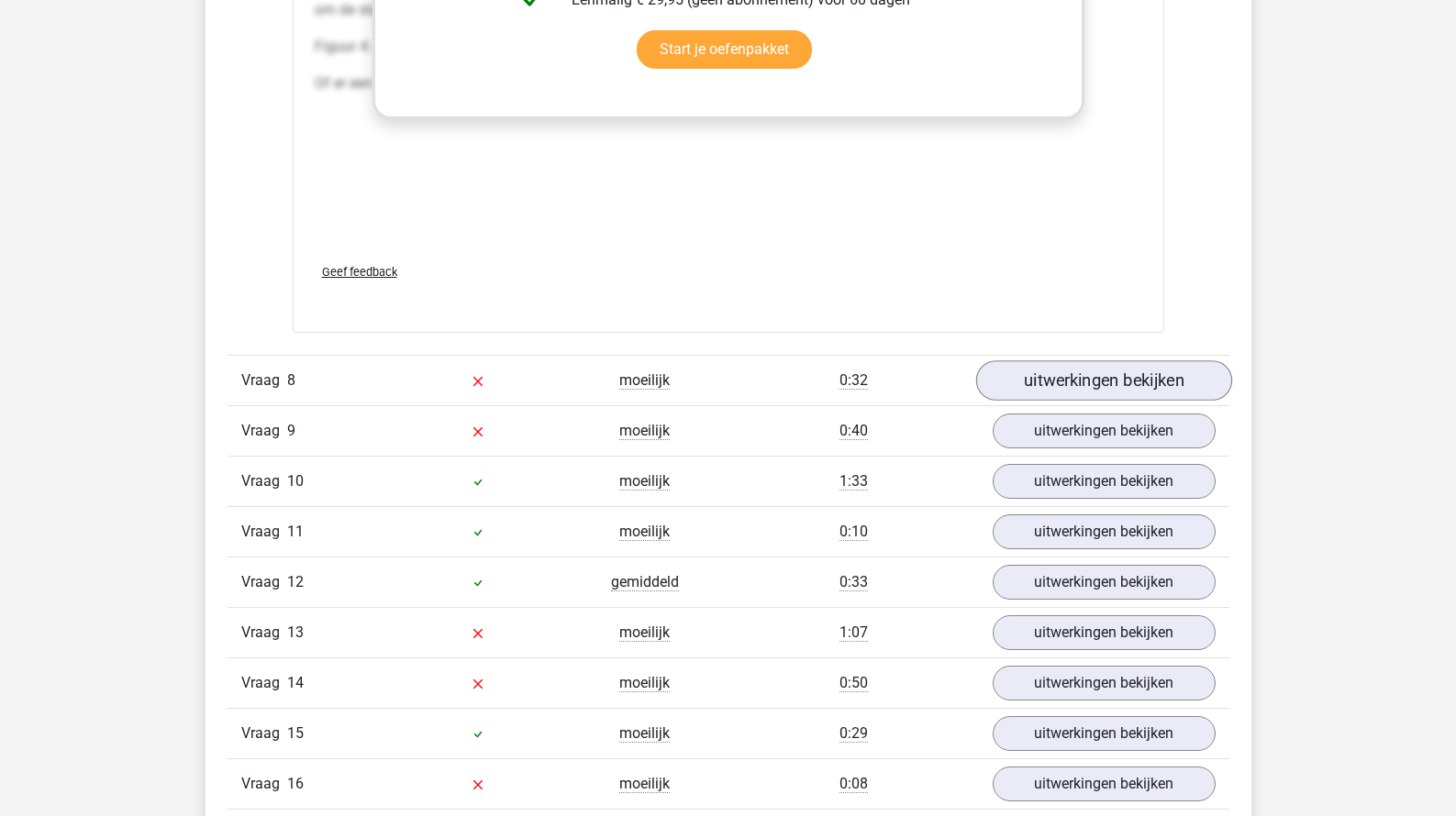
click at [1061, 401] on link "uitwerkingen bekijken" at bounding box center [1102, 381] width 256 height 40
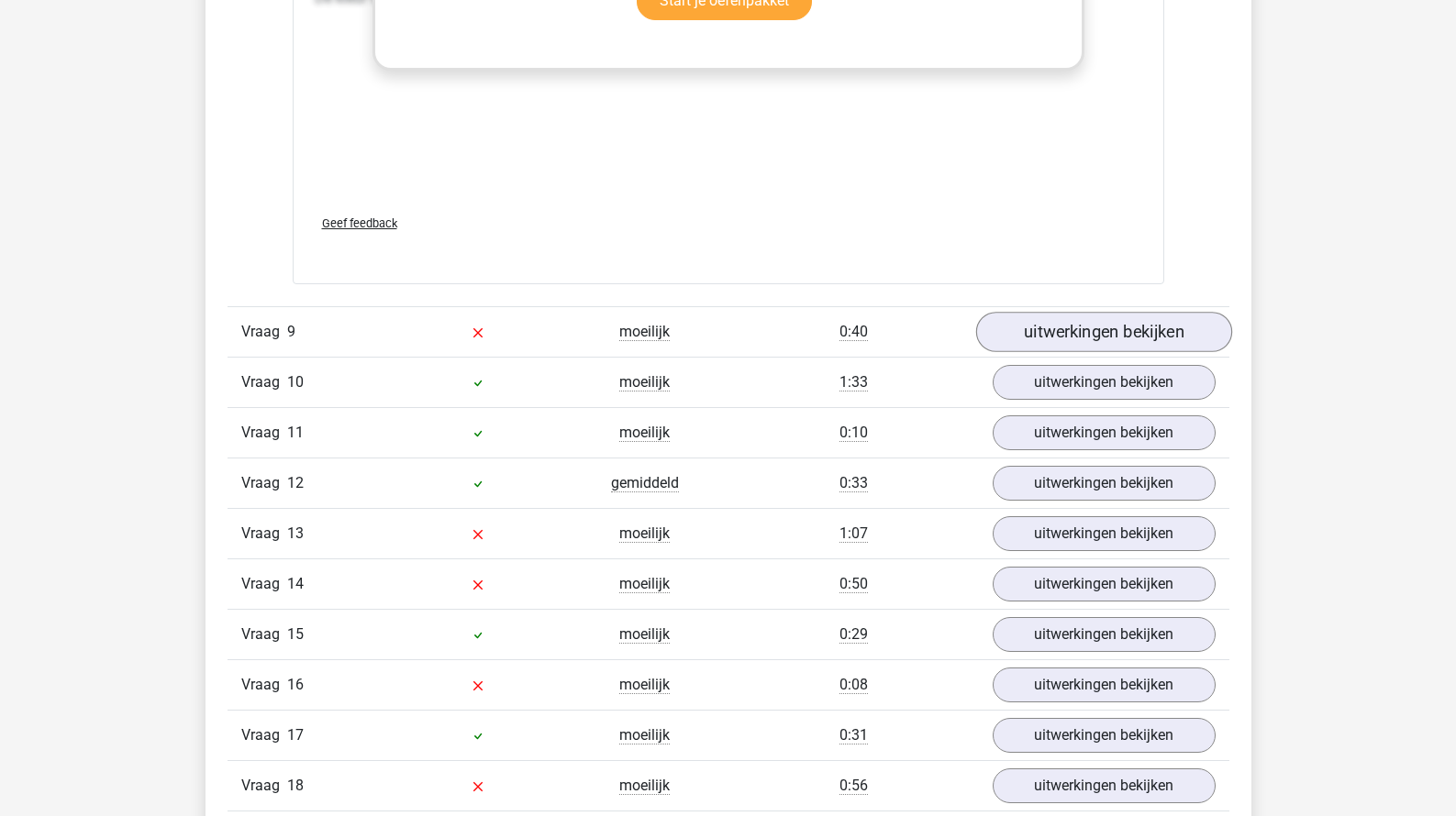
click at [1066, 352] on link "uitwerkingen bekijken" at bounding box center [1102, 331] width 256 height 40
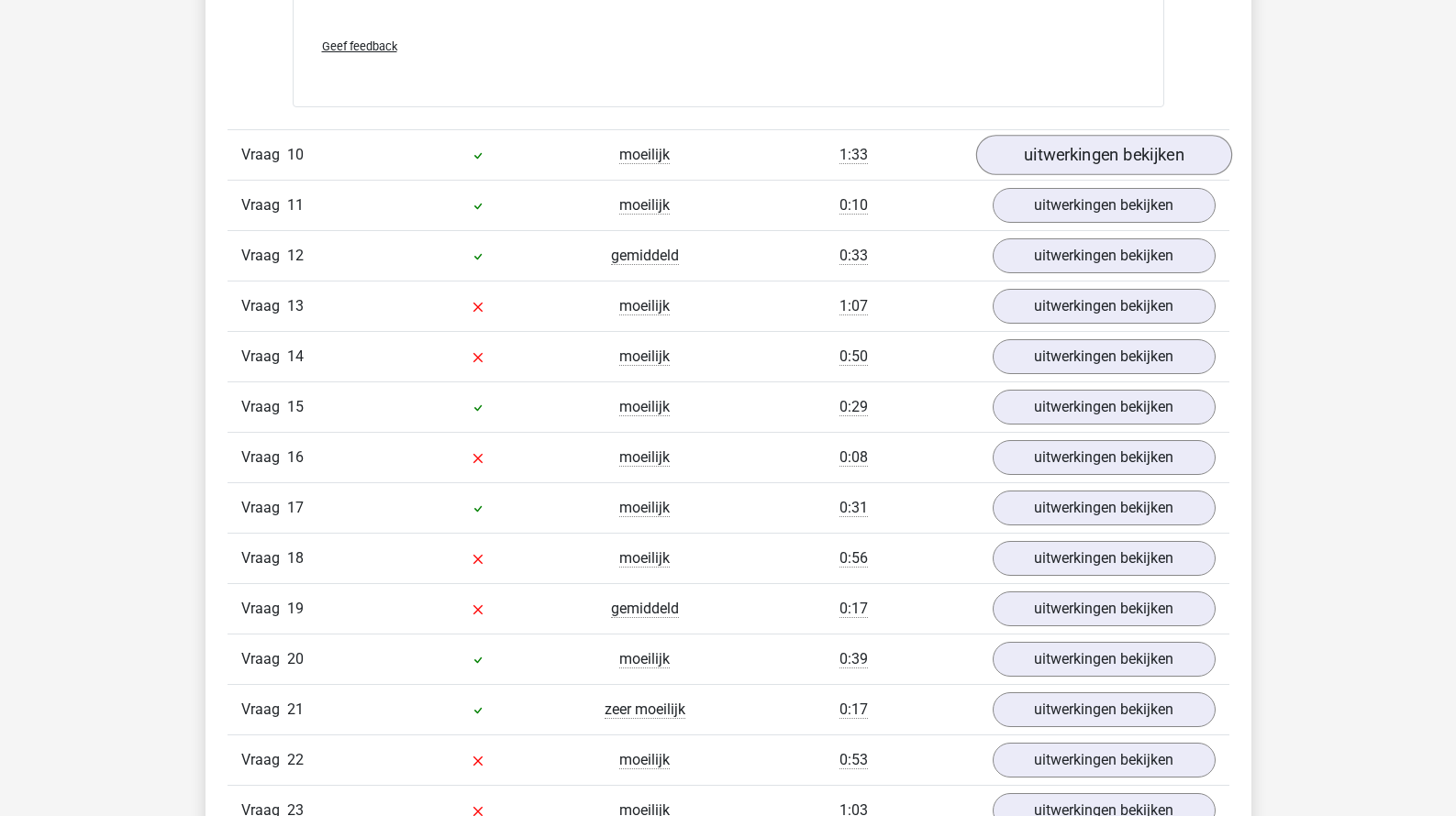
click at [1080, 175] on link "uitwerkingen bekijken" at bounding box center [1102, 154] width 256 height 40
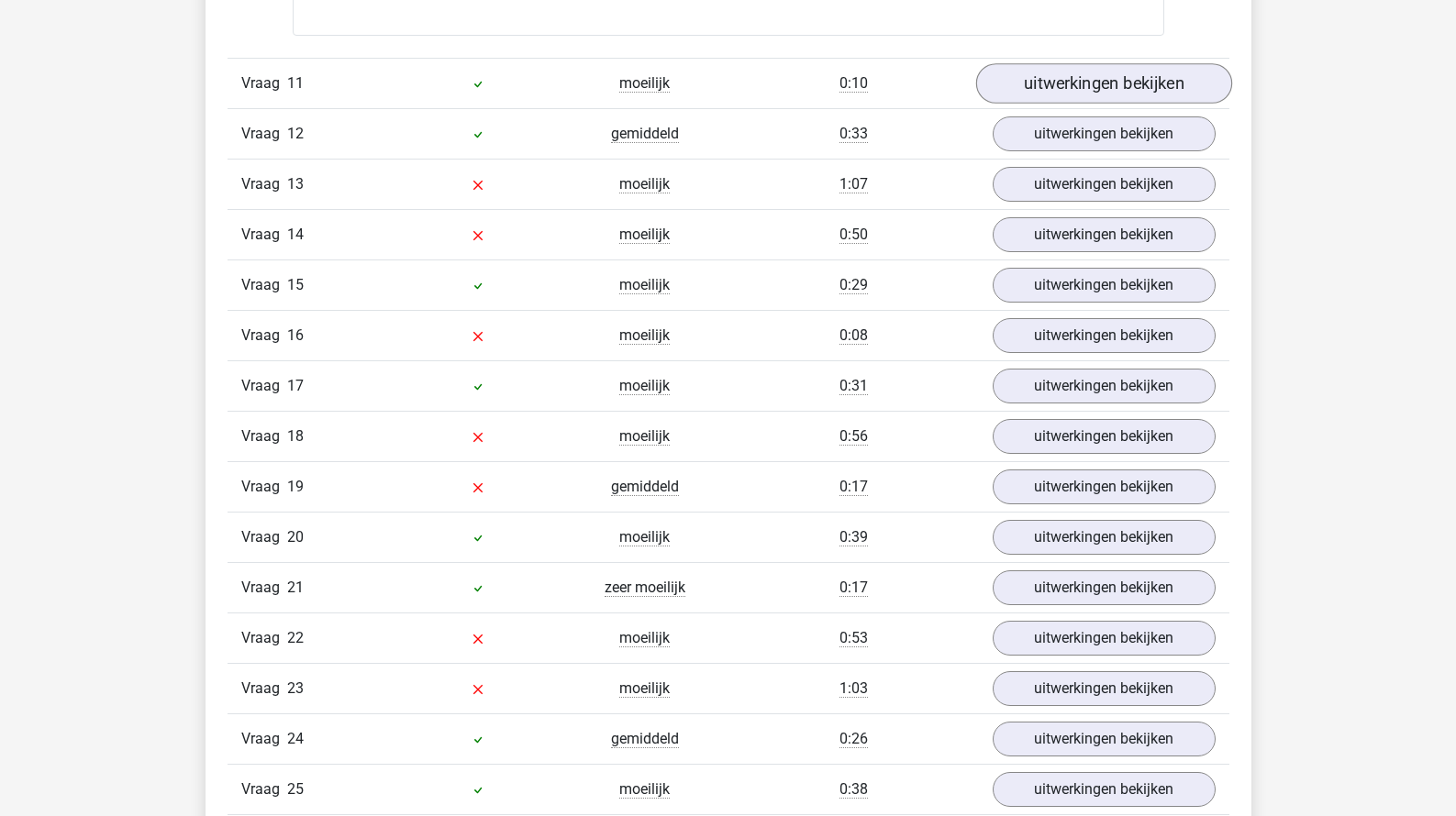
click at [1067, 104] on link "uitwerkingen bekijken" at bounding box center [1102, 83] width 256 height 40
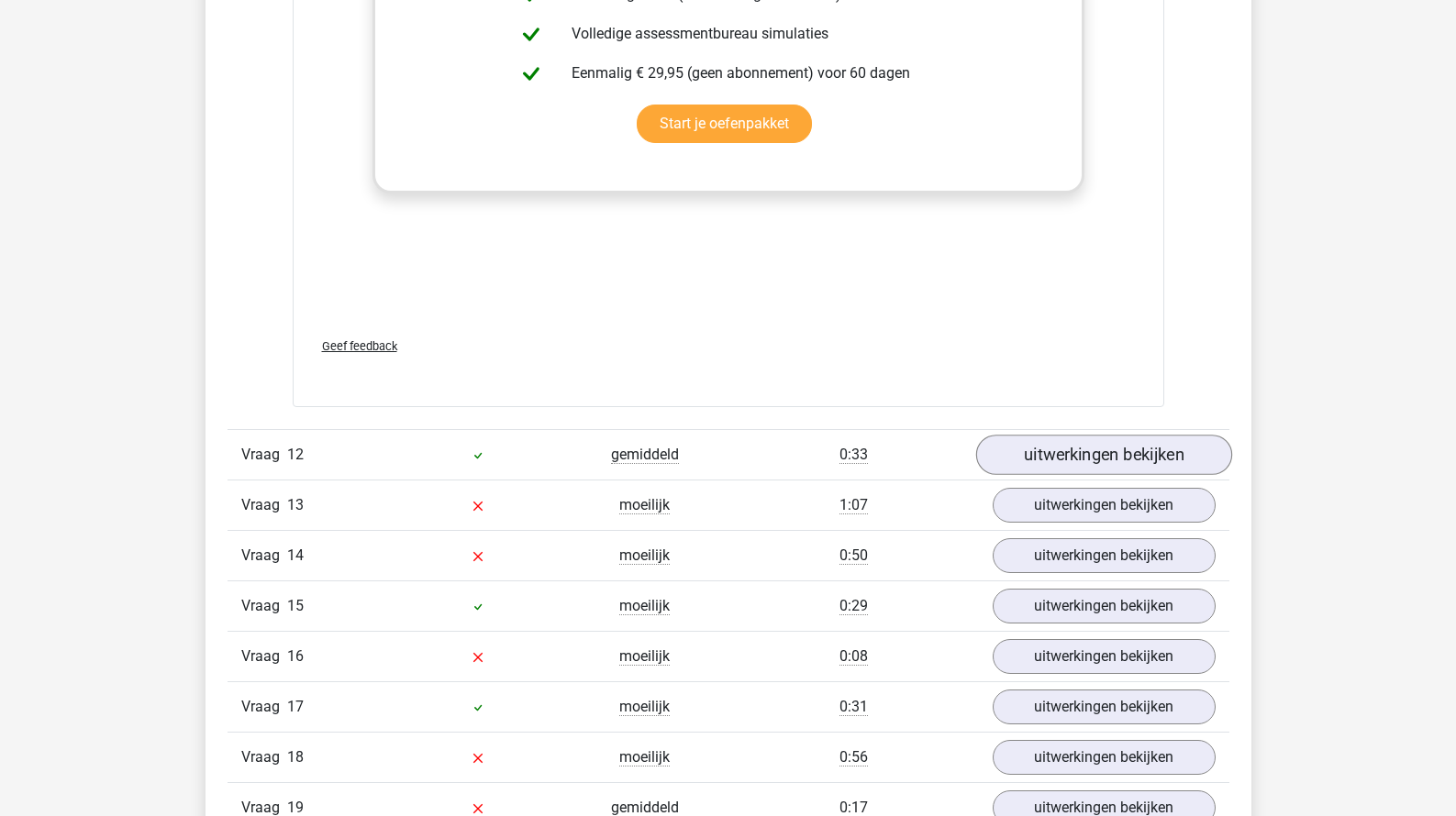
click at [1065, 474] on link "uitwerkingen bekijken" at bounding box center [1102, 454] width 256 height 40
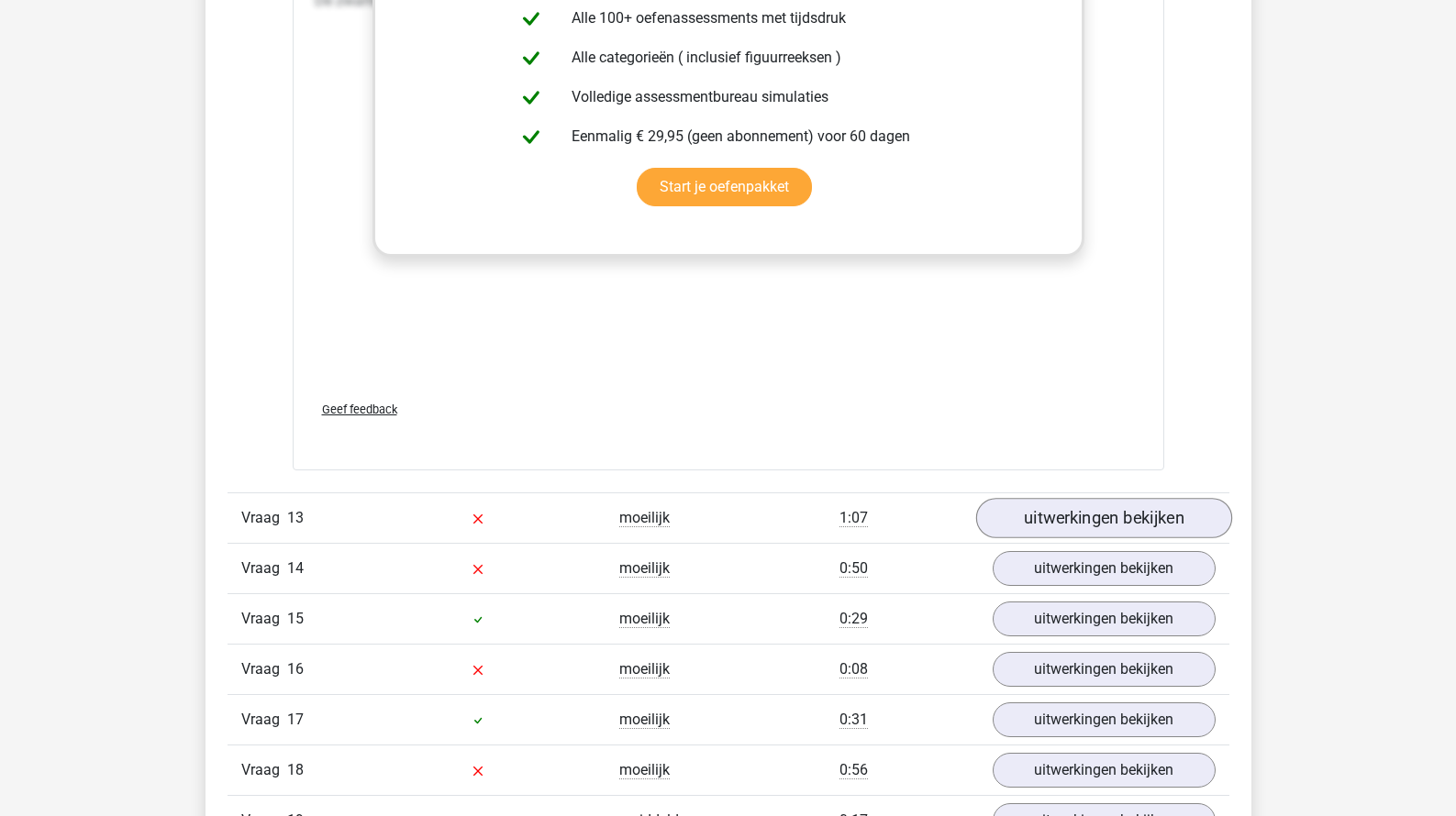
click at [1059, 538] on link "uitwerkingen bekijken" at bounding box center [1102, 517] width 256 height 40
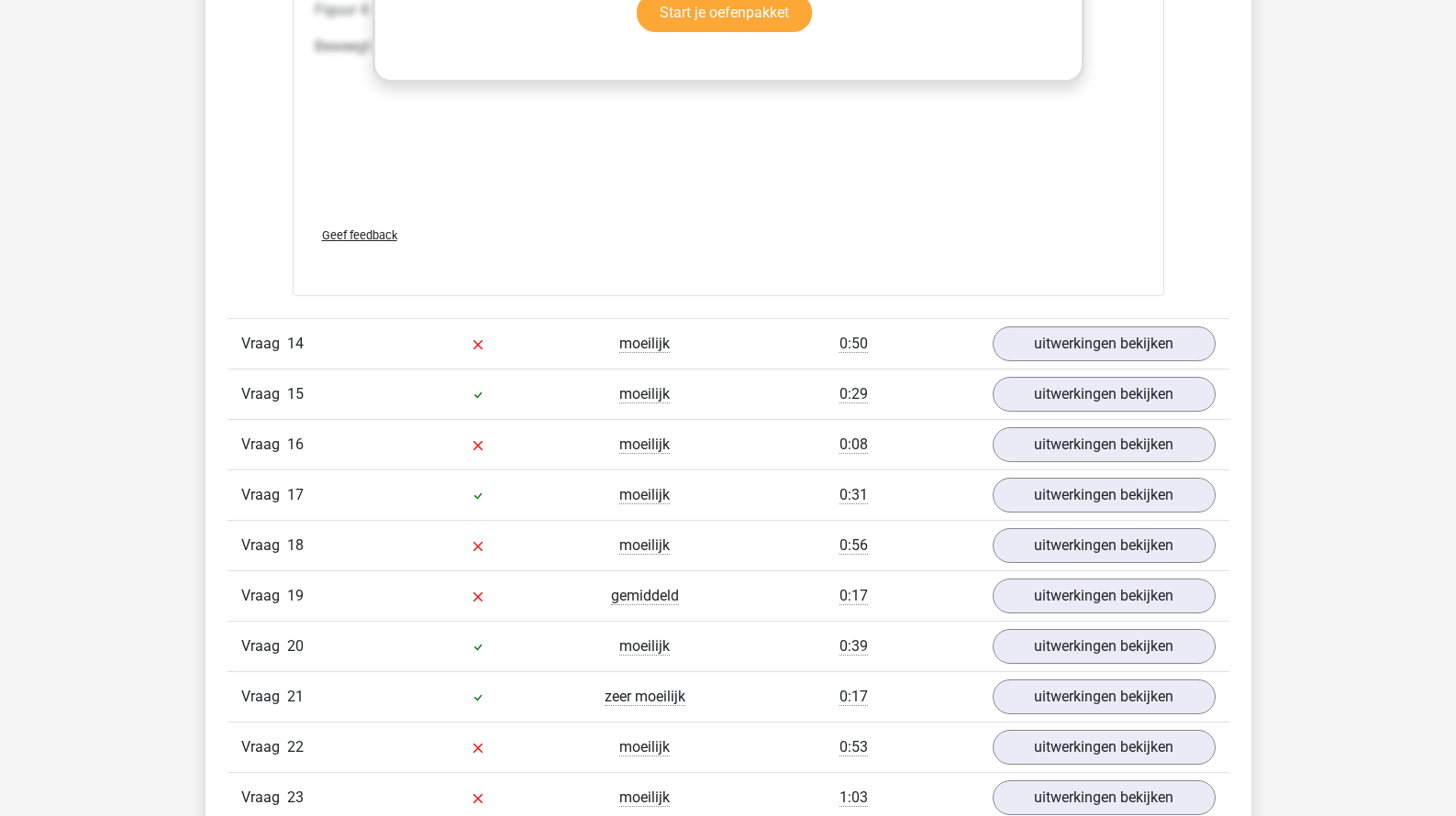
scroll to position [26011, 0]
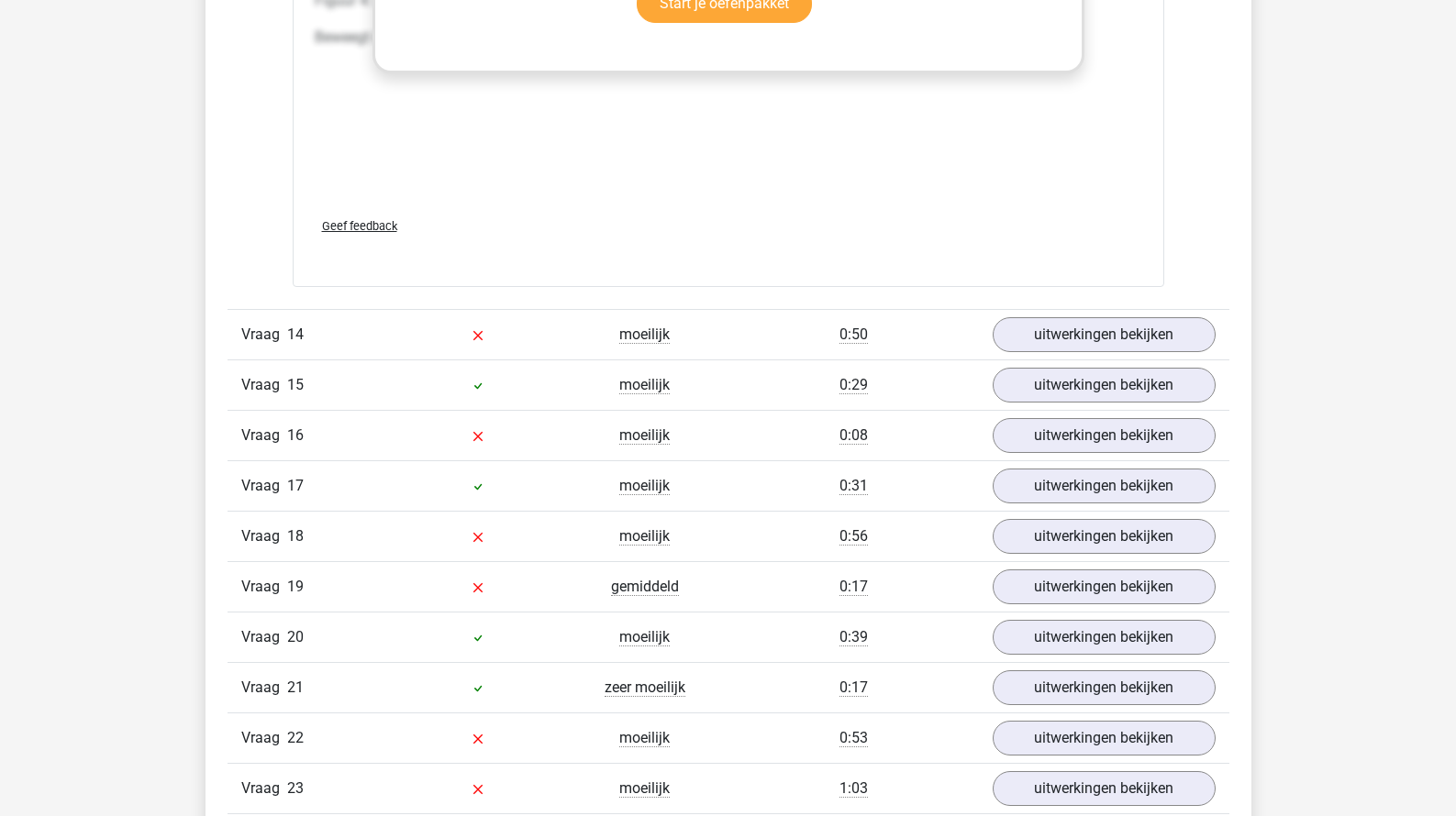
click at [1025, 410] on div "Vraag 15 moeilijk 0:29 uitwerkingen bekijken" at bounding box center [728, 385] width 1002 height 51
click at [1028, 355] on link "uitwerkingen bekijken" at bounding box center [1102, 334] width 256 height 40
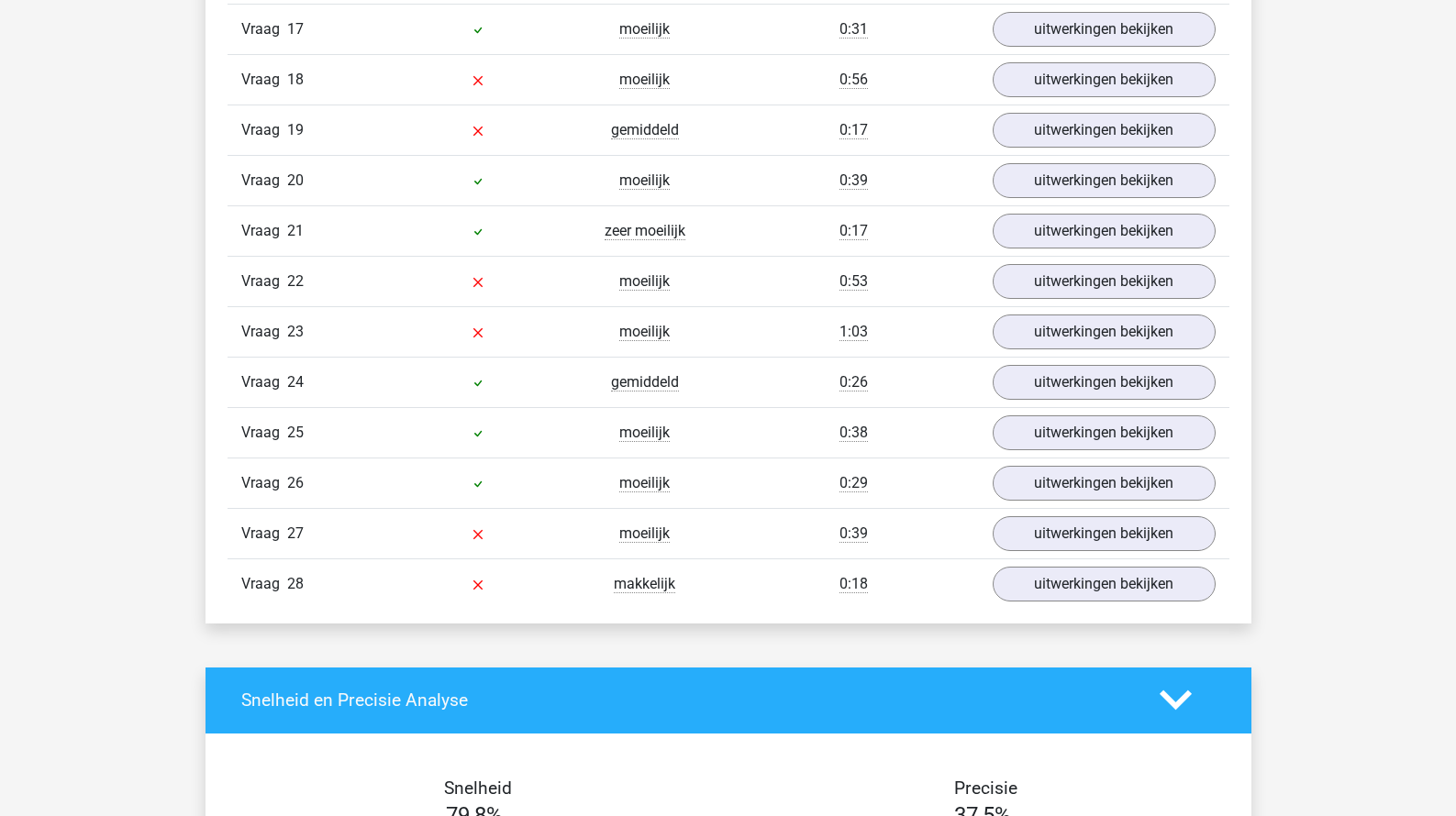
scroll to position [28459, 0]
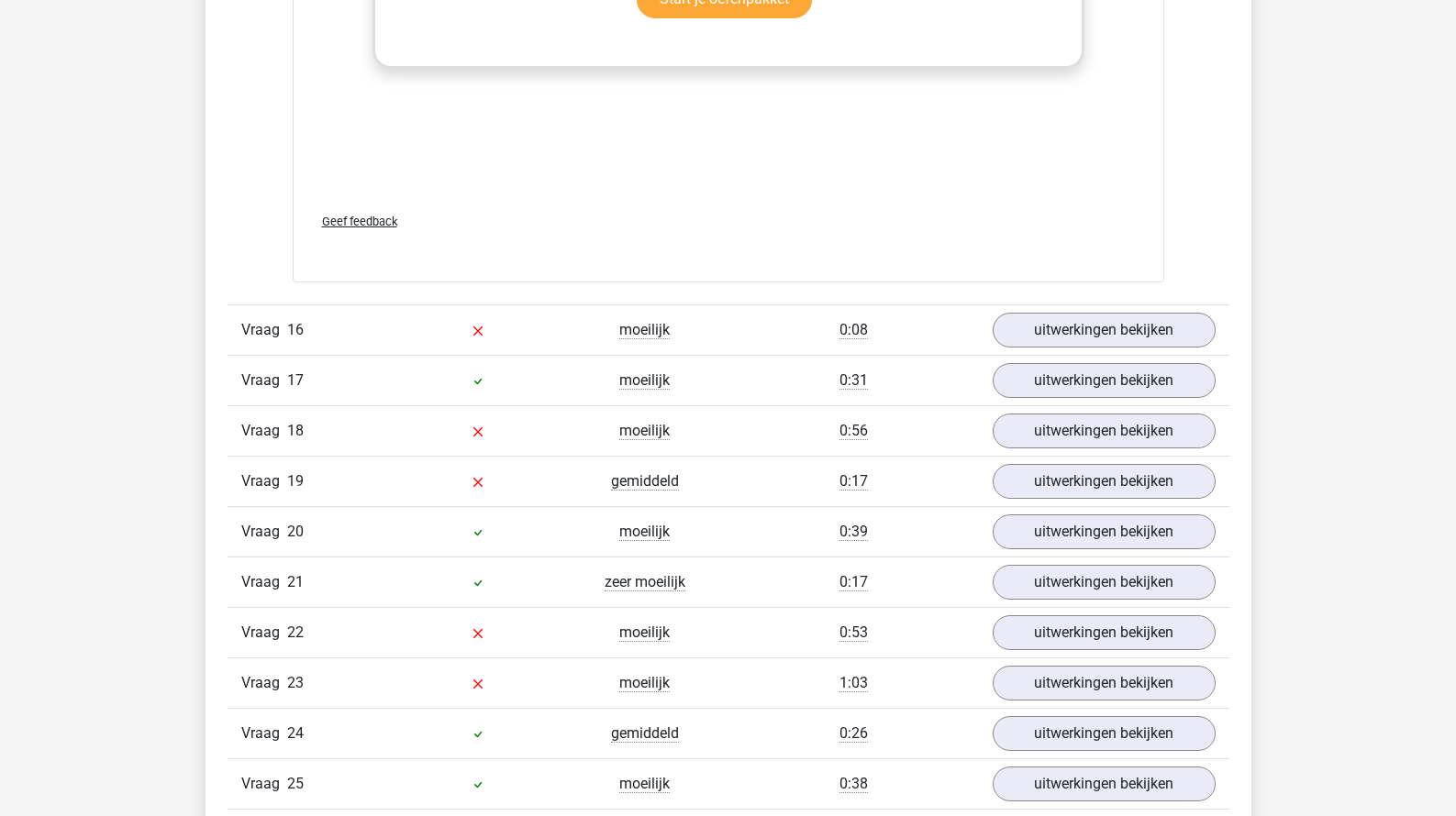
scroll to position [30048, 0]
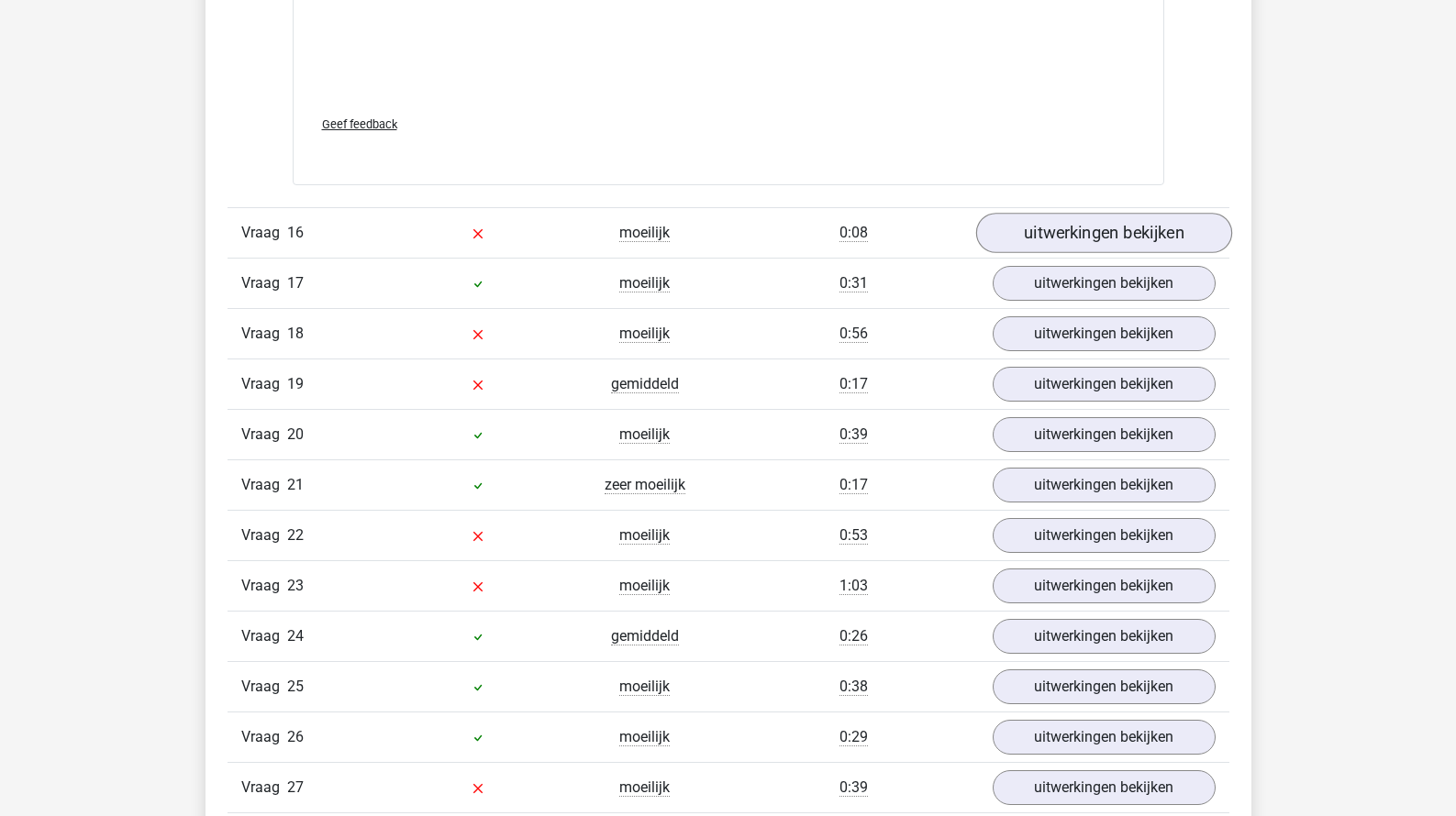
click at [1061, 253] on link "uitwerkingen bekijken" at bounding box center [1102, 232] width 256 height 40
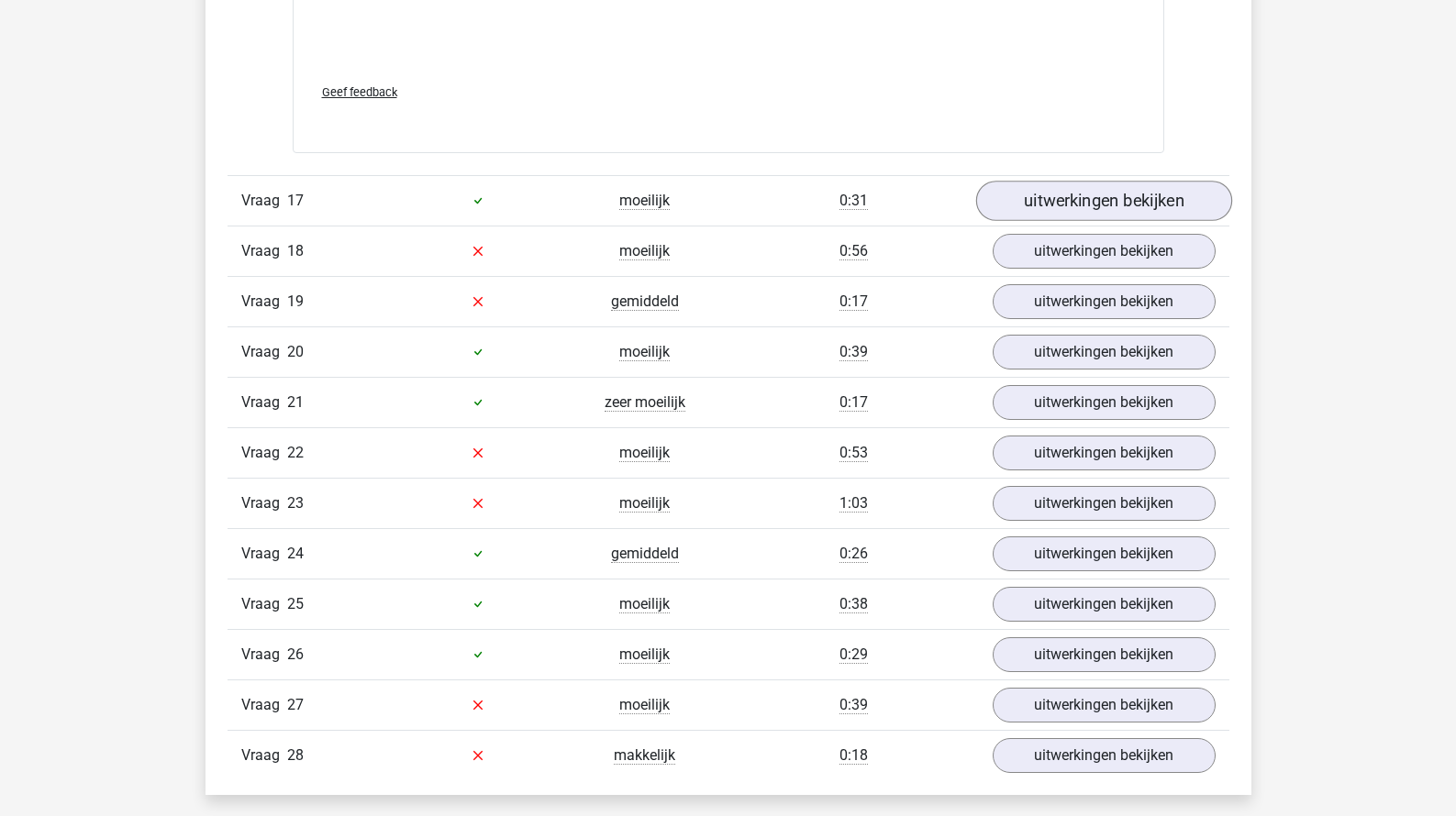
click at [1052, 221] on link "uitwerkingen bekijken" at bounding box center [1102, 200] width 256 height 40
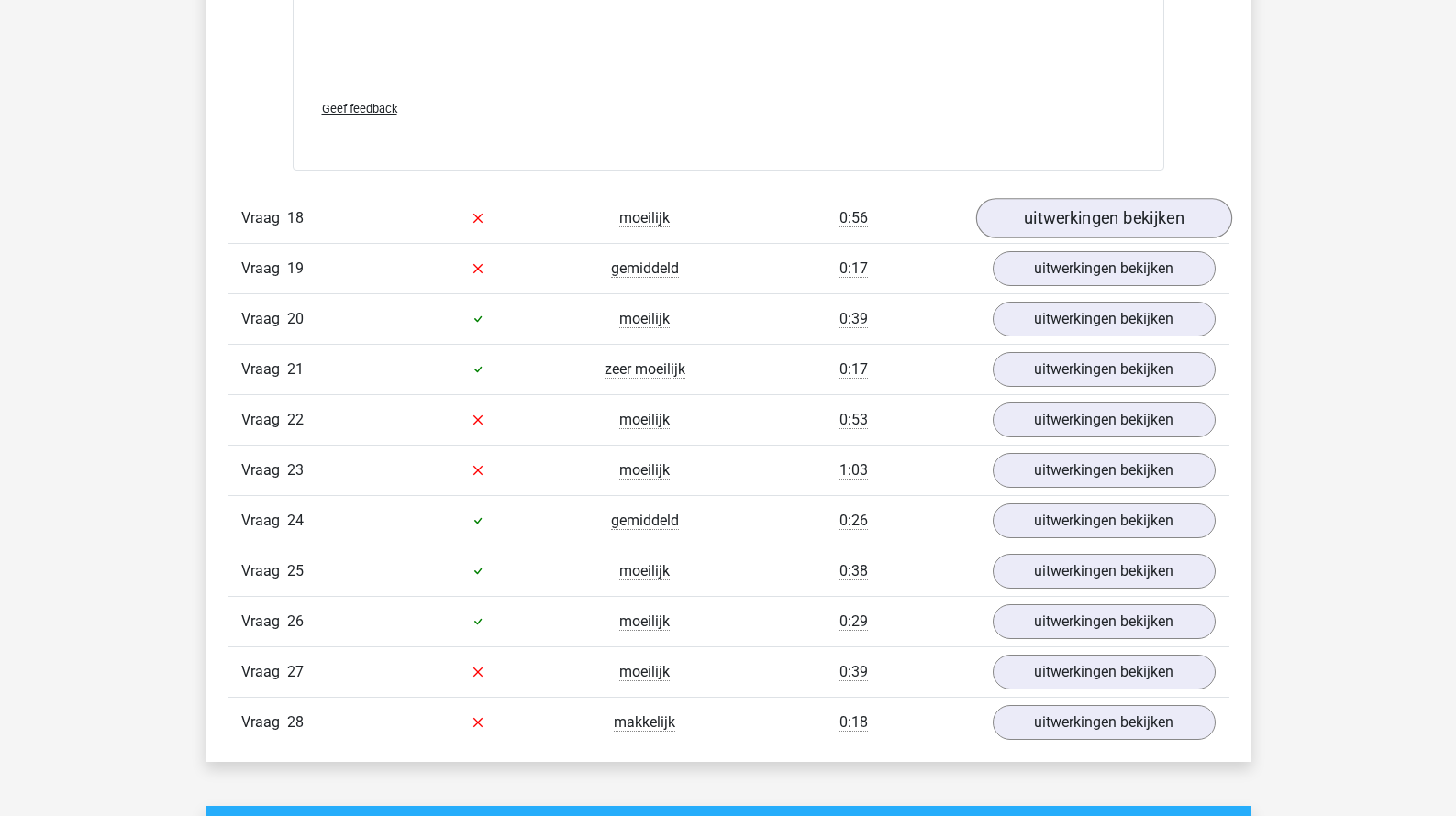
click at [1035, 239] on link "uitwerkingen bekijken" at bounding box center [1102, 218] width 256 height 40
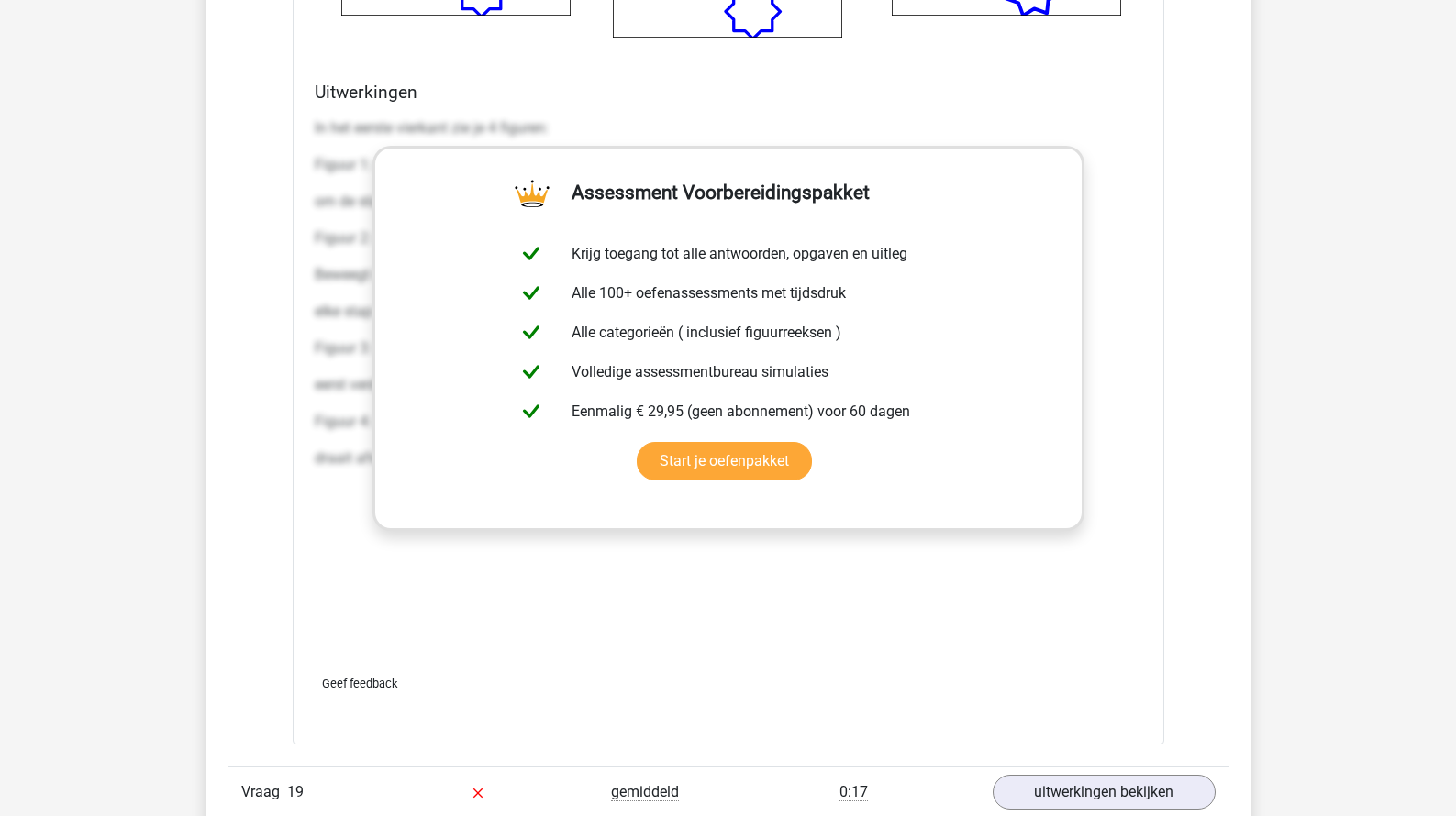
scroll to position [35814, 0]
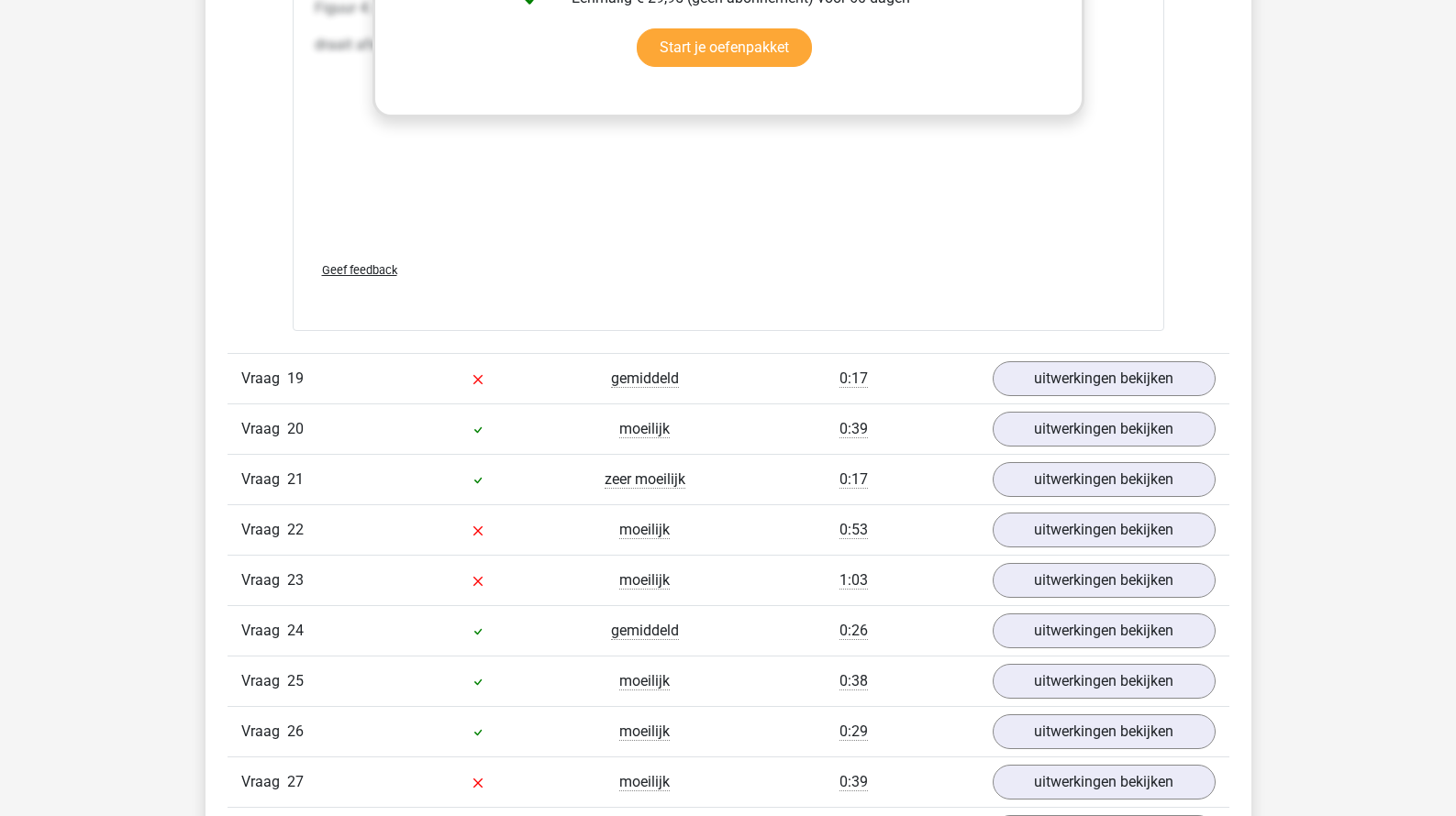
click at [1026, 403] on div "Vraag 19 gemiddeld 0:17 uitwerkingen bekijken" at bounding box center [728, 378] width 1002 height 51
click at [1033, 400] on link "uitwerkingen bekijken" at bounding box center [1102, 379] width 256 height 40
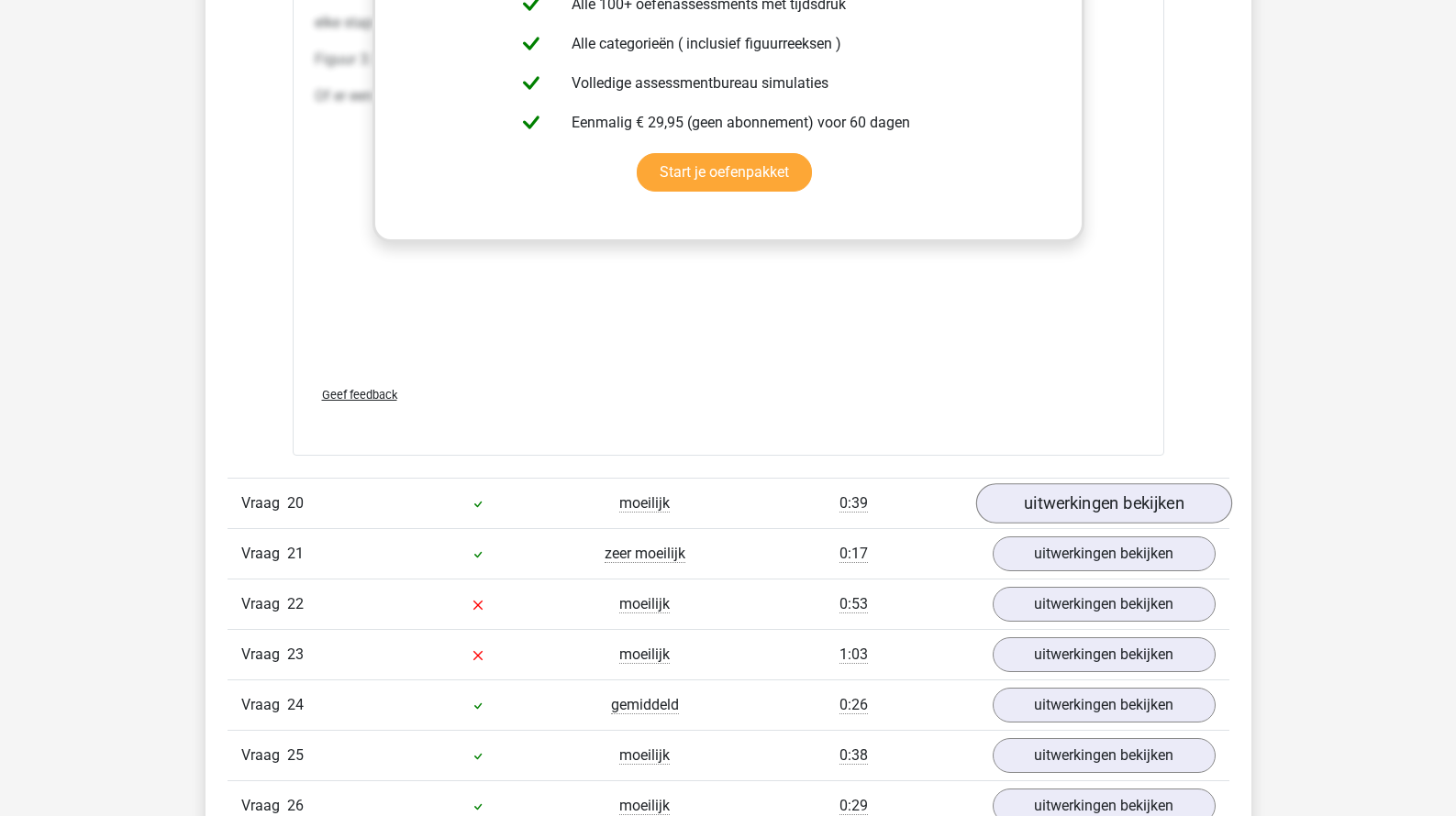
click at [1030, 523] on link "uitwerkingen bekijken" at bounding box center [1102, 503] width 256 height 40
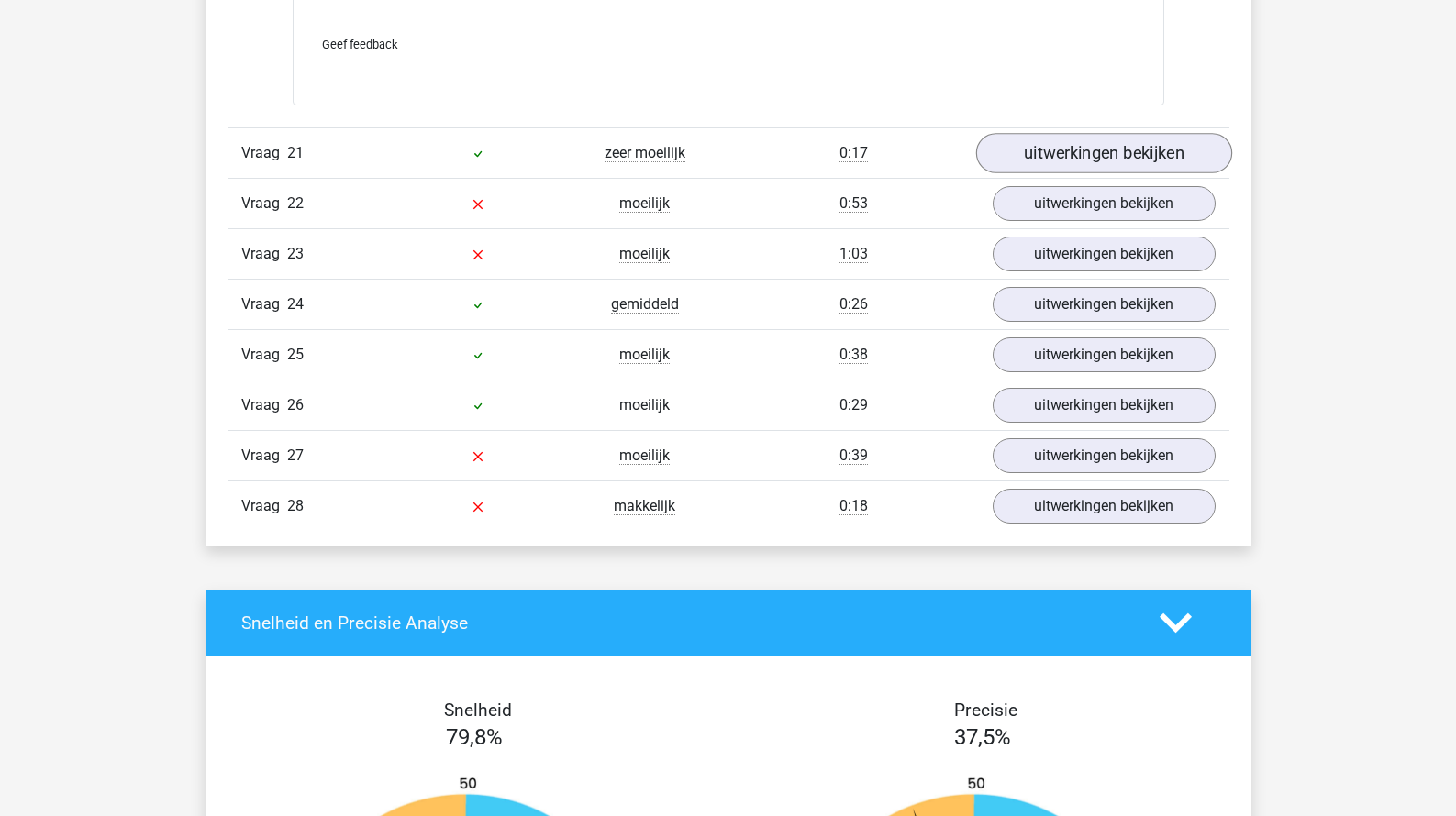
click at [1008, 173] on link "uitwerkingen bekijken" at bounding box center [1102, 153] width 256 height 40
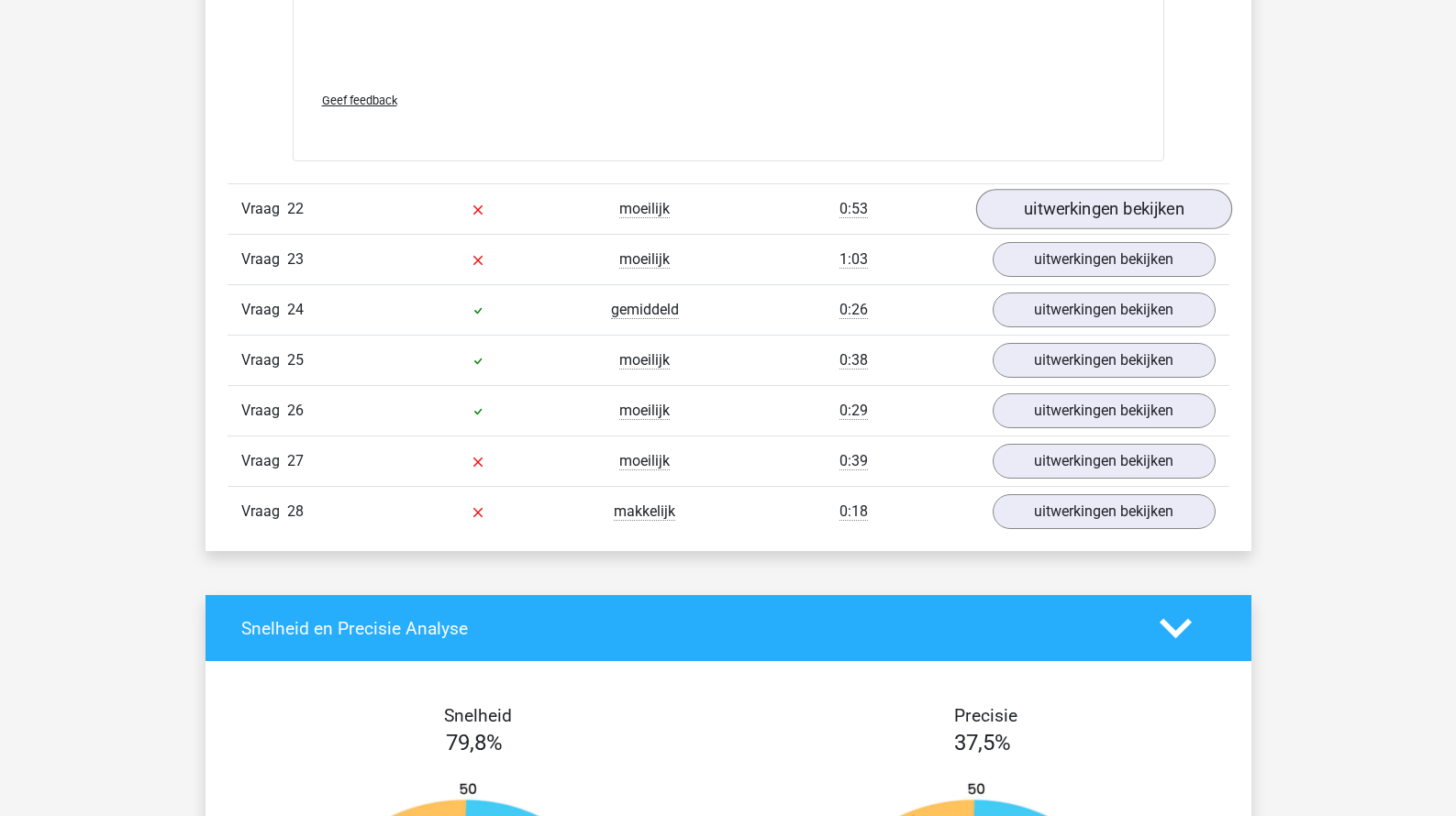
click at [1031, 229] on link "uitwerkingen bekijken" at bounding box center [1102, 209] width 256 height 40
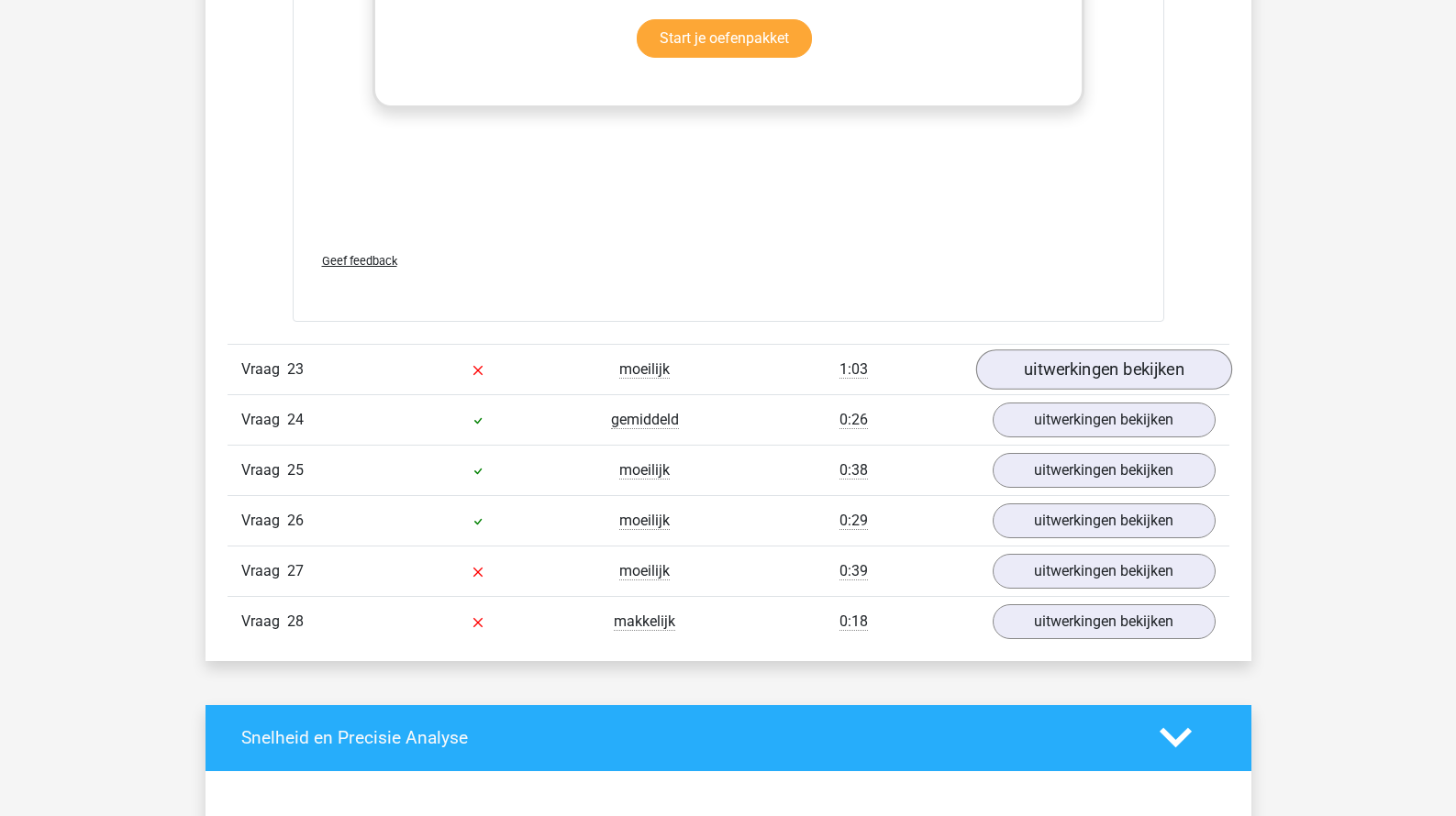
click at [1059, 389] on link "uitwerkingen bekijken" at bounding box center [1102, 369] width 256 height 40
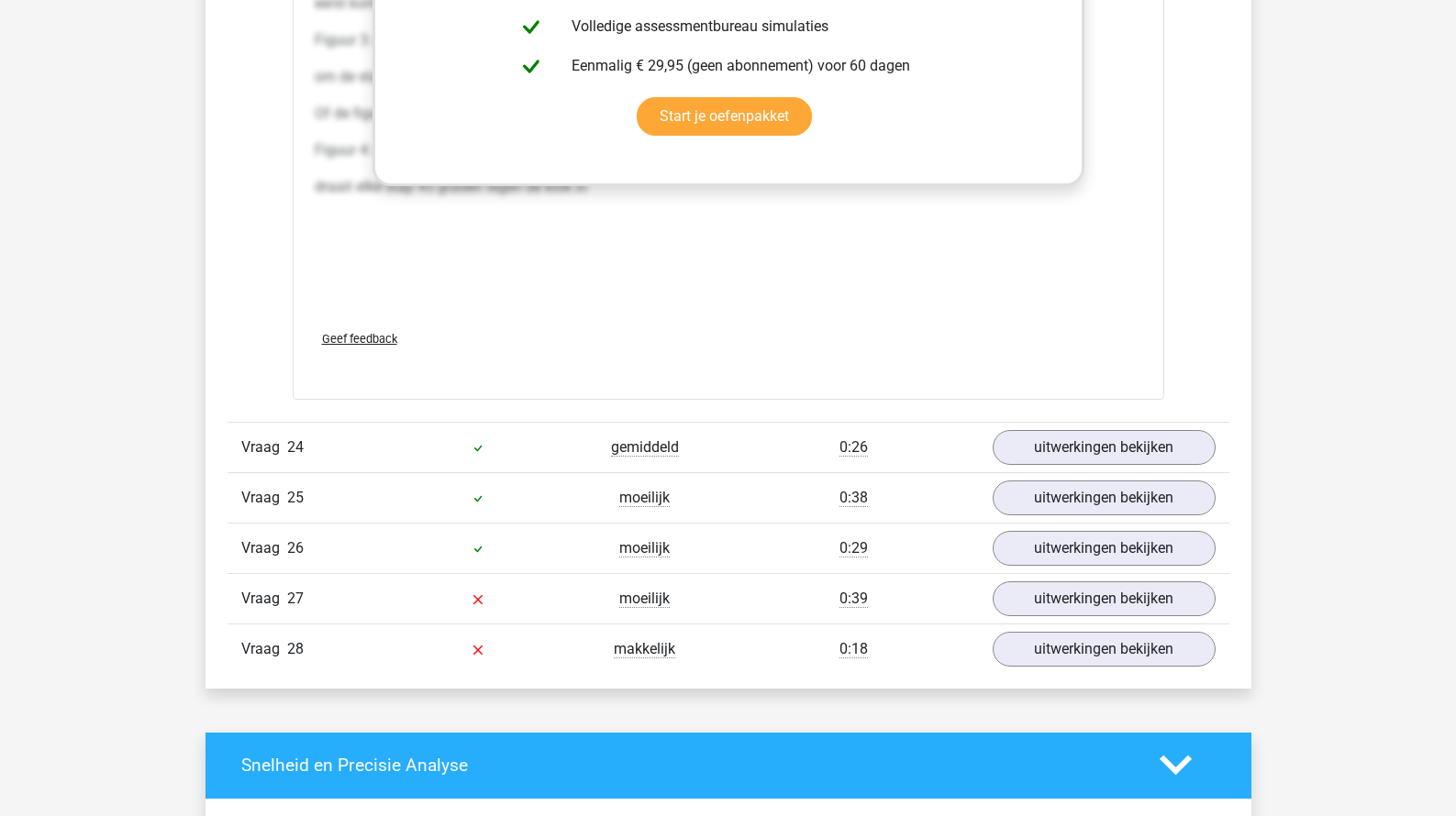
scroll to position [45788, 0]
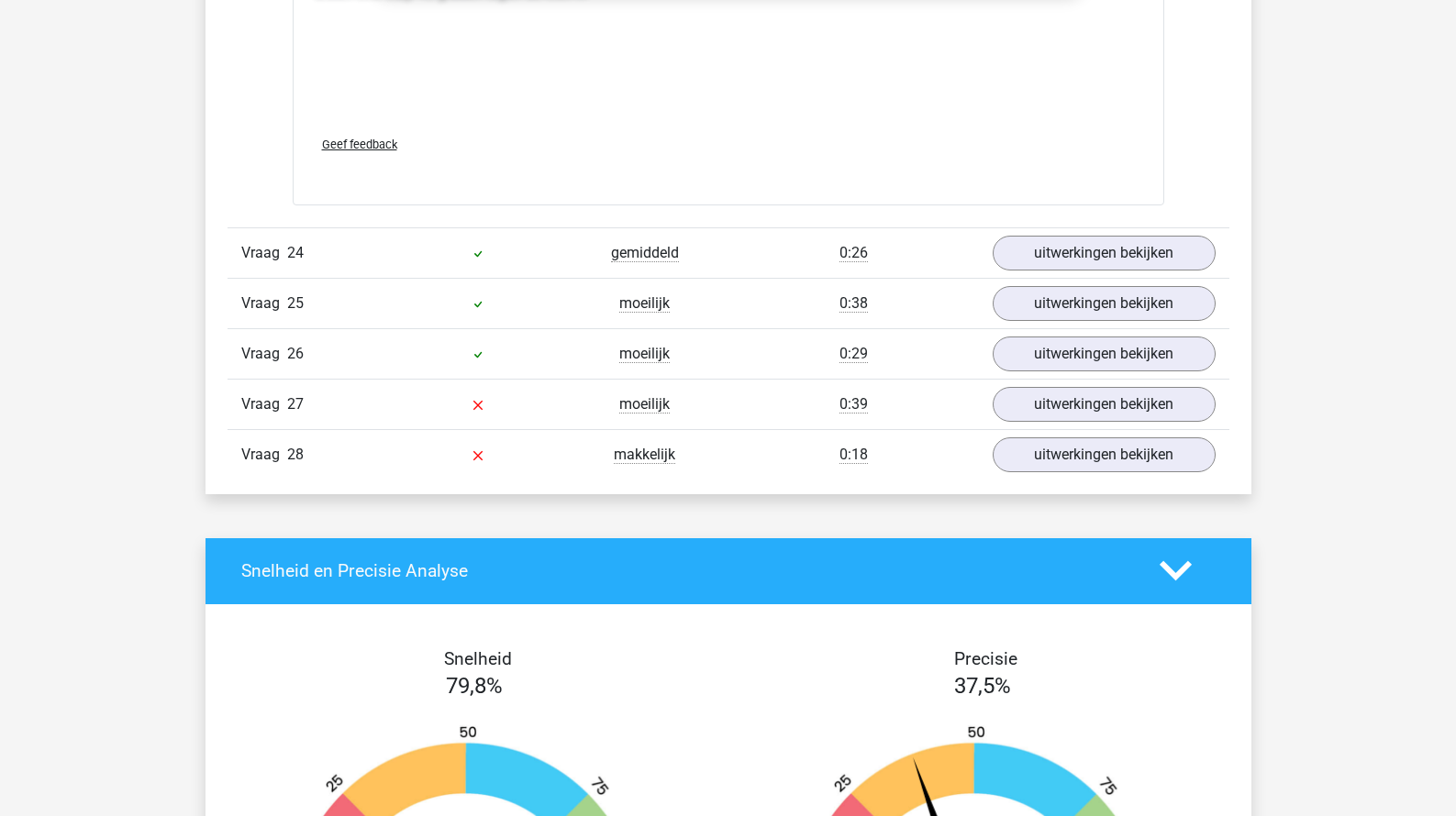
click at [1005, 278] on div "Vraag 24 gemiddeld 0:26 uitwerkingen bekijken" at bounding box center [728, 253] width 1002 height 51
click at [1016, 273] on link "uitwerkingen bekijken" at bounding box center [1102, 253] width 256 height 40
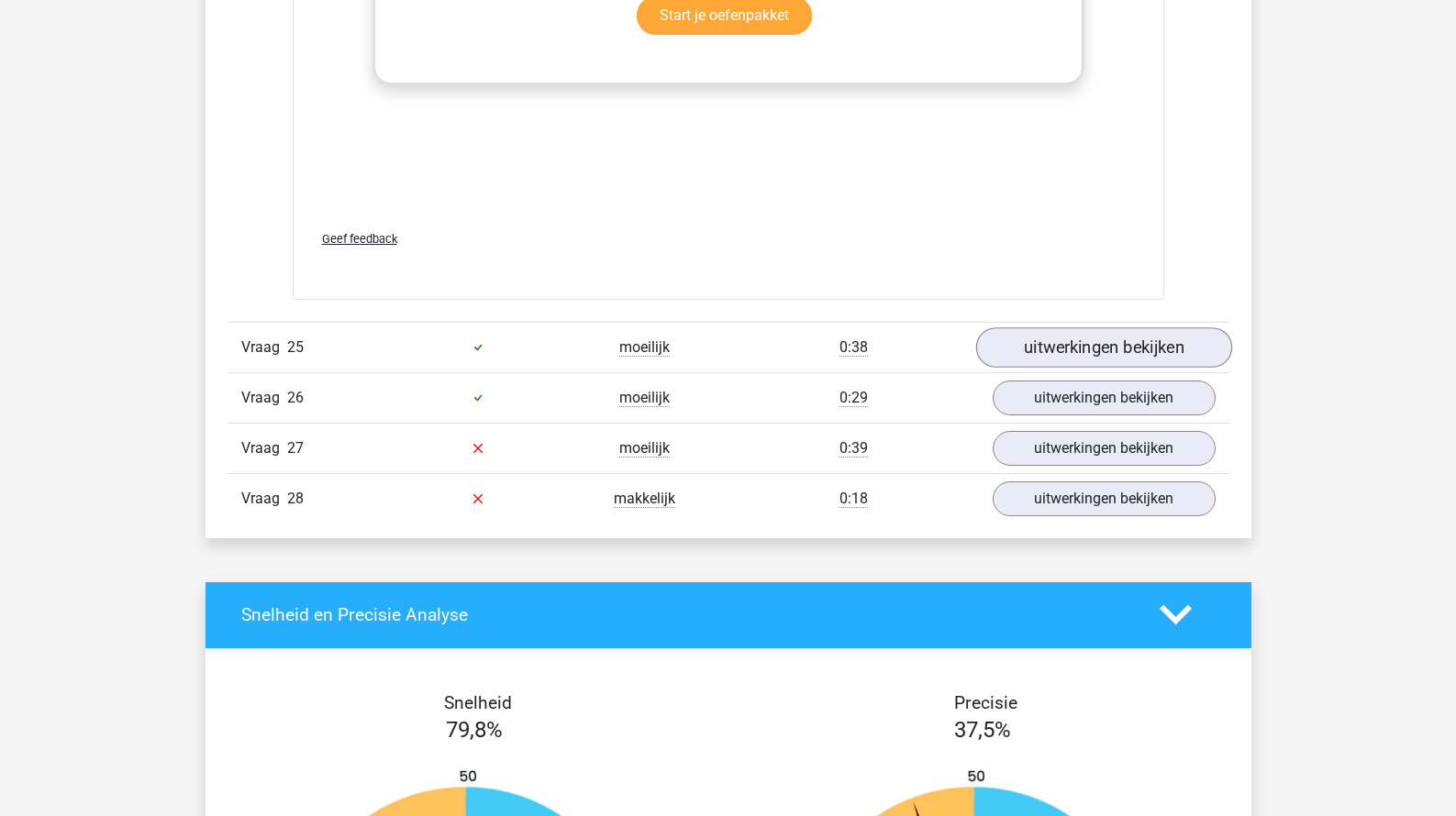
click at [1022, 368] on link "uitwerkingen bekijken" at bounding box center [1102, 347] width 256 height 40
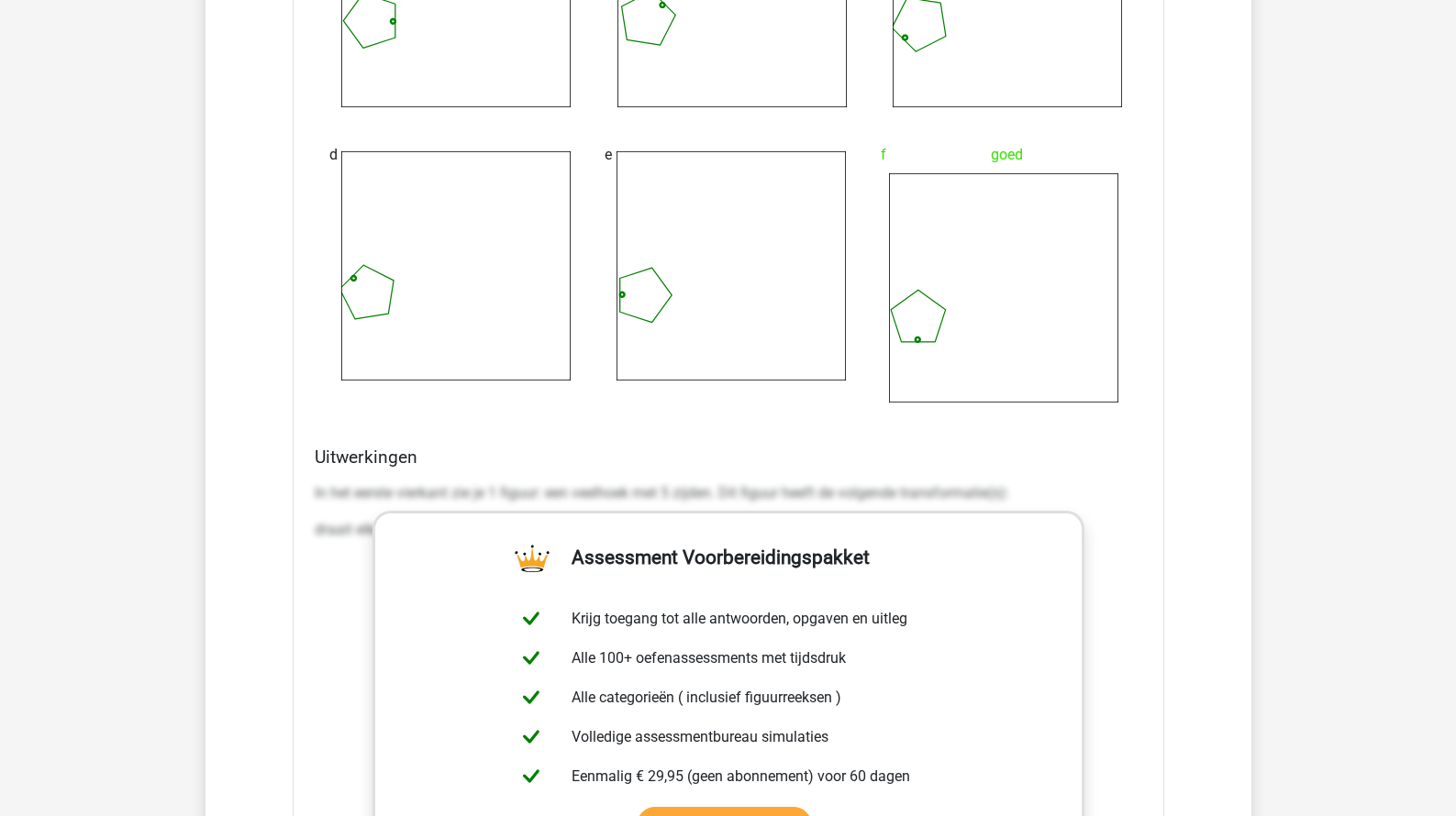
scroll to position [48795, 0]
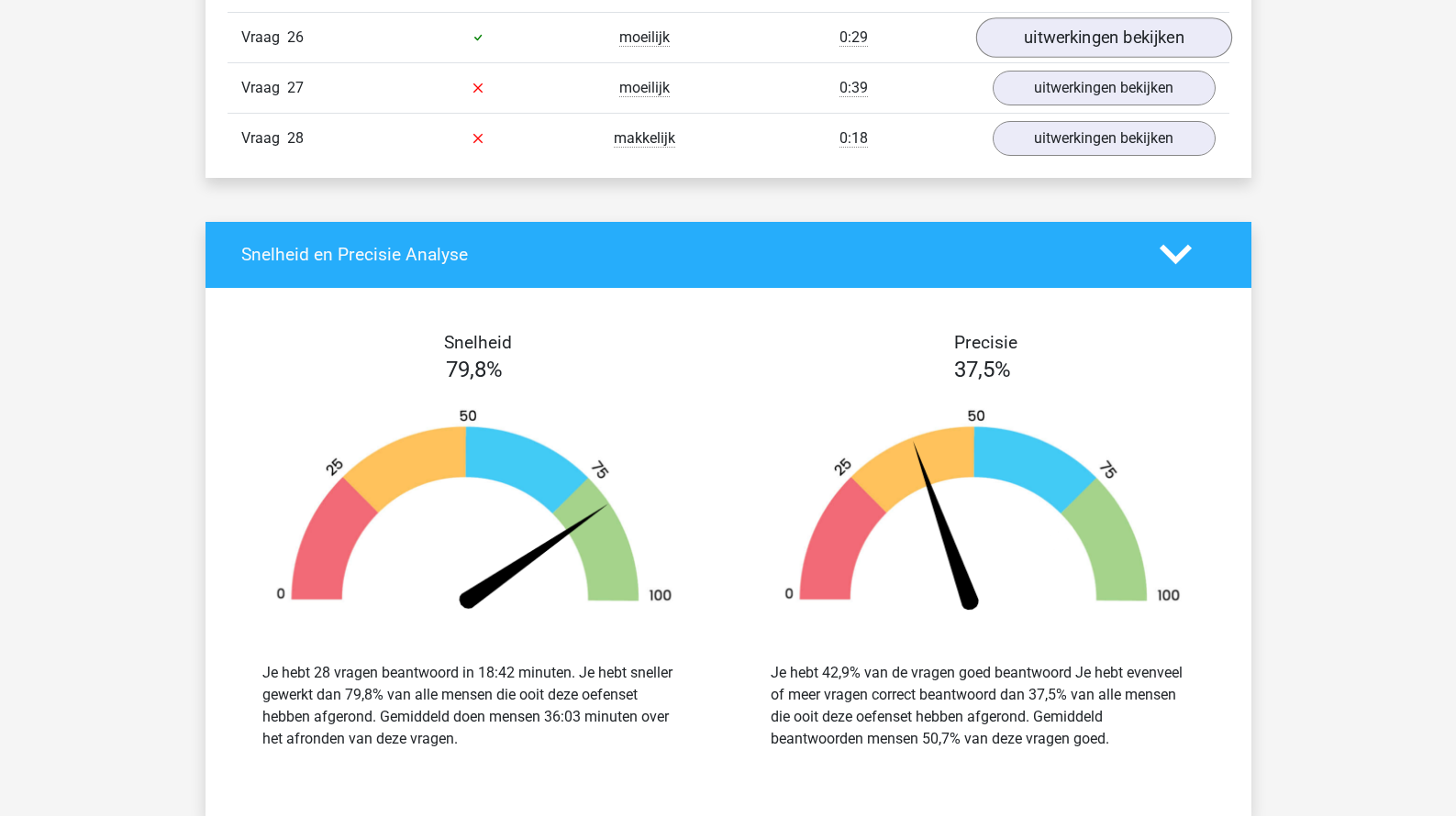
click at [1074, 58] on link "uitwerkingen bekijken" at bounding box center [1102, 37] width 256 height 40
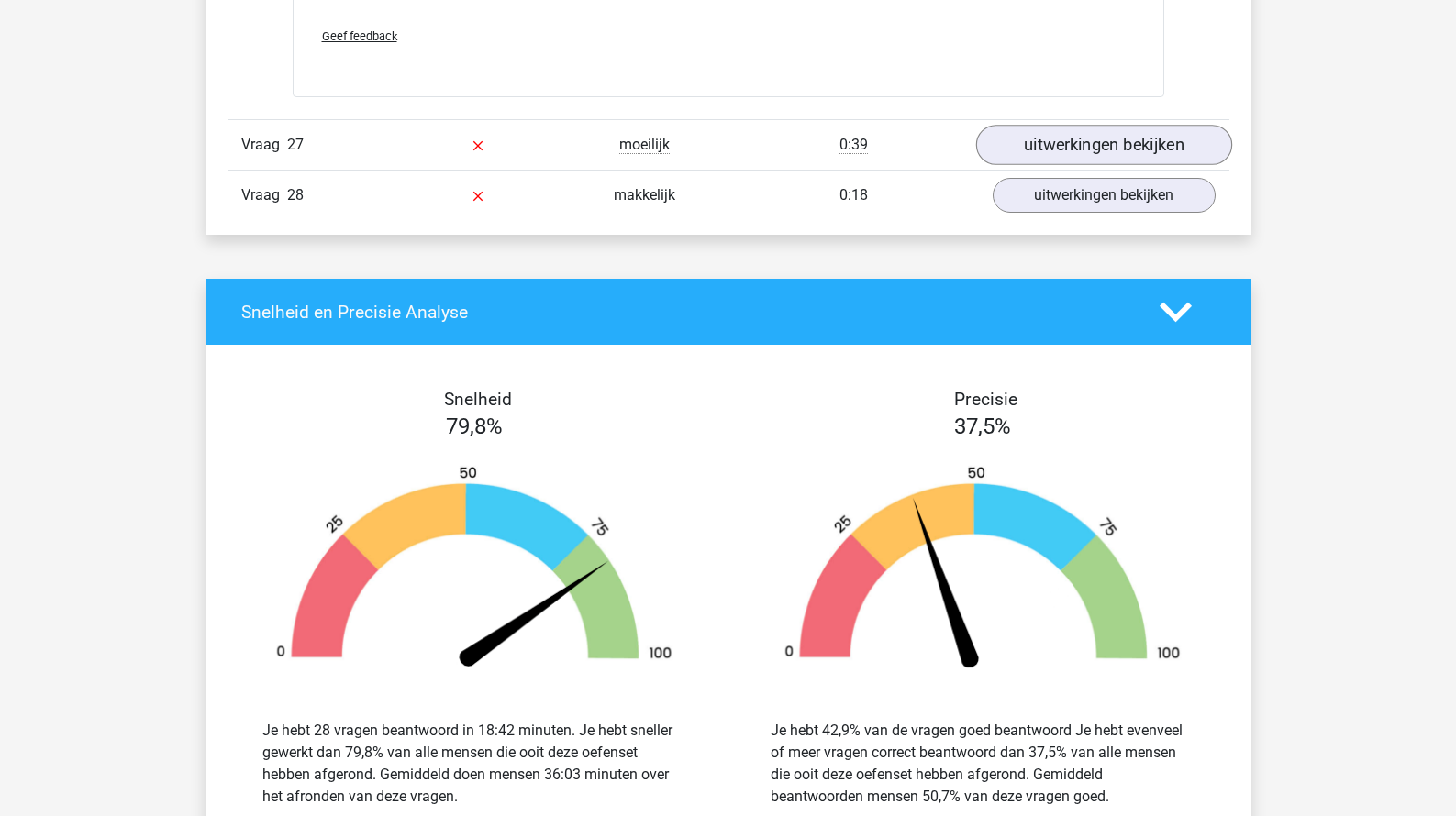
click at [1049, 166] on link "uitwerkingen bekijken" at bounding box center [1102, 145] width 256 height 40
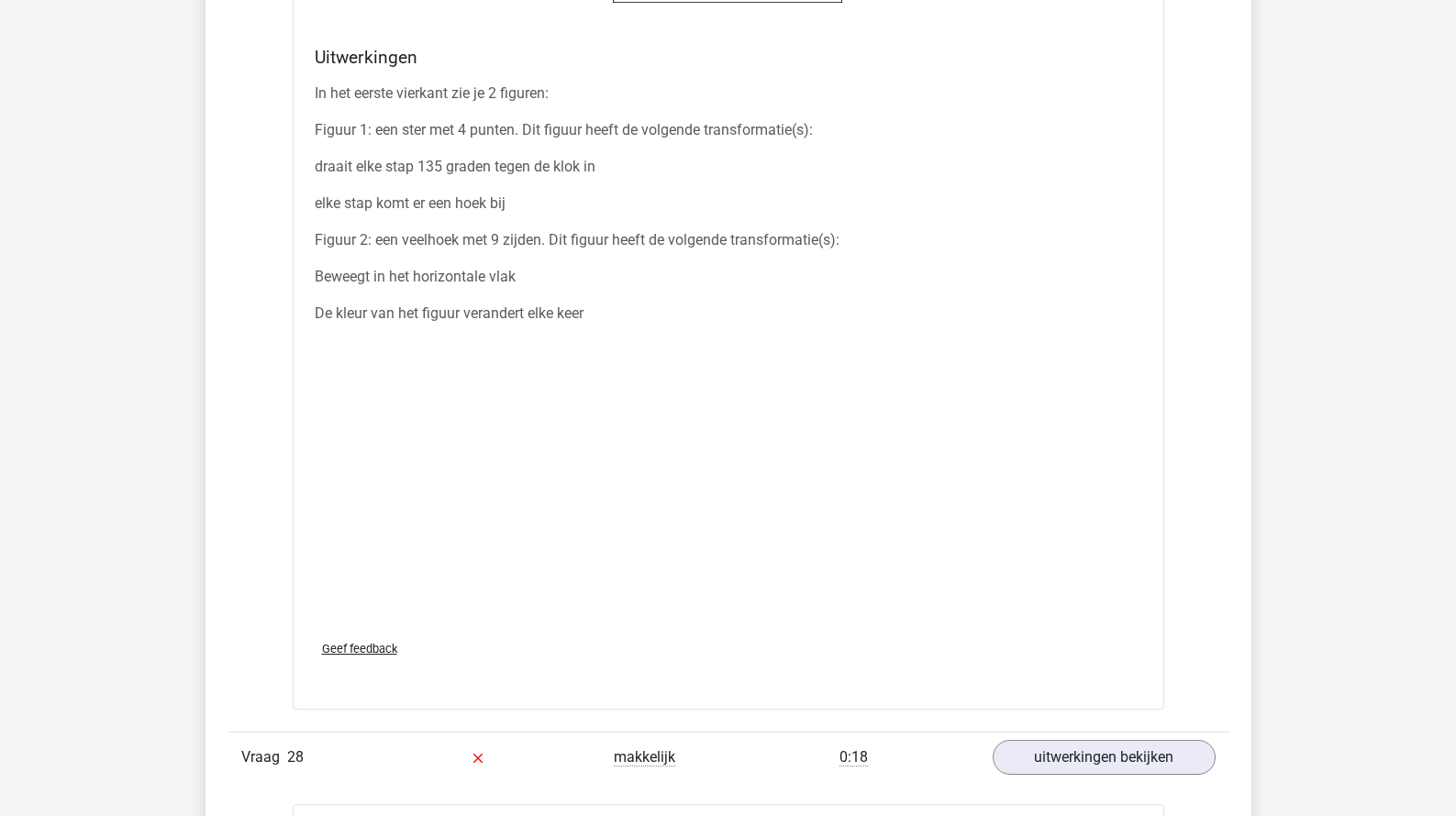
scroll to position [52745, 0]
